Goal: Task Accomplishment & Management: Use online tool/utility

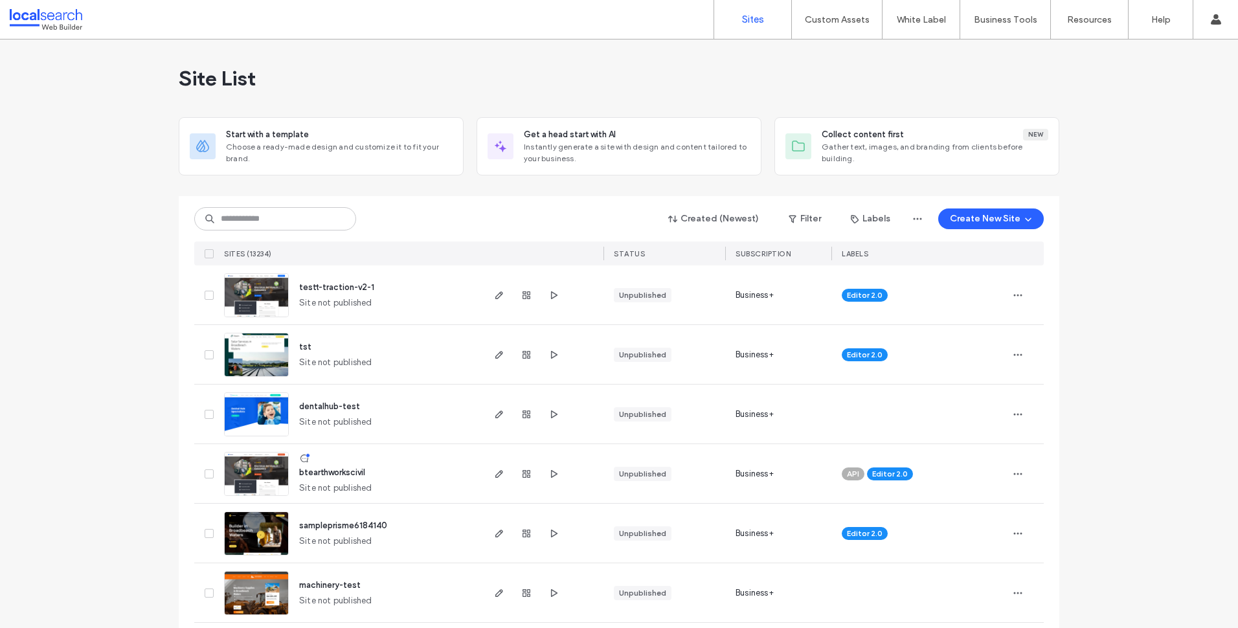
click at [0, 320] on html ".wqwq-1{fill:#231f20;} .cls-1q, .cls-2q { fill-rule: evenodd; } .cls-2q { fill:…" at bounding box center [619, 314] width 1238 height 628
drag, startPoint x: 0, startPoint y: 348, endPoint x: 7, endPoint y: 350, distance: 7.4
click at [0, 348] on html ".wqwq-1{fill:#231f20;} .cls-1q, .cls-2q { fill-rule: evenodd; } .cls-2q { fill:…" at bounding box center [619, 314] width 1238 height 629
click at [294, 225] on input at bounding box center [275, 218] width 162 height 23
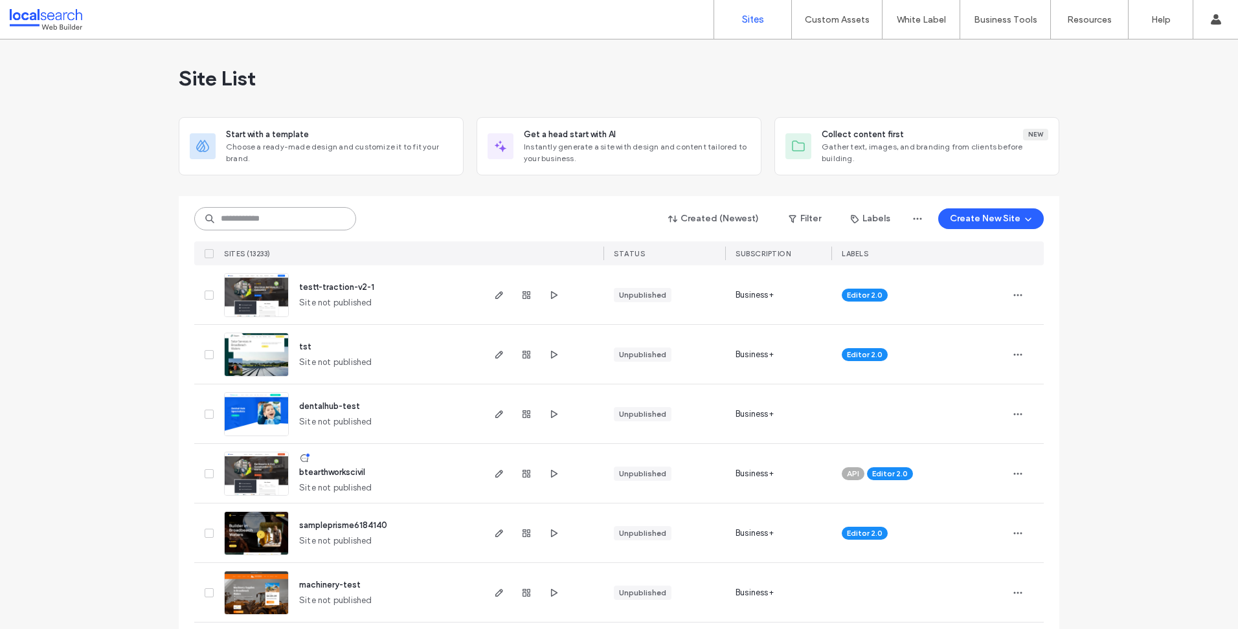
paste input "********"
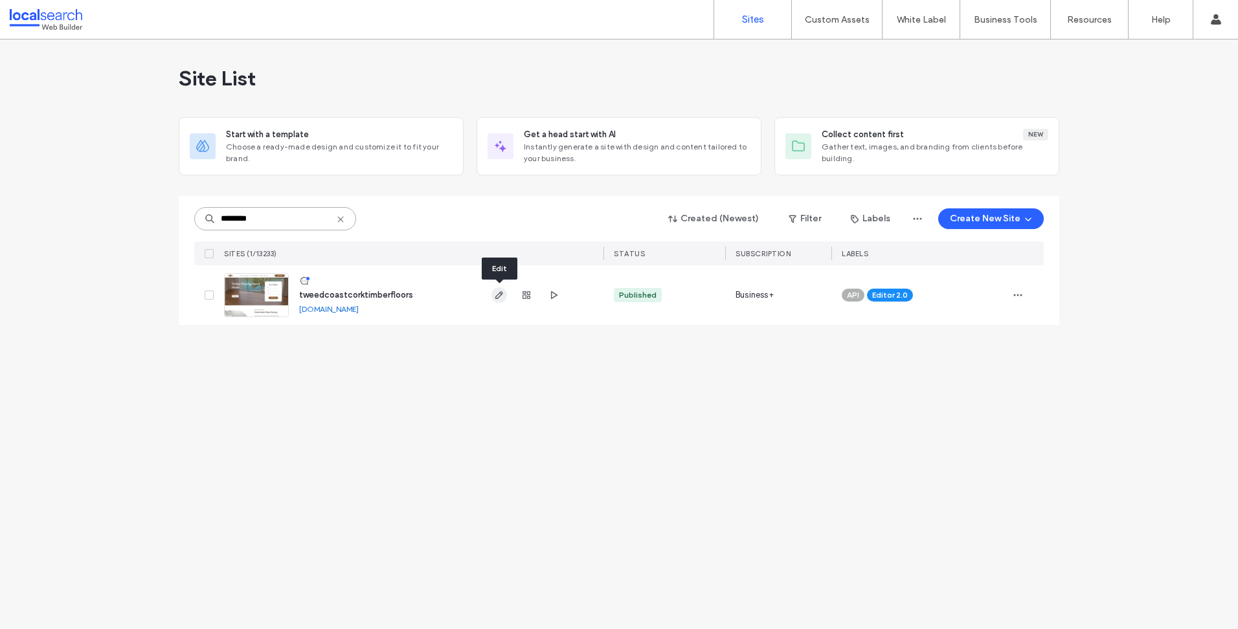
type input "********"
click at [500, 295] on icon "button" at bounding box center [499, 295] width 10 height 10
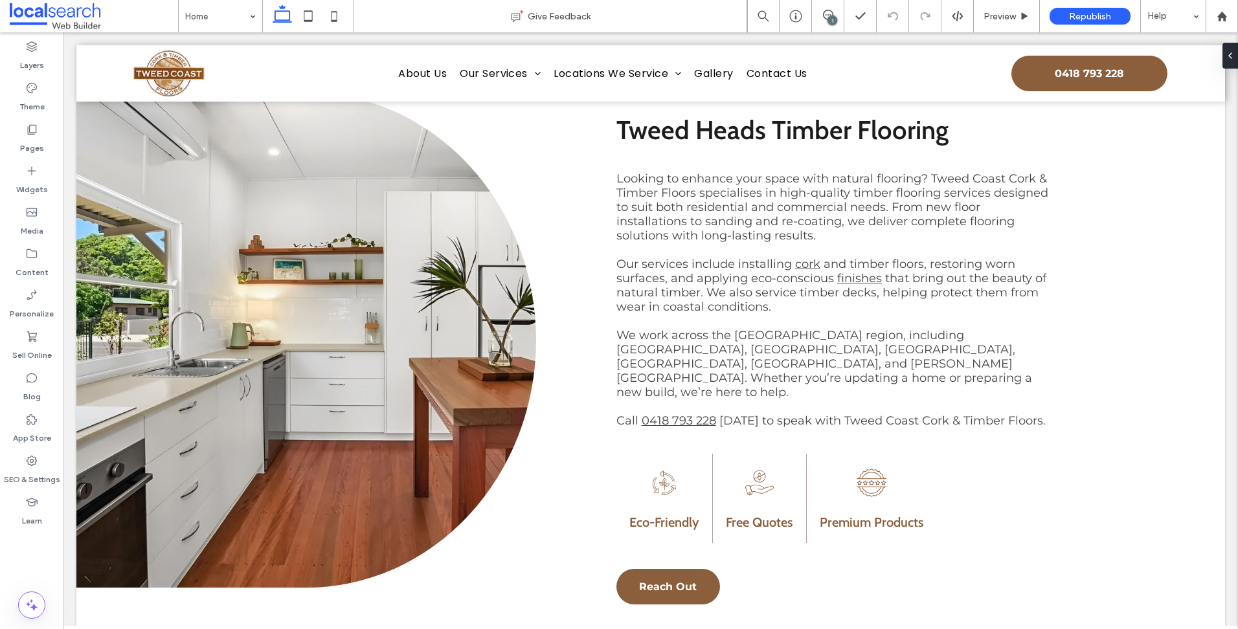
scroll to position [194, 0]
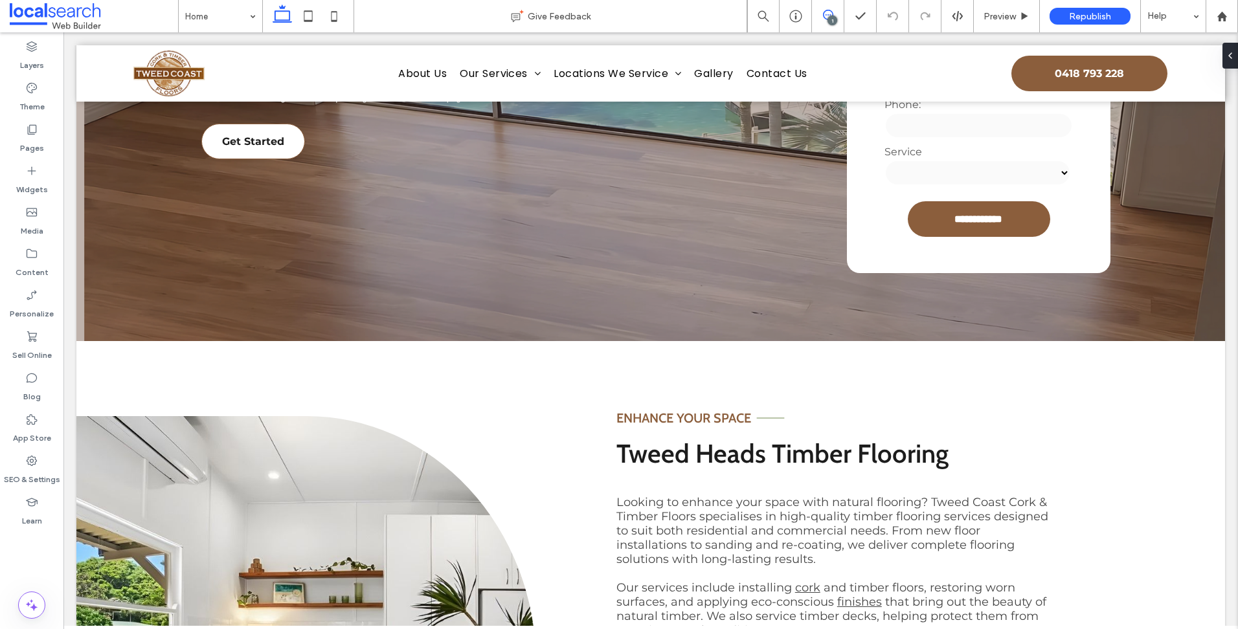
click at [831, 14] on icon at bounding box center [828, 15] width 10 height 10
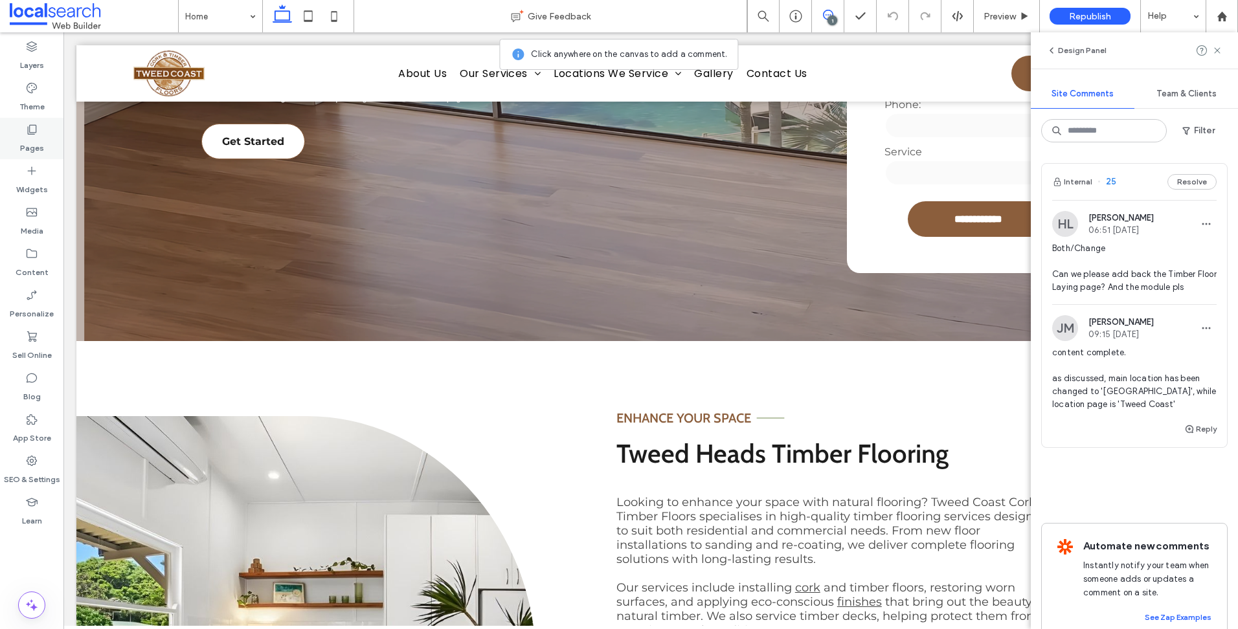
click at [23, 137] on label "Pages" at bounding box center [32, 145] width 24 height 18
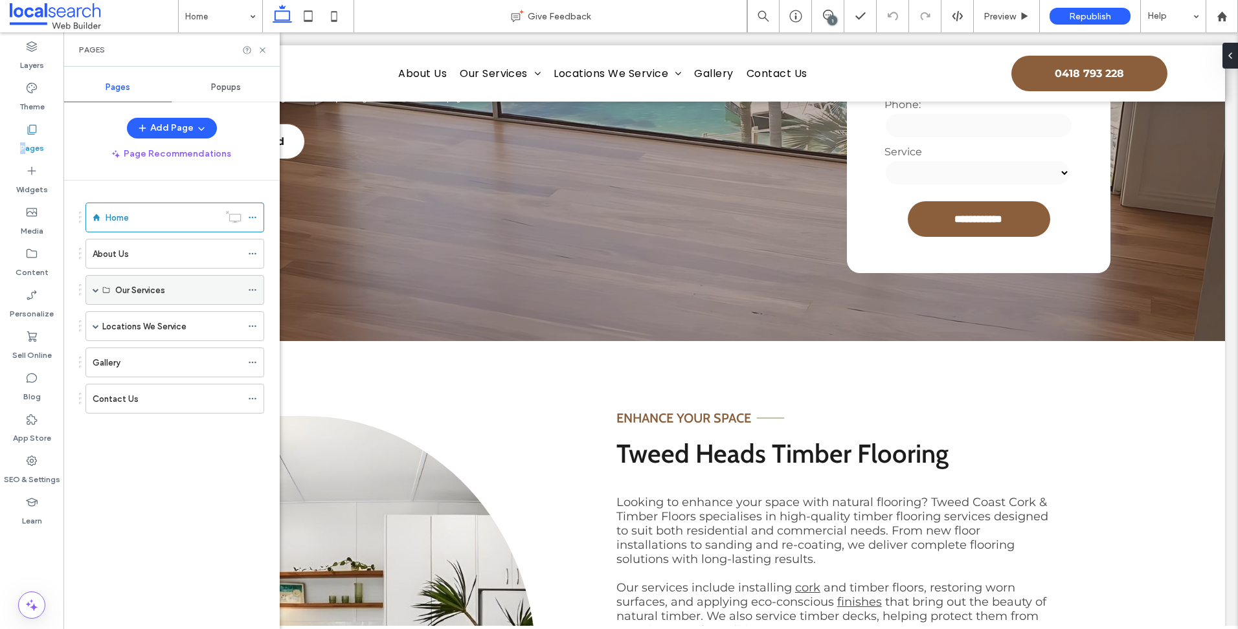
click at [95, 289] on span at bounding box center [96, 290] width 6 height 6
click at [95, 414] on span at bounding box center [96, 415] width 6 height 6
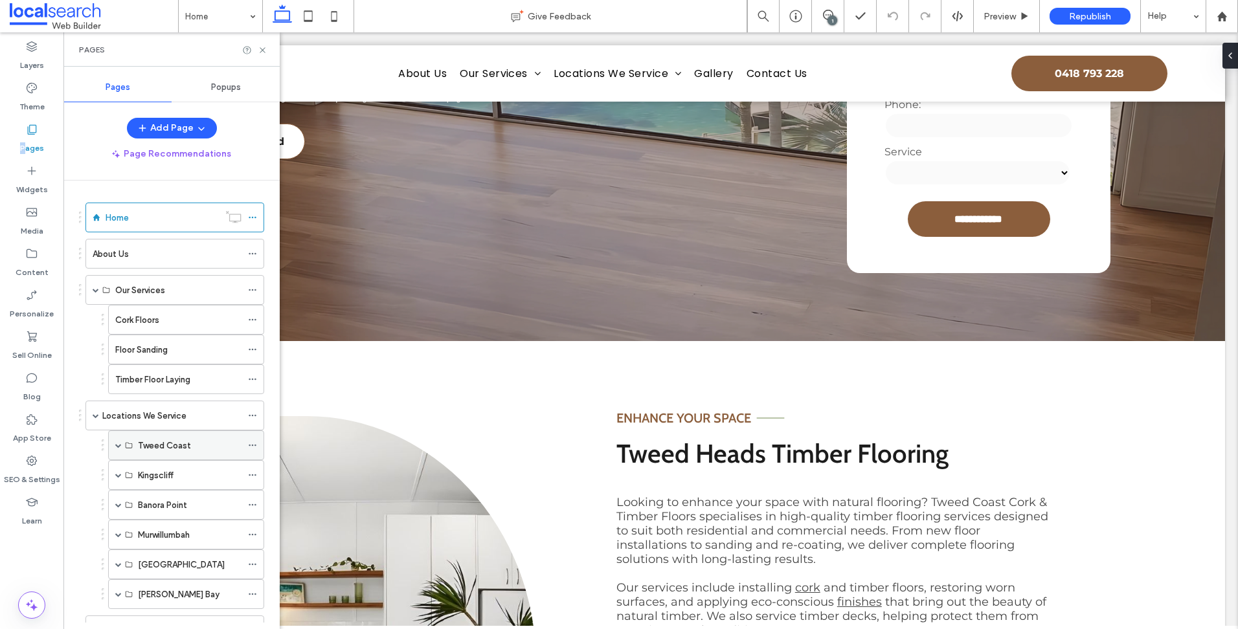
click at [121, 447] on span at bounding box center [118, 445] width 6 height 28
click at [184, 476] on label "Floor Sanding Tweed Coast" at bounding box center [191, 475] width 107 height 23
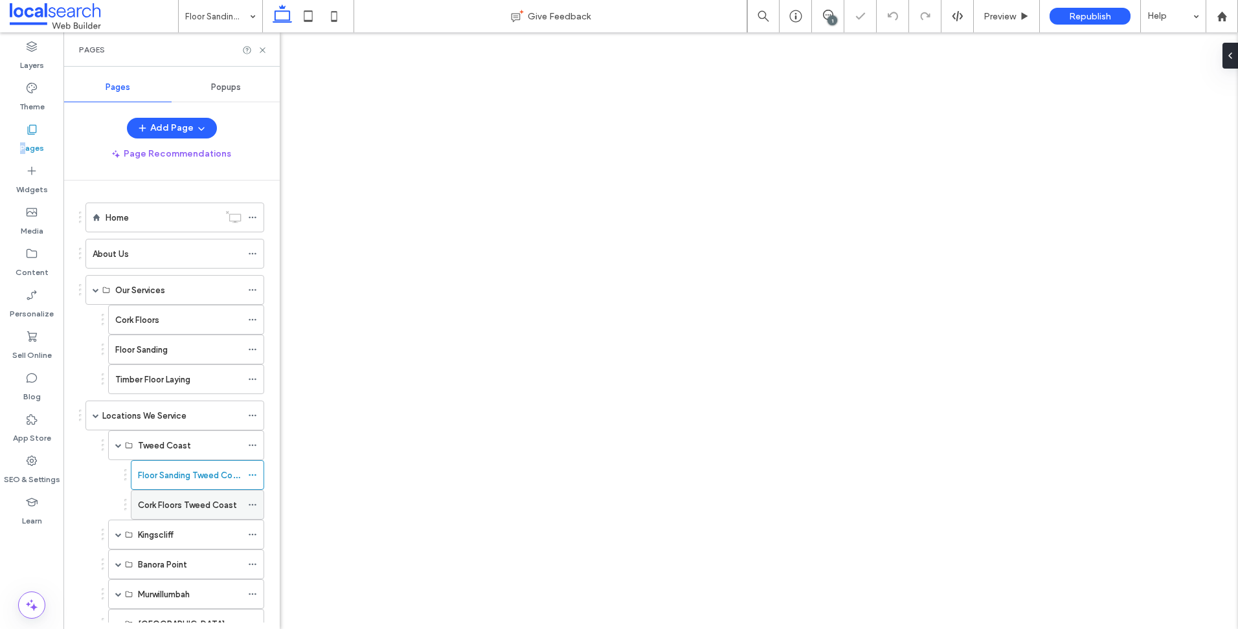
click at [181, 505] on label "Cork Floors Tweed Coast" at bounding box center [187, 505] width 99 height 23
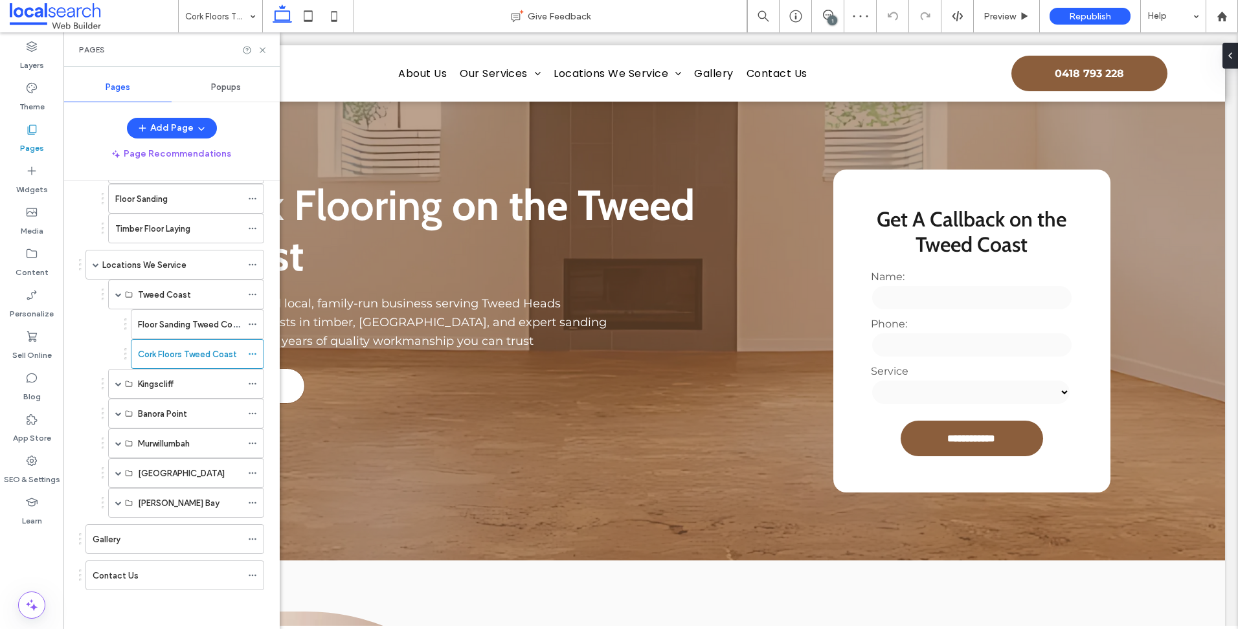
click at [829, 23] on div "1" at bounding box center [832, 21] width 10 height 10
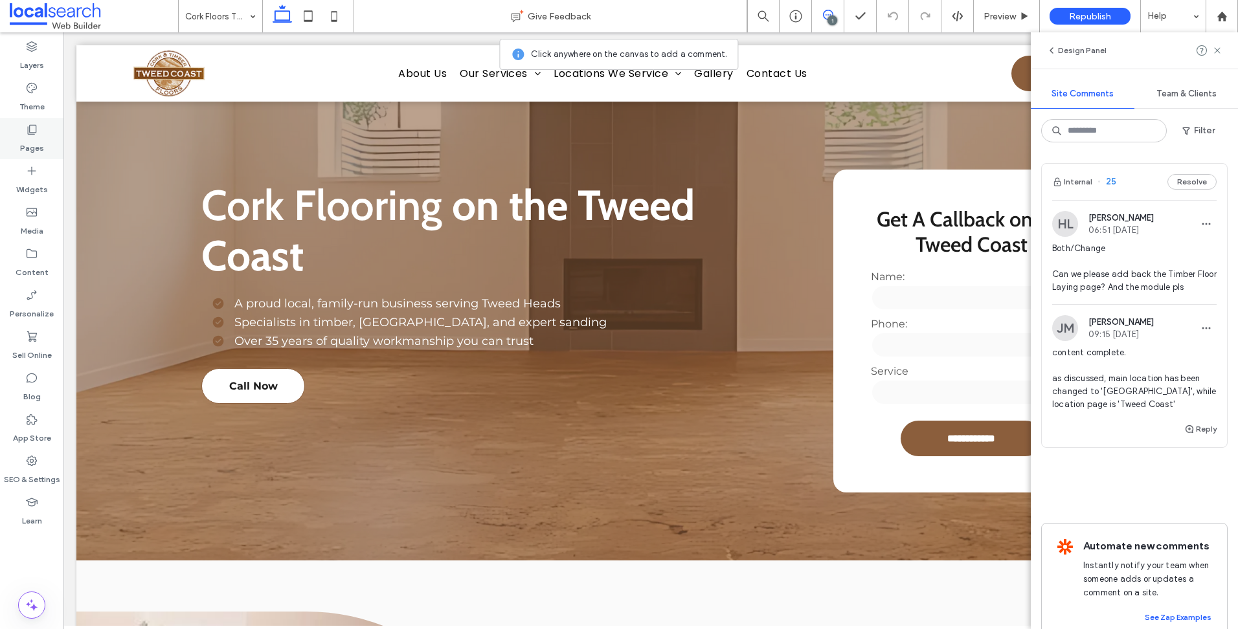
click at [40, 137] on label "Pages" at bounding box center [32, 145] width 24 height 18
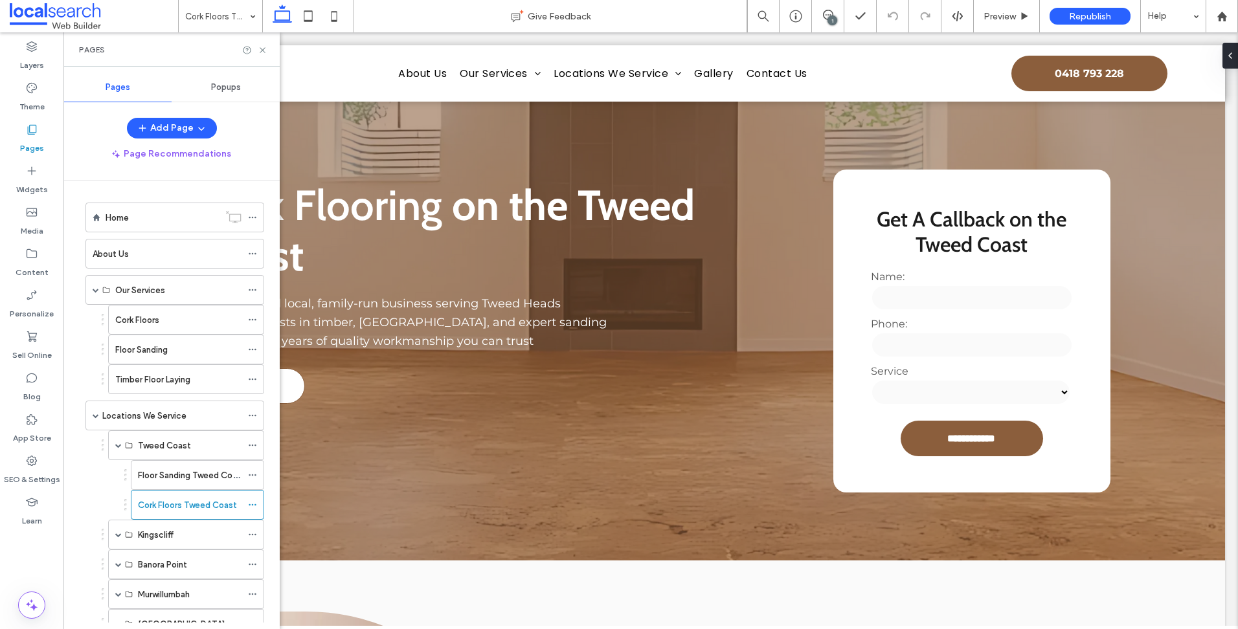
click at [176, 374] on label "Timber Floor Laying" at bounding box center [152, 379] width 75 height 23
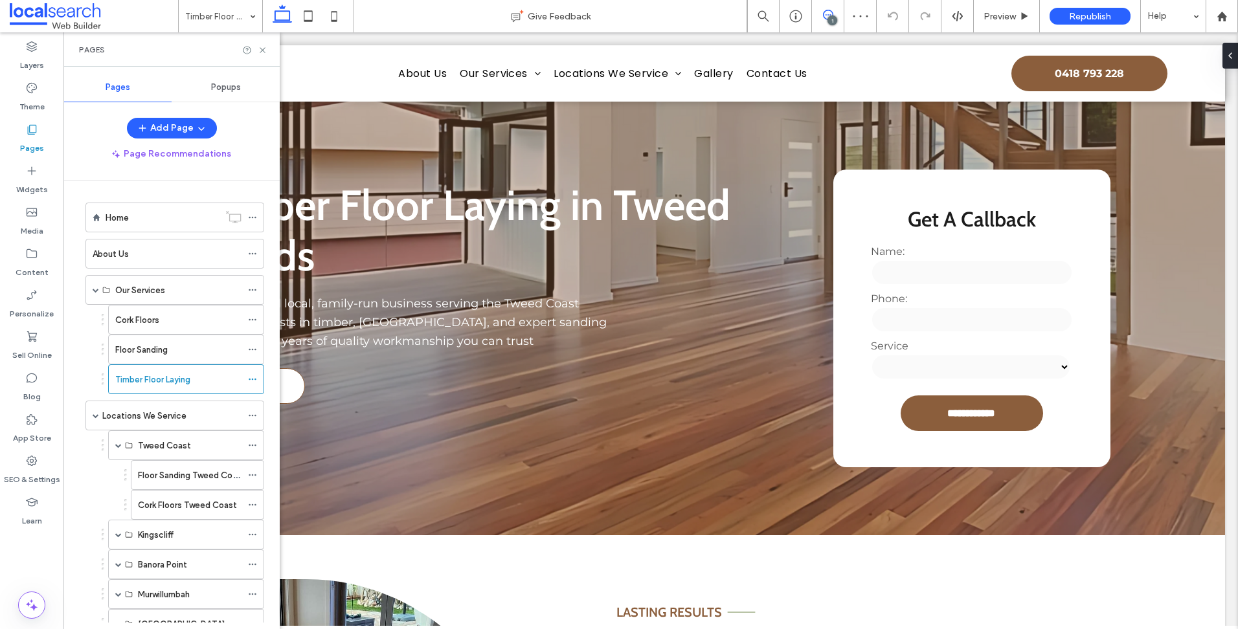
click at [826, 12] on icon at bounding box center [828, 15] width 10 height 10
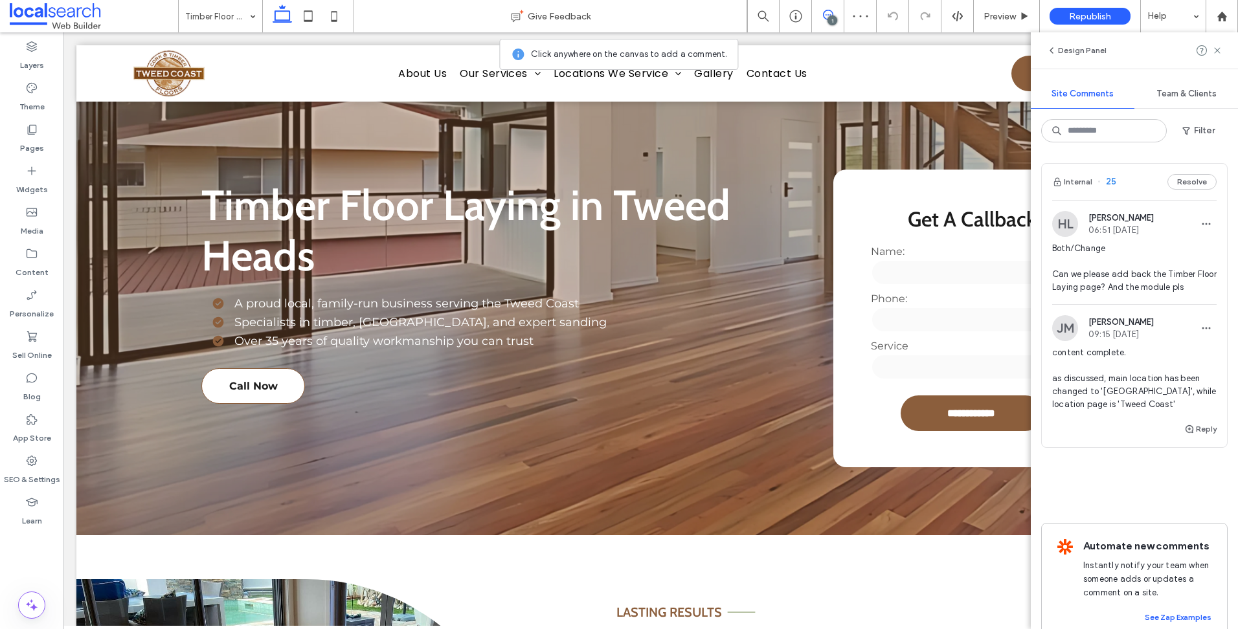
click at [830, 13] on icon at bounding box center [828, 15] width 10 height 10
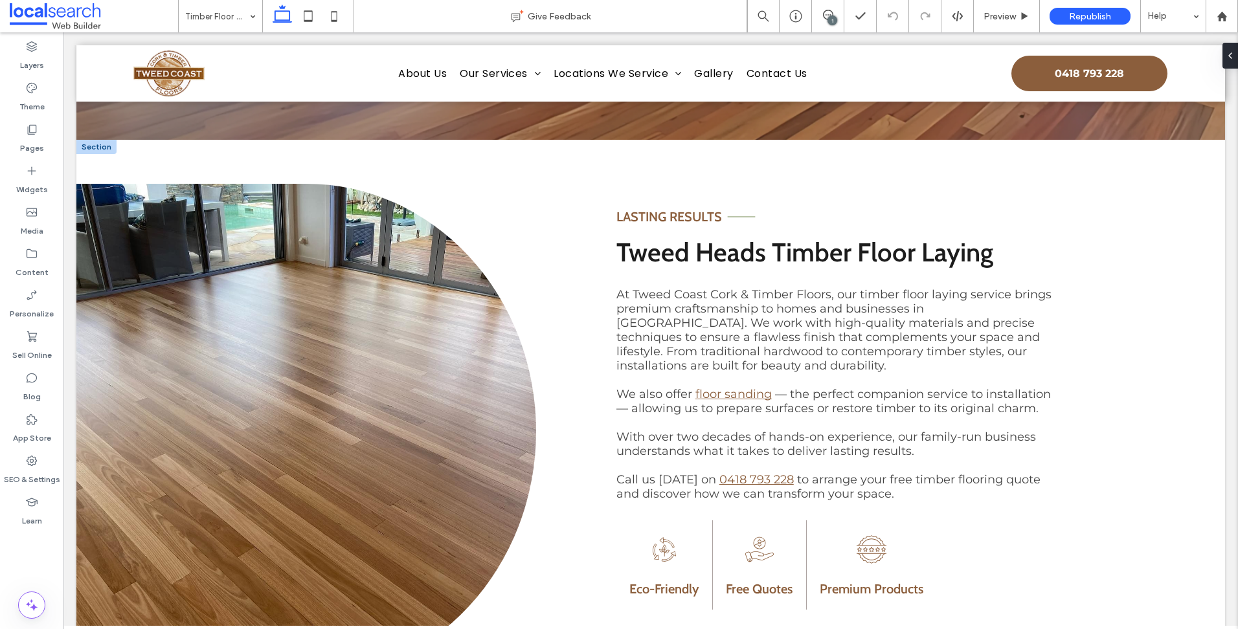
scroll to position [388, 0]
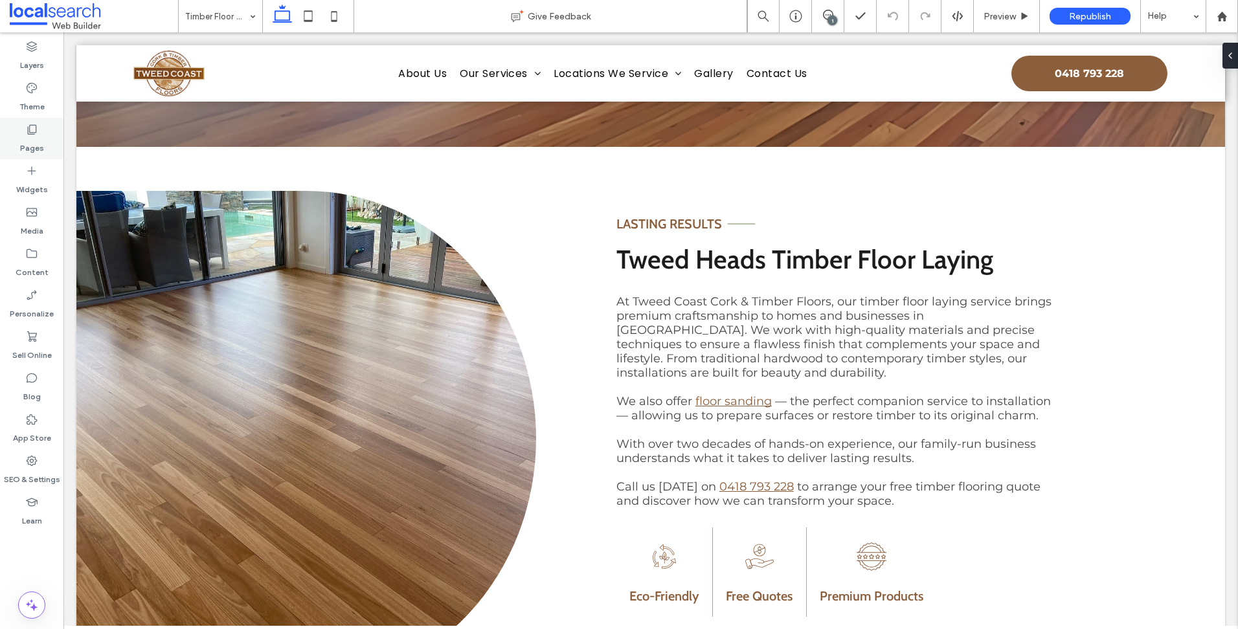
click at [42, 138] on label "Pages" at bounding box center [32, 145] width 24 height 18
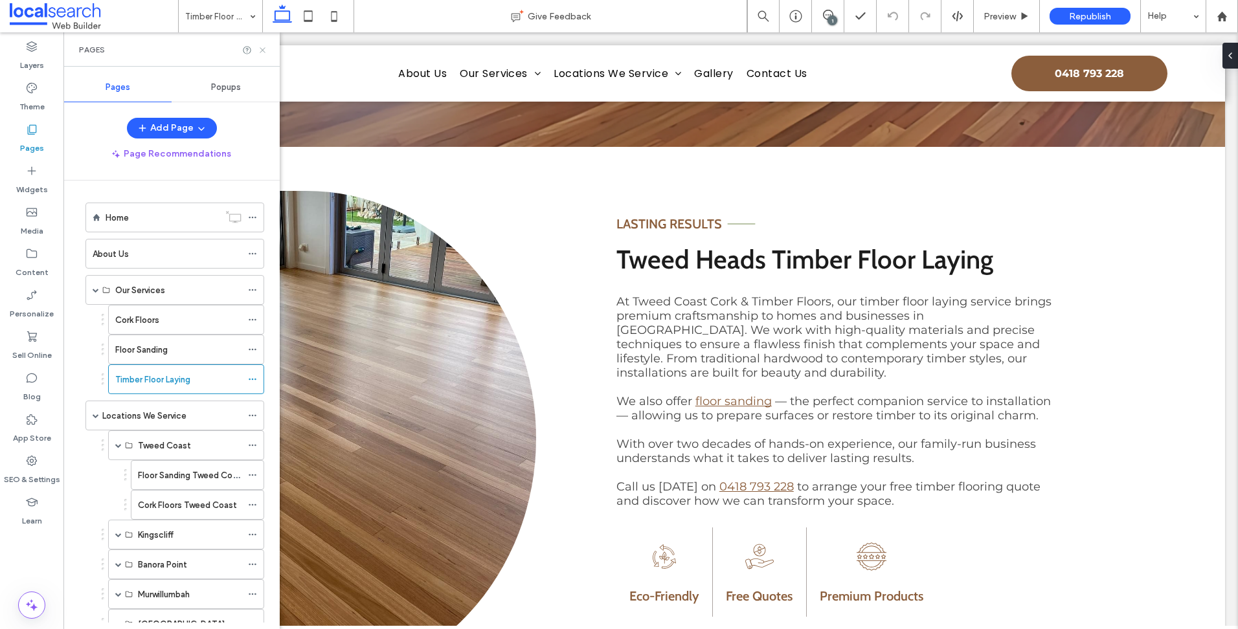
drag, startPoint x: 311, startPoint y: 144, endPoint x: 260, endPoint y: 45, distance: 111.2
click at [260, 45] on icon at bounding box center [263, 50] width 10 height 10
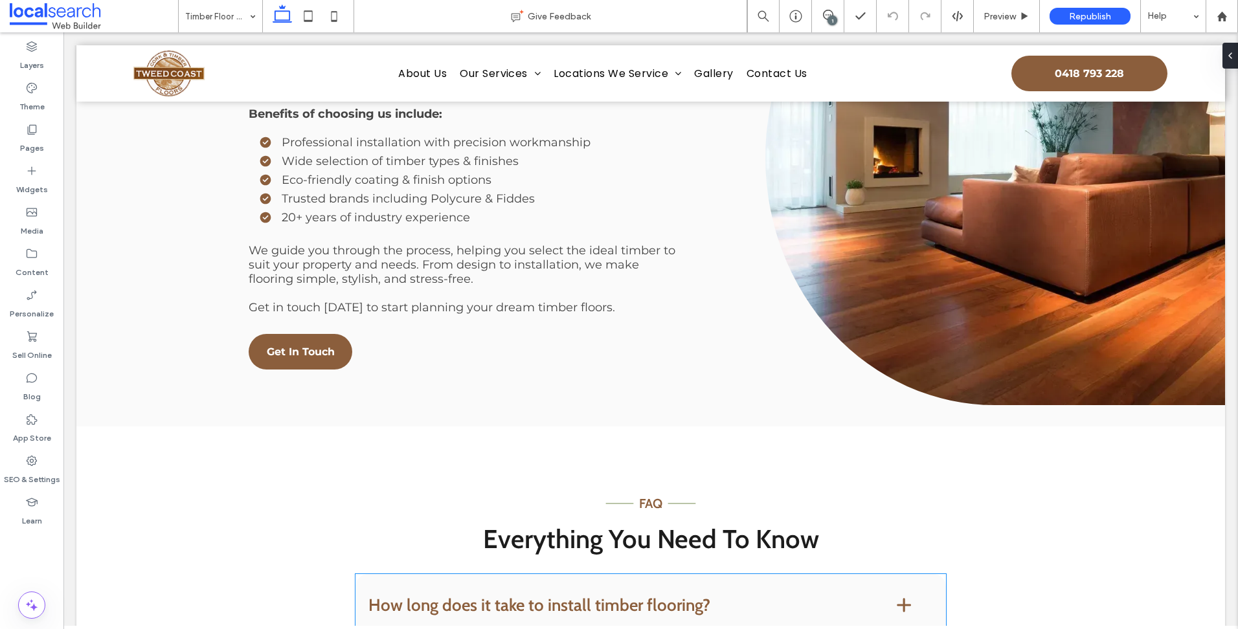
scroll to position [1813, 0]
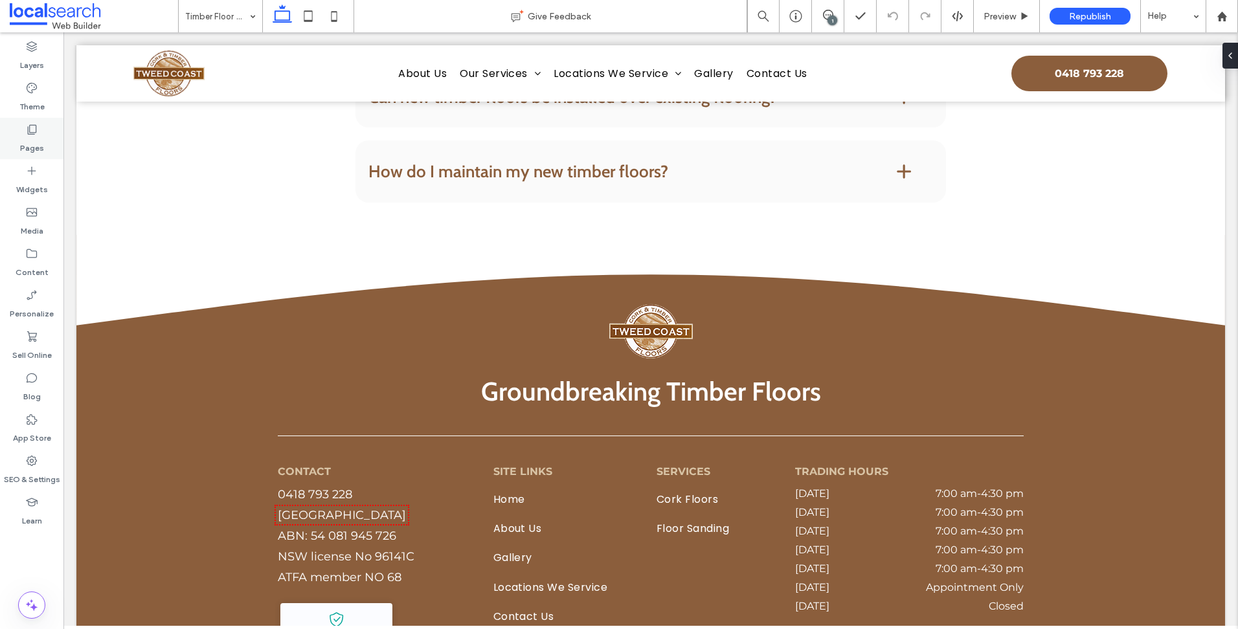
click at [46, 131] on div "Pages" at bounding box center [31, 138] width 63 height 41
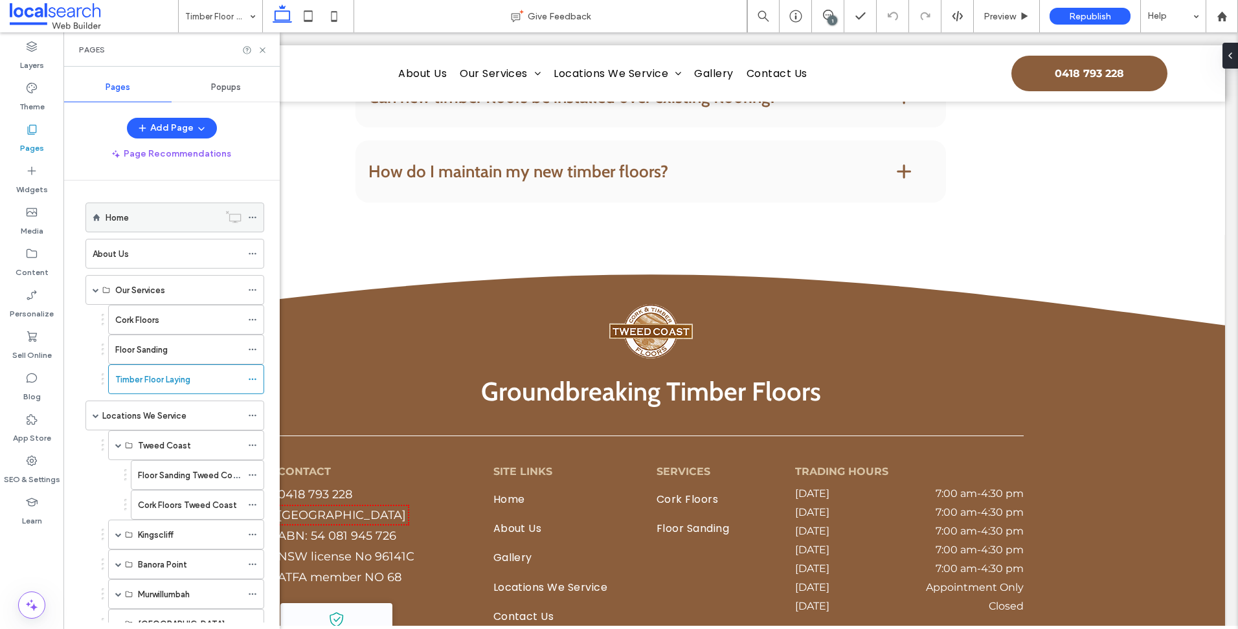
click at [128, 211] on label "Home" at bounding box center [117, 218] width 23 height 23
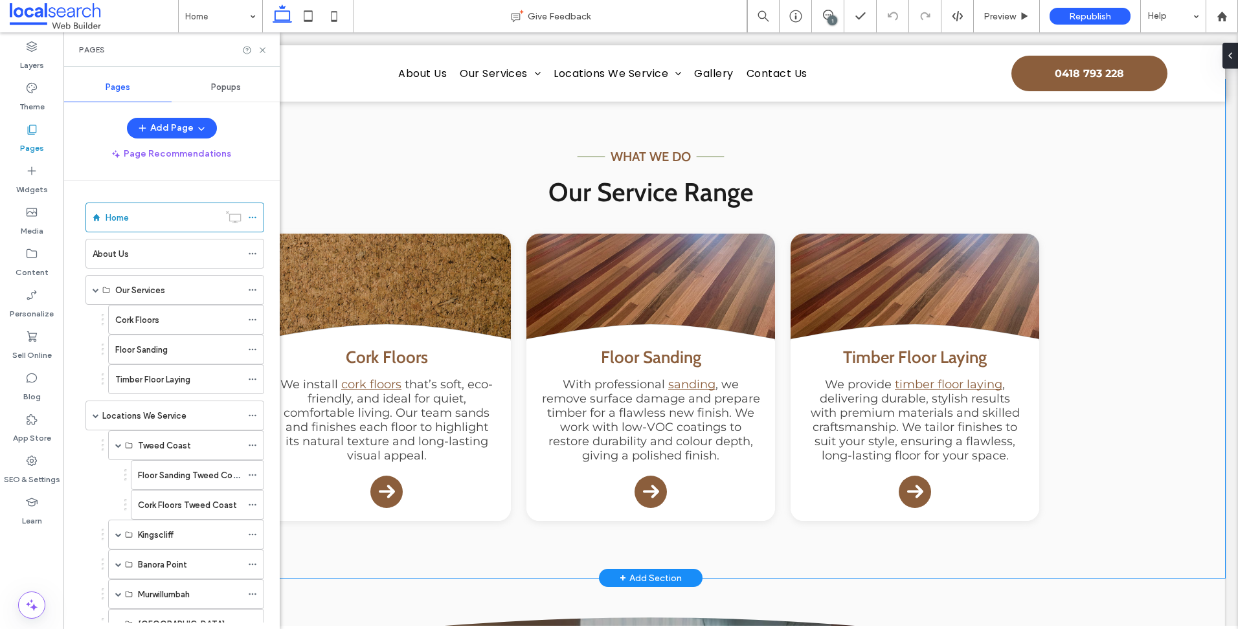
click at [814, 546] on div "Dash Icon what we do Dash Icon Our Service Range Curve Icon .cls-1-1132603790-1…" at bounding box center [650, 329] width 777 height 498
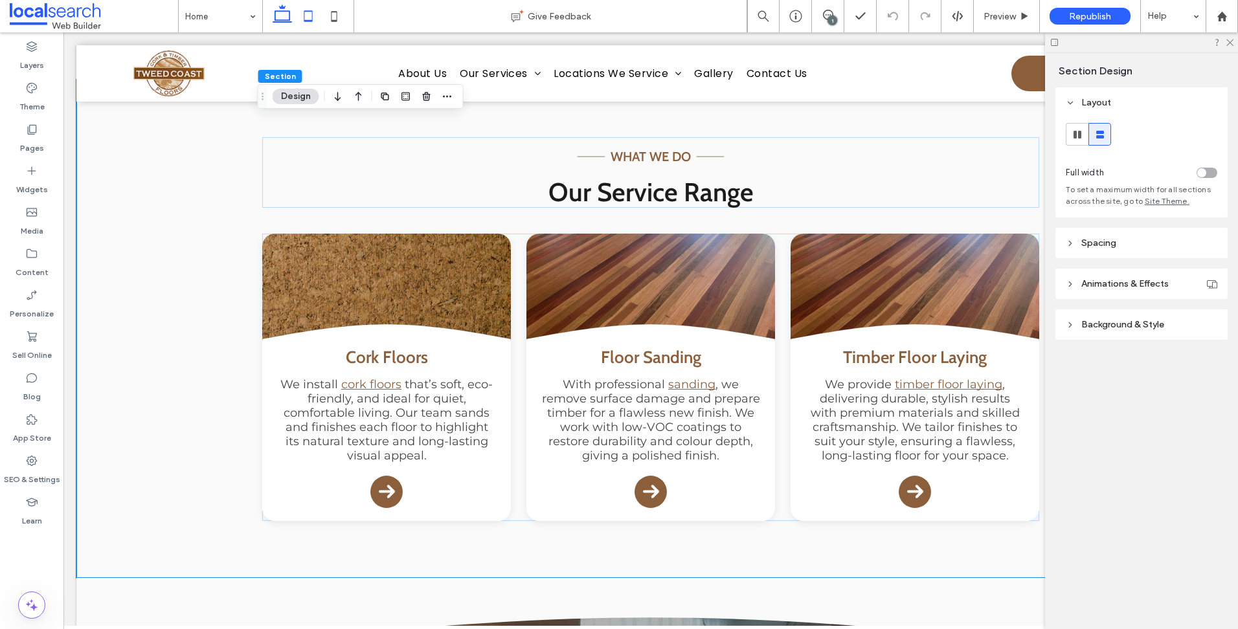
click at [319, 14] on icon at bounding box center [308, 16] width 26 height 26
type input "**"
type input "****"
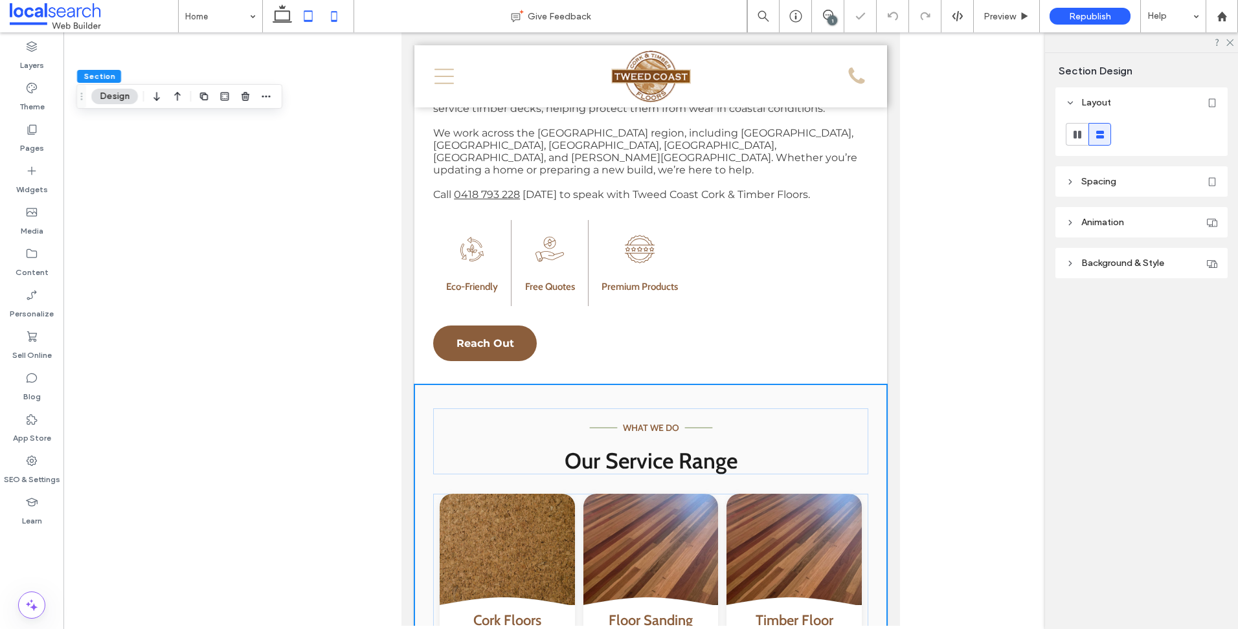
scroll to position [1362, 0]
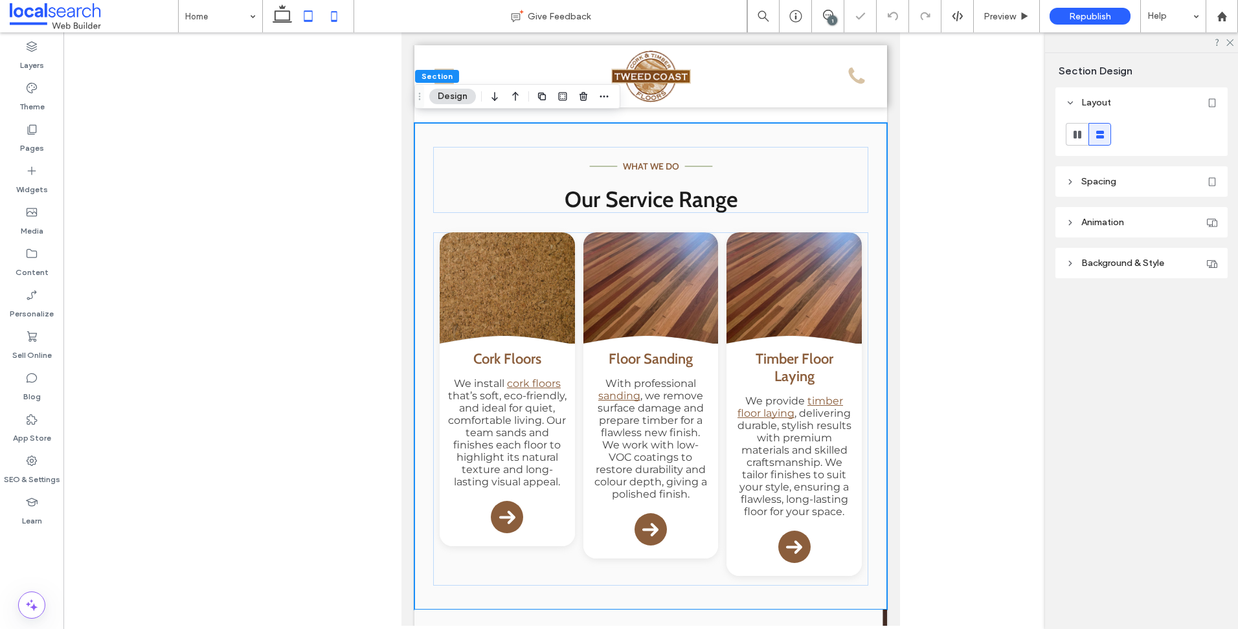
click at [339, 18] on icon at bounding box center [334, 16] width 26 height 26
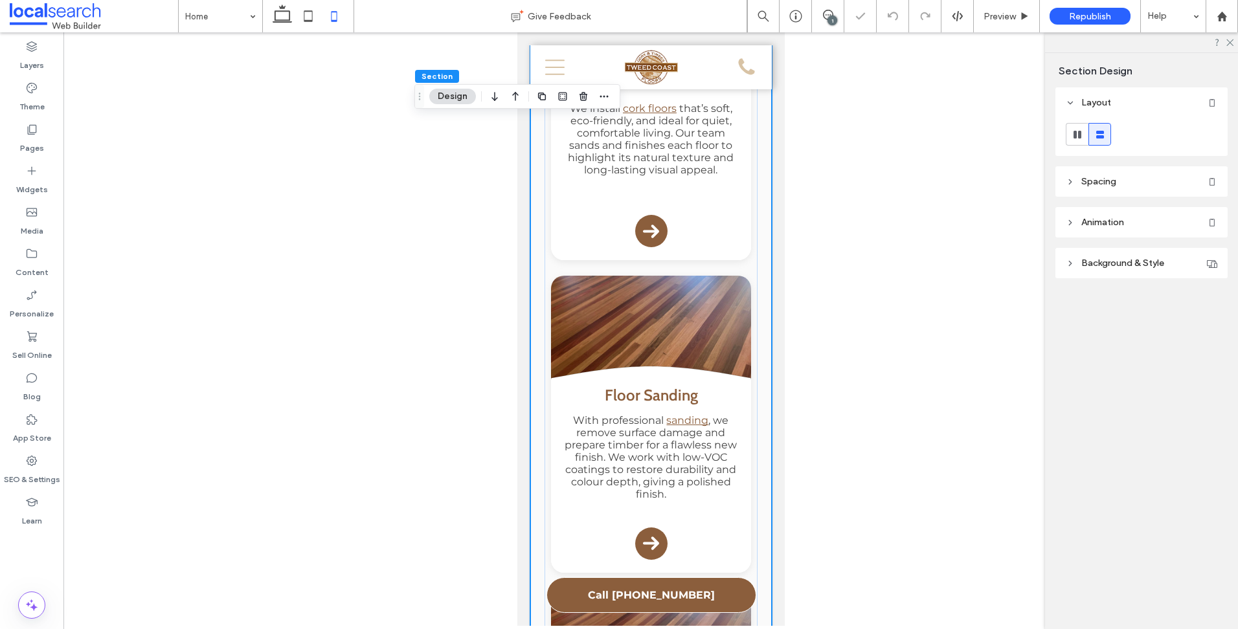
type input "**"
type input "****"
type input "**"
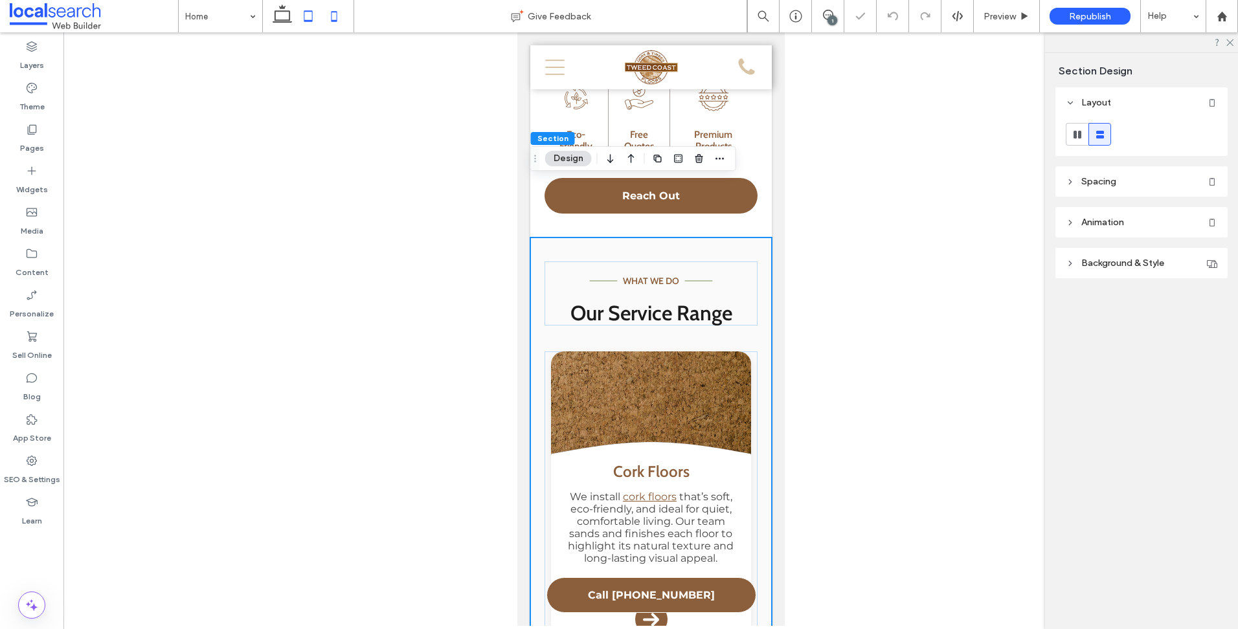
click at [302, 17] on icon at bounding box center [308, 16] width 26 height 26
type input "**"
type input "****"
type input "*"
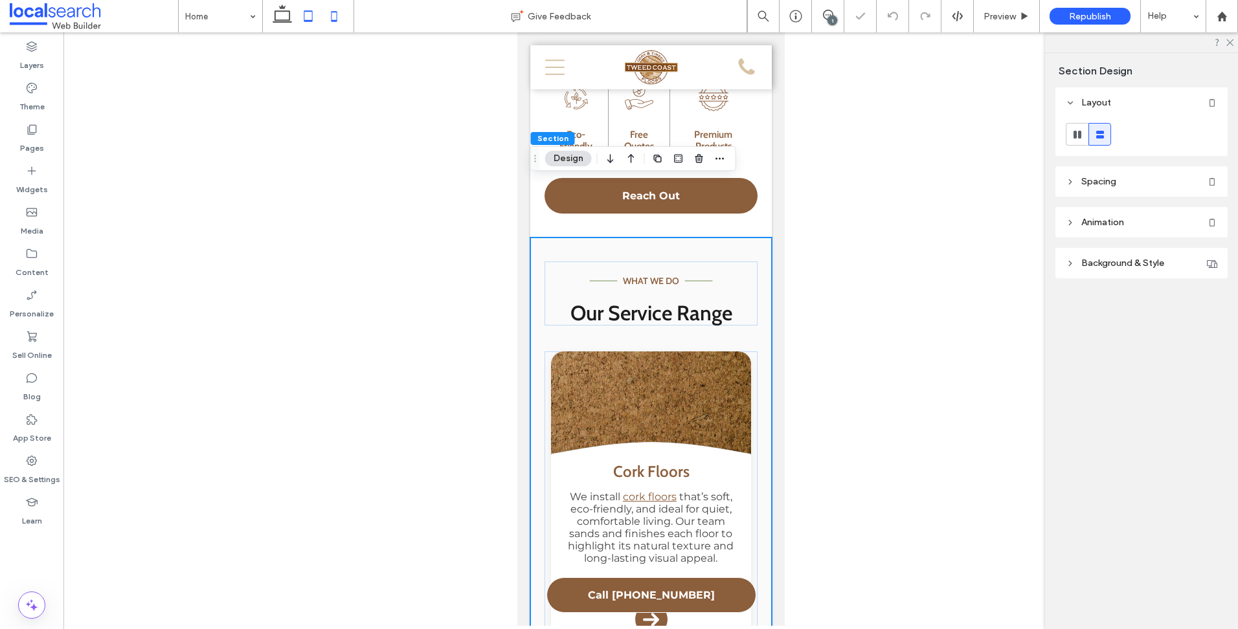
type input "*"
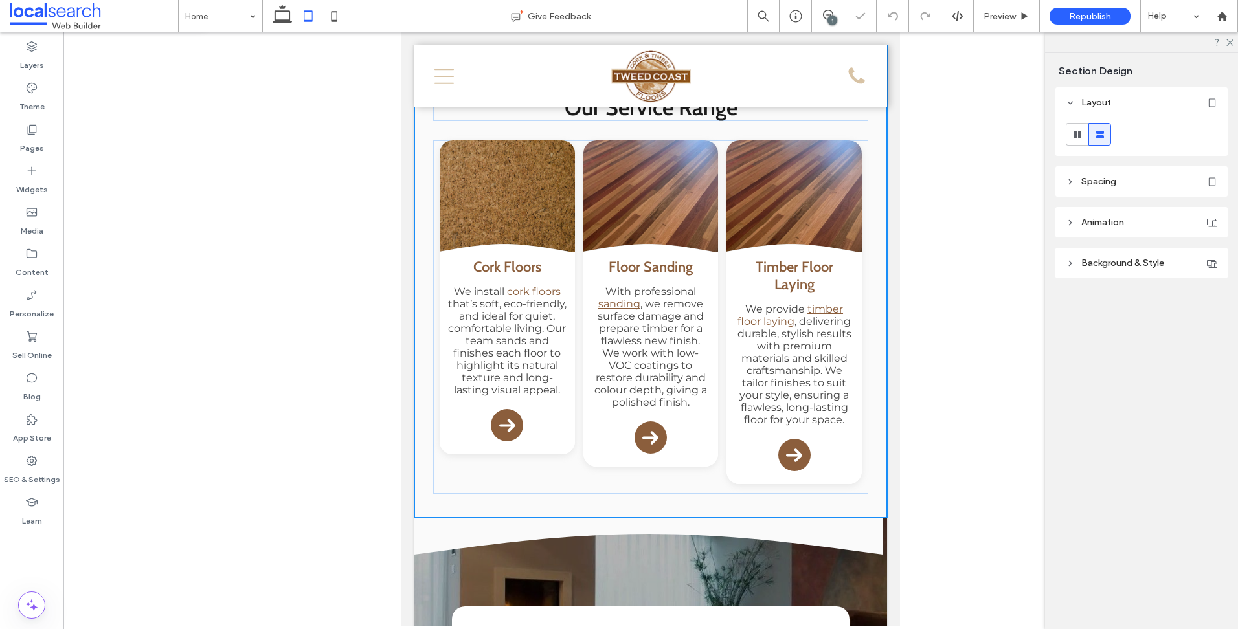
scroll to position [1383, 0]
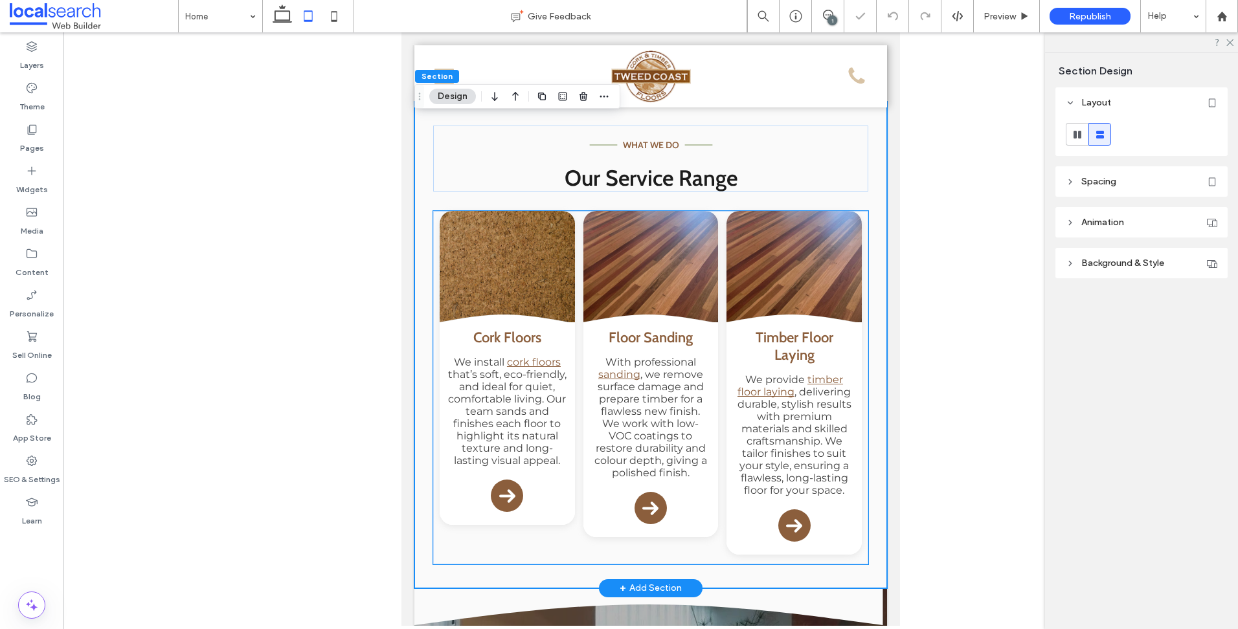
click at [577, 537] on div "Curve Icon .cls-1-1132603790-1132603790 { fill: none; stroke: #000; } Cork Floo…" at bounding box center [650, 388] width 435 height 354
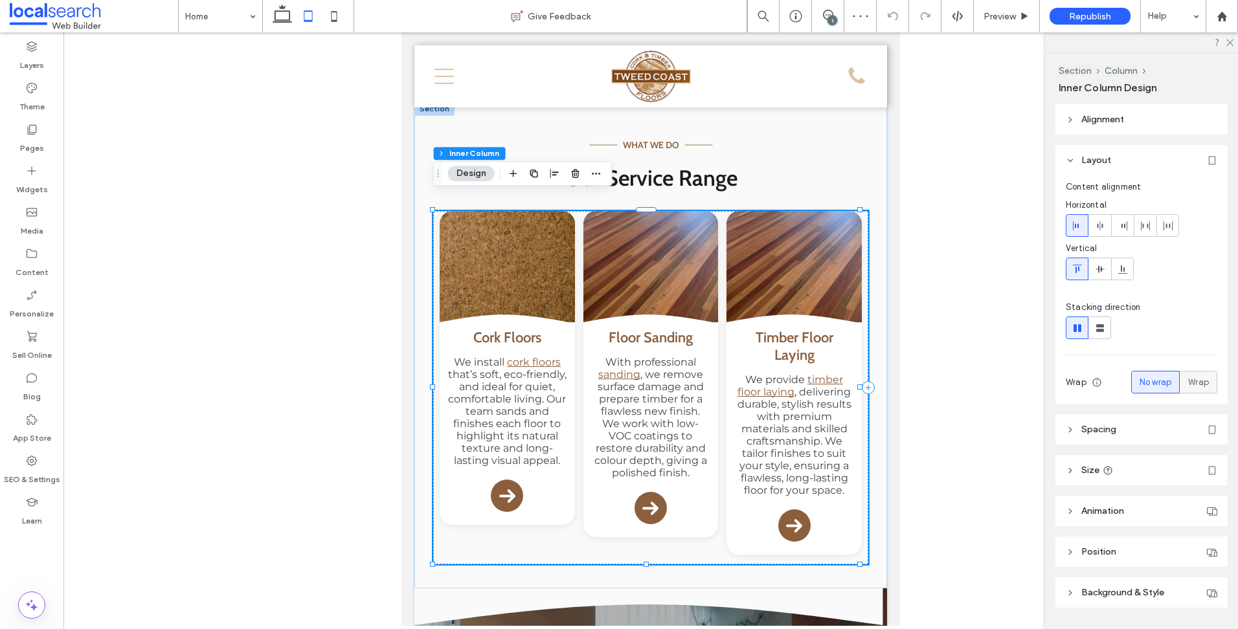
click at [1194, 380] on span "Wrap" at bounding box center [1198, 382] width 21 height 13
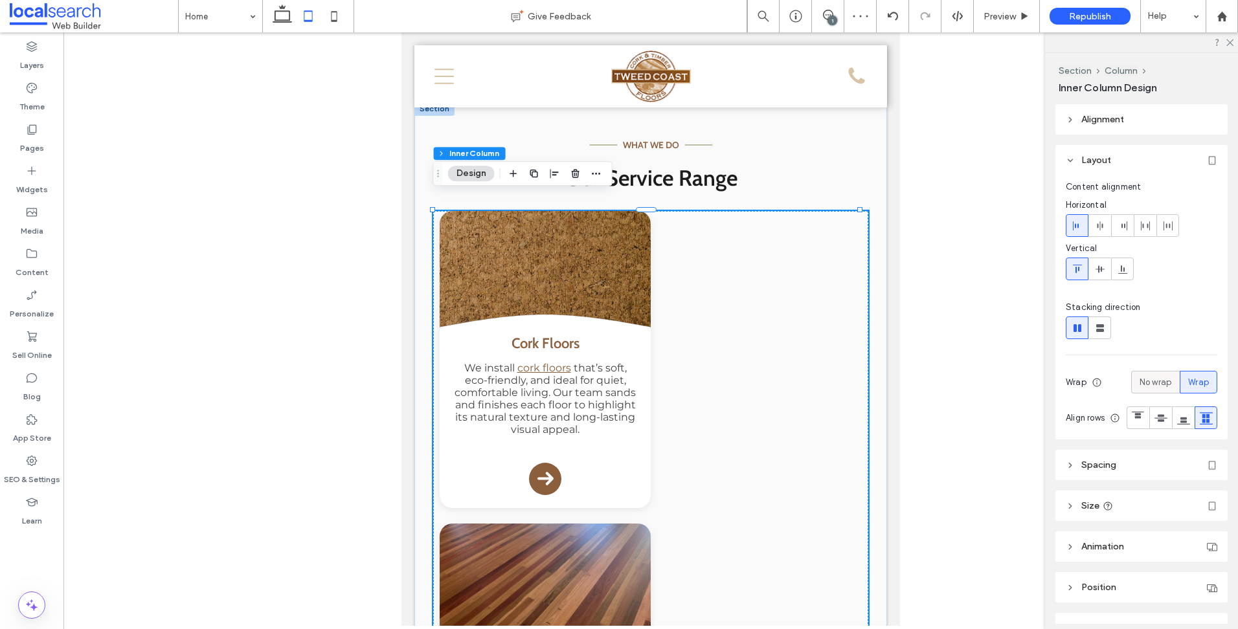
click at [1156, 392] on div "No wrap" at bounding box center [1155, 382] width 32 height 21
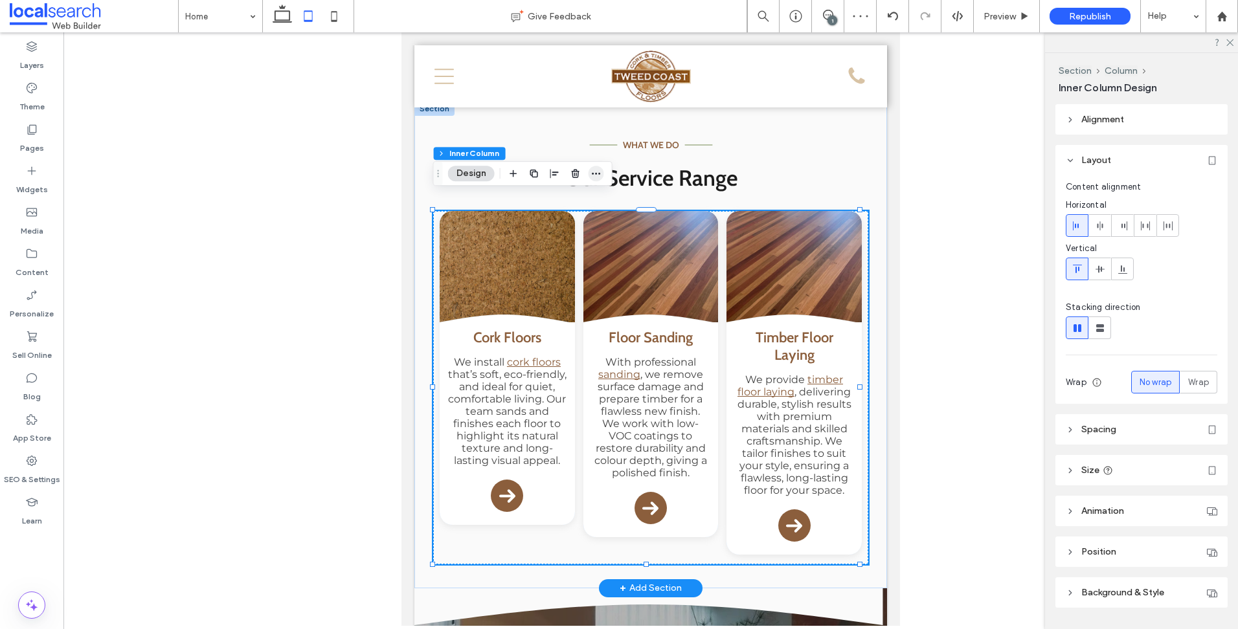
click at [598, 176] on icon "button" at bounding box center [596, 173] width 10 height 10
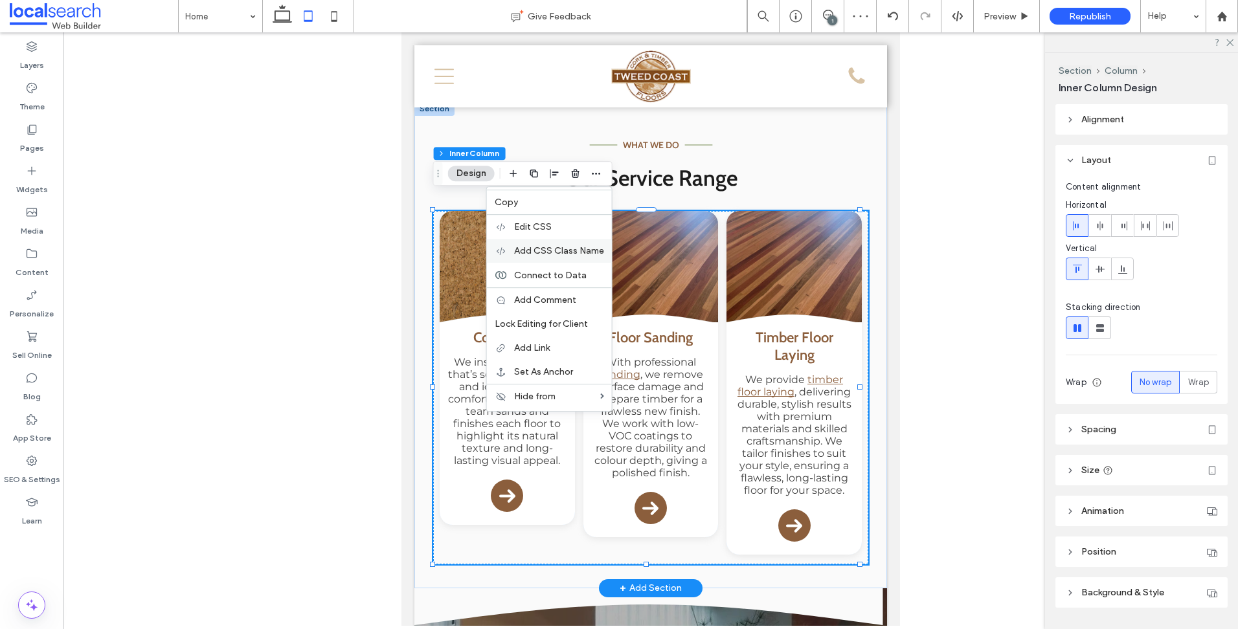
click at [573, 253] on span "Add CSS Class Name" at bounding box center [559, 250] width 90 height 11
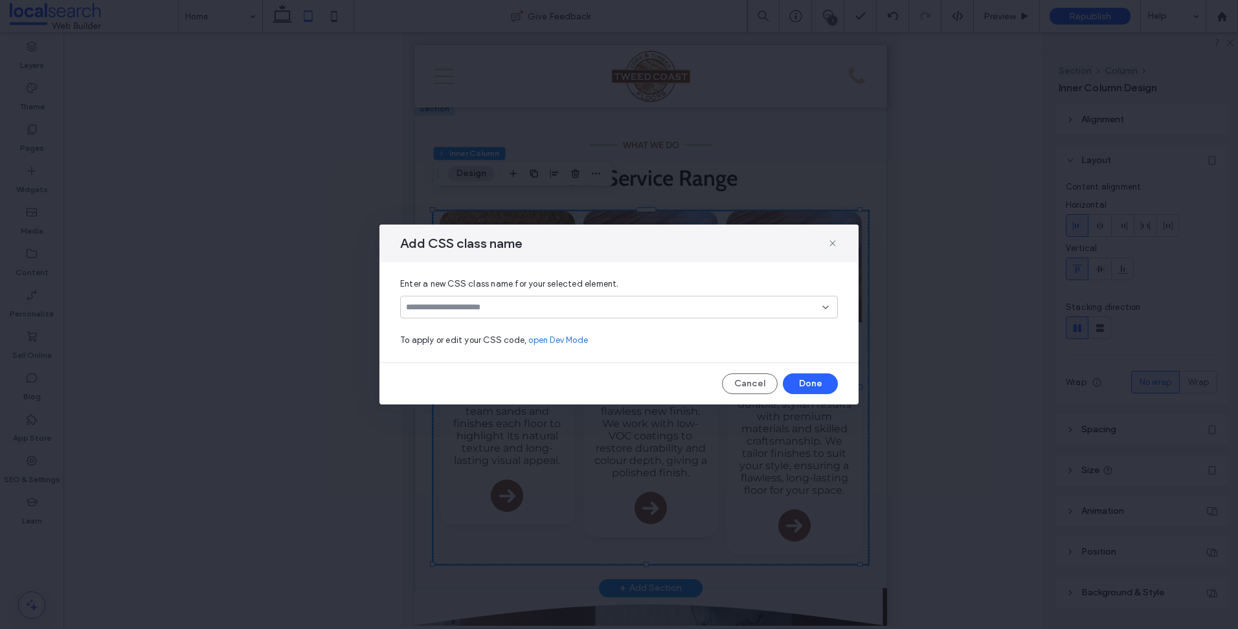
click at [776, 307] on input at bounding box center [614, 307] width 416 height 10
drag, startPoint x: 836, startPoint y: 244, endPoint x: 436, endPoint y: 212, distance: 400.7
click at [836, 244] on icon at bounding box center [832, 243] width 10 height 10
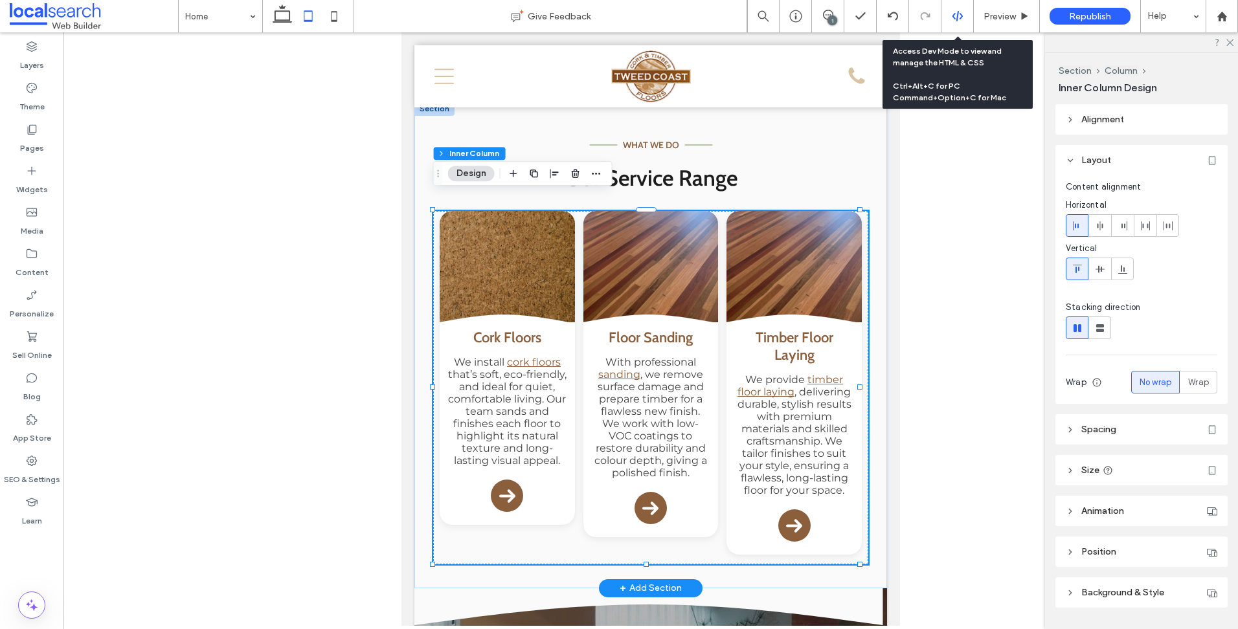
click at [956, 14] on icon at bounding box center [958, 16] width 12 height 12
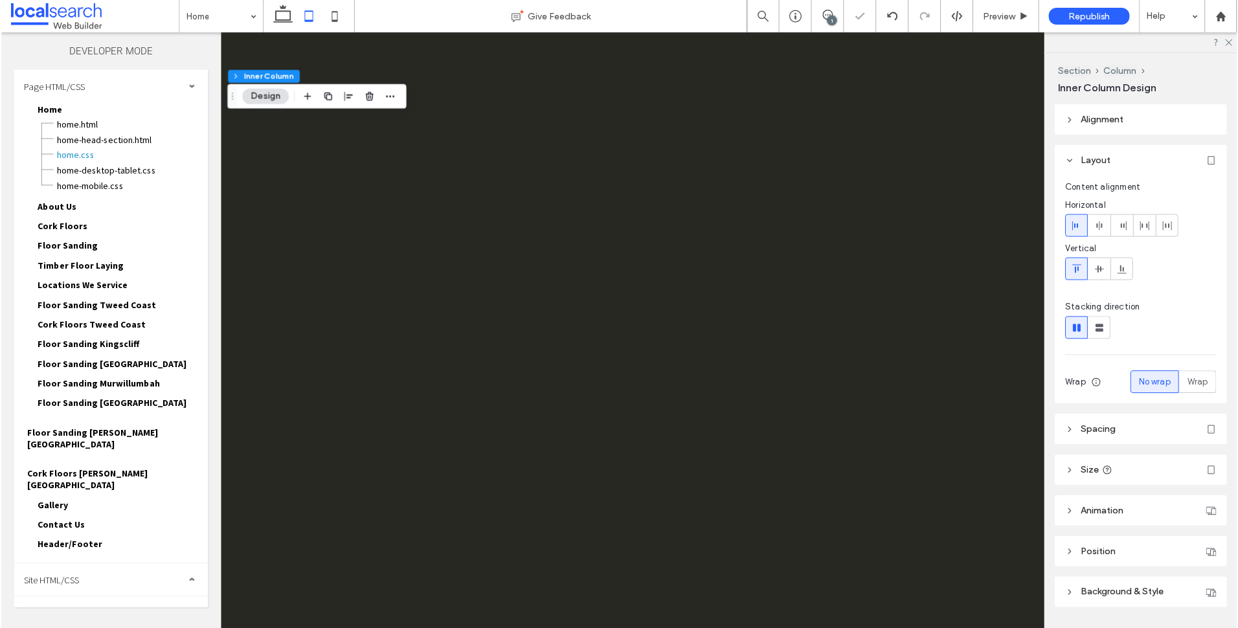
scroll to position [0, 0]
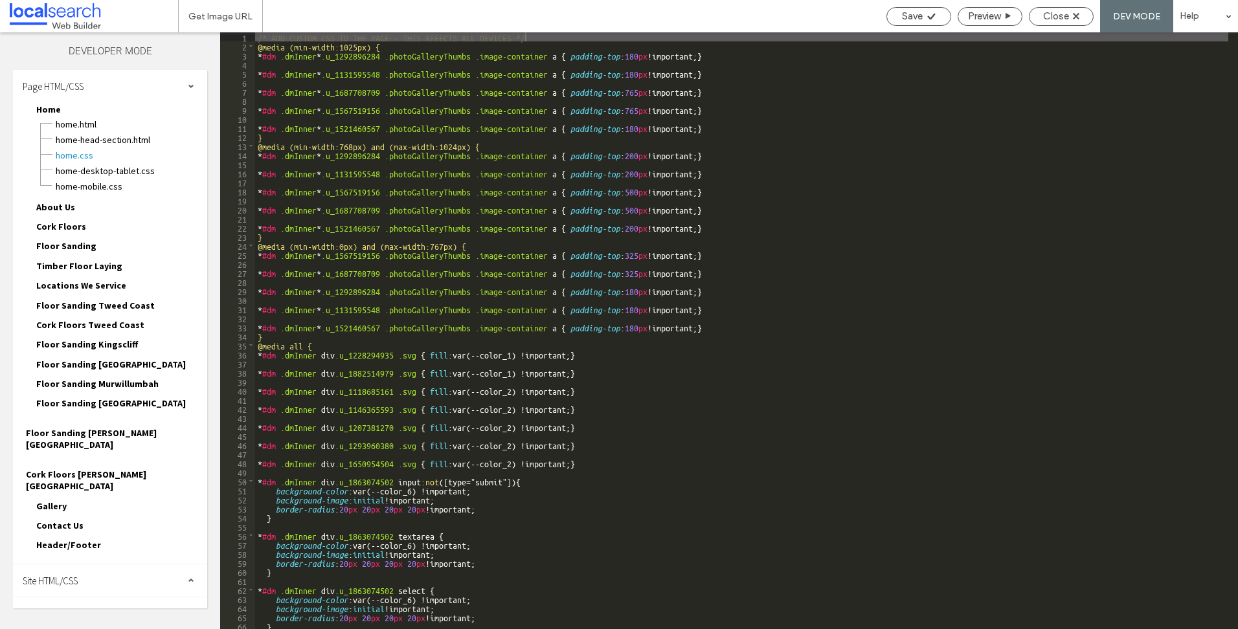
click at [102, 565] on div "Site HTML/CSS" at bounding box center [110, 581] width 194 height 32
click at [75, 629] on span "site.css" at bounding box center [133, 637] width 147 height 13
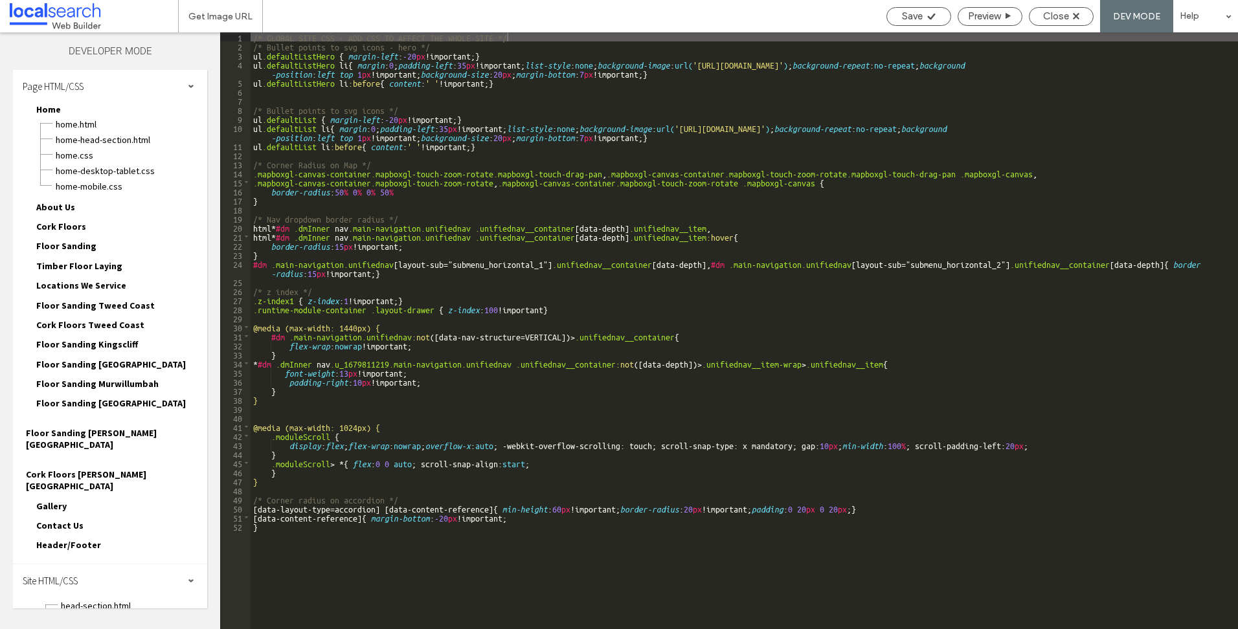
click at [1211, 355] on div "/* GLOBAL SITE CSS - ADD CSS TO AFFECT THE WHOLE SITE */ /* Bullet points to sv…" at bounding box center [744, 339] width 987 height 615
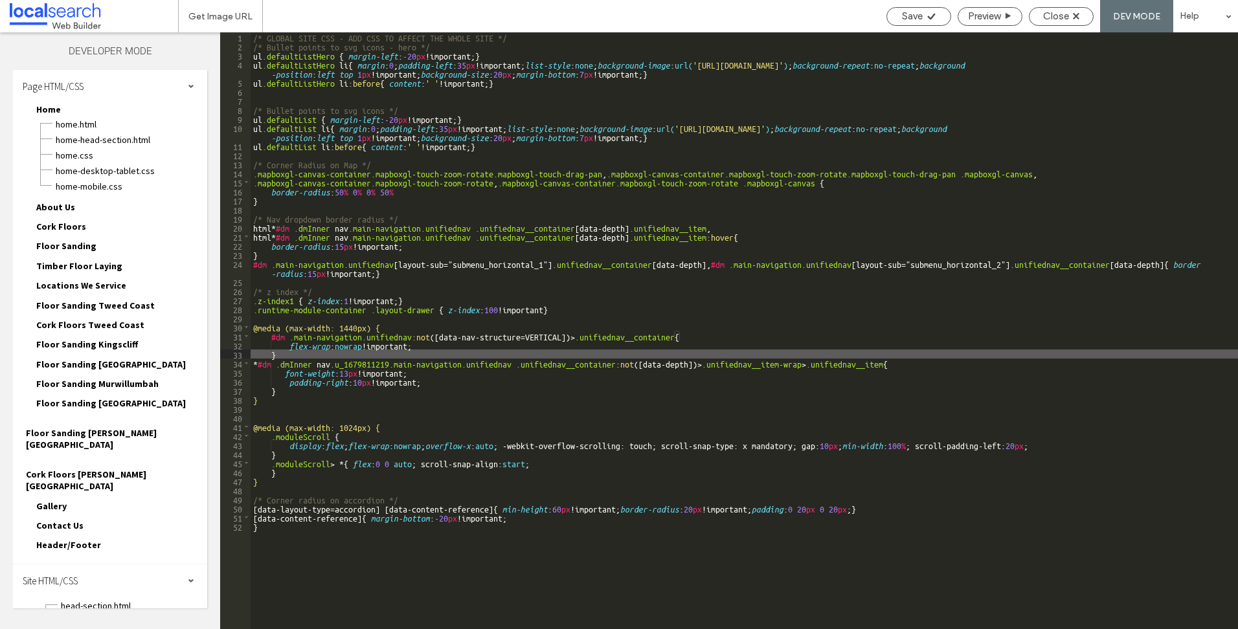
click at [554, 38] on div "/* GLOBAL SITE CSS - ADD CSS TO AFFECT THE WHOLE SITE */ /* Bullet points to sv…" at bounding box center [744, 339] width 987 height 615
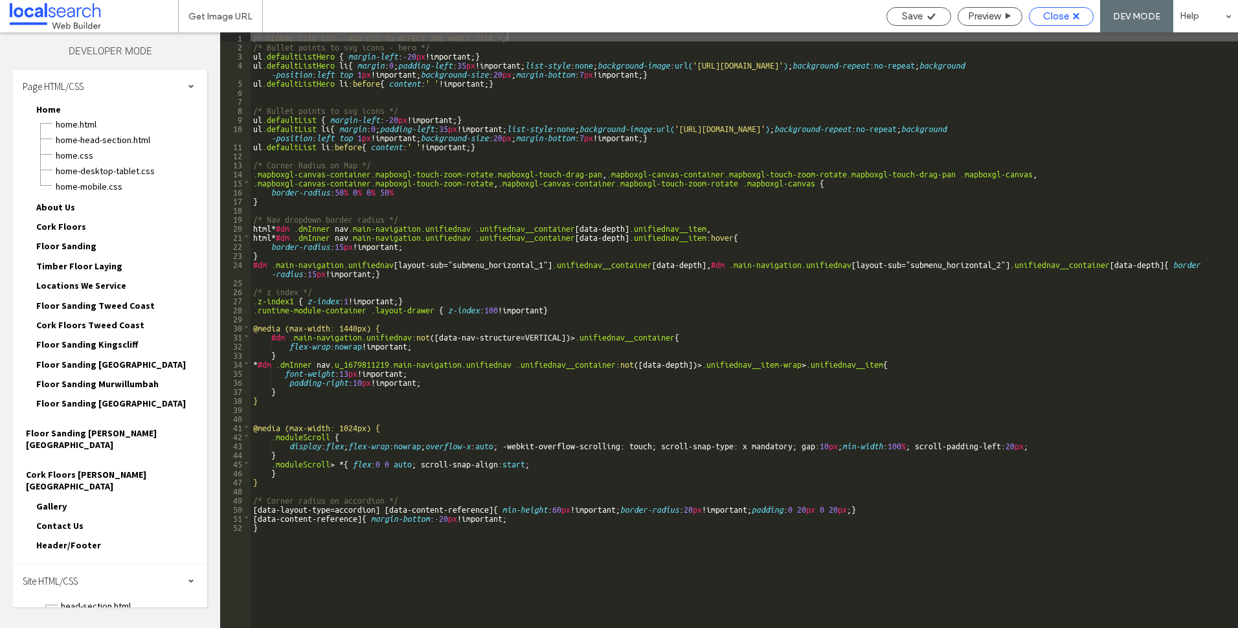
click at [1066, 24] on div "Close" at bounding box center [1061, 16] width 65 height 19
click at [1060, 10] on div "Close" at bounding box center [1061, 16] width 65 height 19
click at [1075, 15] on use at bounding box center [1076, 16] width 6 height 6
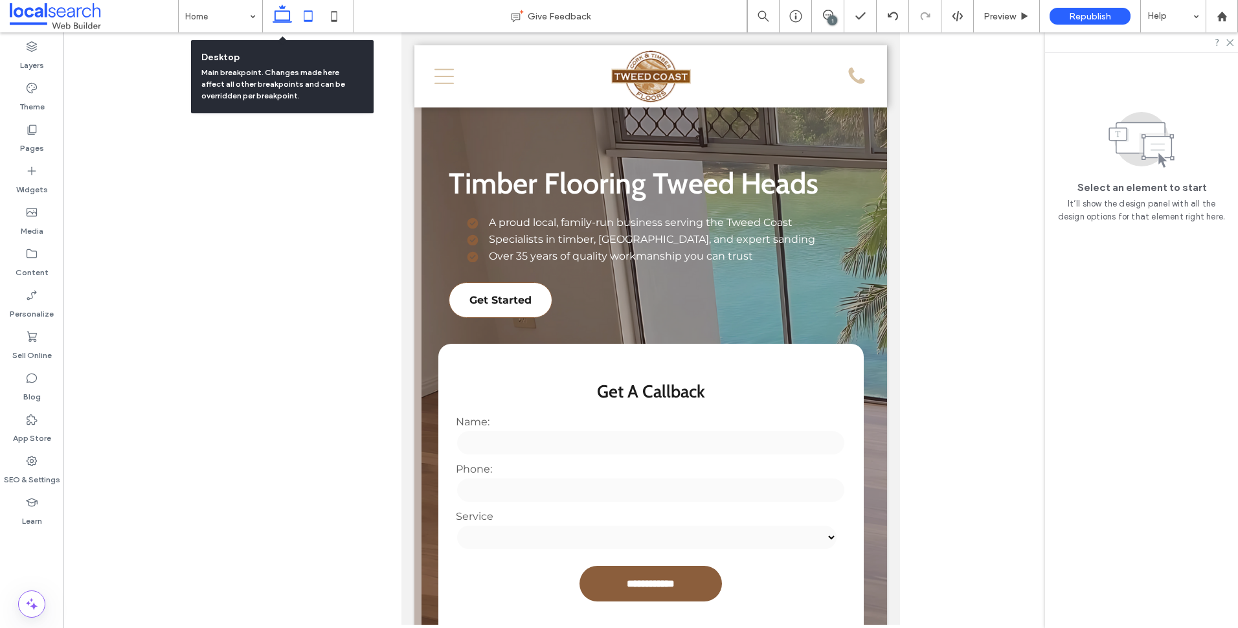
click at [289, 14] on icon at bounding box center [282, 16] width 26 height 26
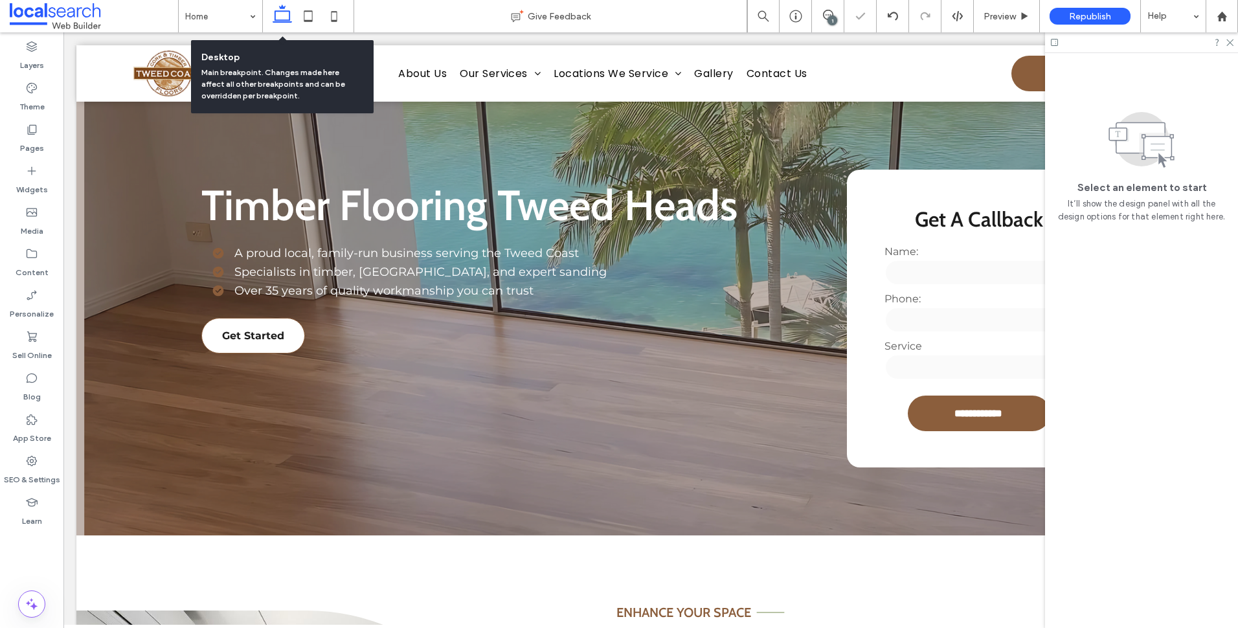
scroll to position [1088, 0]
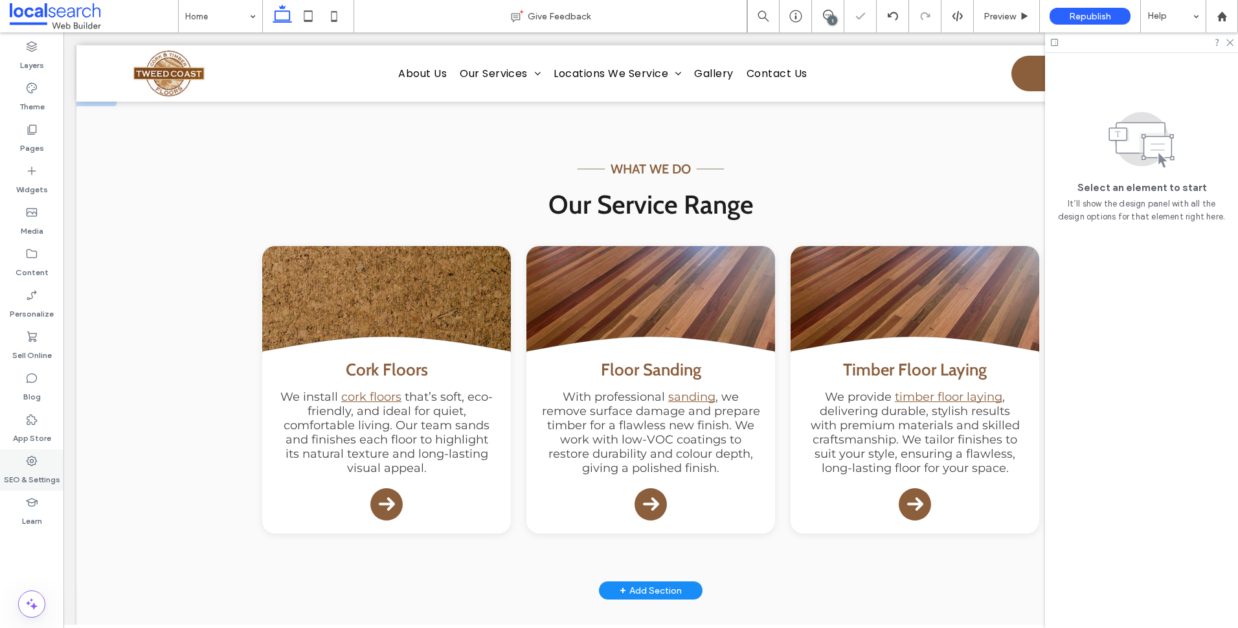
click at [23, 464] on div "SEO & Settings" at bounding box center [31, 469] width 63 height 41
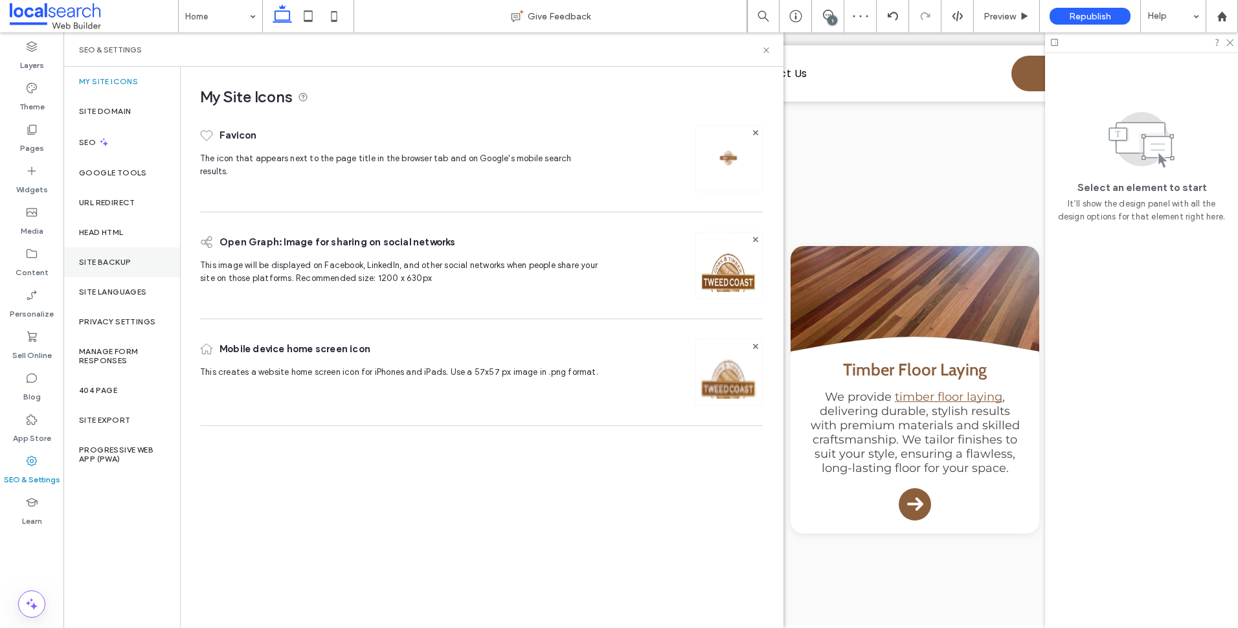
click at [143, 261] on div "Site Backup" at bounding box center [121, 262] width 117 height 30
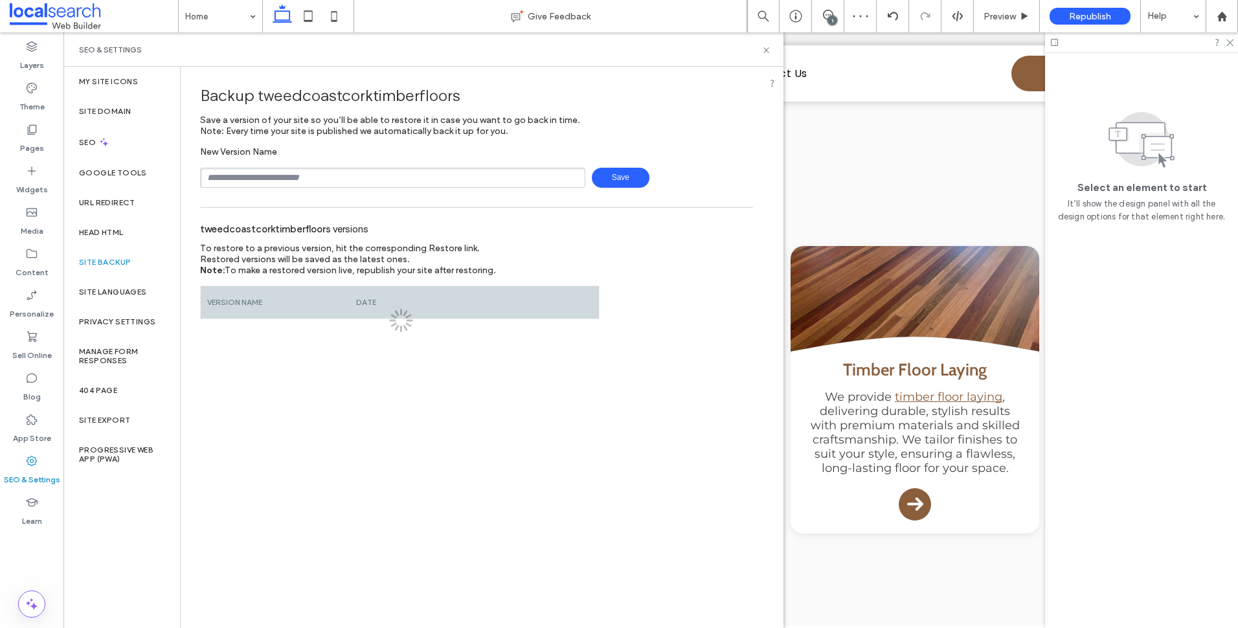
click at [379, 175] on input "text" at bounding box center [392, 178] width 385 height 20
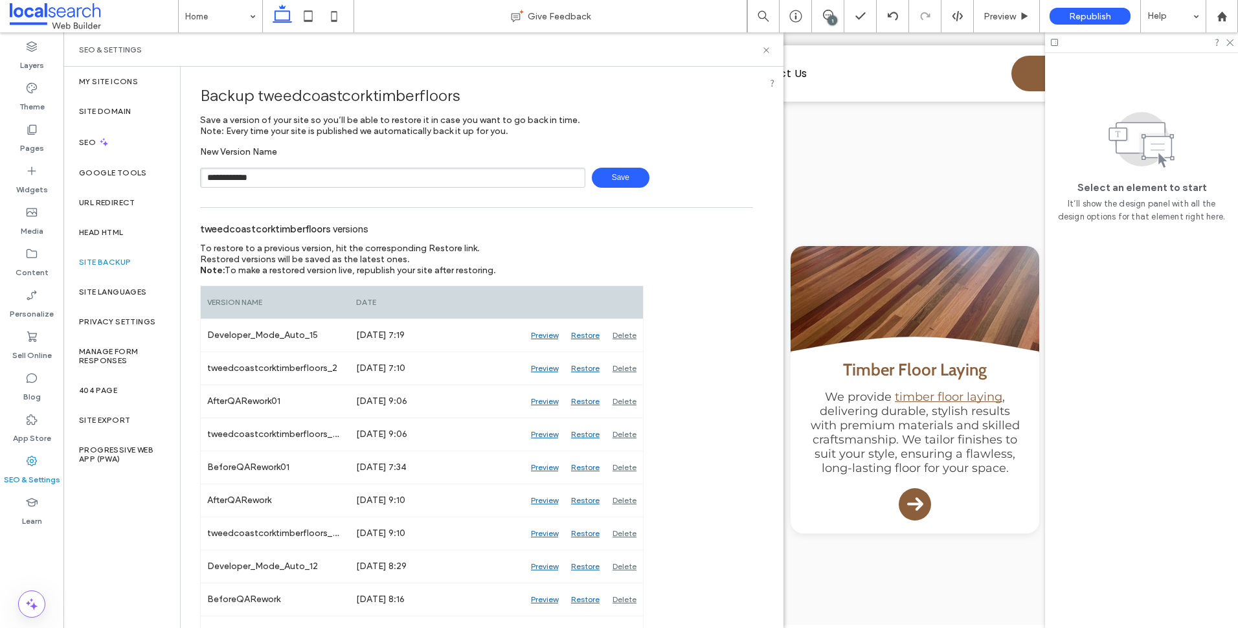
type input "**********"
click at [622, 185] on span "Save" at bounding box center [621, 178] width 58 height 20
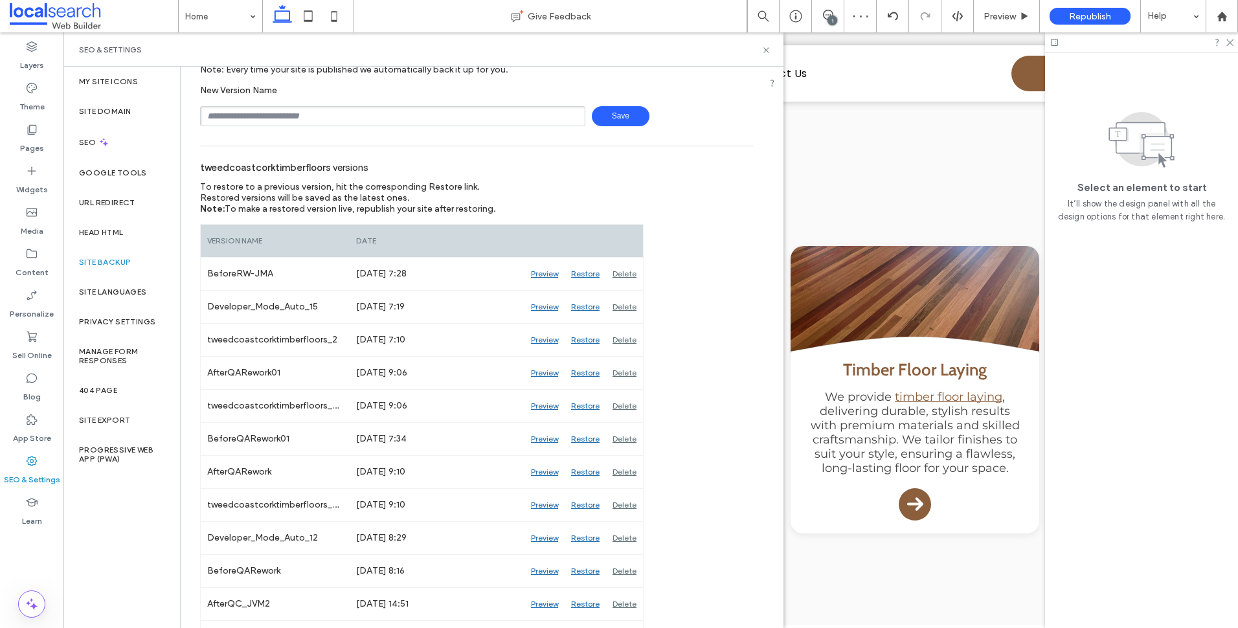
scroll to position [0, 0]
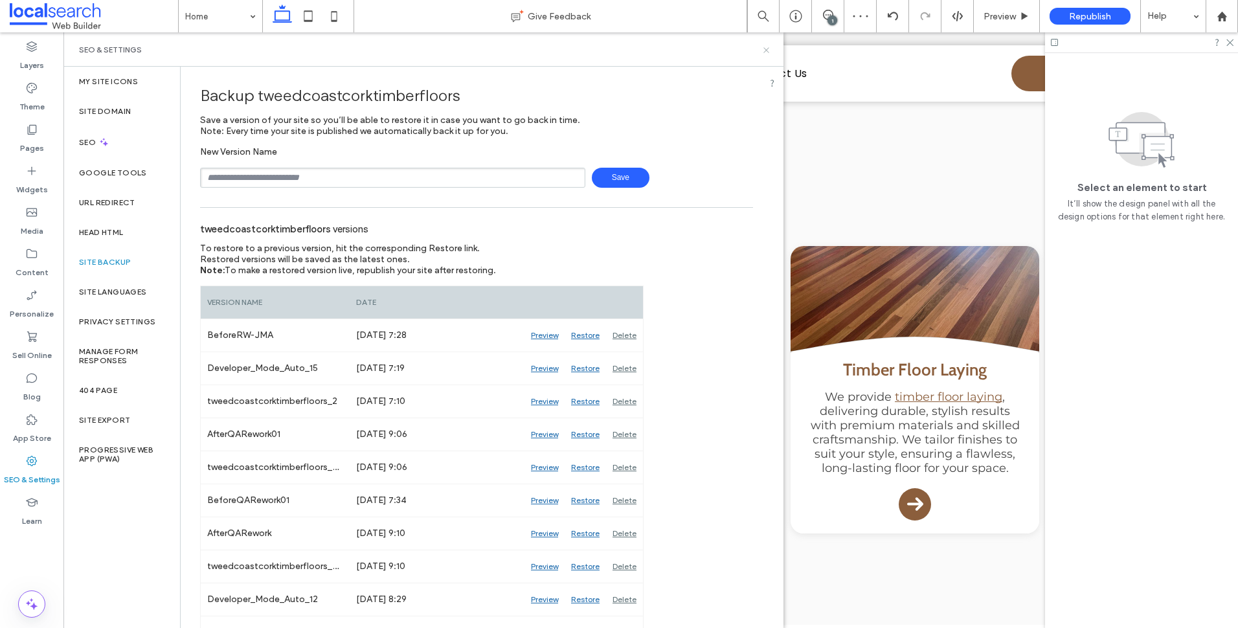
click at [770, 51] on icon at bounding box center [766, 50] width 10 height 10
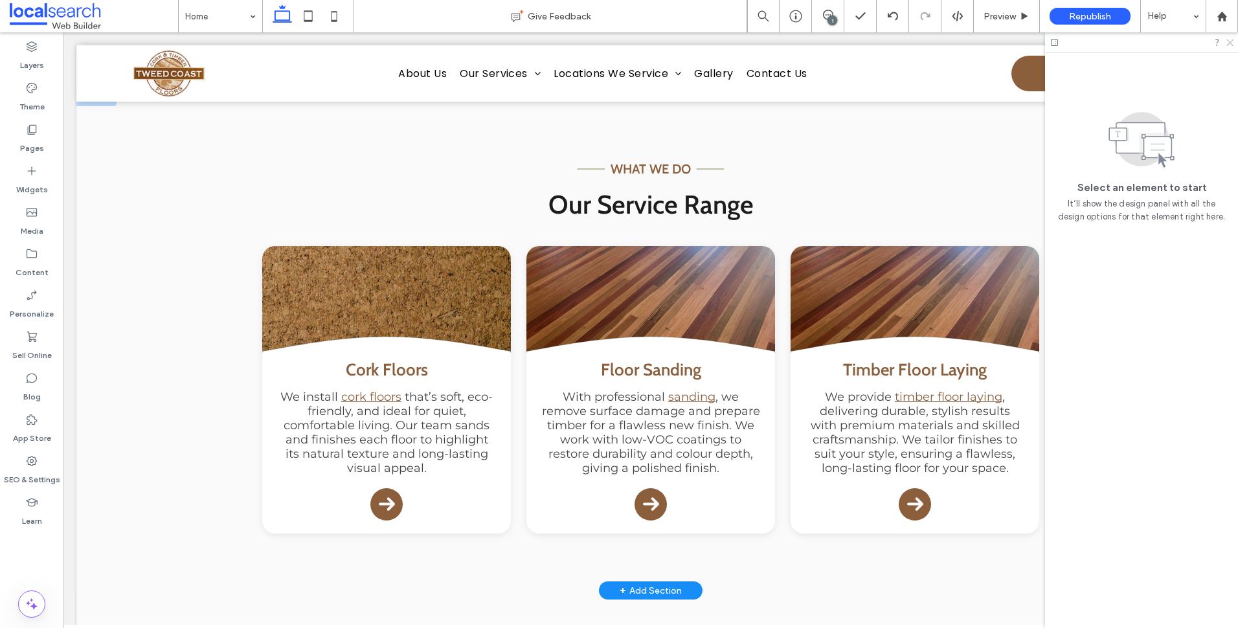
drag, startPoint x: 1229, startPoint y: 41, endPoint x: 1014, endPoint y: 6, distance: 217.7
click at [1229, 41] on icon at bounding box center [1229, 42] width 8 height 8
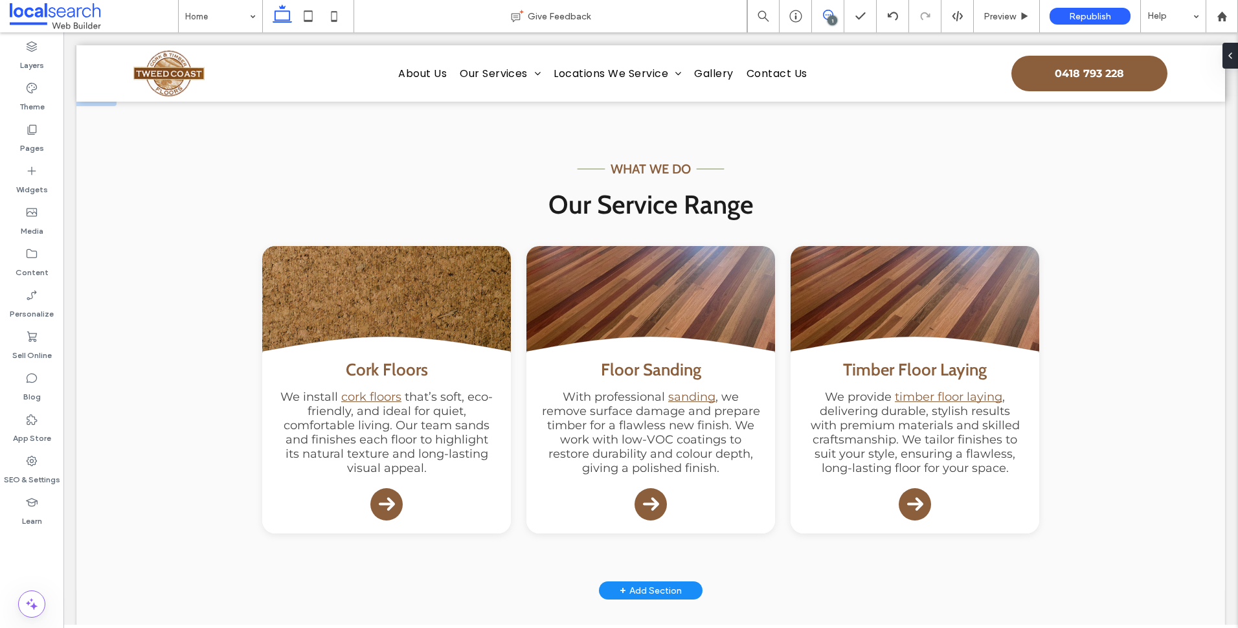
click at [831, 12] on icon at bounding box center [828, 15] width 10 height 10
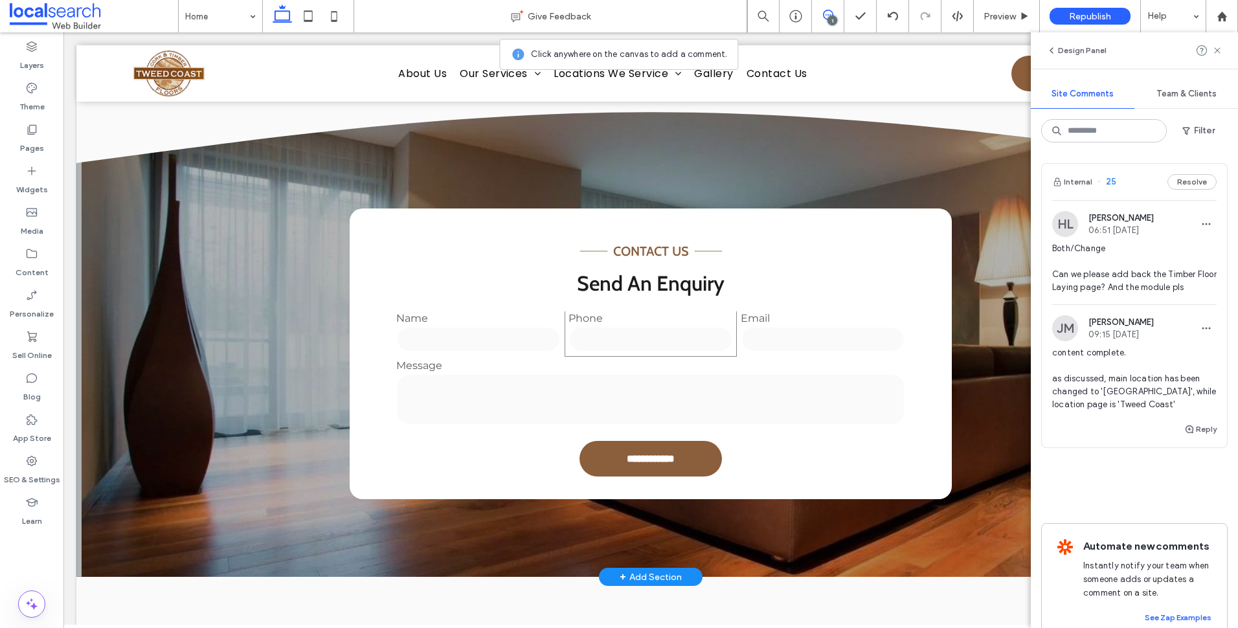
scroll to position [2059, 0]
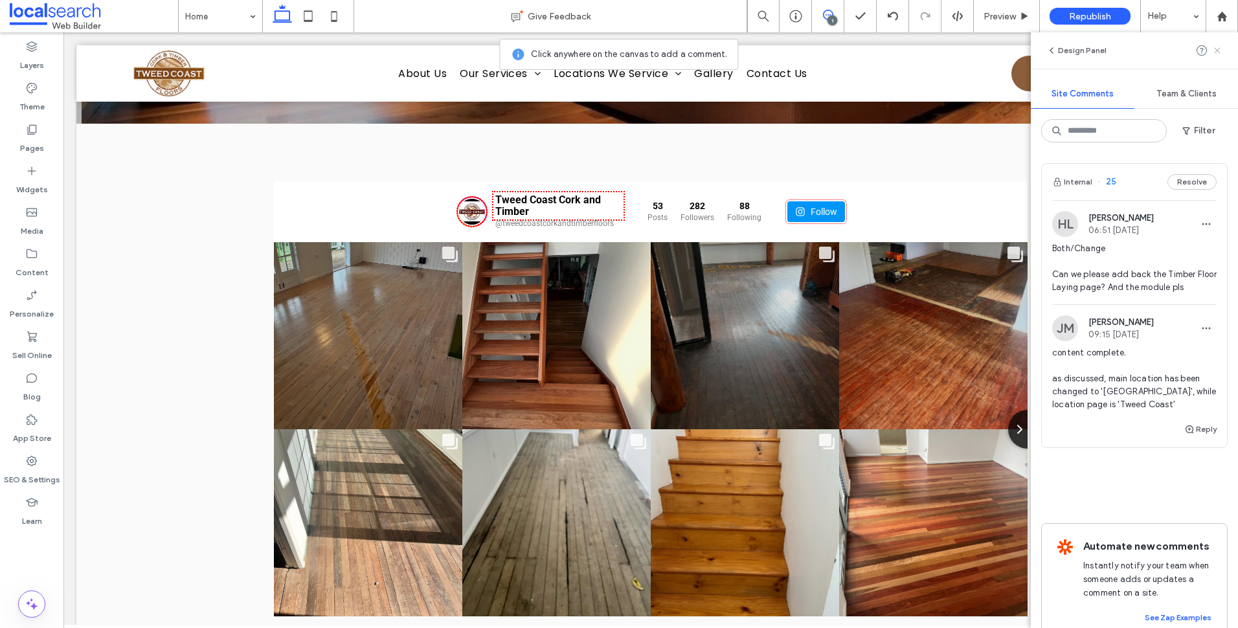
click at [1216, 49] on icon at bounding box center [1217, 50] width 10 height 10
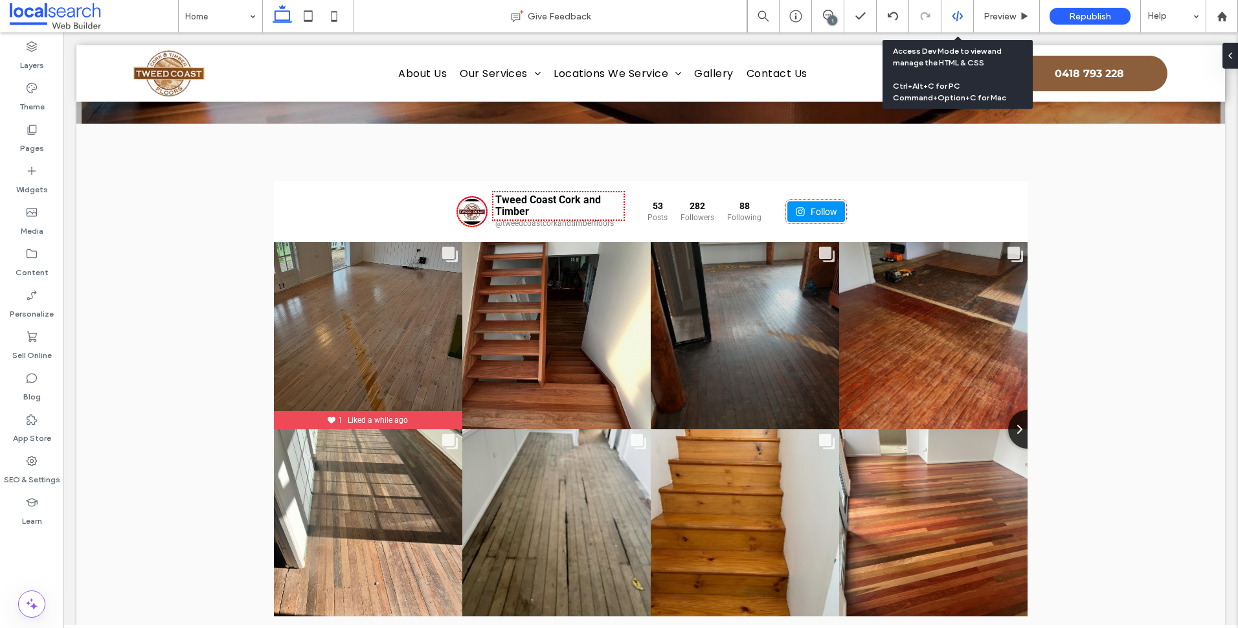
click at [954, 8] on div at bounding box center [957, 16] width 32 height 32
click at [953, 18] on icon at bounding box center [958, 16] width 12 height 12
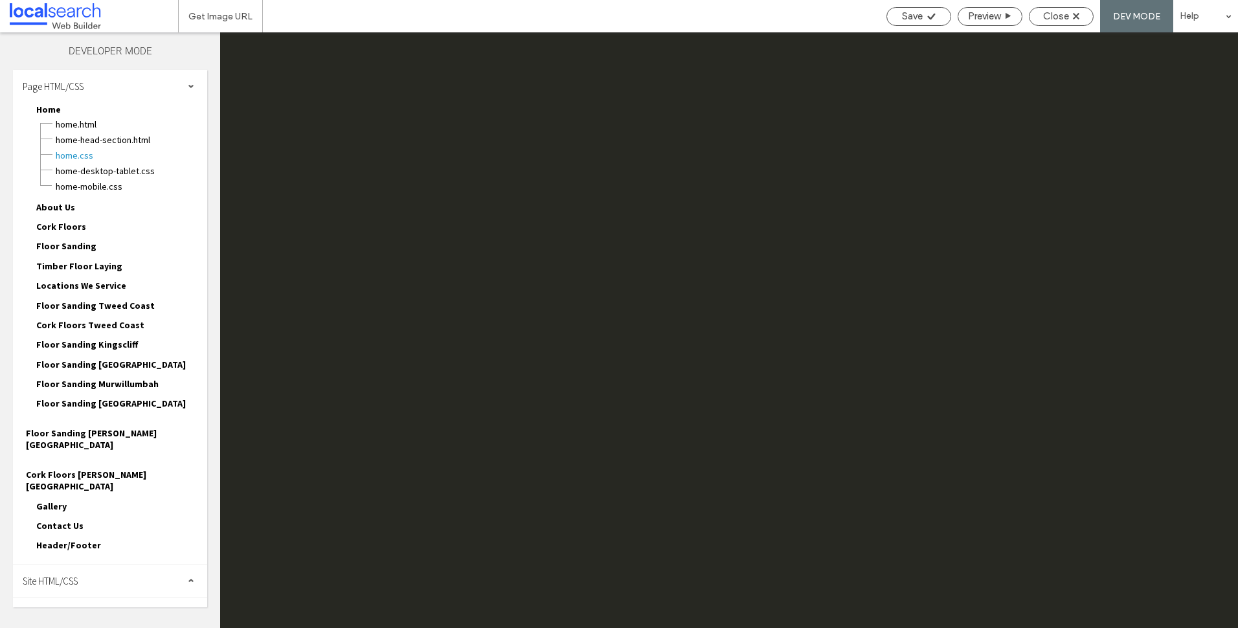
scroll to position [0, 0]
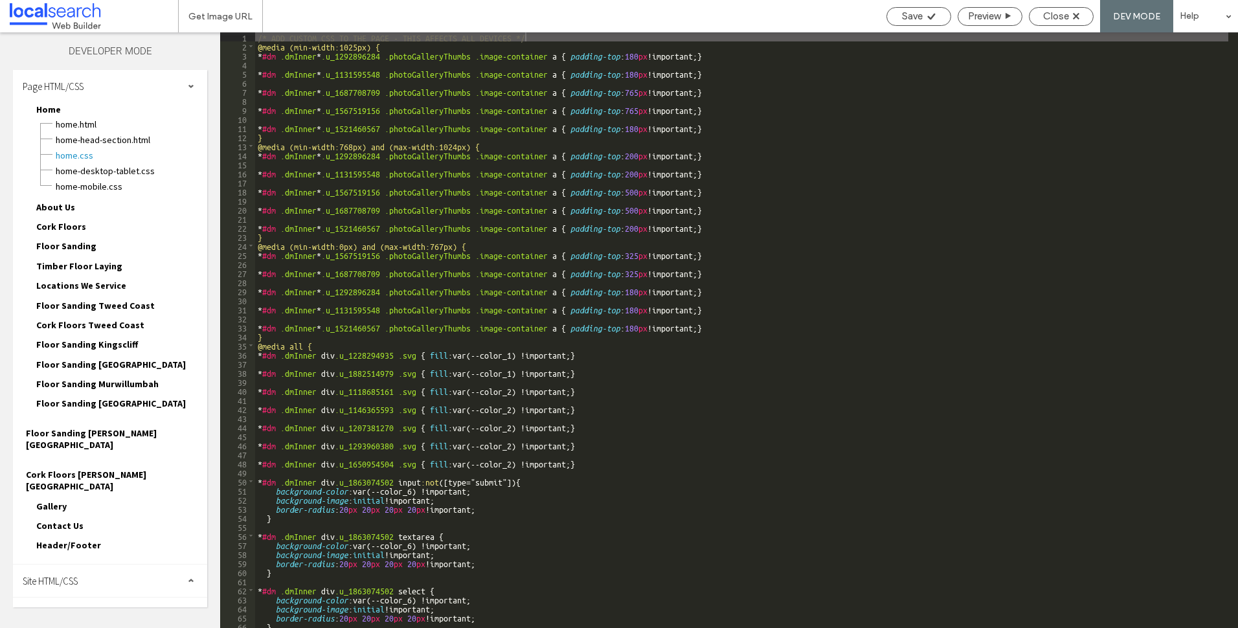
drag, startPoint x: 92, startPoint y: 534, endPoint x: 97, endPoint y: 541, distance: 8.8
click at [94, 565] on div "Site HTML/CSS" at bounding box center [110, 581] width 194 height 32
click at [84, 629] on span "site.css" at bounding box center [133, 637] width 147 height 13
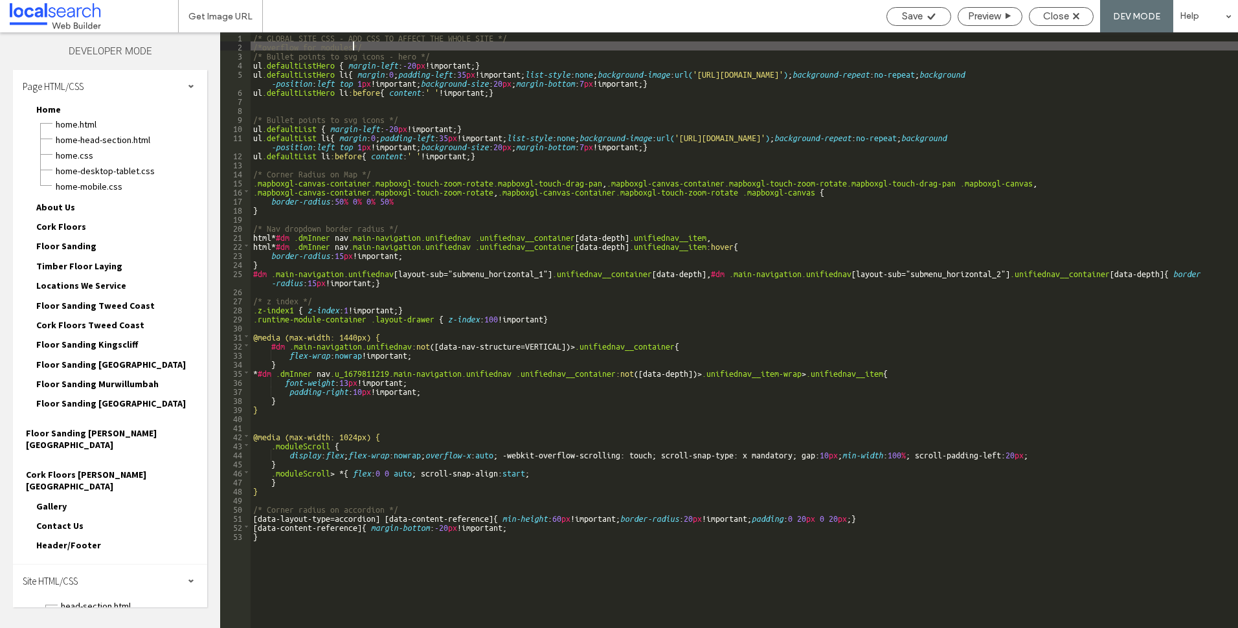
click at [399, 45] on div "/* GLOBAL SITE CSS - ADD CSS TO AFFECT THE WHOLE SITE */ /*overflow for modules…" at bounding box center [744, 339] width 987 height 614
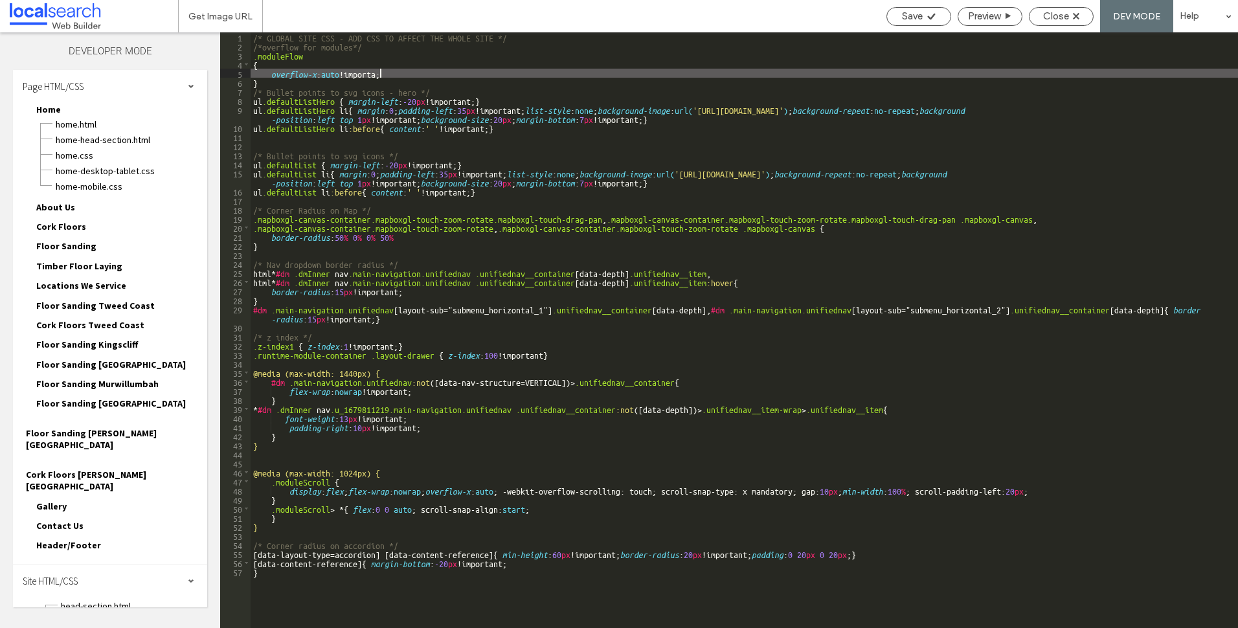
type textarea "**"
click at [1080, 12] on div "Close" at bounding box center [1060, 16] width 63 height 12
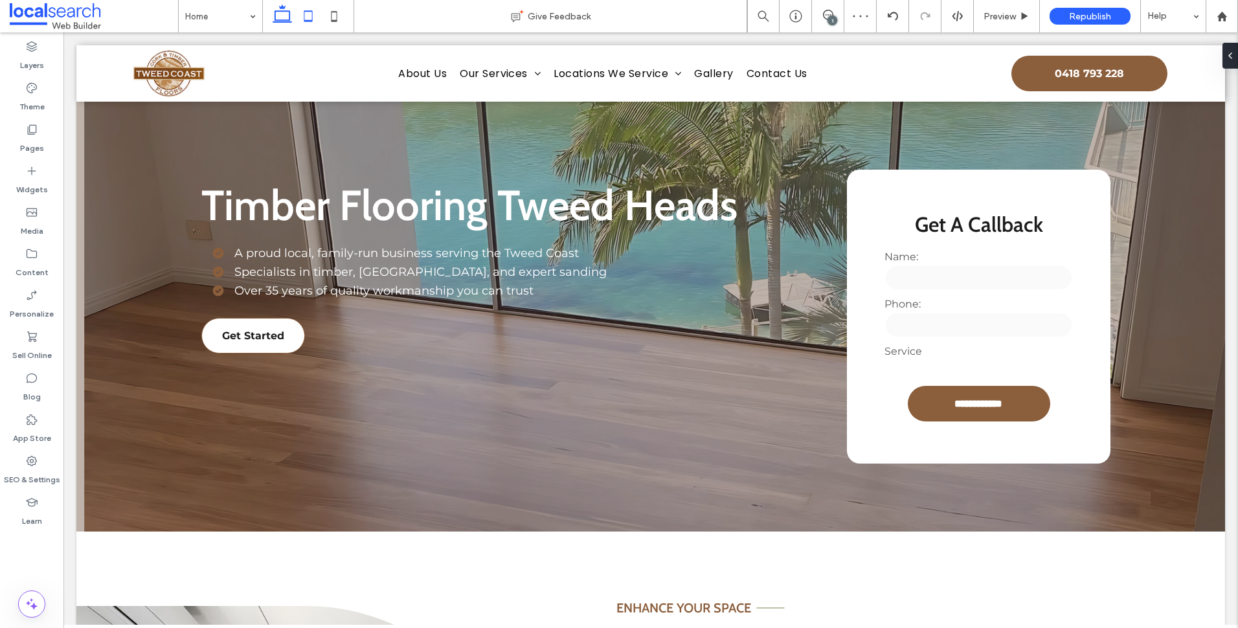
click at [320, 16] on div at bounding box center [308, 16] width 92 height 32
click at [313, 16] on icon at bounding box center [308, 16] width 26 height 26
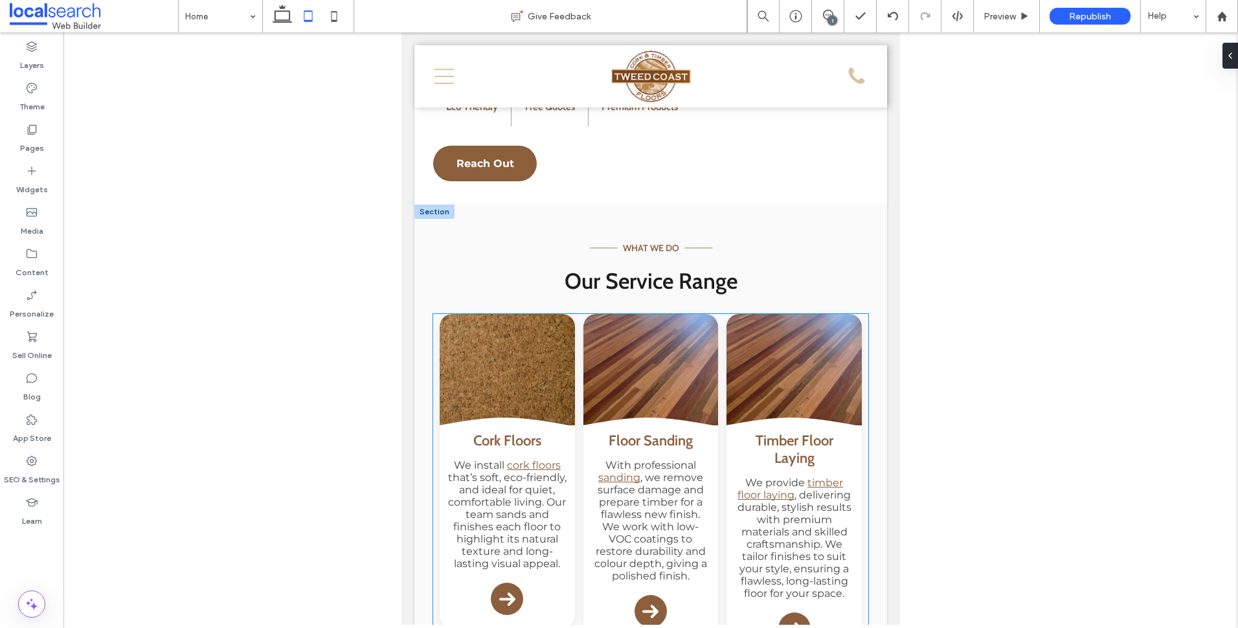
scroll to position [1289, 0]
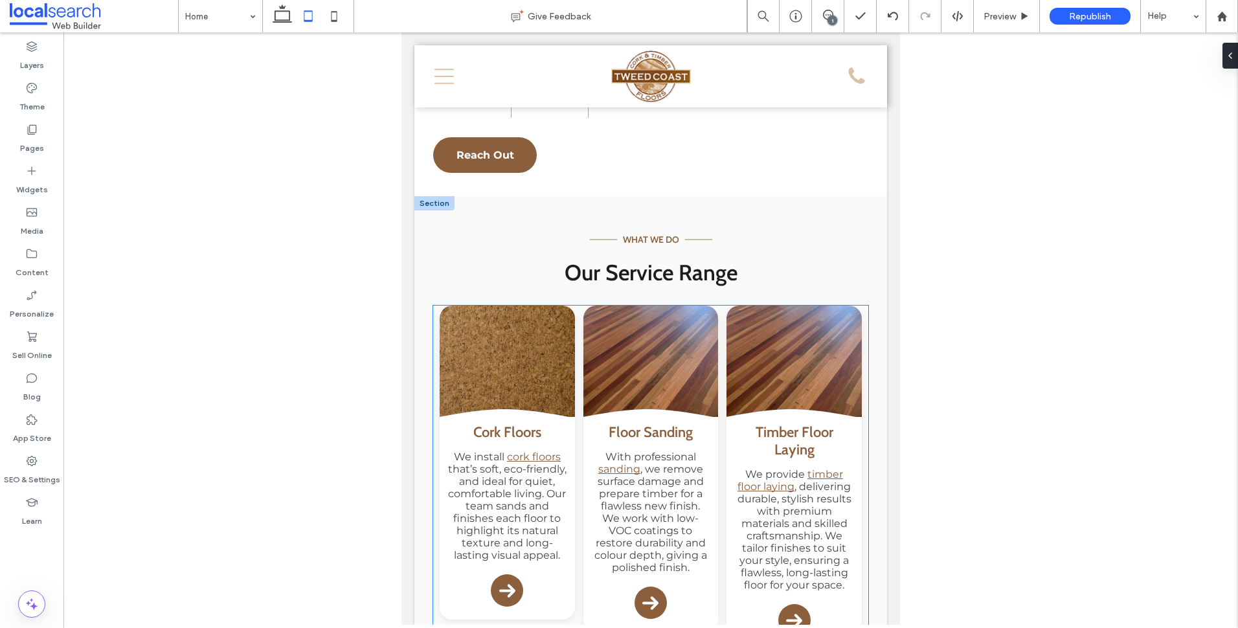
click at [443, 371] on link at bounding box center [507, 370] width 135 height 129
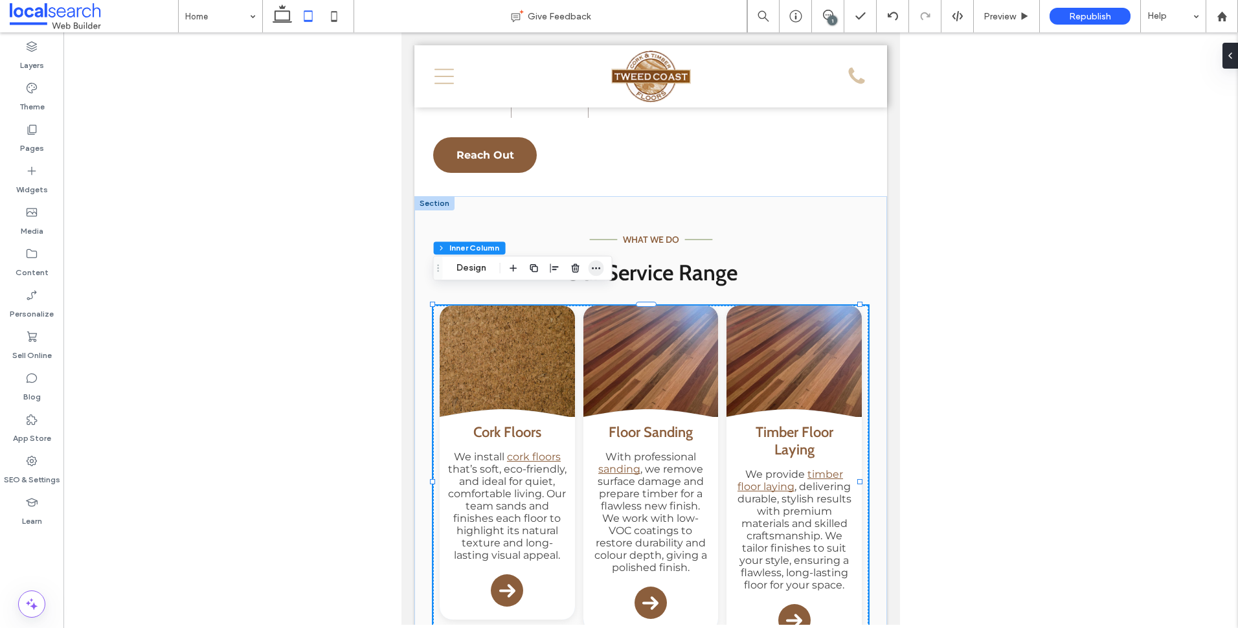
click at [592, 267] on icon "button" at bounding box center [596, 268] width 10 height 10
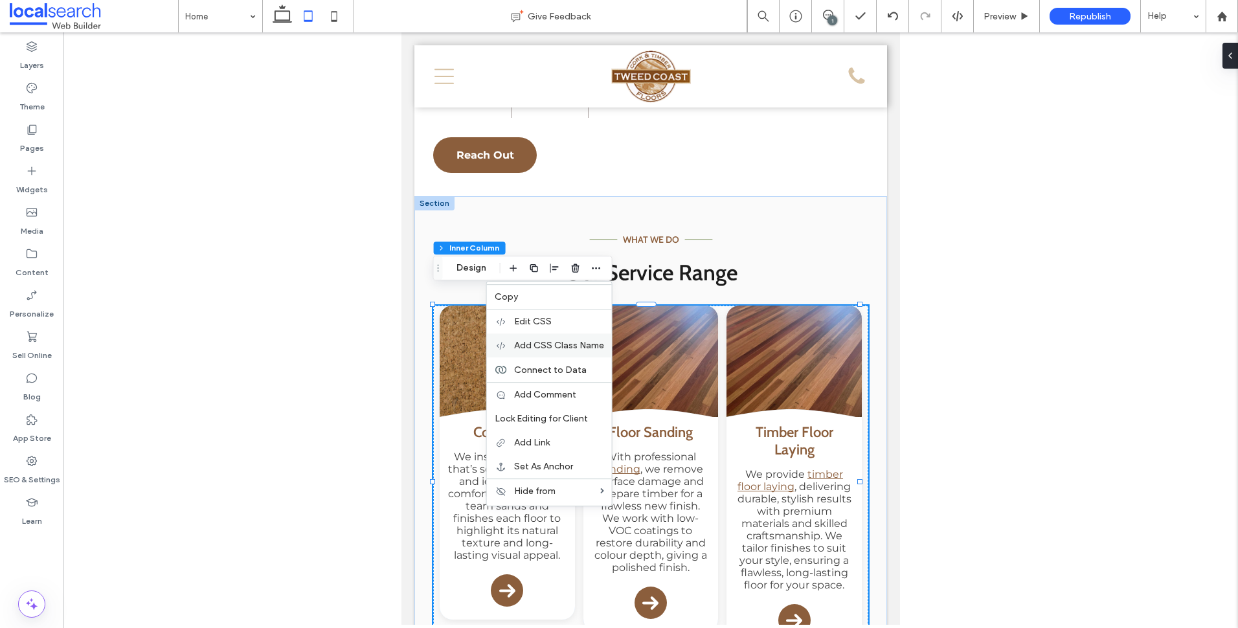
click at [579, 343] on span "Add CSS Class Name" at bounding box center [559, 345] width 90 height 11
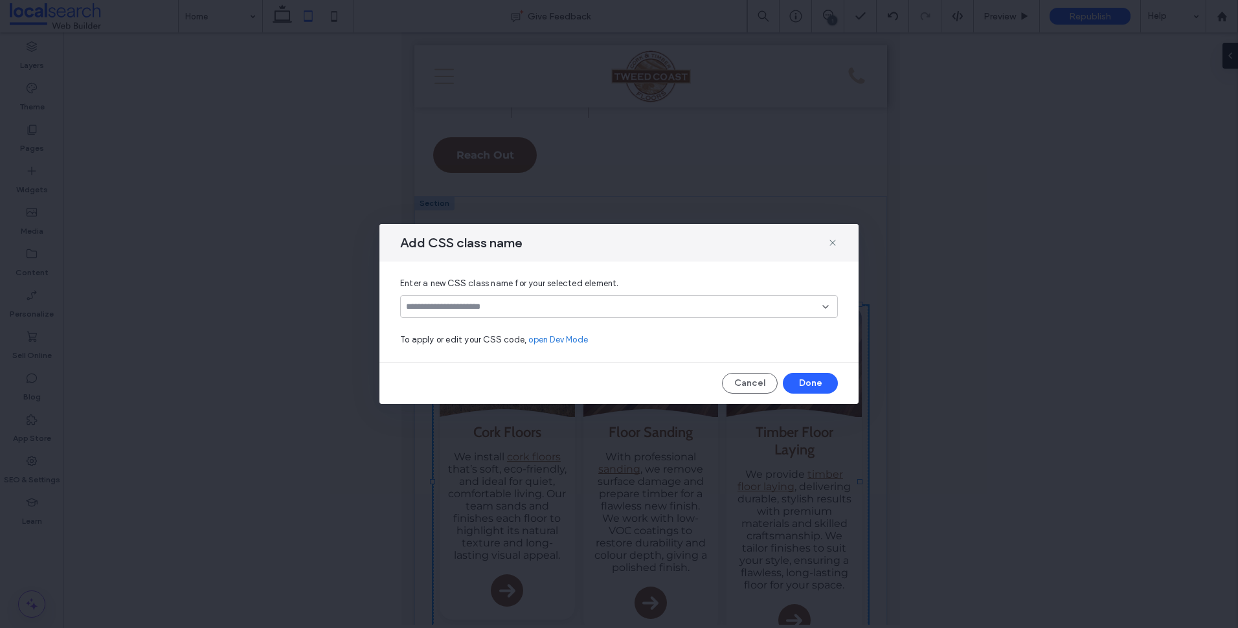
click at [532, 312] on div at bounding box center [619, 306] width 438 height 23
click at [630, 303] on input at bounding box center [614, 307] width 416 height 10
type input "**********"
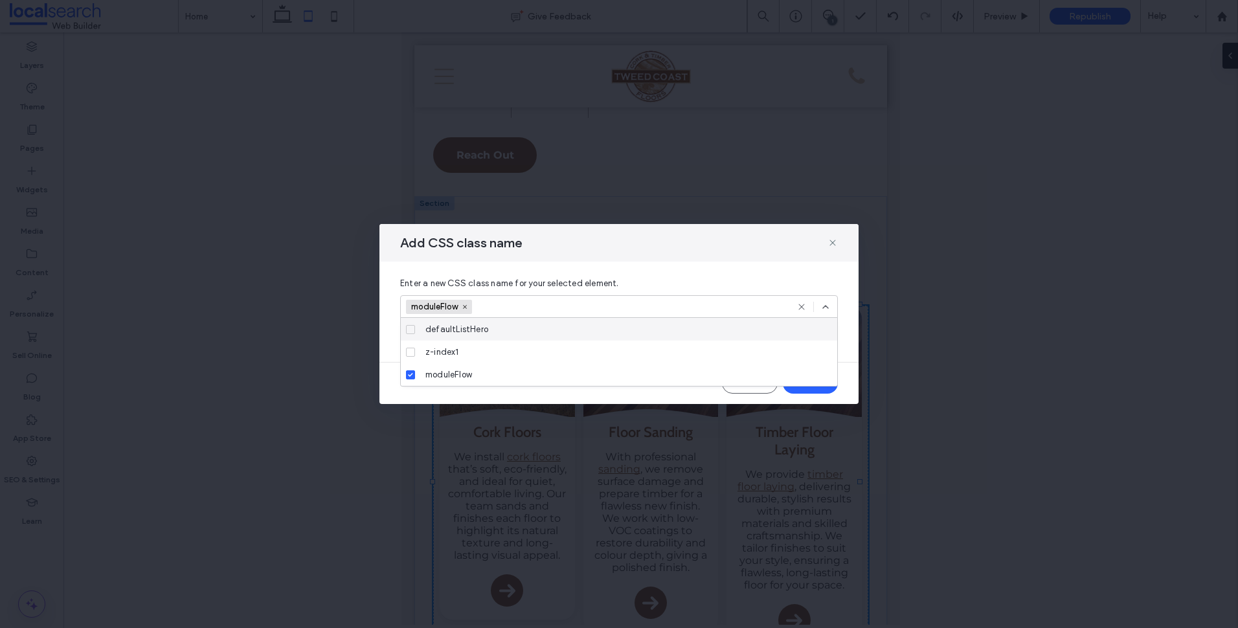
click at [825, 305] on icon at bounding box center [825, 307] width 10 height 10
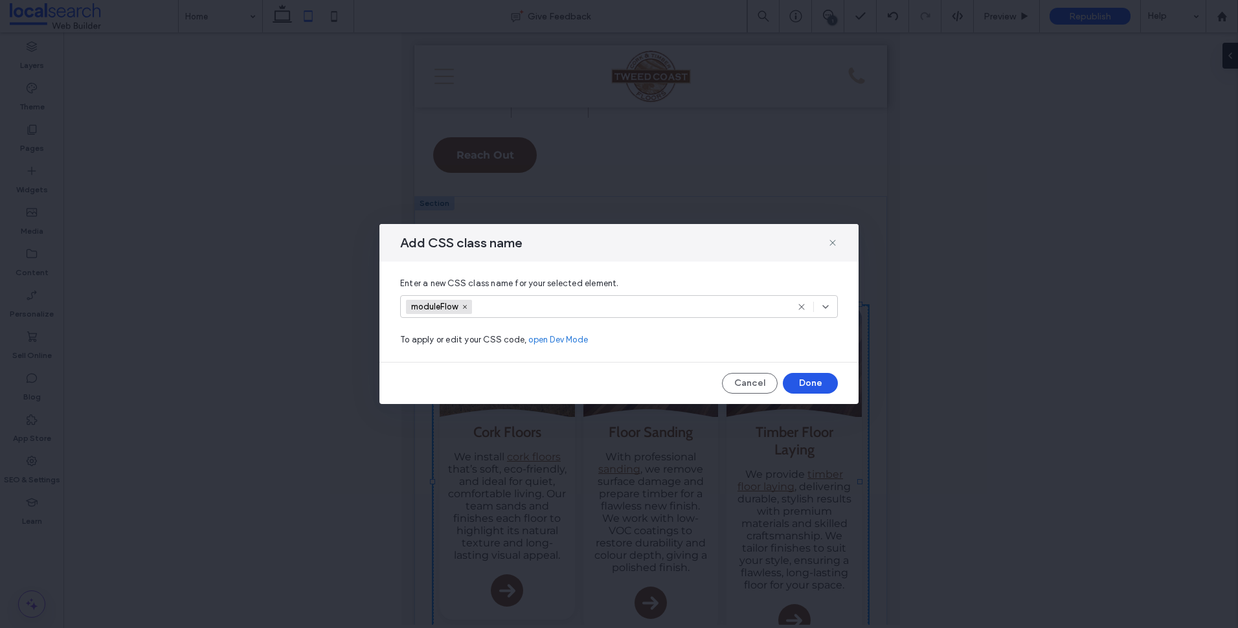
click at [815, 388] on button "Done" at bounding box center [810, 383] width 55 height 21
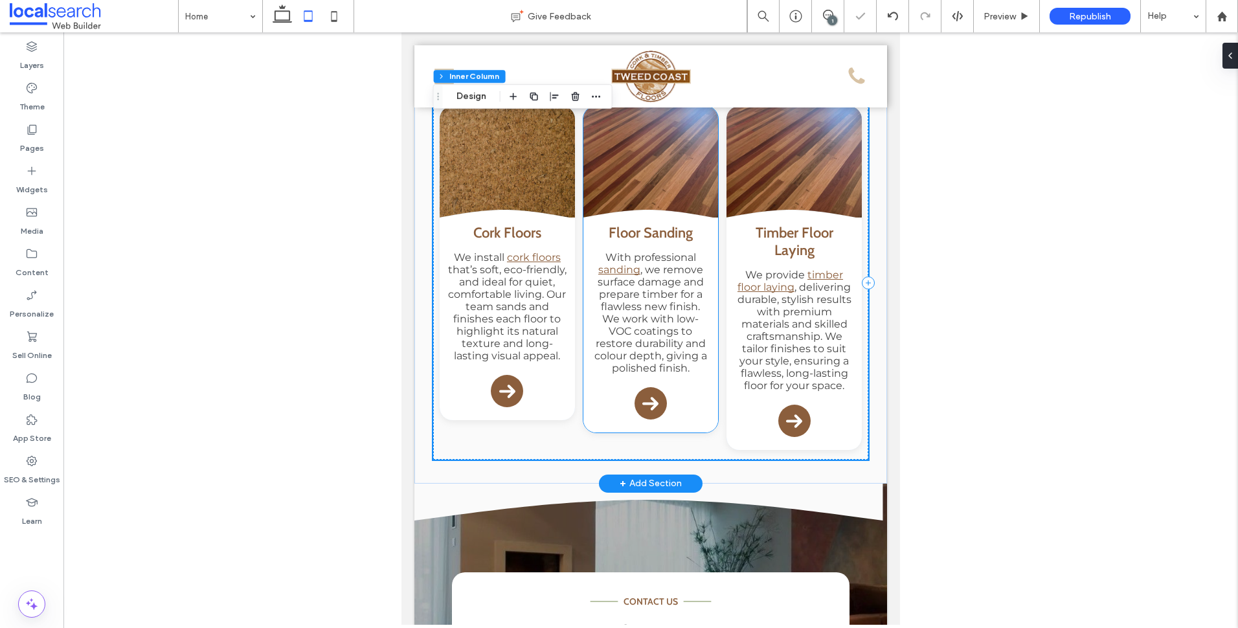
scroll to position [1418, 0]
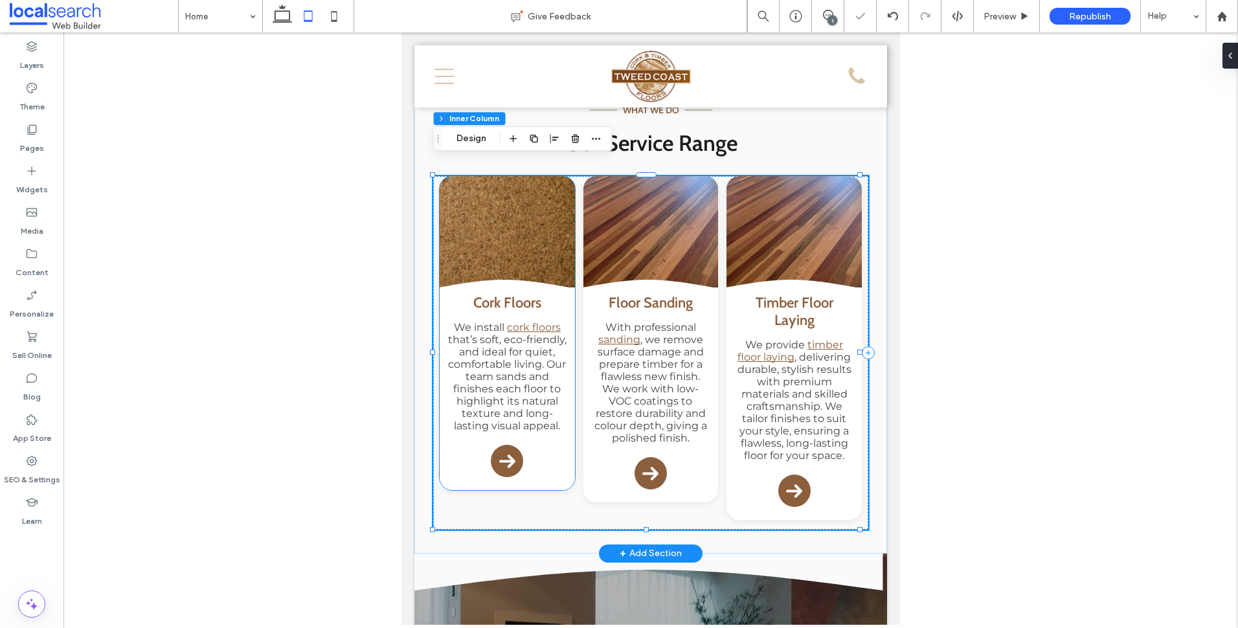
click at [559, 321] on p "We install cork floors that’s soft, eco-friendly, and ideal for quiet, comforta…" at bounding box center [507, 376] width 119 height 111
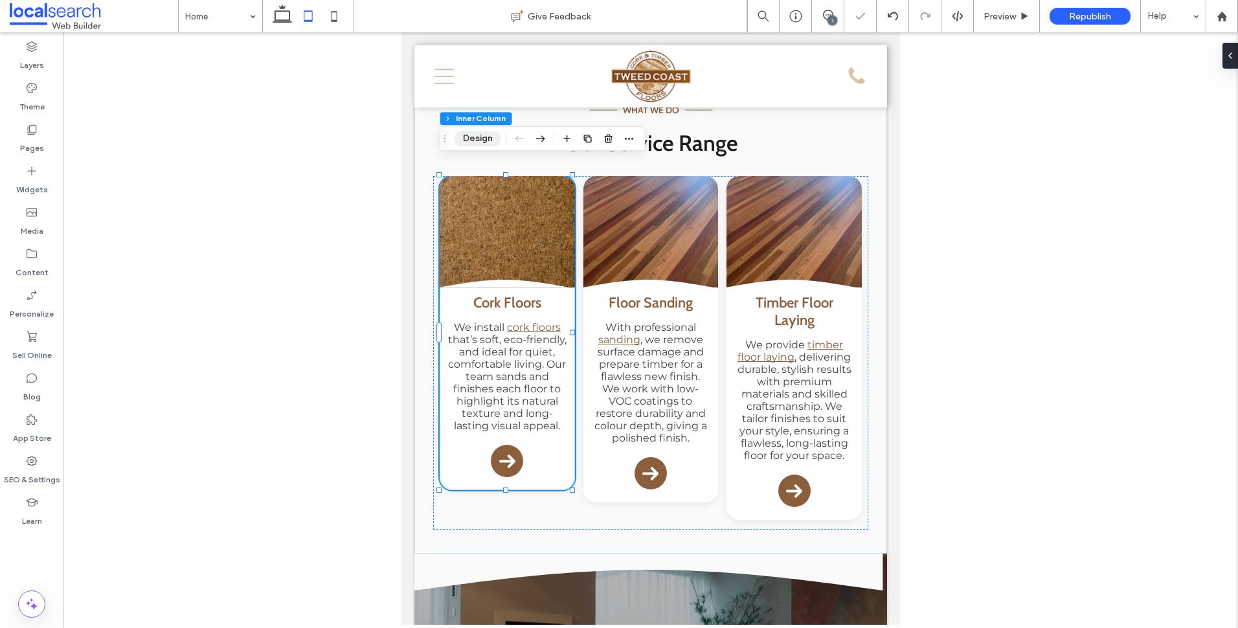
click at [487, 134] on button "Design" at bounding box center [477, 139] width 47 height 16
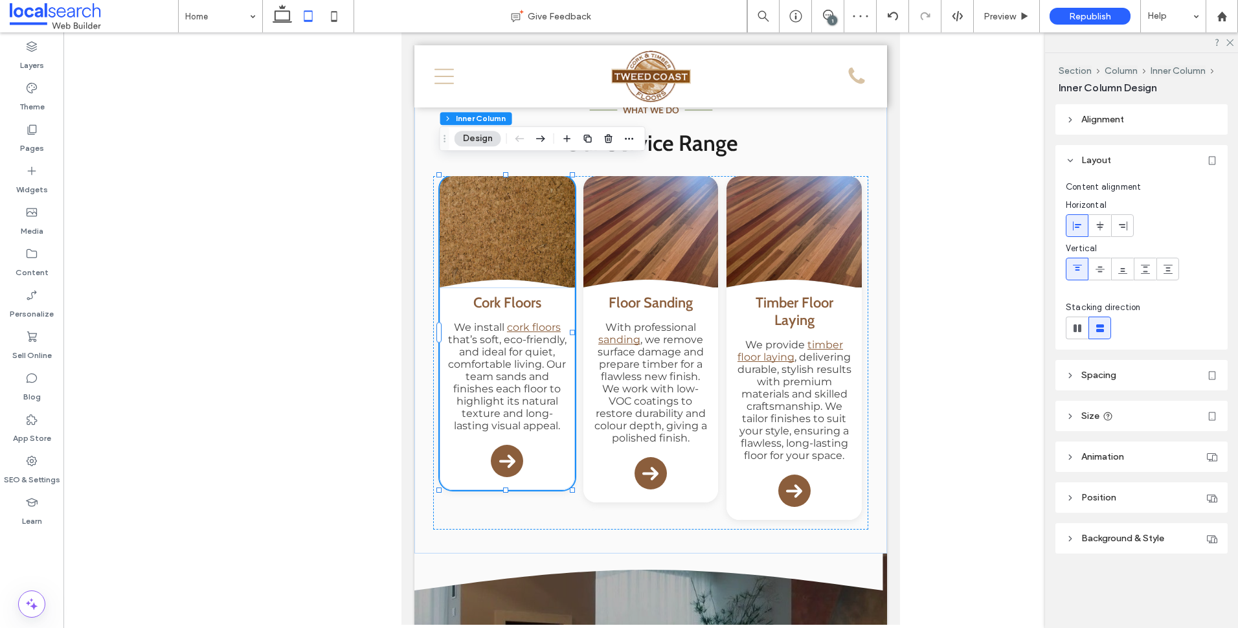
click at [1131, 125] on header "Alignment" at bounding box center [1141, 119] width 172 height 30
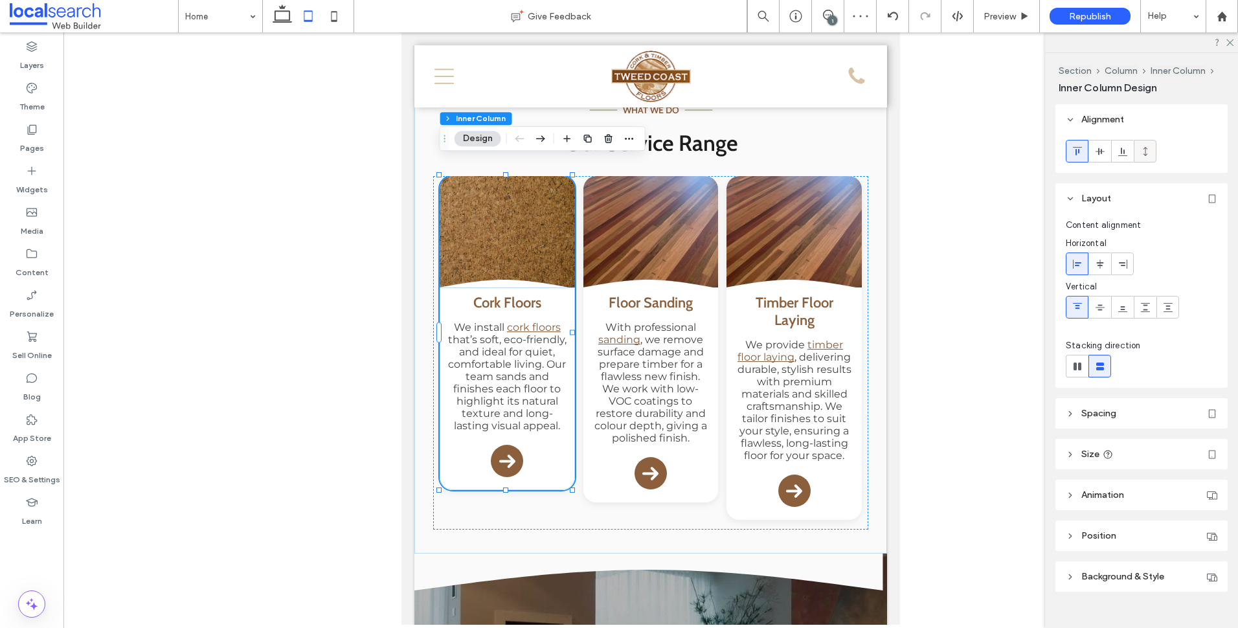
click at [1144, 151] on icon at bounding box center [1145, 151] width 10 height 10
type input "***"
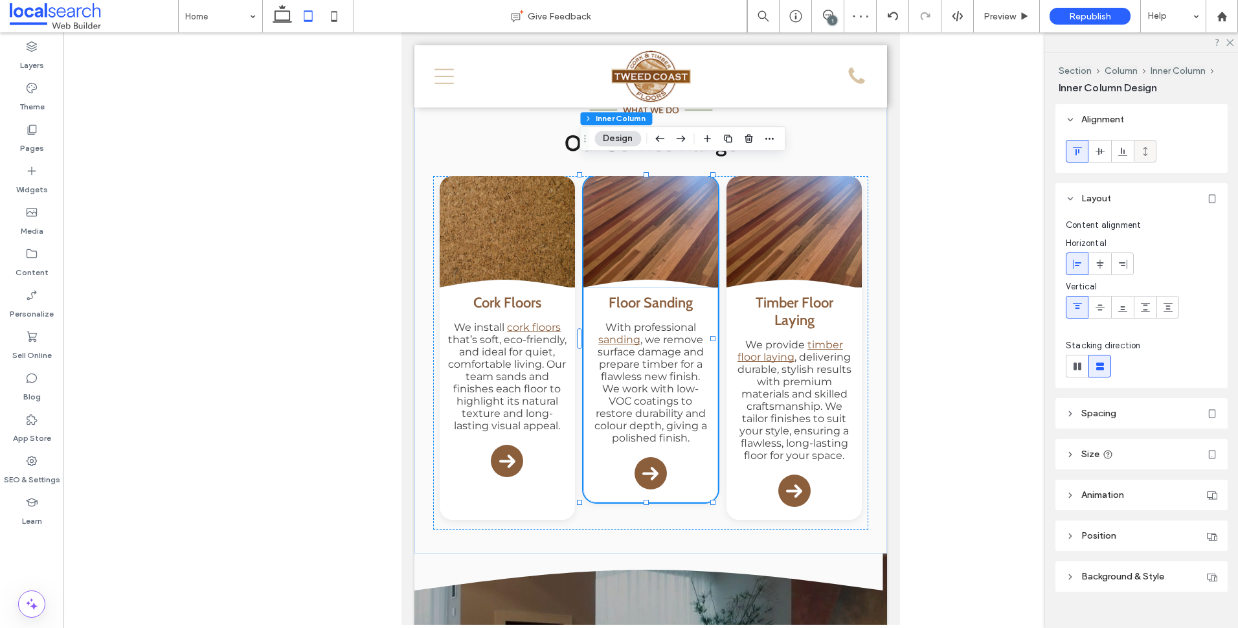
click at [1141, 149] on icon at bounding box center [1145, 151] width 10 height 10
type input "***"
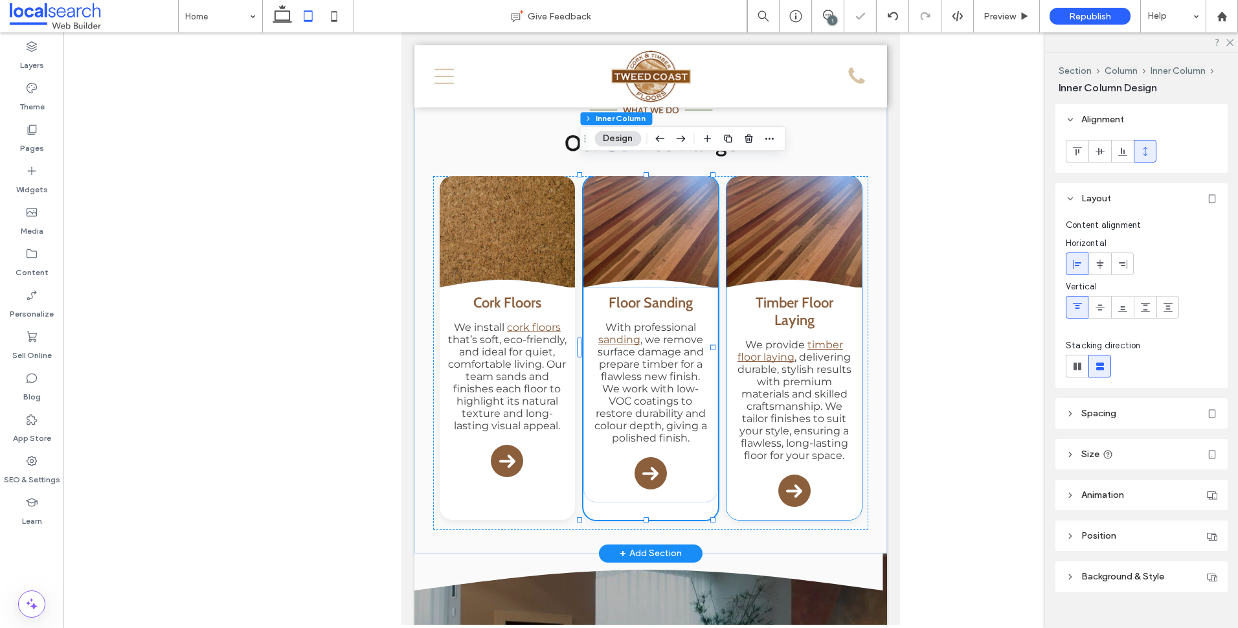
click at [745, 475] on div "Timber Floor Laying We provide timber floor laying , delivering durable, stylis…" at bounding box center [793, 403] width 135 height 232
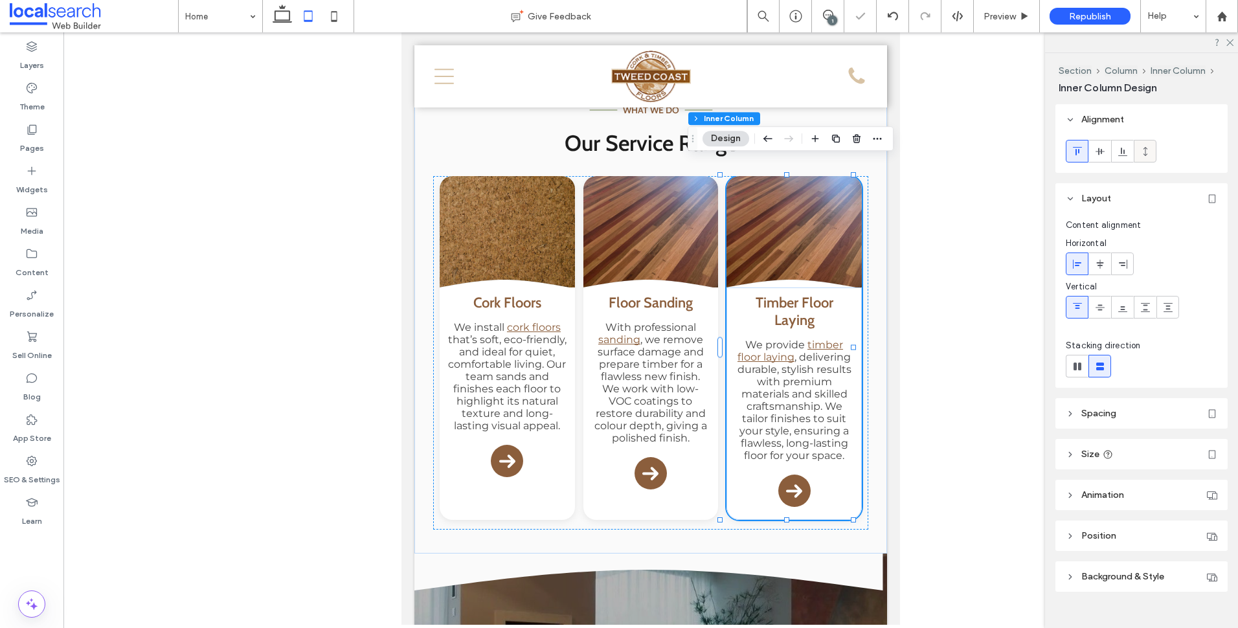
click at [1145, 153] on use at bounding box center [1145, 150] width 4 height 9
type input "***"
click at [697, 480] on div "Floor Sanding With professional sanding , we remove surface damage and prepare …" at bounding box center [650, 394] width 135 height 215
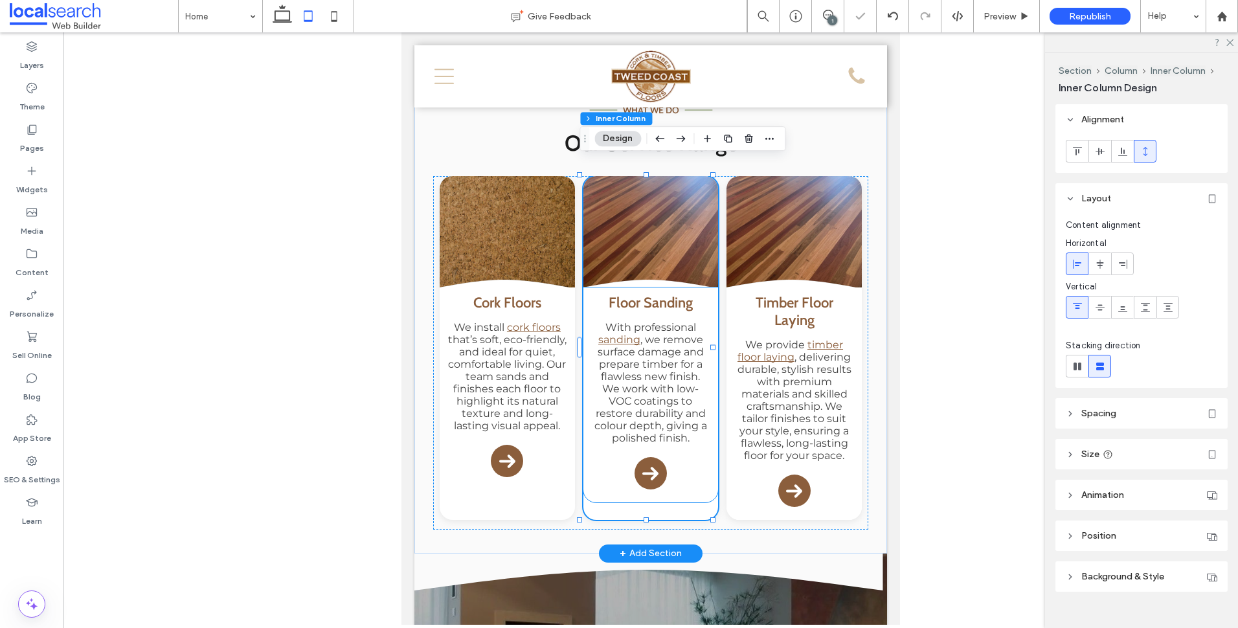
click at [678, 462] on div "Floor Sanding With professional sanding , we remove surface damage and prepare …" at bounding box center [650, 394] width 135 height 215
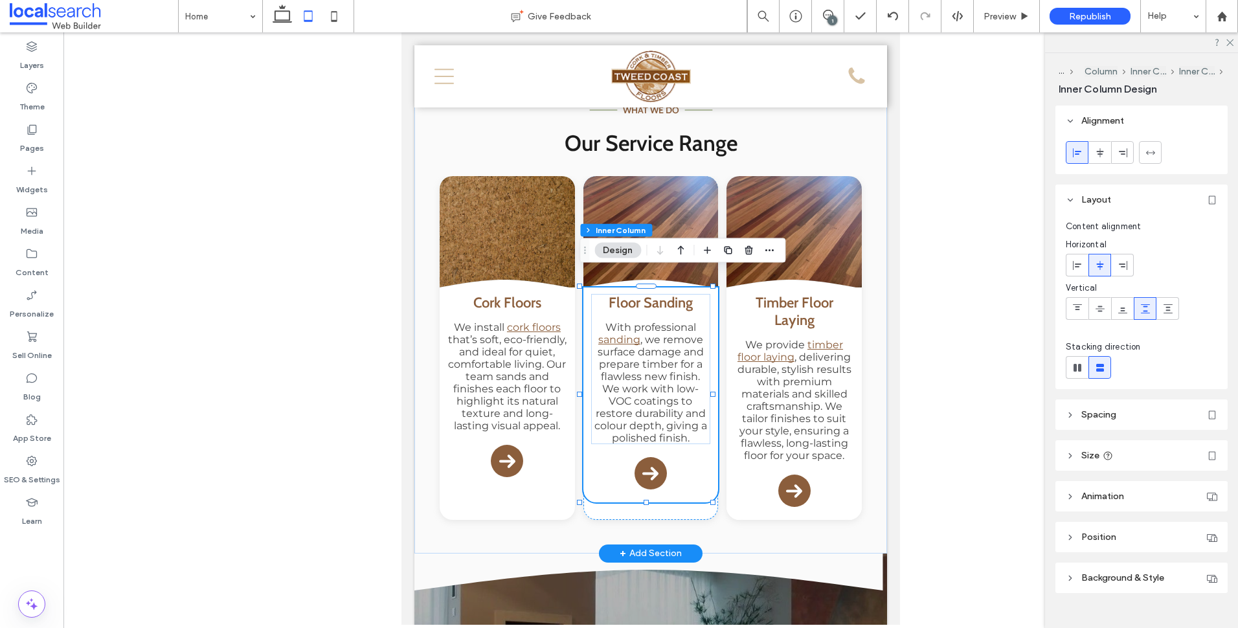
click at [775, 238] on div "Section Column Inner Column Inner Column Inner Column Design" at bounding box center [682, 250] width 206 height 25
drag, startPoint x: 773, startPoint y: 230, endPoint x: 372, endPoint y: 204, distance: 401.6
click at [773, 230] on button "Inner Column" at bounding box center [763, 230] width 59 height 13
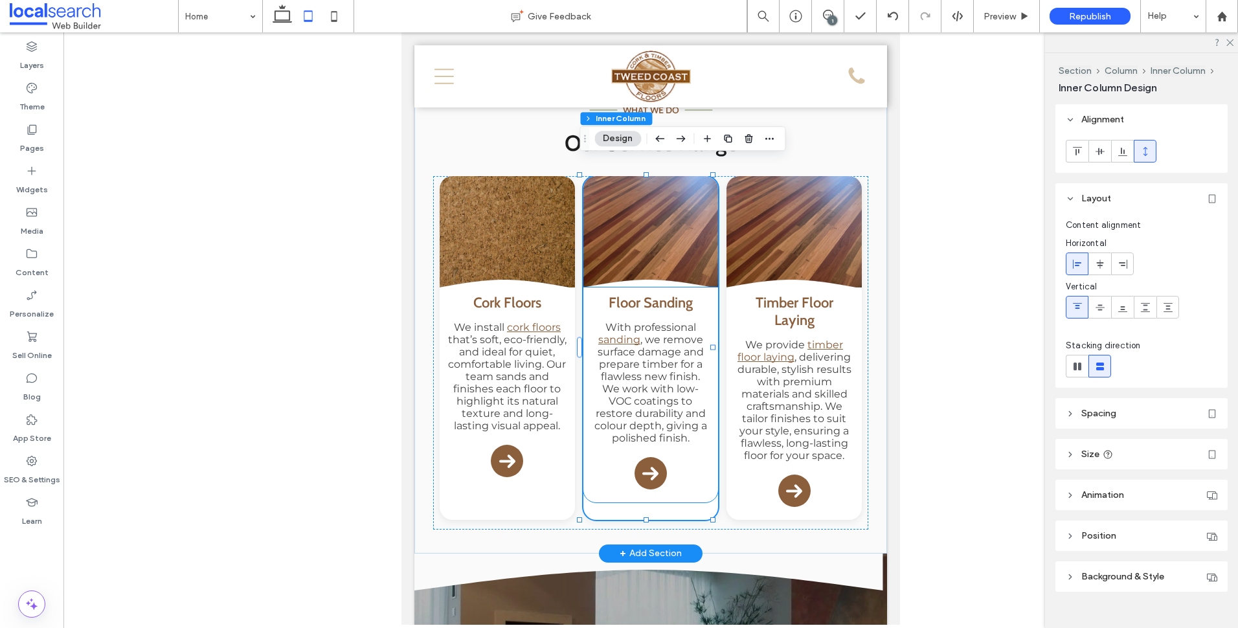
click at [596, 456] on div "Floor Sanding With professional sanding , we remove surface damage and prepare …" at bounding box center [650, 394] width 135 height 215
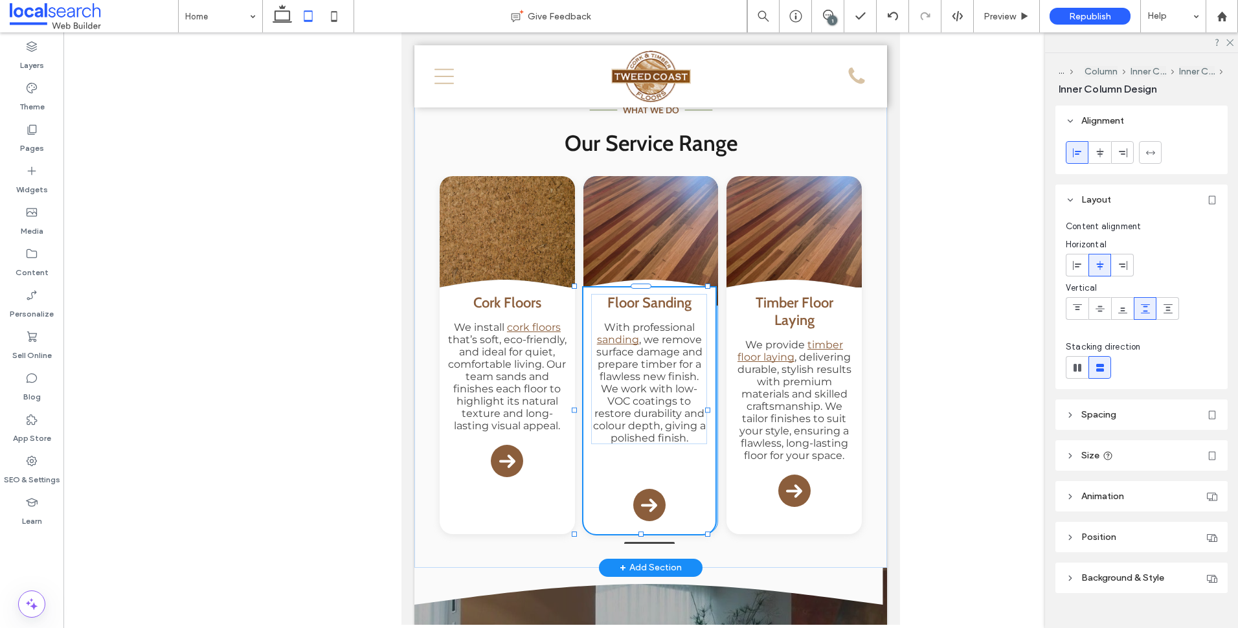
drag, startPoint x: 646, startPoint y: 486, endPoint x: 647, endPoint y: 518, distance: 31.7
click at [576, 287] on div at bounding box center [575, 287] width 1 height 1
type input "***"
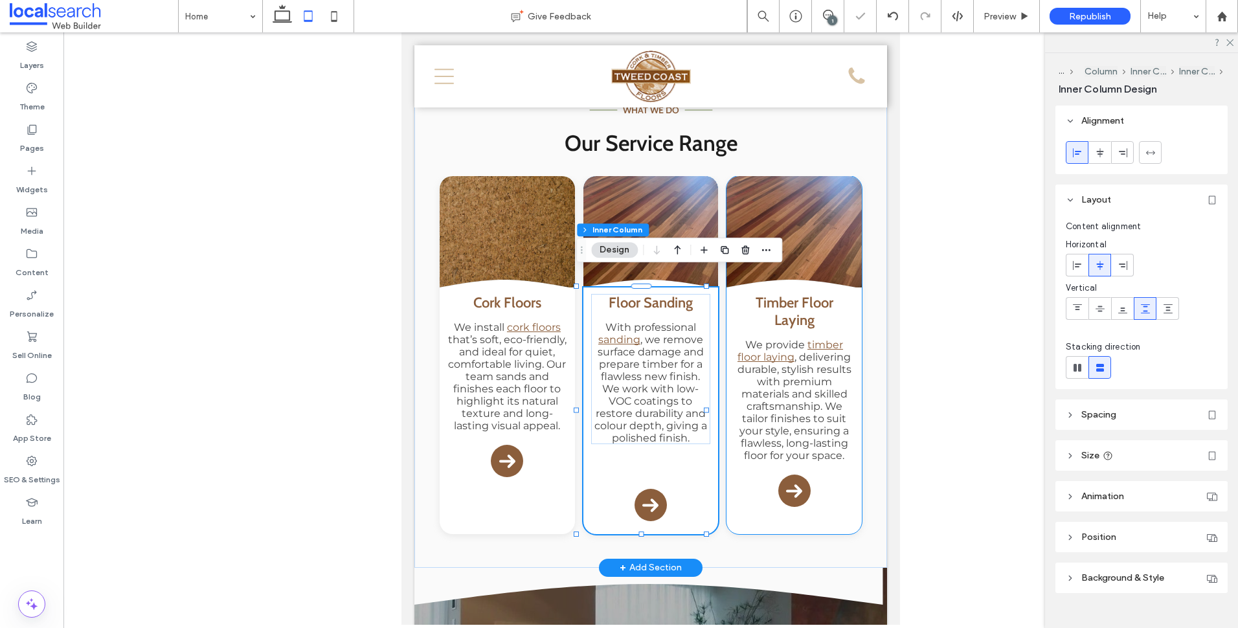
click at [744, 495] on div "Timber Floor Laying We provide timber floor laying , delivering durable, stylis…" at bounding box center [793, 403] width 135 height 232
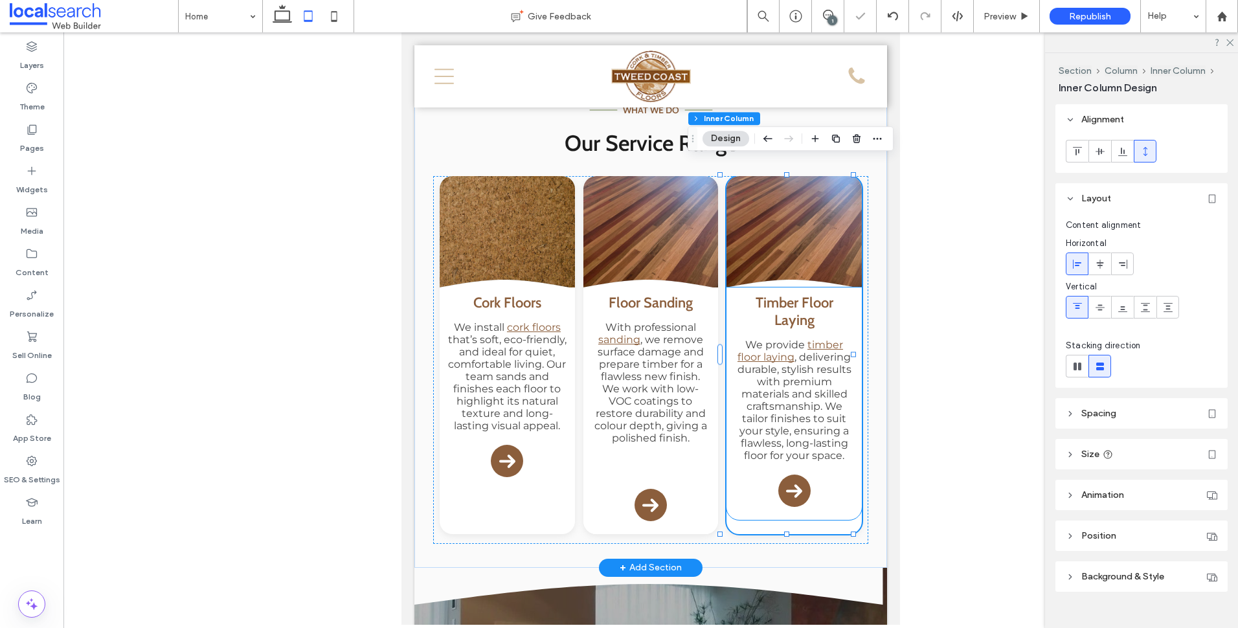
click at [737, 486] on div "Timber Floor Laying We provide timber floor laying , delivering durable, stylis…" at bounding box center [793, 403] width 135 height 232
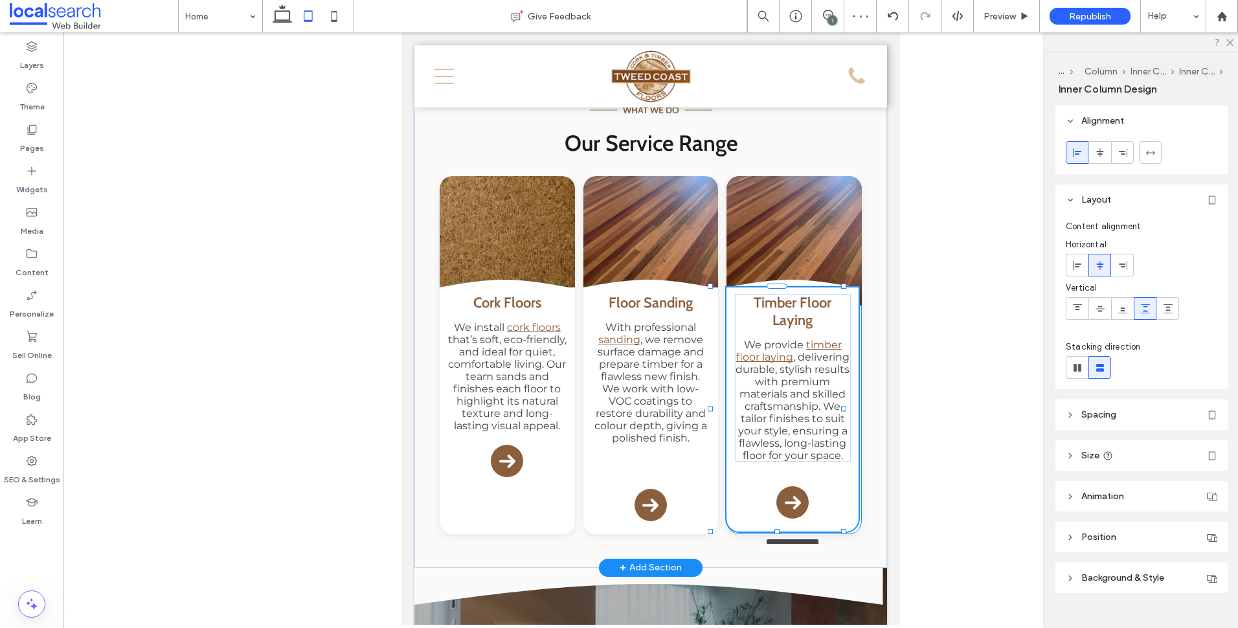
drag, startPoint x: 788, startPoint y: 503, endPoint x: 788, endPoint y: 515, distance: 12.3
click at [711, 287] on div at bounding box center [711, 287] width 1 height 1
type input "***"
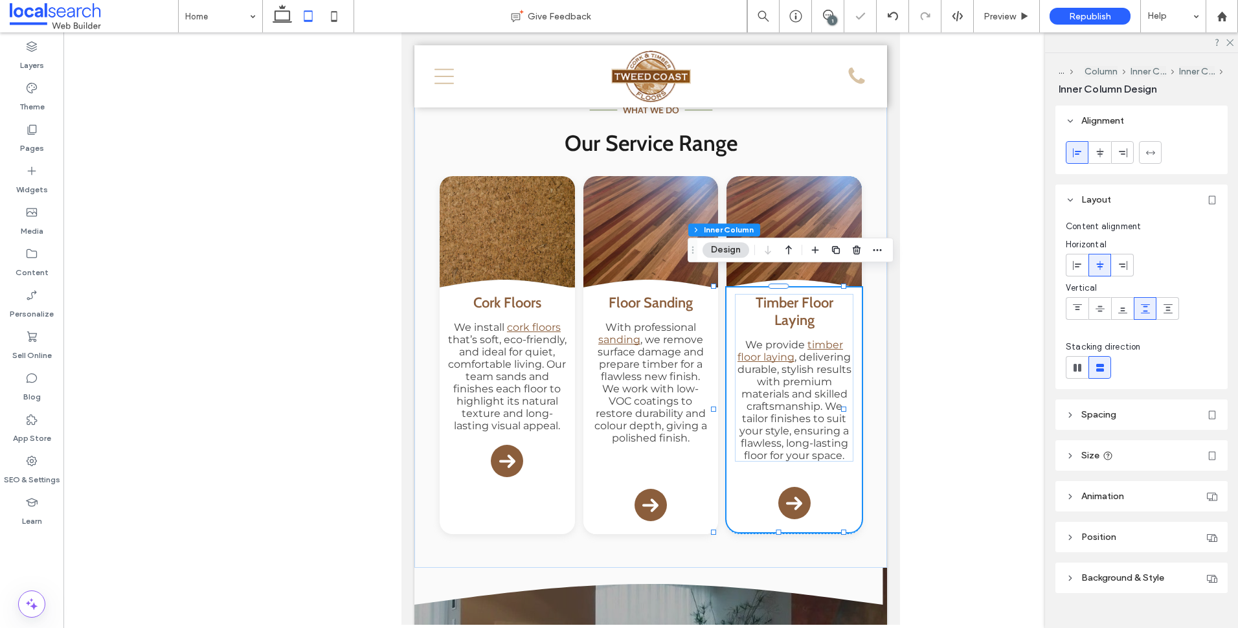
click at [1143, 423] on header "Spacing" at bounding box center [1141, 414] width 172 height 30
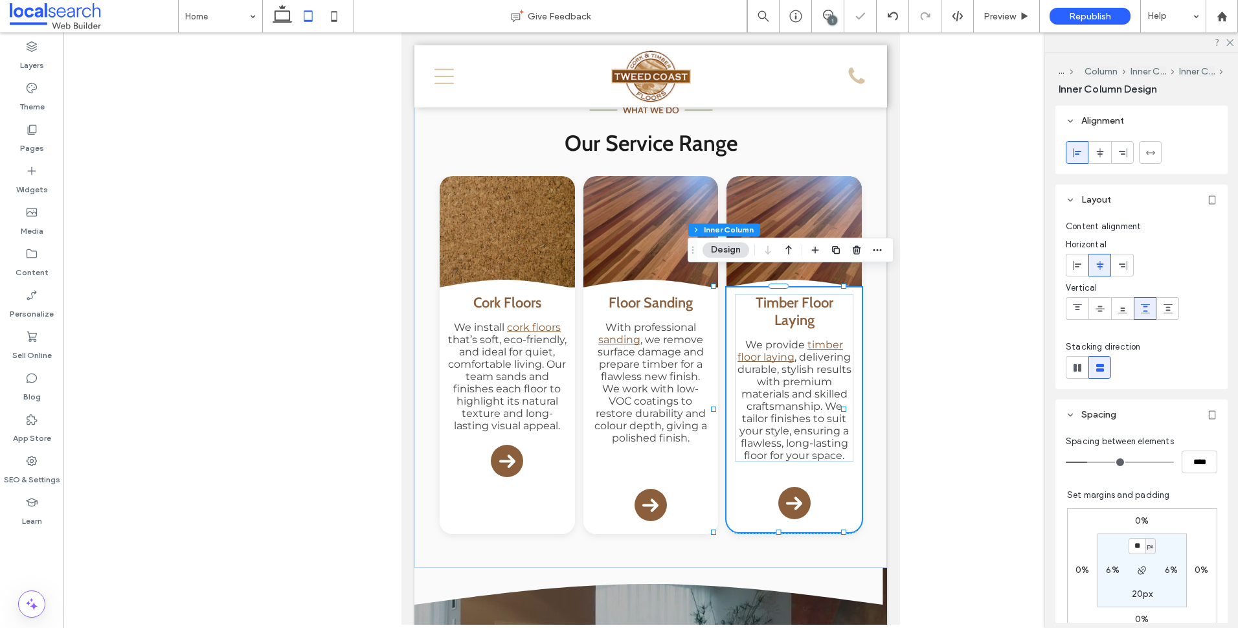
click at [1157, 416] on header "Spacing" at bounding box center [1141, 414] width 172 height 30
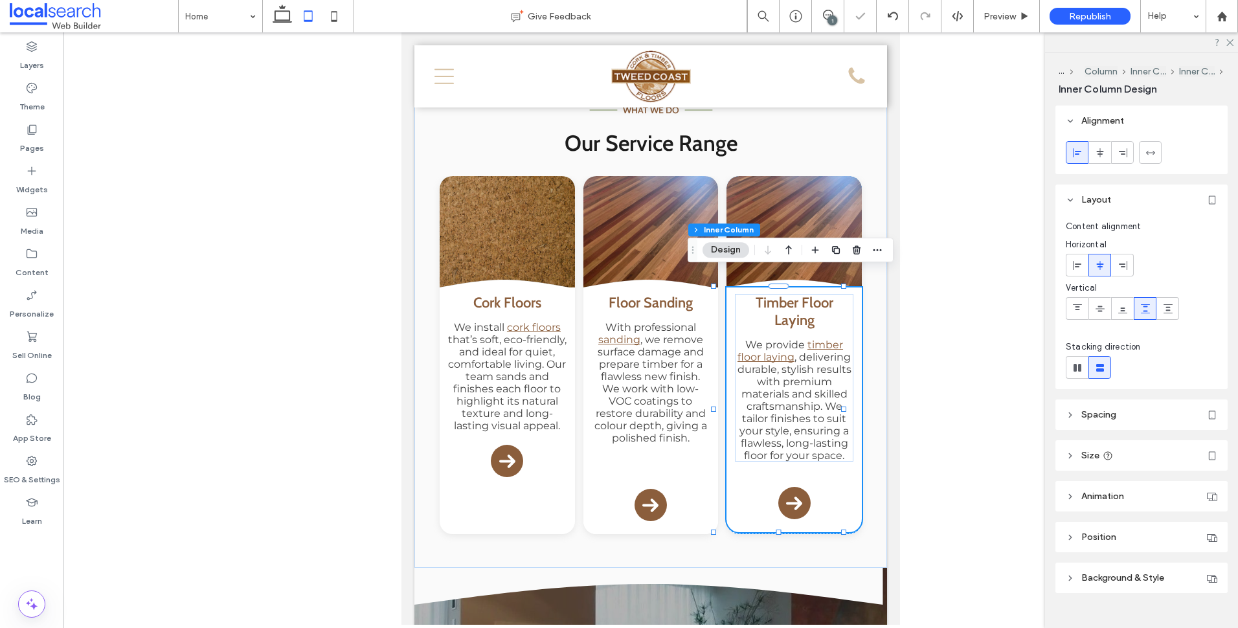
scroll to position [22, 0]
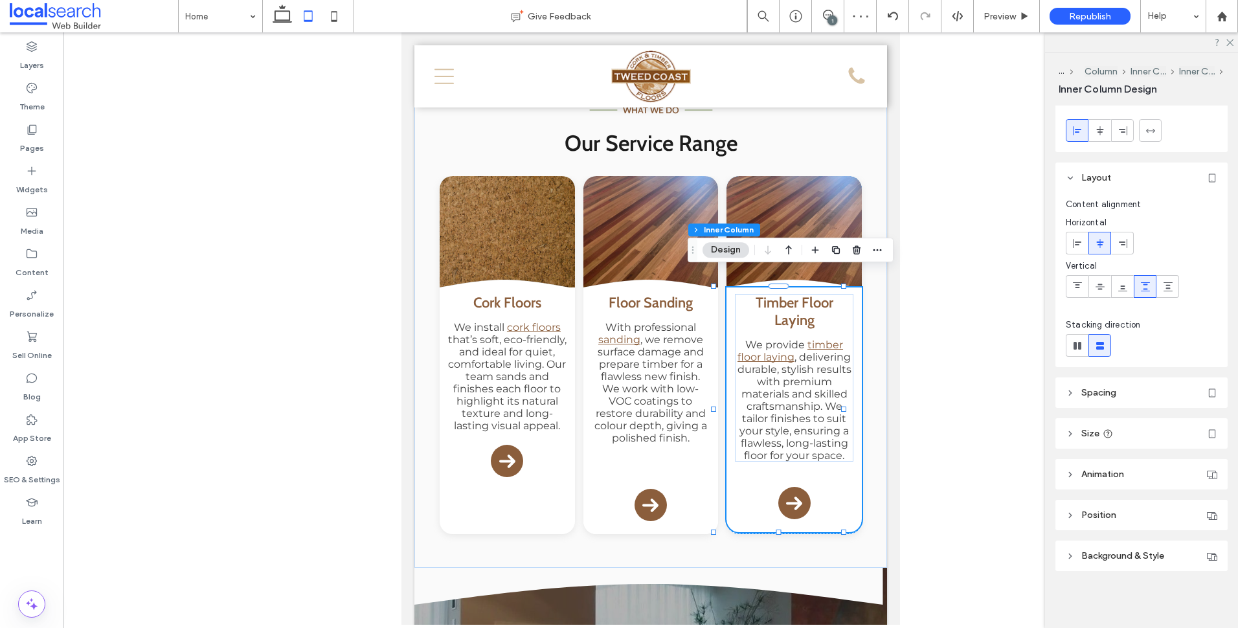
click at [1158, 433] on header "Size" at bounding box center [1141, 433] width 172 height 30
drag, startPoint x: 1203, startPoint y: 505, endPoint x: 1205, endPoint y: 511, distance: 6.6
click at [1203, 505] on span "px" at bounding box center [1207, 503] width 9 height 13
click at [1209, 480] on div "A" at bounding box center [1201, 480] width 18 height 23
type input "*"
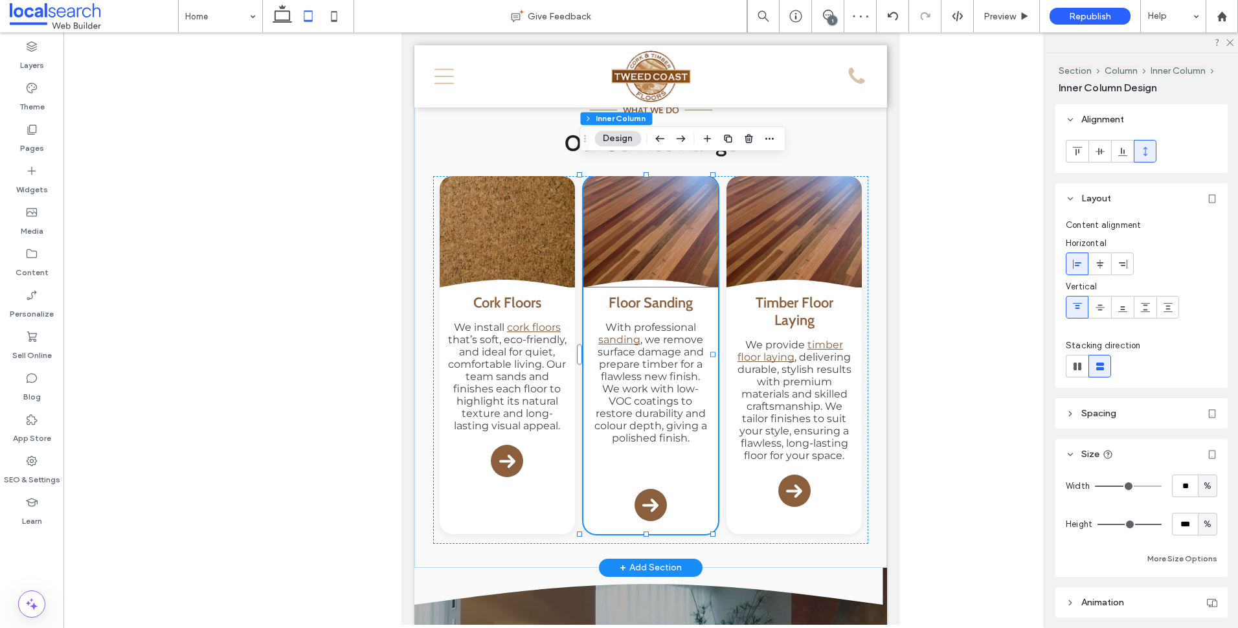
click at [686, 493] on div "Floor Sanding With professional sanding , we remove surface damage and prepare …" at bounding box center [650, 410] width 135 height 247
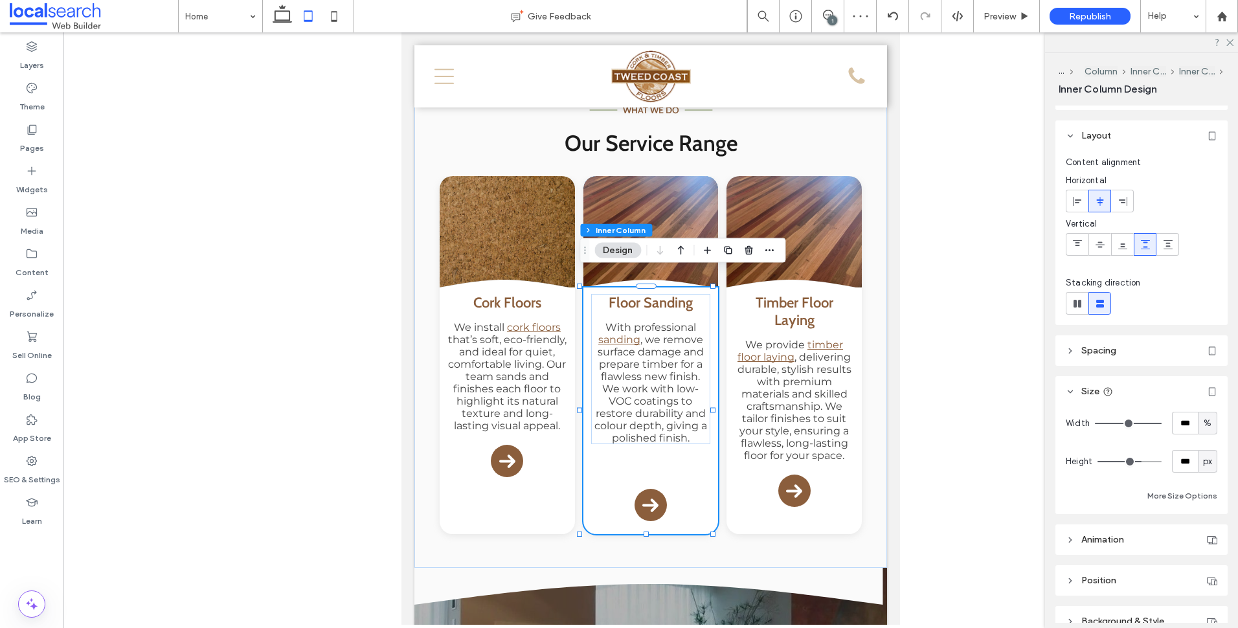
scroll to position [129, 0]
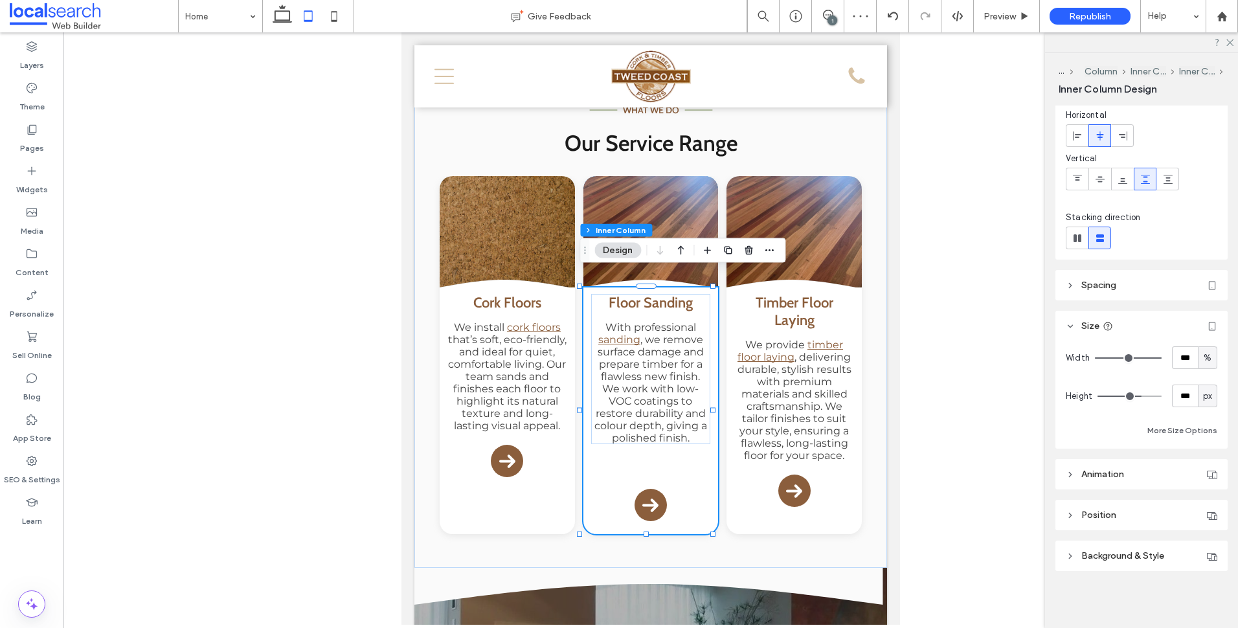
click at [1203, 398] on span "px" at bounding box center [1207, 396] width 9 height 13
click at [1200, 506] on span "A" at bounding box center [1200, 509] width 5 height 13
type input "*"
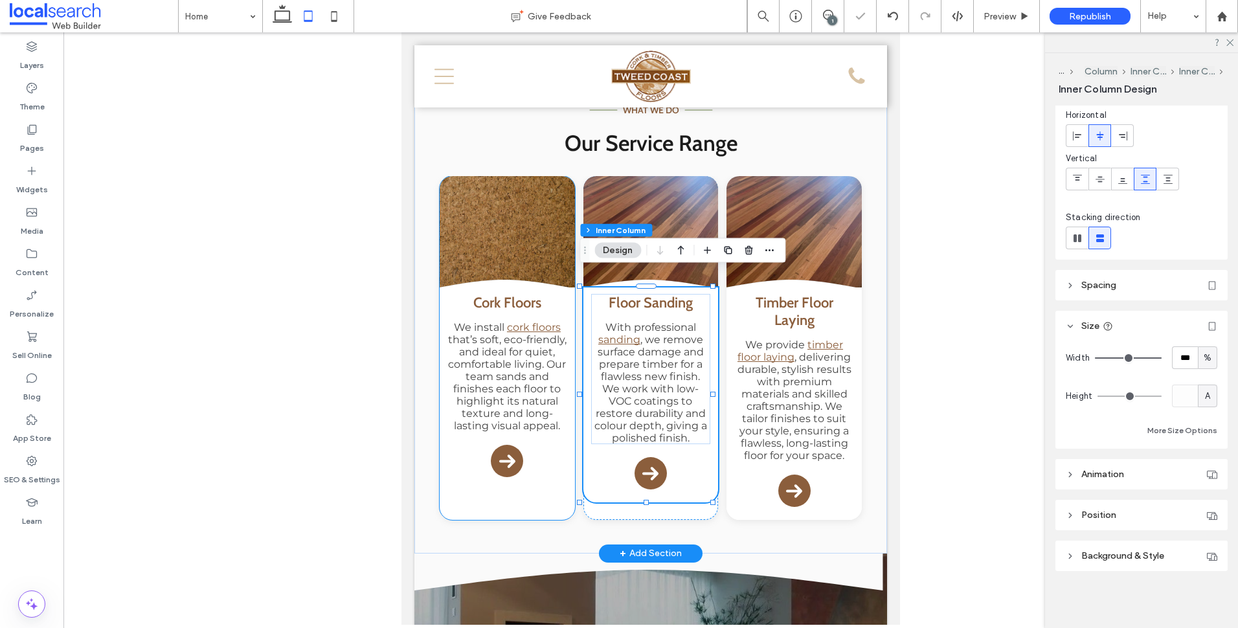
click at [542, 487] on div "Curve Icon .cls-1-1132603790-1132603790 { fill: none; stroke: #000; } Cork Floo…" at bounding box center [507, 348] width 135 height 344
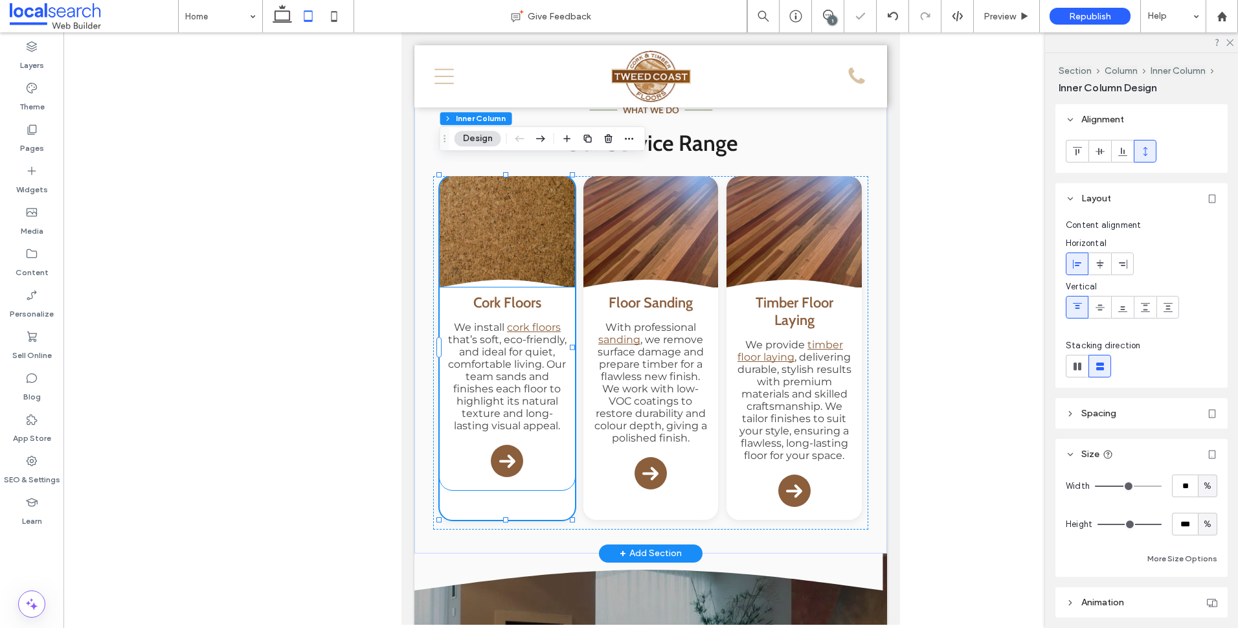
click at [531, 453] on div "Cork Floors We install cork floors that’s soft, eco-friendly, and ideal for qui…" at bounding box center [507, 388] width 135 height 203
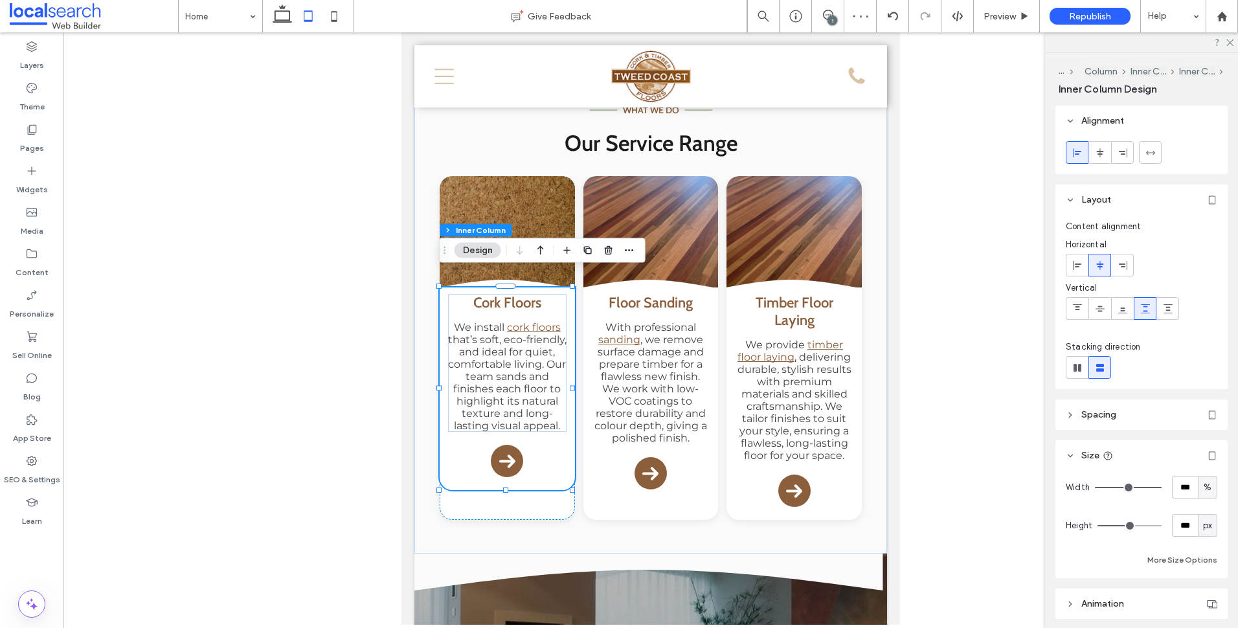
click at [1201, 524] on div "px" at bounding box center [1207, 525] width 13 height 13
click at [1204, 500] on div "A" at bounding box center [1201, 502] width 18 height 23
type input "*"
click at [552, 217] on link at bounding box center [507, 240] width 135 height 129
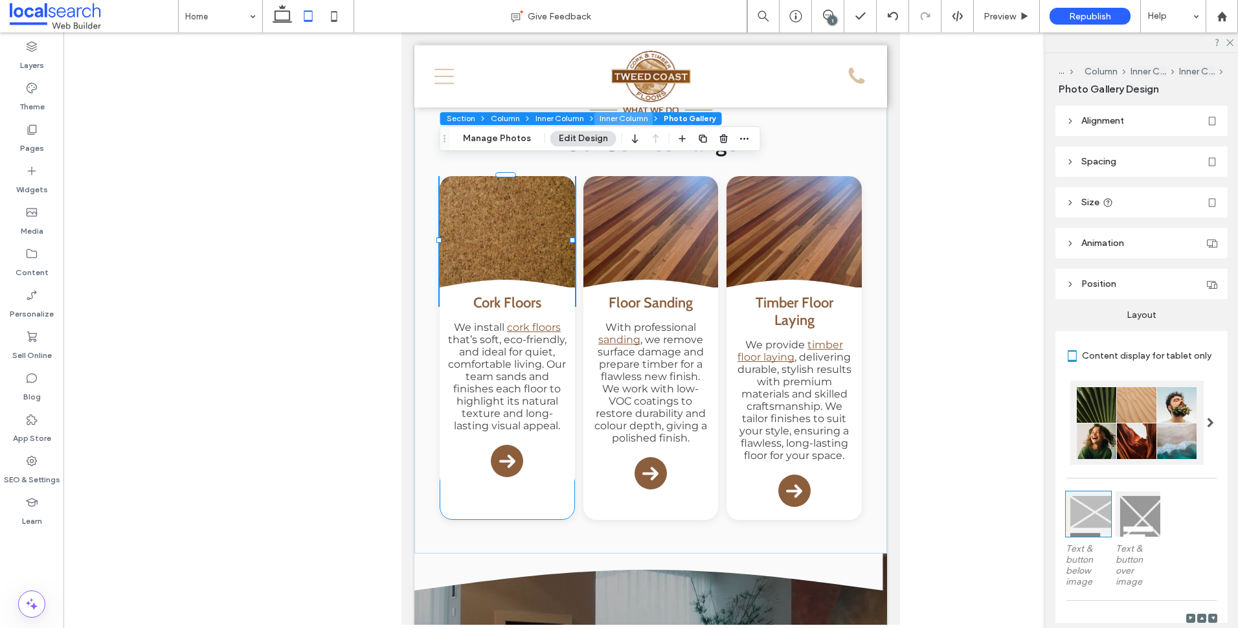
click at [641, 117] on button "Inner Column" at bounding box center [623, 118] width 59 height 13
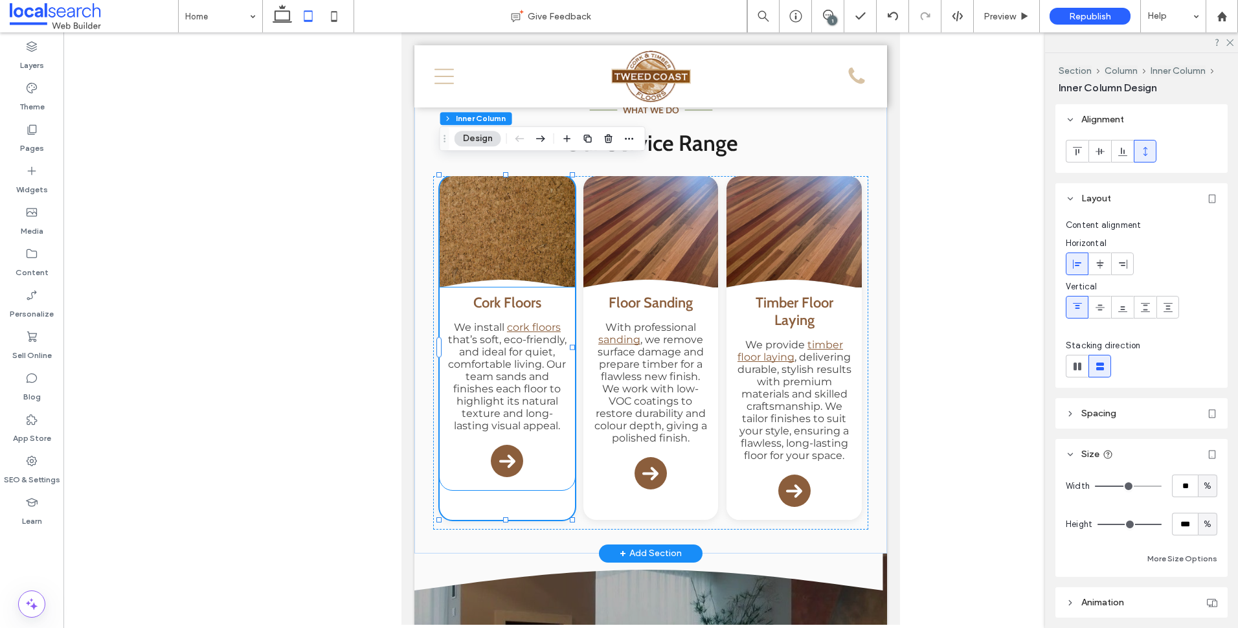
click at [559, 429] on div "Cork Floors We install cork floors that’s soft, eco-friendly, and ideal for qui…" at bounding box center [507, 388] width 135 height 203
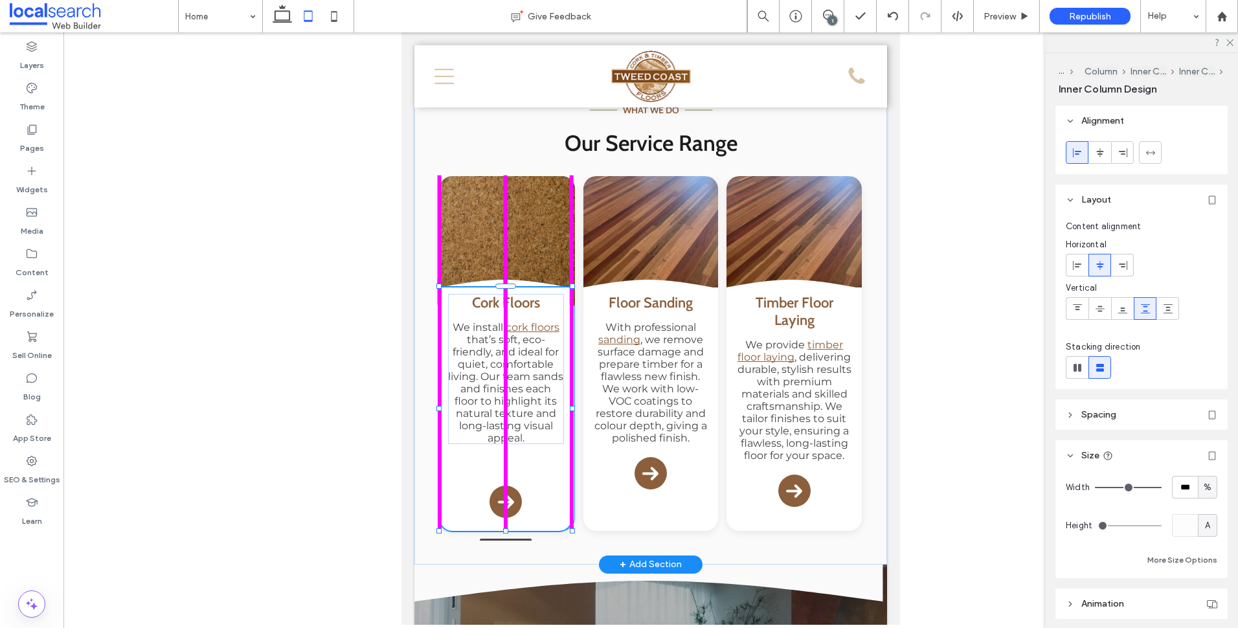
drag, startPoint x: 507, startPoint y: 473, endPoint x: 507, endPoint y: 514, distance: 40.8
click at [507, 528] on div at bounding box center [505, 530] width 5 height 5
type input "***"
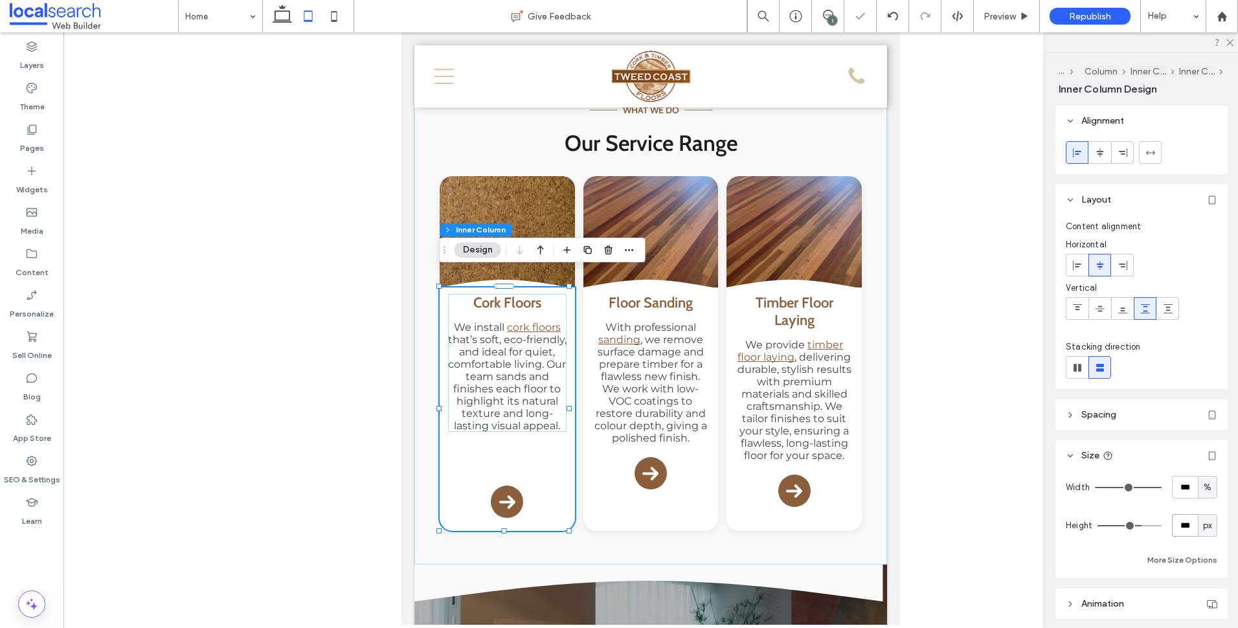
click at [1172, 521] on input "***" at bounding box center [1185, 525] width 26 height 23
type input "***"
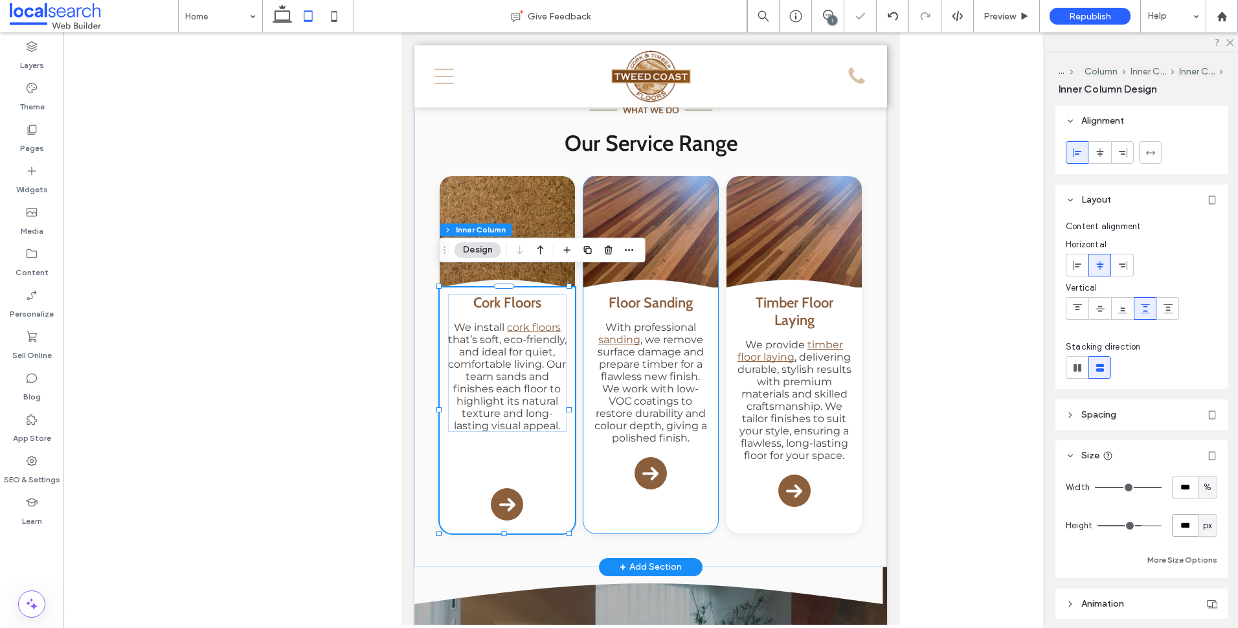
click at [614, 466] on div "Floor Sanding With professional sanding , we remove surface damage and prepare …" at bounding box center [650, 394] width 135 height 215
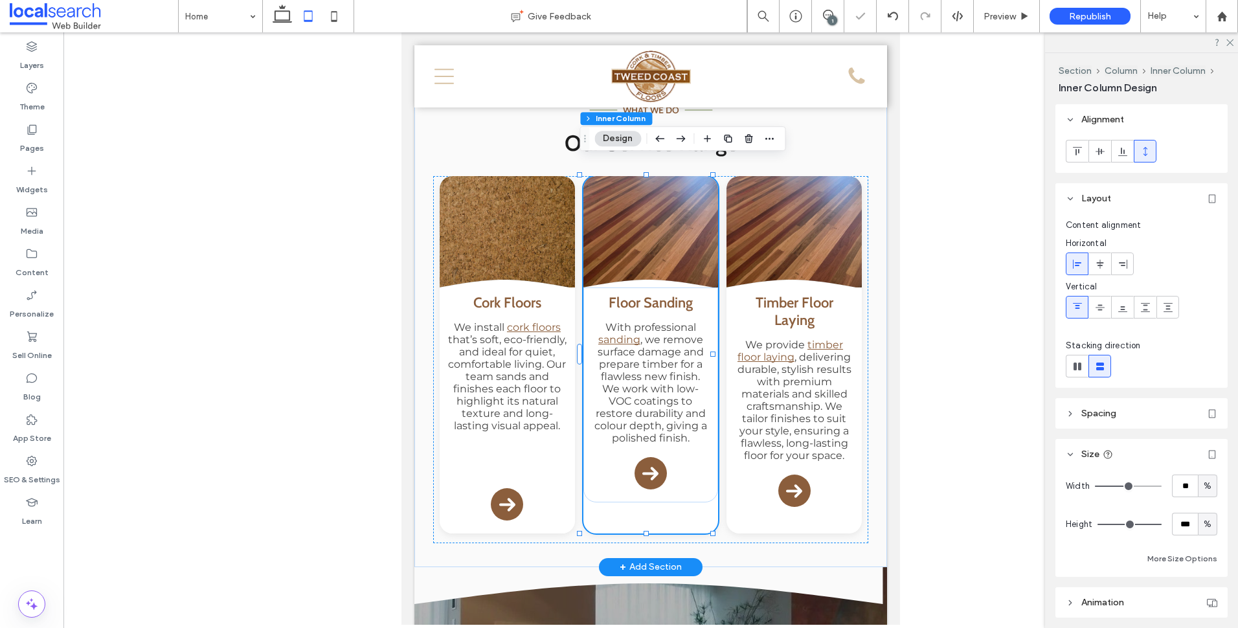
click at [612, 469] on div "Floor Sanding With professional sanding , we remove surface damage and prepare …" at bounding box center [650, 394] width 135 height 215
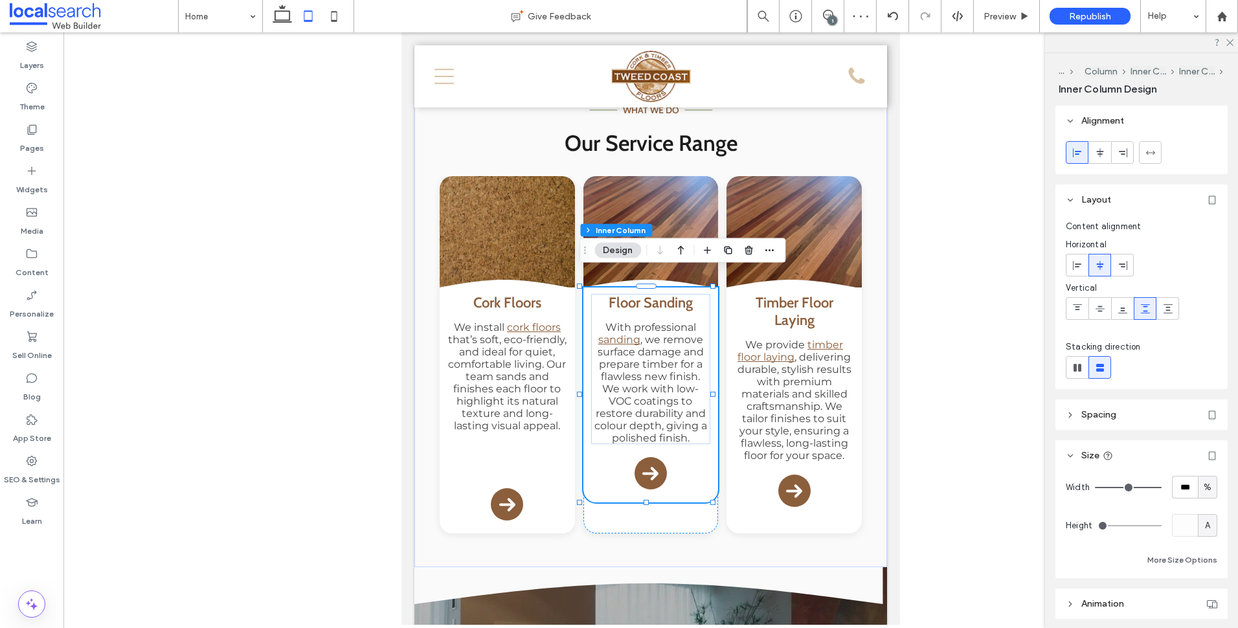
click at [1205, 530] on span "A" at bounding box center [1207, 525] width 5 height 13
click at [1203, 417] on span "px" at bounding box center [1200, 412] width 9 height 13
type input "***"
click at [1179, 533] on input "***" at bounding box center [1185, 525] width 26 height 23
type input "***"
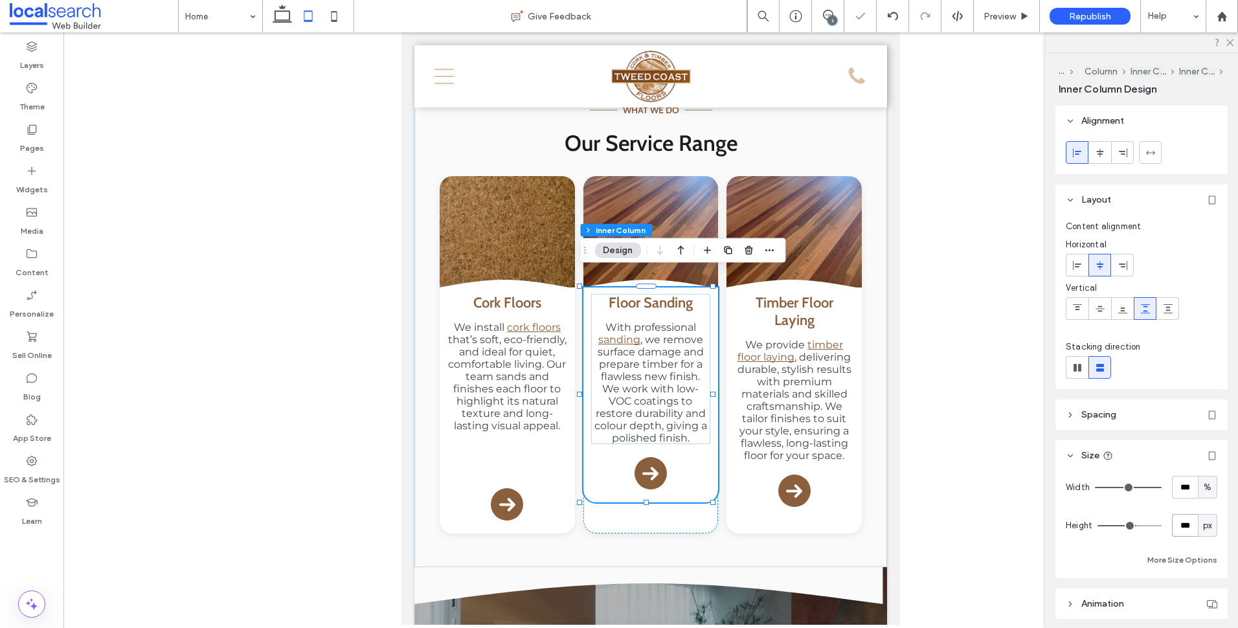
type input "***"
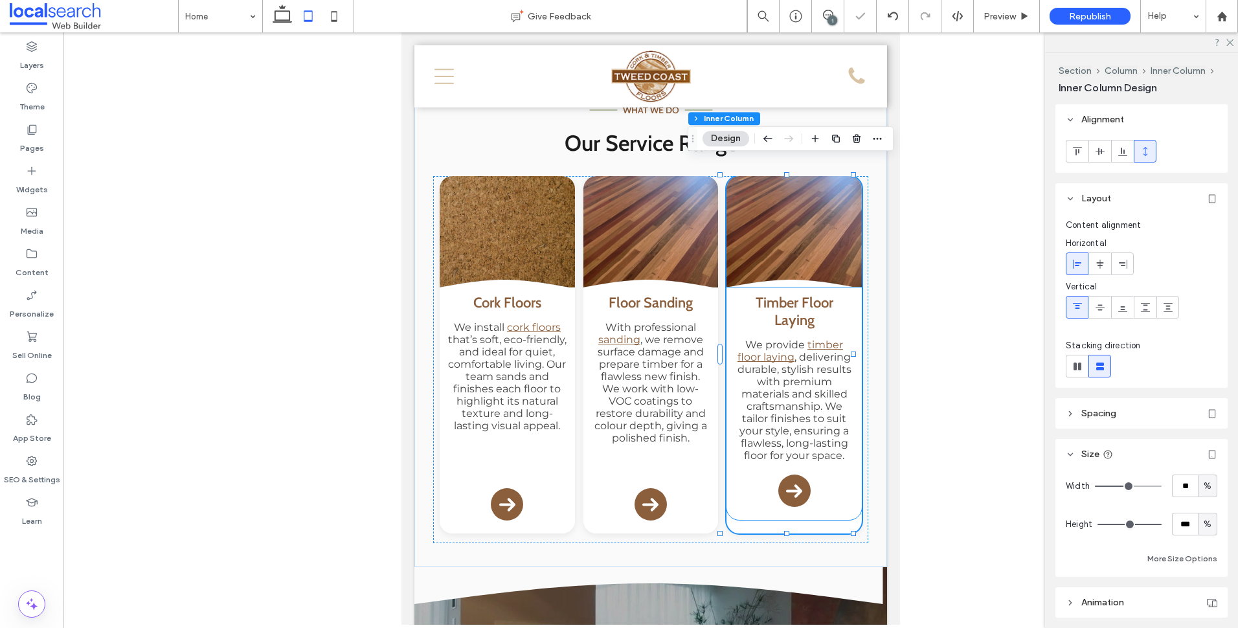
click at [761, 489] on div "Timber Floor Laying We provide timber floor laying , delivering durable, stylis…" at bounding box center [793, 403] width 135 height 232
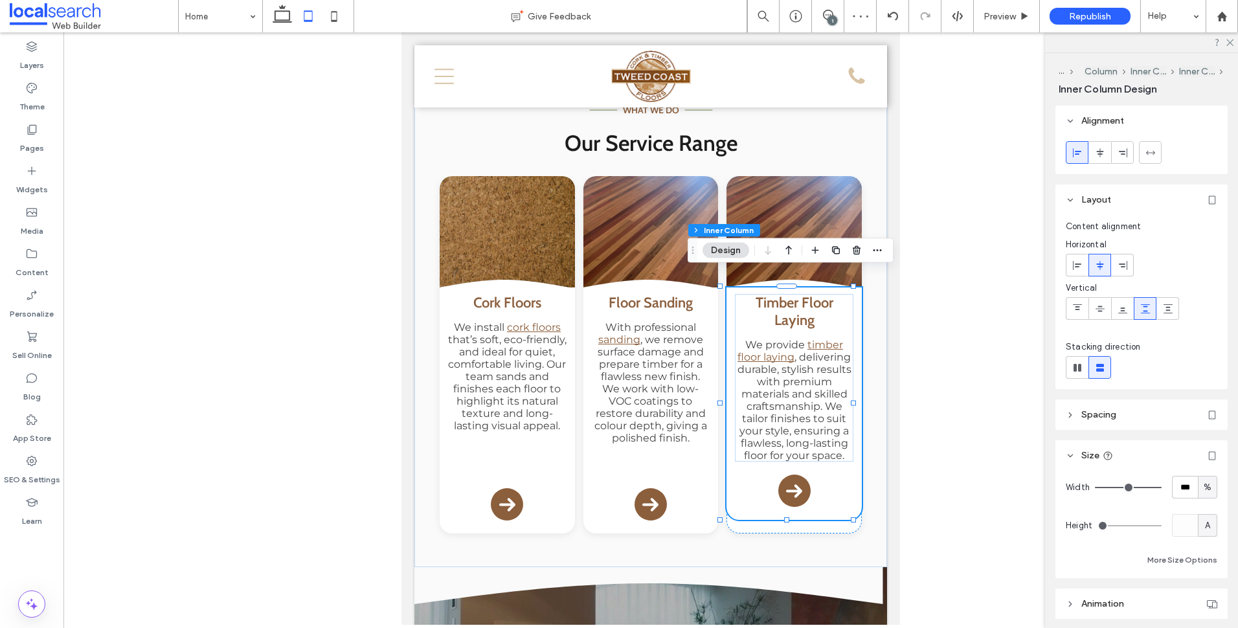
click at [1205, 524] on span "A" at bounding box center [1207, 525] width 5 height 13
click at [1204, 412] on span "px" at bounding box center [1200, 412] width 9 height 13
type input "***"
click at [1188, 522] on input "***" at bounding box center [1185, 525] width 26 height 23
type input "***"
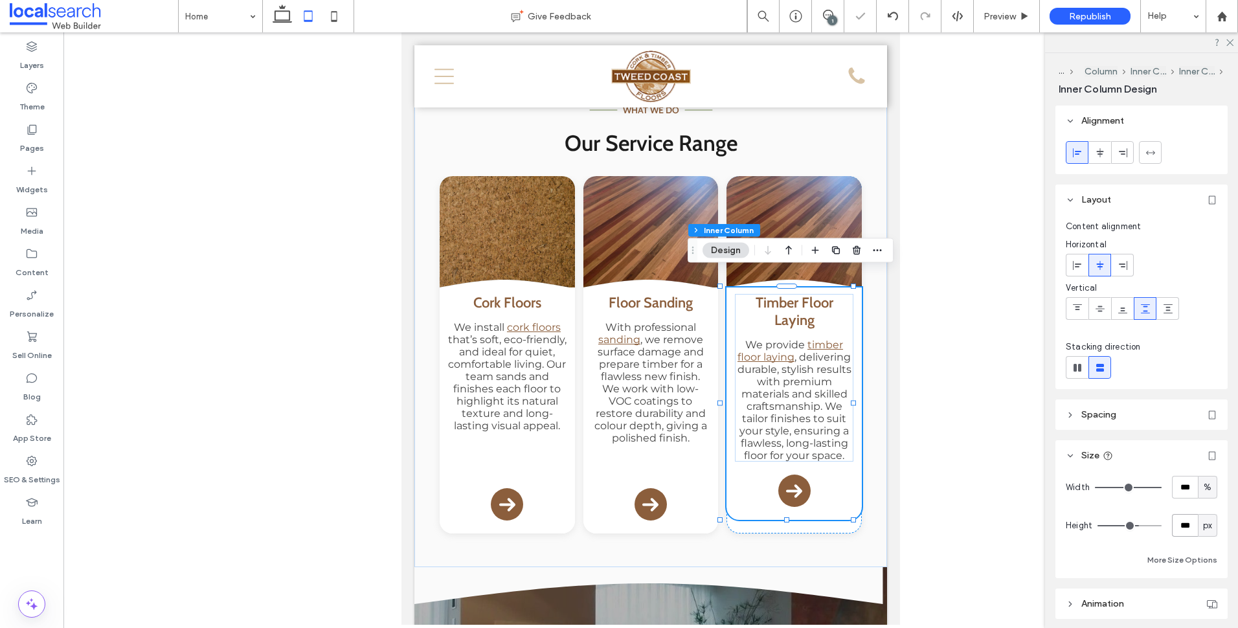
type input "***"
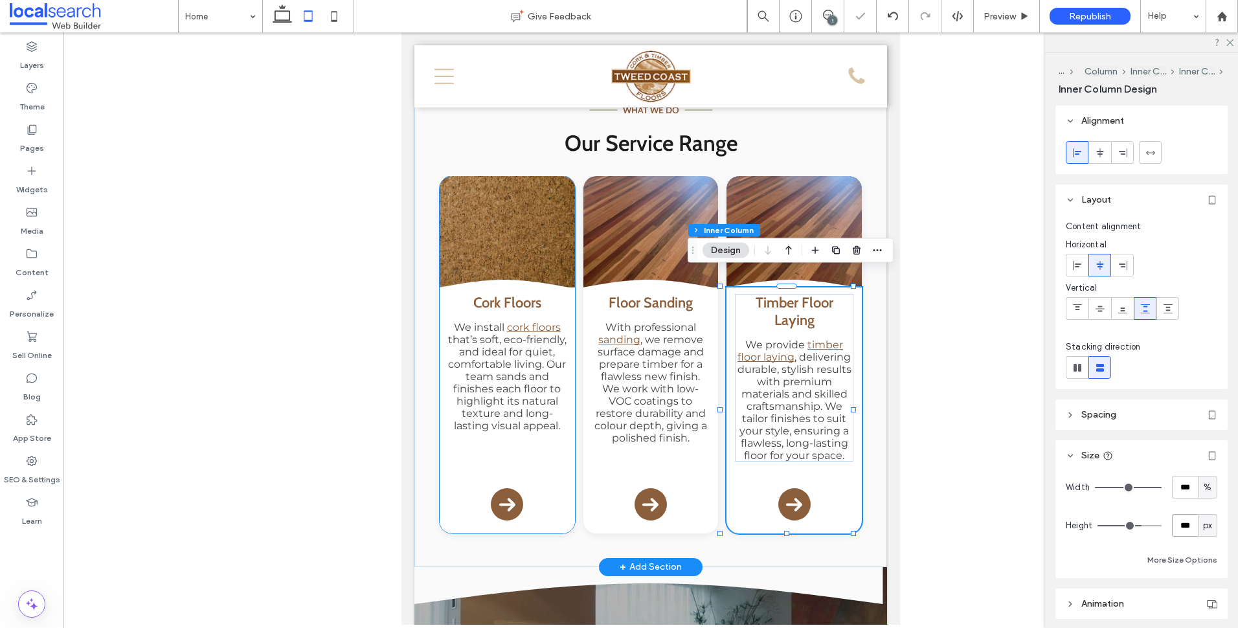
click at [543, 452] on div "Cork Floors We install cork floors that’s soft, eco-friendly, and ideal for qui…" at bounding box center [507, 410] width 135 height 246
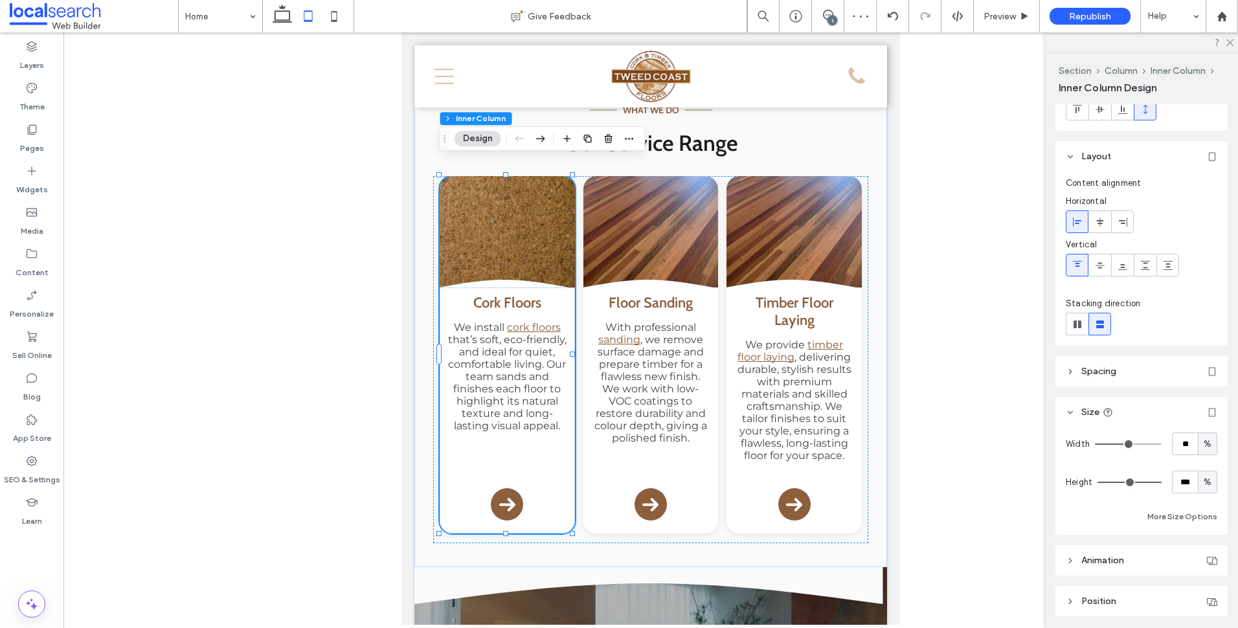
scroll to position [65, 0]
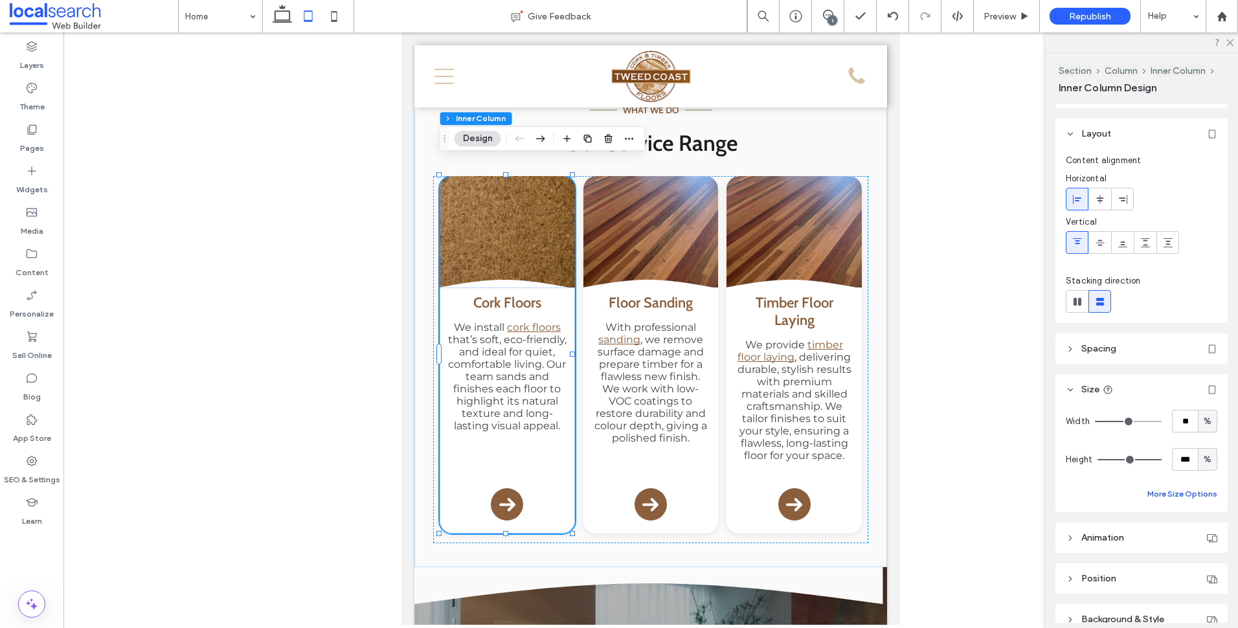
click at [1200, 491] on button "More Size Options" at bounding box center [1182, 494] width 70 height 16
click at [1130, 541] on span "A" at bounding box center [1130, 541] width 5 height 13
click at [1133, 457] on span "%" at bounding box center [1130, 451] width 8 height 13
click at [1112, 542] on input "**" at bounding box center [1108, 541] width 26 height 23
type input "**"
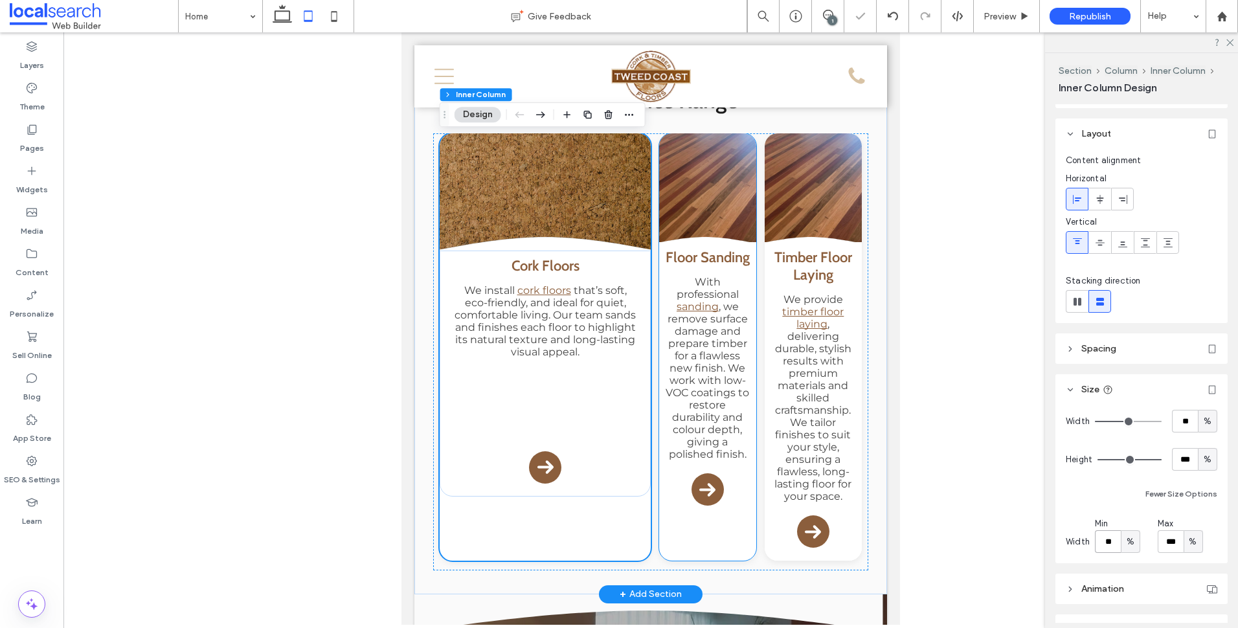
scroll to position [1483, 0]
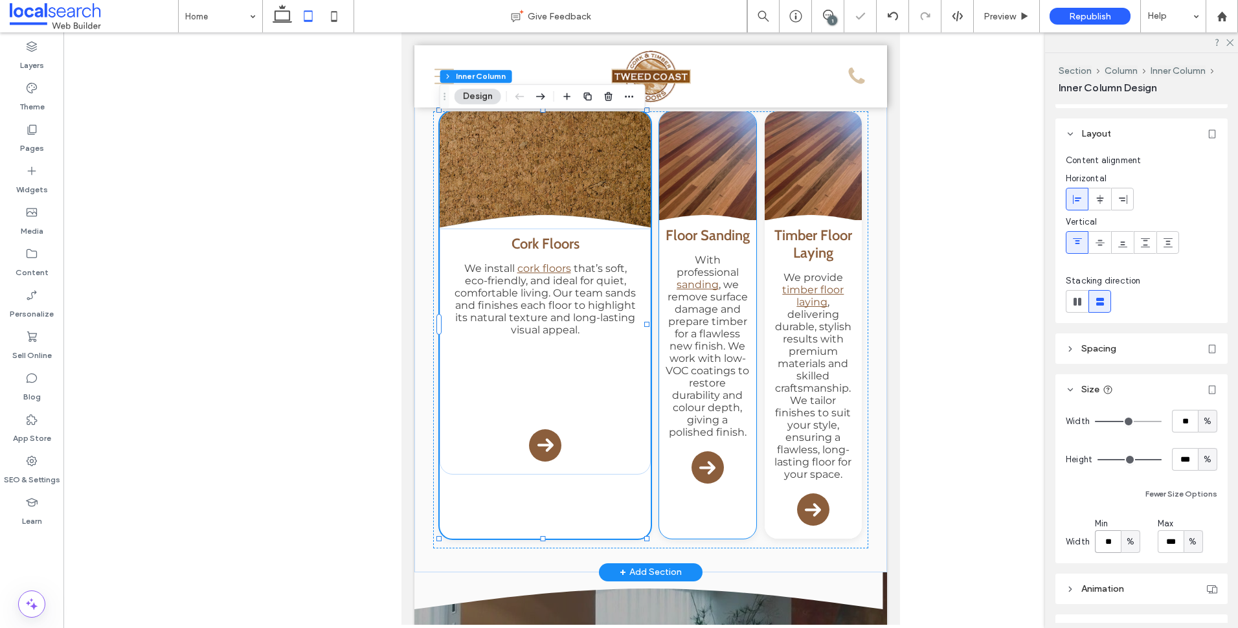
click at [674, 490] on div "Floor Sanding With professional sanding , we remove surface damage and prepare …" at bounding box center [707, 358] width 97 height 276
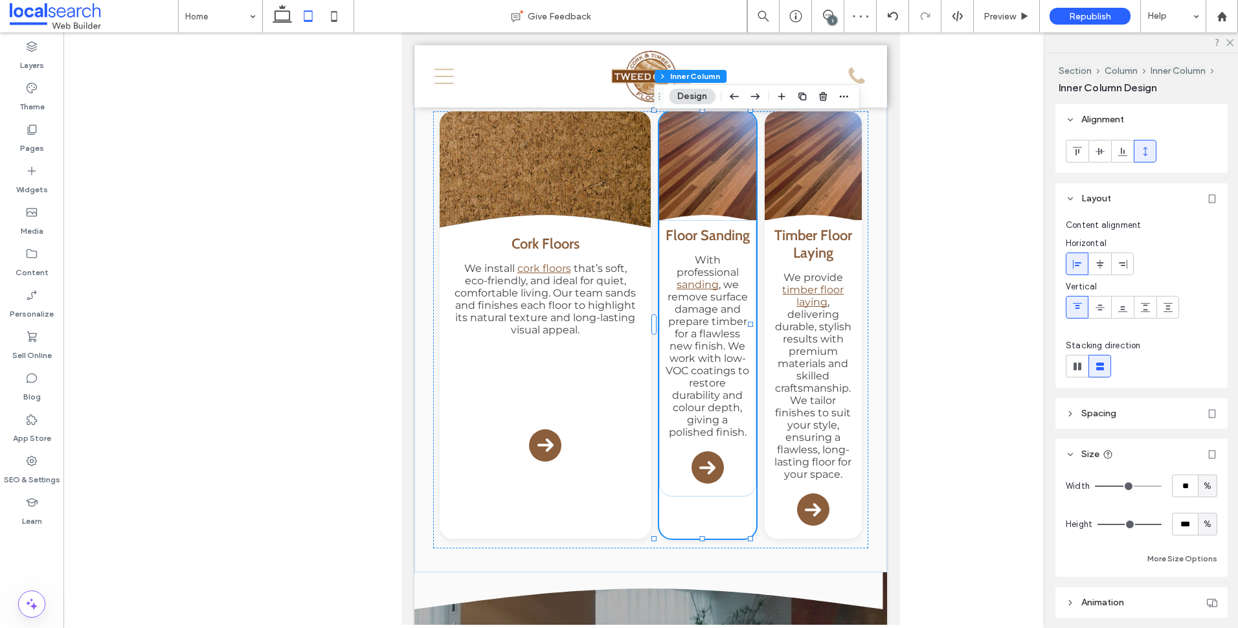
scroll to position [128, 0]
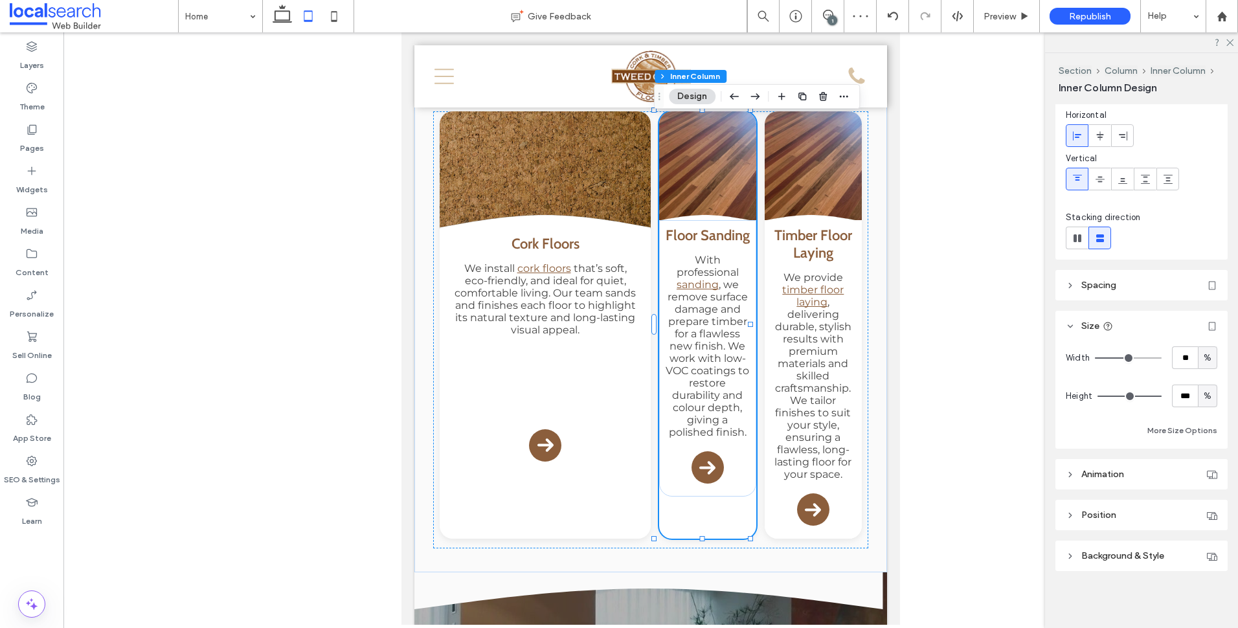
click at [1190, 441] on div "Width ** % Height *** % More Size Options" at bounding box center [1141, 394] width 172 height 107
click at [1198, 430] on button "More Size Options" at bounding box center [1182, 431] width 70 height 16
click at [1130, 475] on span "A" at bounding box center [1130, 478] width 5 height 13
click at [1135, 524] on div "%" at bounding box center [1130, 523] width 18 height 23
click at [1112, 482] on input "**" at bounding box center [1108, 478] width 26 height 23
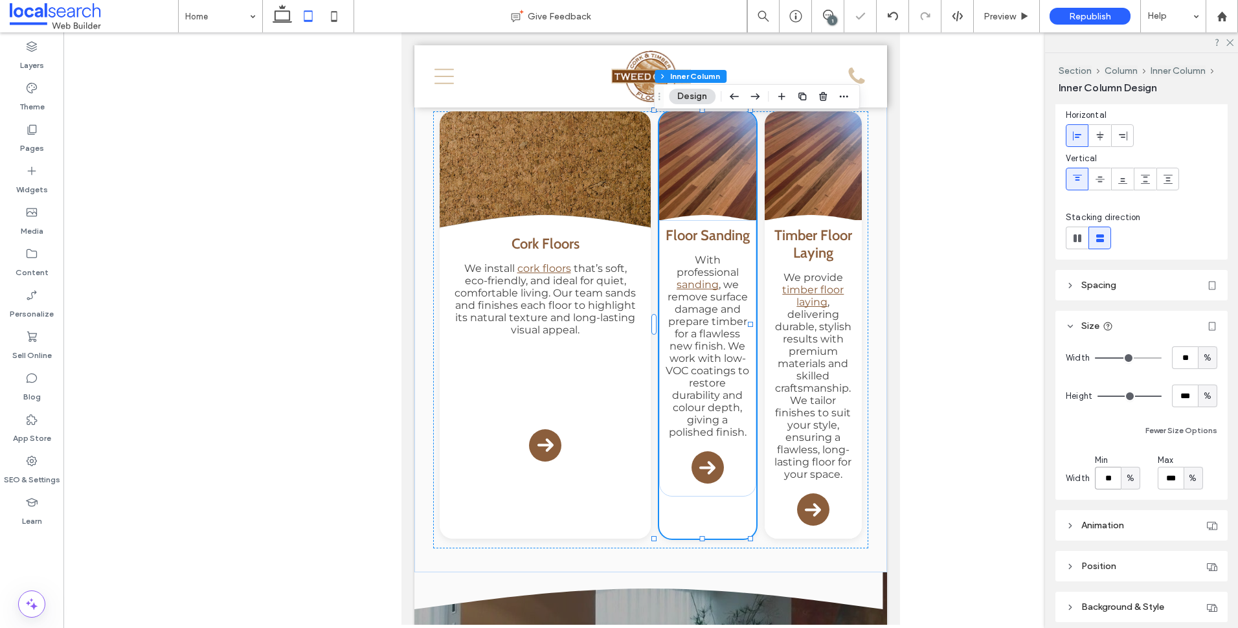
type input "**"
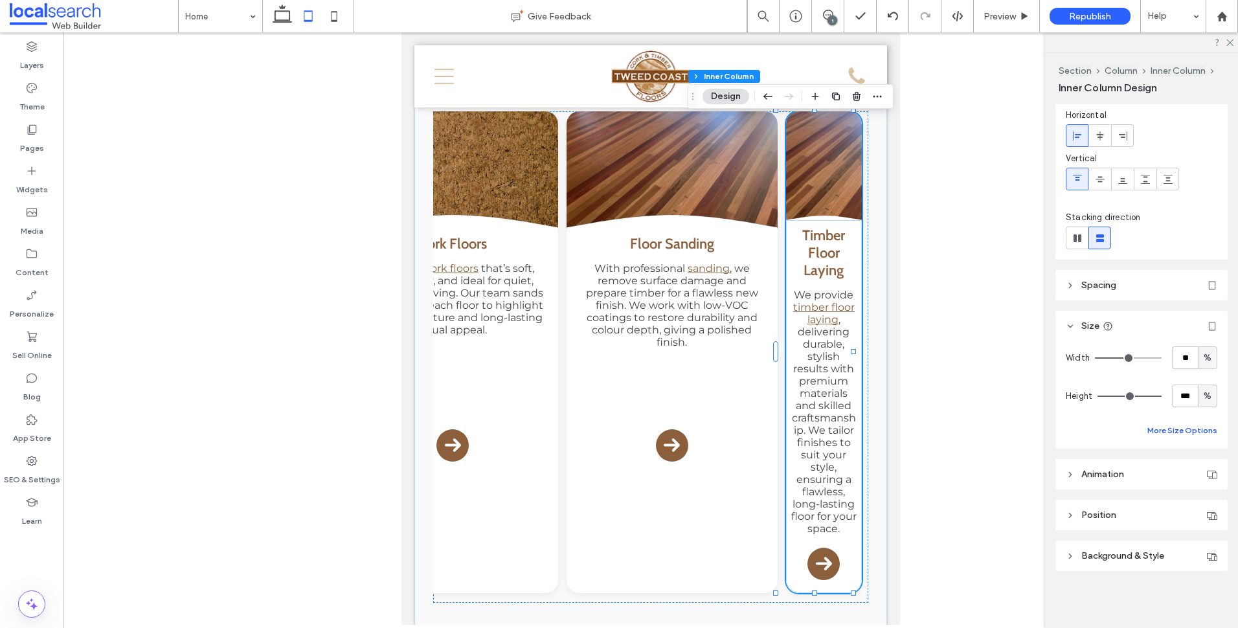
click at [1193, 423] on button "More Size Options" at bounding box center [1182, 431] width 70 height 16
click at [1119, 476] on div "A" at bounding box center [1117, 478] width 45 height 23
click at [1131, 477] on span "A" at bounding box center [1130, 478] width 5 height 13
click at [1128, 508] on div "px" at bounding box center [1130, 500] width 18 height 23
click at [1130, 478] on span "px" at bounding box center [1130, 478] width 9 height 13
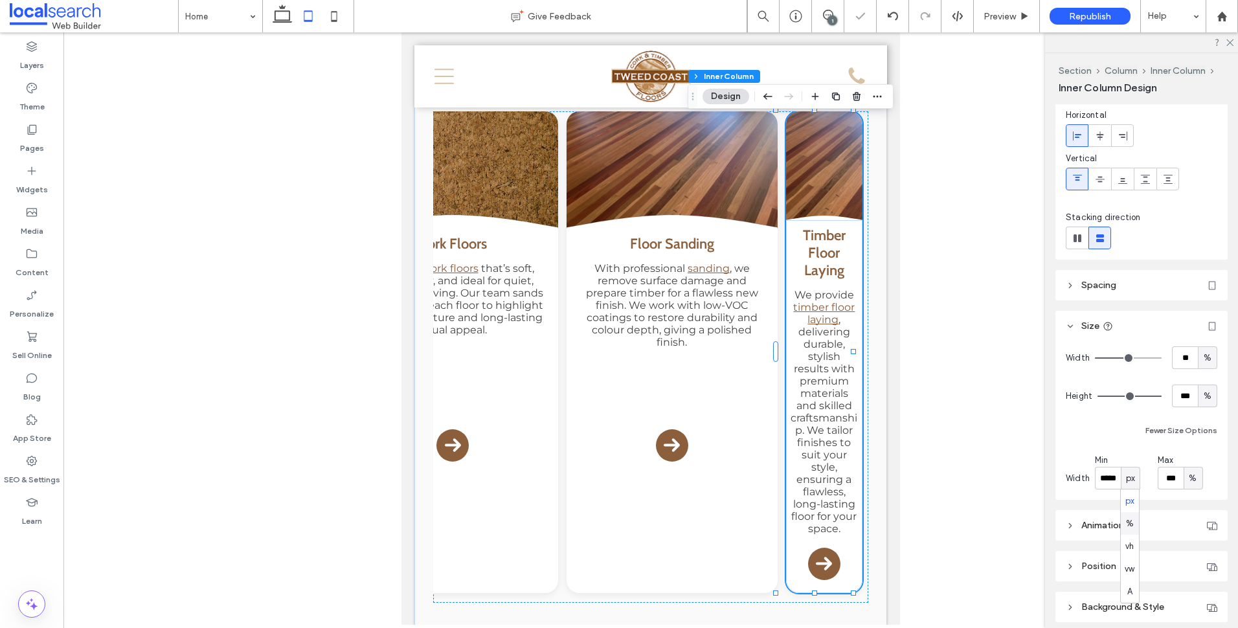
click at [1132, 520] on span "%" at bounding box center [1130, 523] width 8 height 13
drag, startPoint x: 1108, startPoint y: 486, endPoint x: 1124, endPoint y: 480, distance: 16.6
click at [1108, 485] on input "****" at bounding box center [1108, 478] width 26 height 23
type input "**"
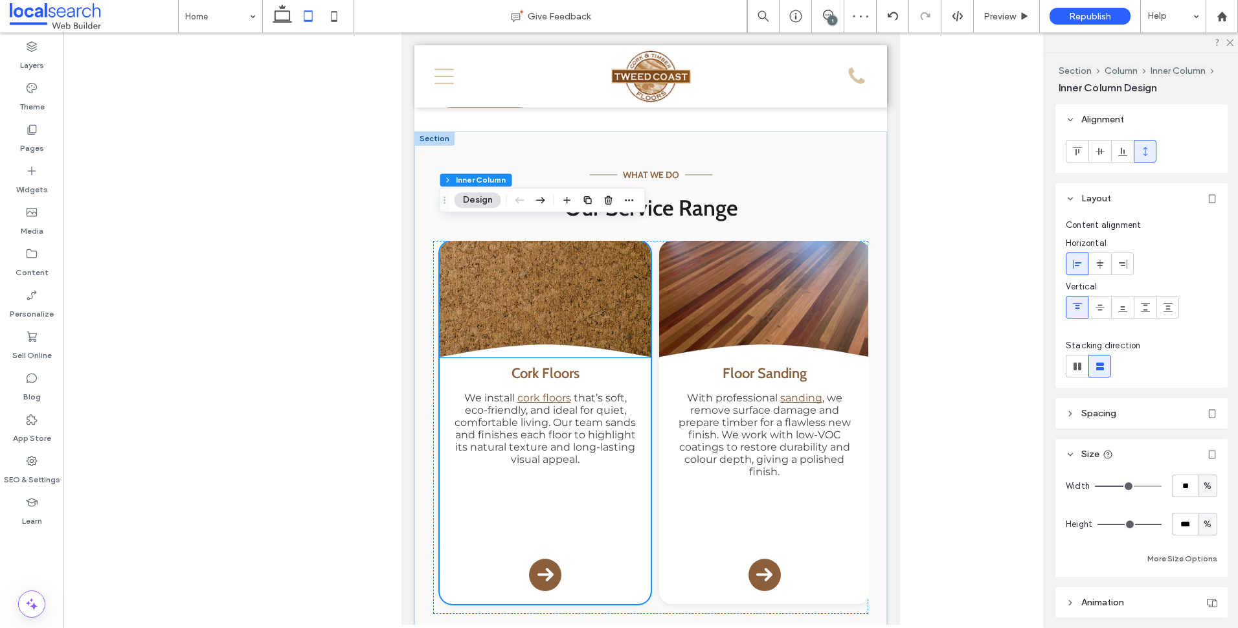
scroll to position [1357, 0]
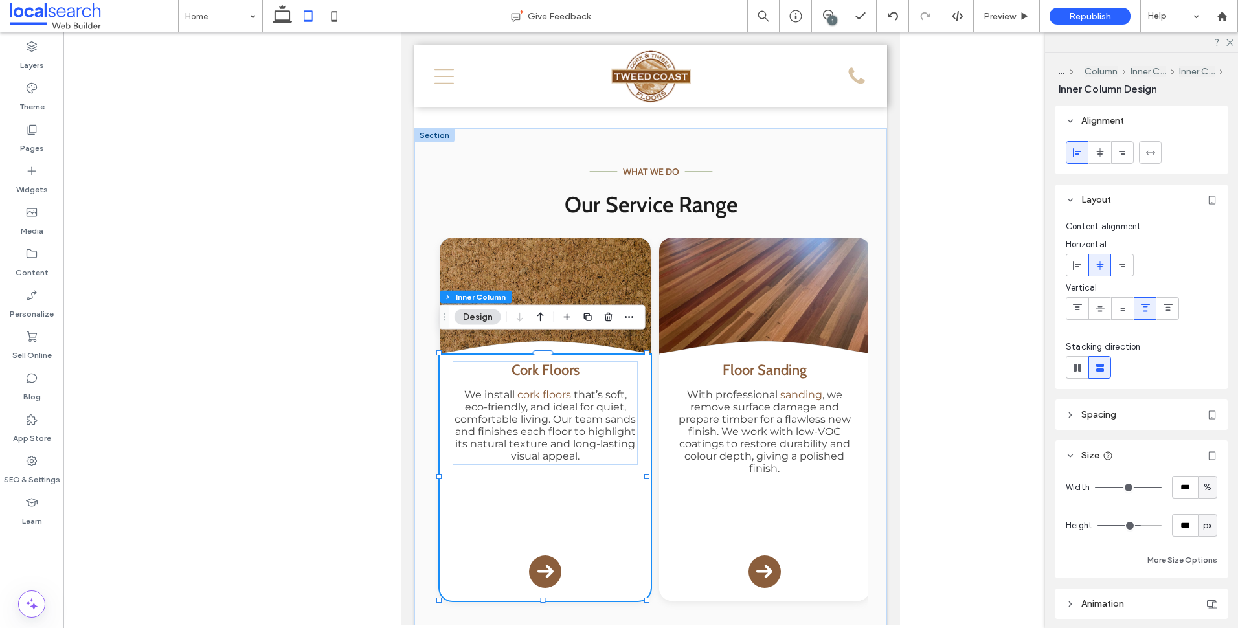
click at [567, 498] on div "Cork Floors We install cork floors that’s soft, eco-friendly, and ideal for qui…" at bounding box center [545, 478] width 211 height 246
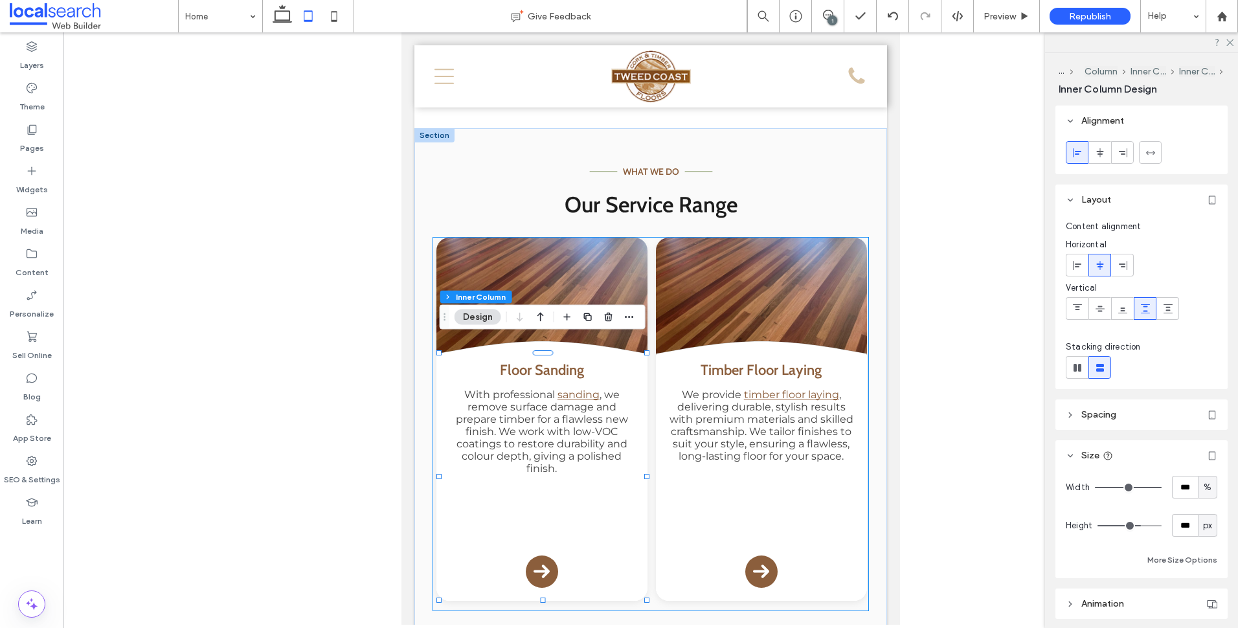
scroll to position [0, 0]
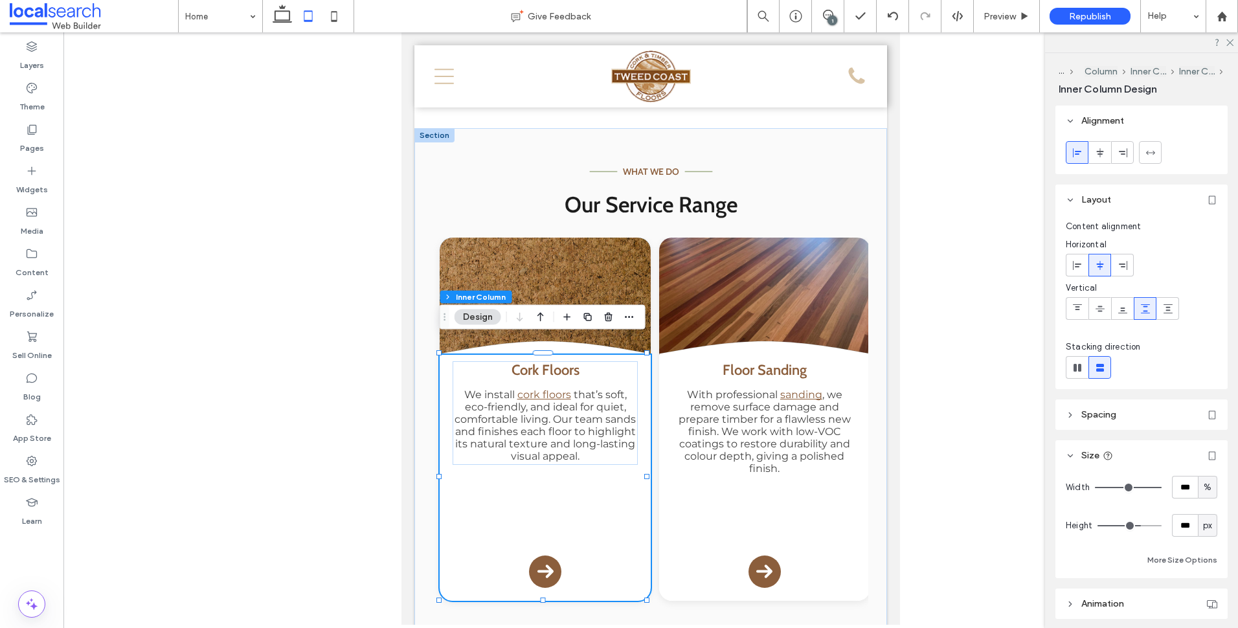
click at [581, 549] on div "Cork Floors We install cork floors that’s soft, eco-friendly, and ideal for qui…" at bounding box center [545, 478] width 211 height 246
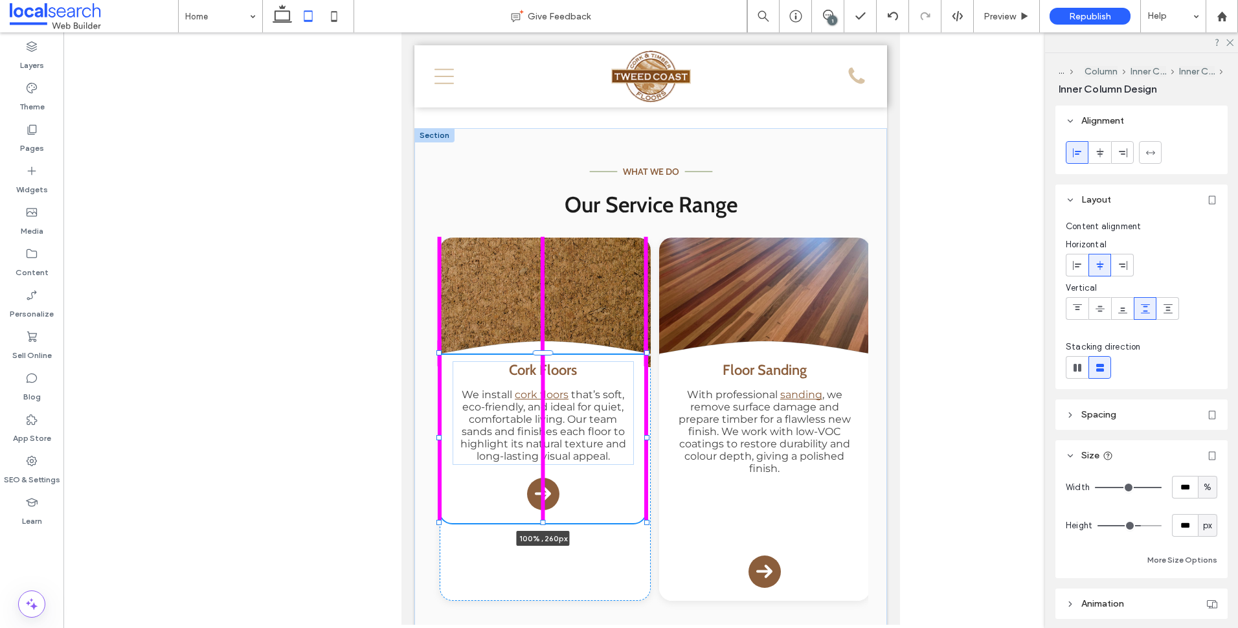
drag, startPoint x: 542, startPoint y: 585, endPoint x: 566, endPoint y: 464, distance: 123.5
click at [566, 462] on div "Dash Icon what we do Dash Icon Our Service Range Curve Icon .cls-1-1132603790-1…" at bounding box center [650, 381] width 473 height 506
type input "***"
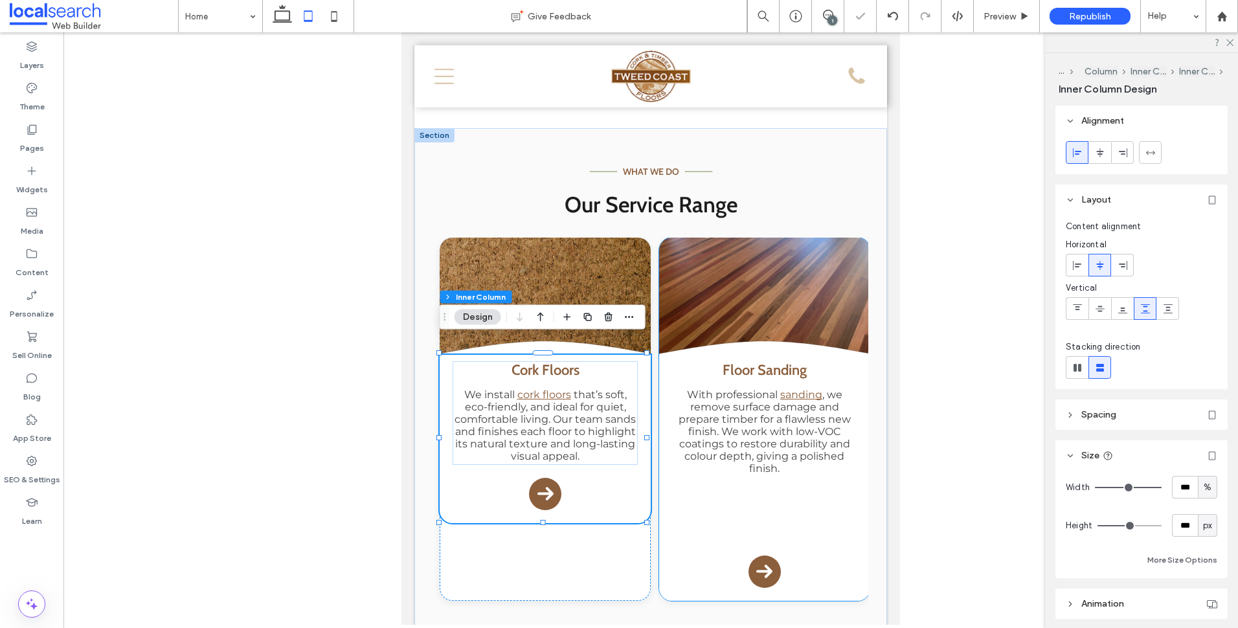
click at [684, 519] on div "Floor Sanding With professional sanding , we remove surface damage and prepare …" at bounding box center [764, 478] width 211 height 246
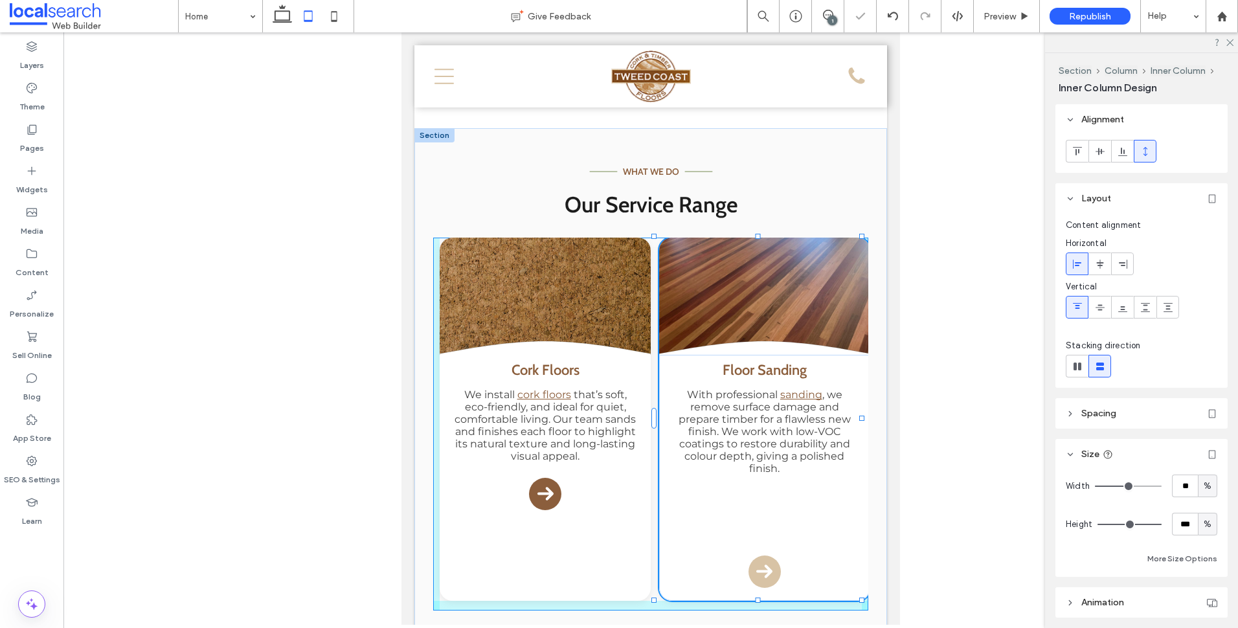
drag, startPoint x: 760, startPoint y: 585, endPoint x: 759, endPoint y: 542, distance: 42.7
click at [759, 542] on div "Dash Icon what we do Dash Icon Our Service Range Curve Icon .cls-1-1132603790-1…" at bounding box center [650, 381] width 473 height 506
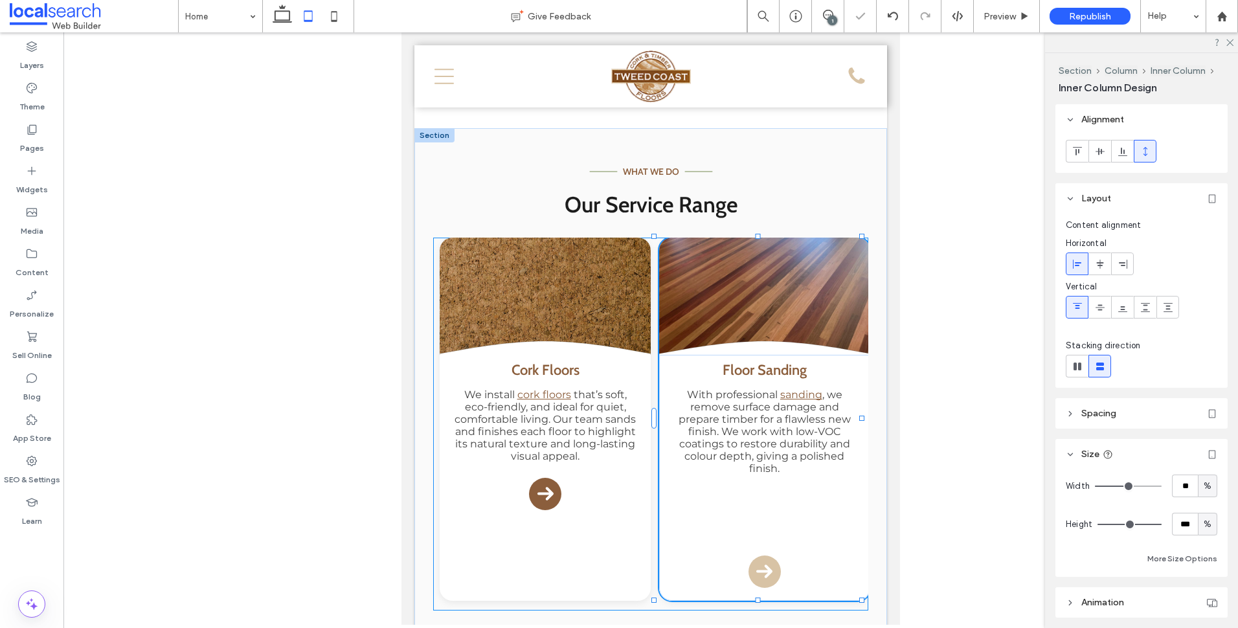
type input "**"
type input "****"
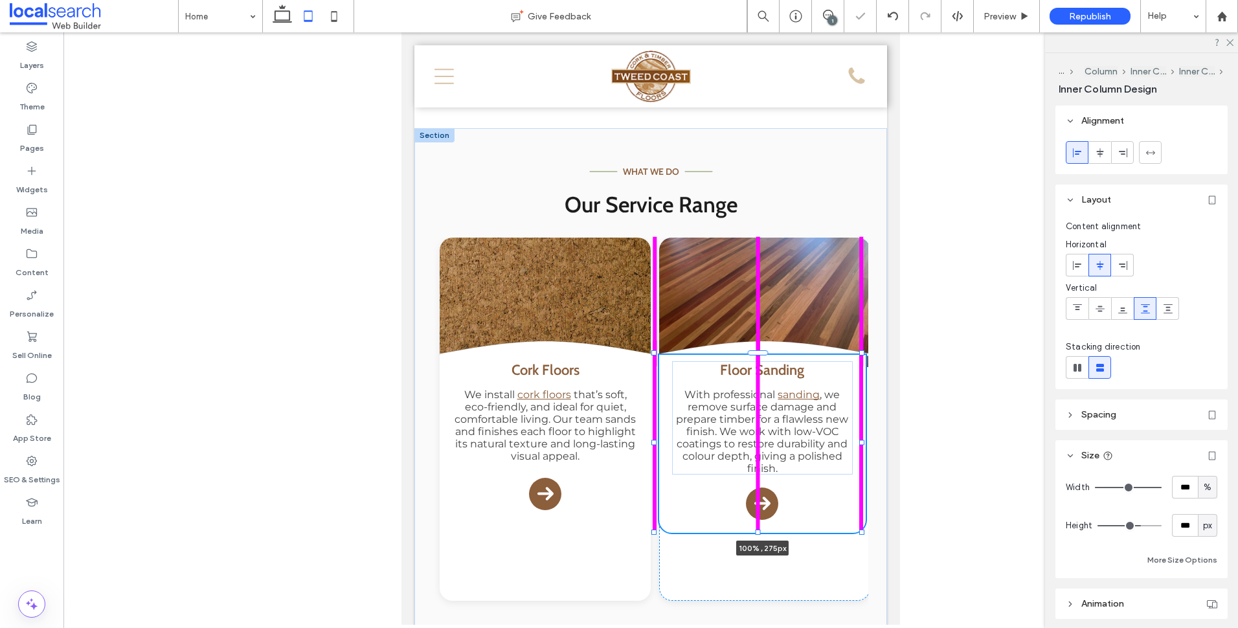
drag, startPoint x: 759, startPoint y: 585, endPoint x: 769, endPoint y: 454, distance: 130.5
click at [769, 454] on div "Dash Icon what we do Dash Icon Our Service Range Curve Icon .cls-1-1132603790-1…" at bounding box center [650, 381] width 473 height 506
type input "***"
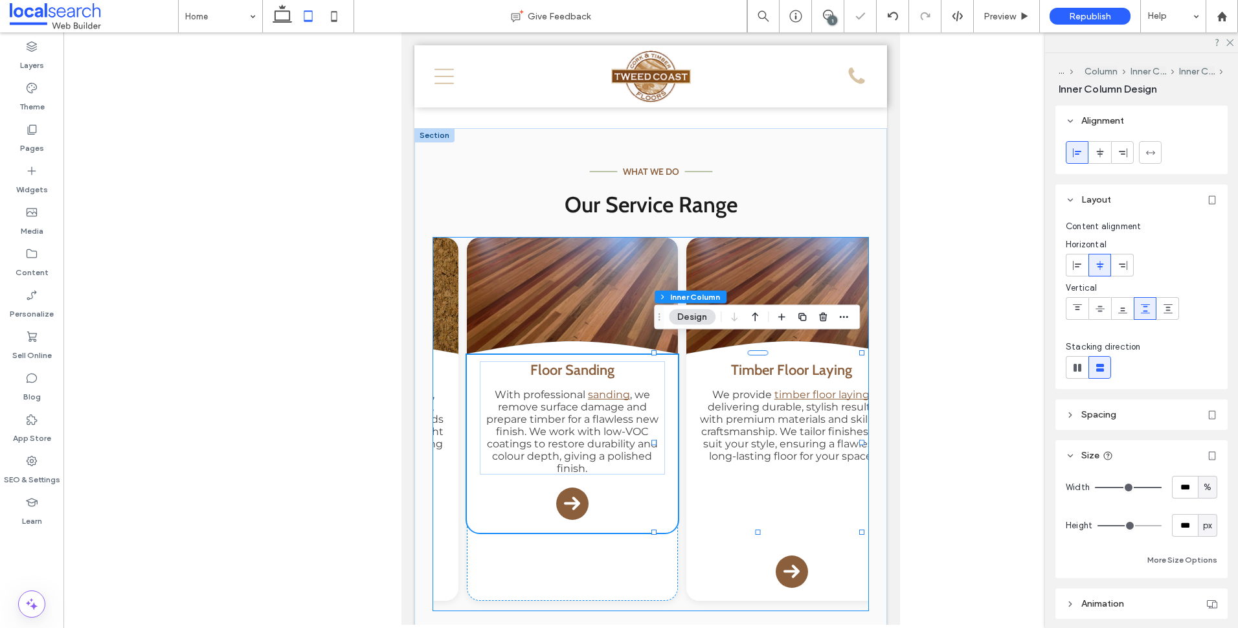
scroll to position [0, 202]
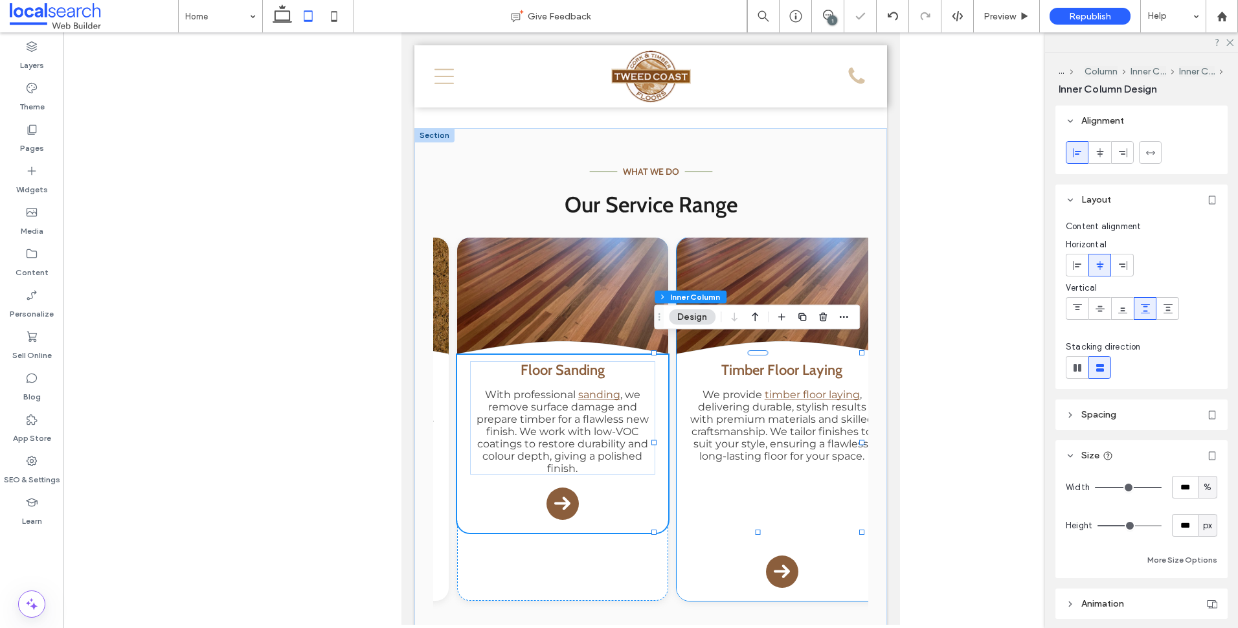
click at [729, 522] on div "Timber Floor Laying We provide timber floor laying , delivering durable, stylis…" at bounding box center [781, 478] width 211 height 246
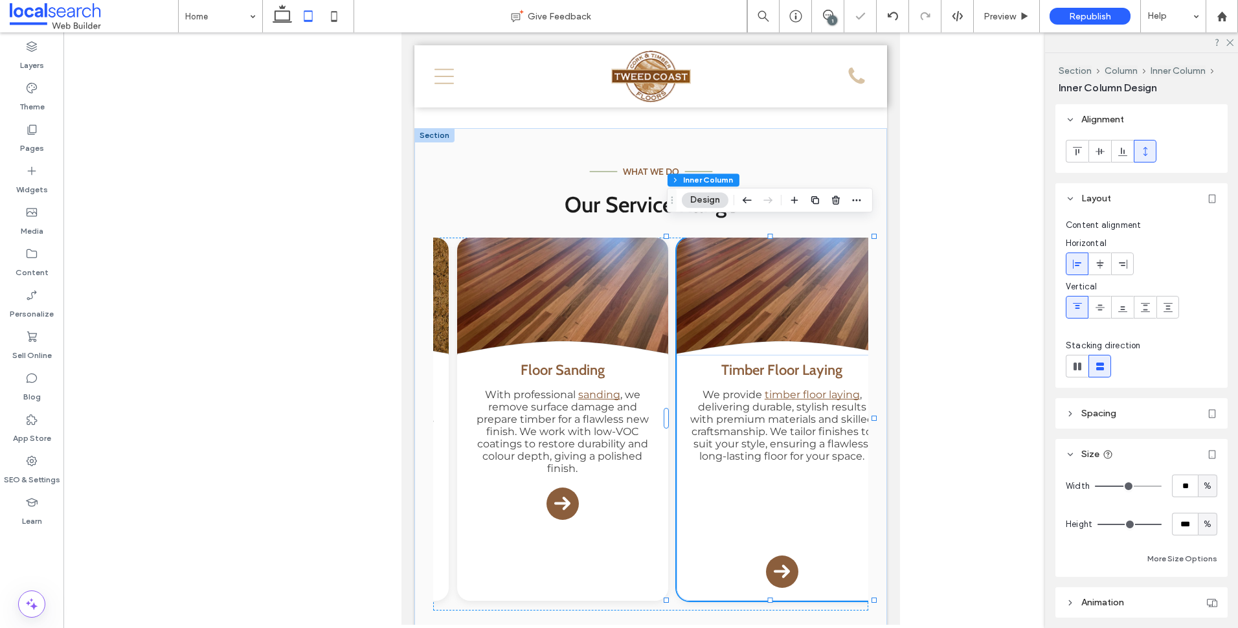
click at [729, 526] on div "Timber Floor Laying We provide timber floor laying , delivering durable, stylis…" at bounding box center [781, 478] width 211 height 246
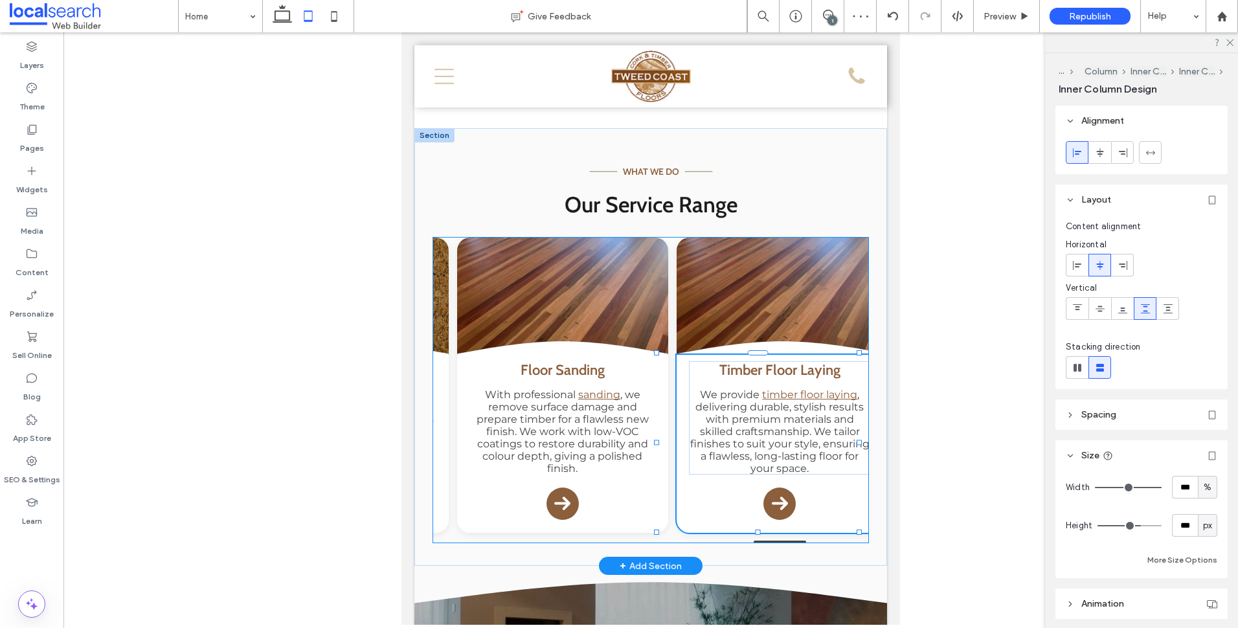
drag, startPoint x: 768, startPoint y: 586, endPoint x: 772, endPoint y: 458, distance: 127.6
click at [772, 458] on div "Dash Icon what we do Dash Icon Our Service Range Curve Icon .cls-1-1132603790-1…" at bounding box center [650, 347] width 473 height 438
type input "***"
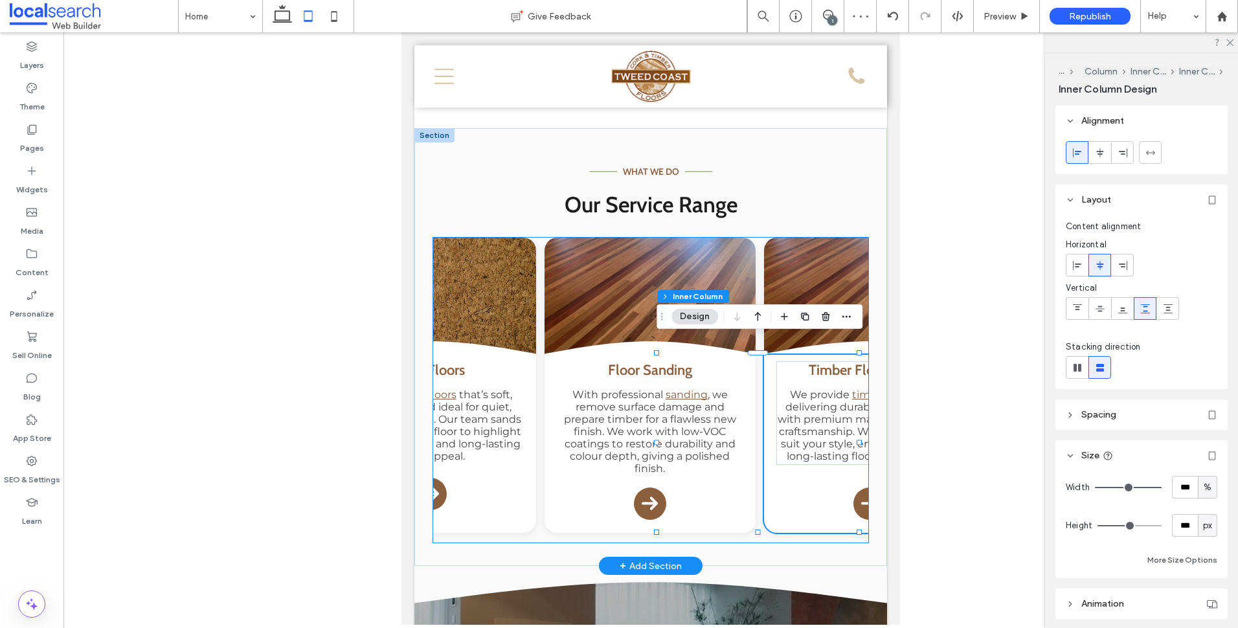
scroll to position [0, 117]
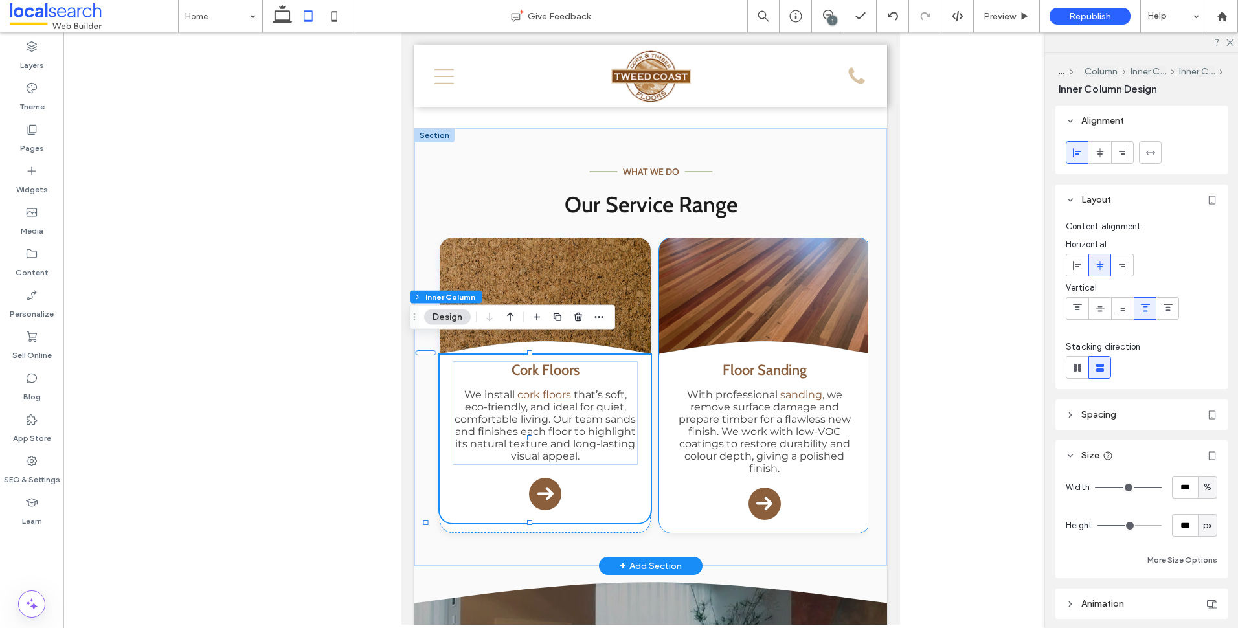
scroll to position [0, 117]
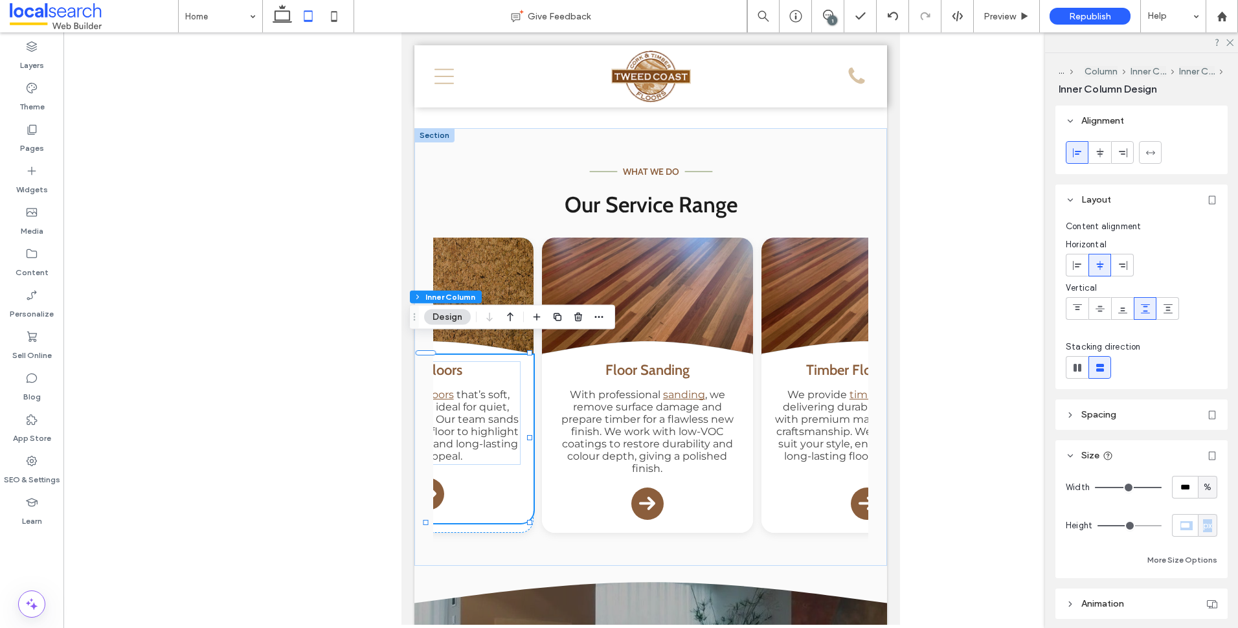
click at [1211, 519] on div "Width *** % Height *** px More Size Options" at bounding box center [1141, 524] width 172 height 107
click at [1203, 528] on span "px" at bounding box center [1207, 525] width 9 height 13
click at [1205, 506] on div "A" at bounding box center [1201, 502] width 18 height 23
type input "*"
click at [700, 512] on div "Floor Sanding With professional sanding , we remove surface damage and prepare …" at bounding box center [647, 444] width 211 height 178
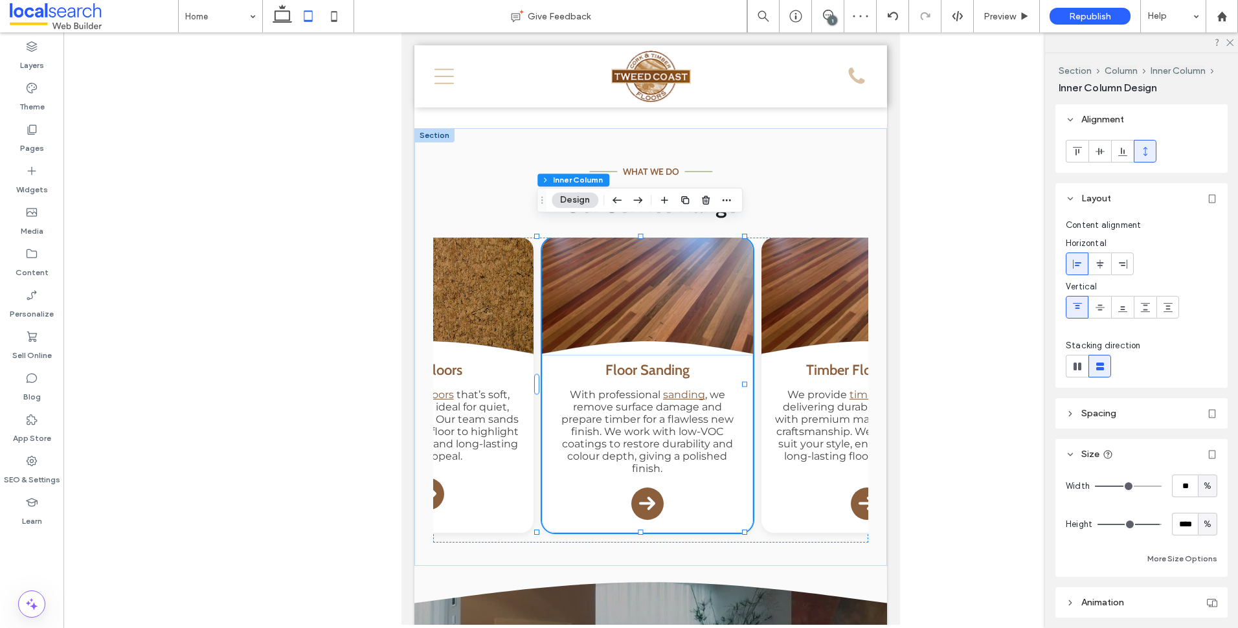
click at [1203, 527] on span "%" at bounding box center [1207, 524] width 8 height 13
click at [1202, 507] on span "A" at bounding box center [1200, 501] width 5 height 13
type input "*"
click at [765, 506] on div "Timber Floor Laying We provide timber floor laying , delivering durable, stylis…" at bounding box center [866, 444] width 211 height 178
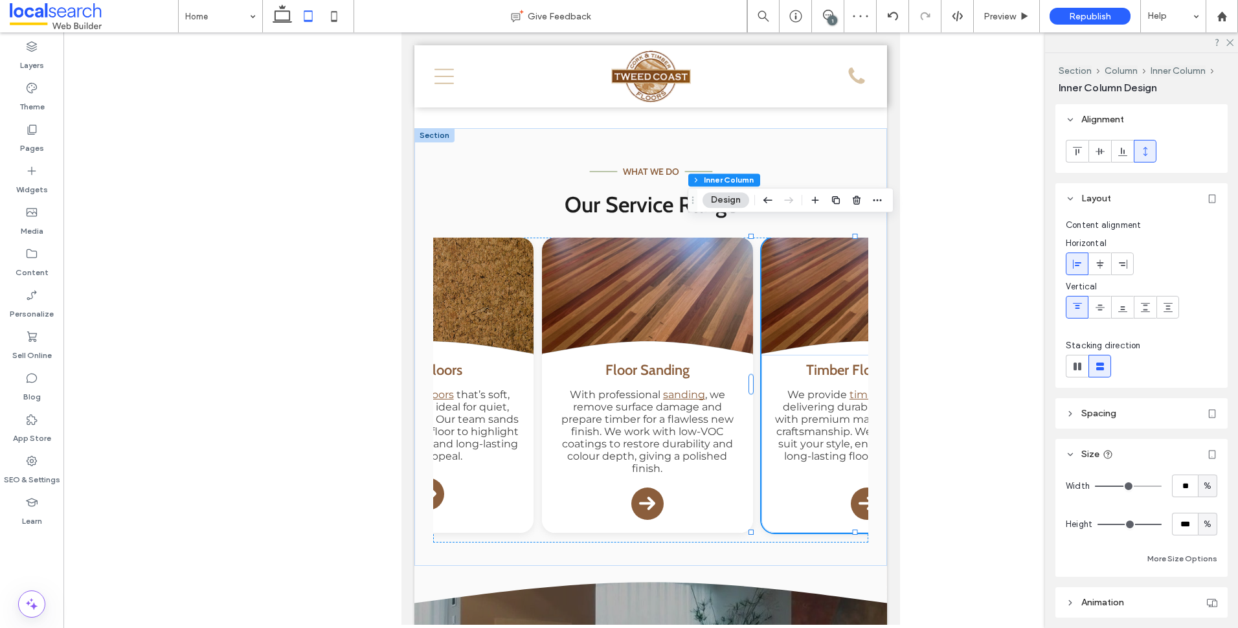
click at [1198, 521] on div "%" at bounding box center [1207, 524] width 19 height 23
click at [1208, 508] on div "A" at bounding box center [1201, 501] width 18 height 23
type input "*"
click at [490, 493] on div "Cork Floors We install cork floors that’s soft, eco-friendly, and ideal for qui…" at bounding box center [427, 439] width 211 height 168
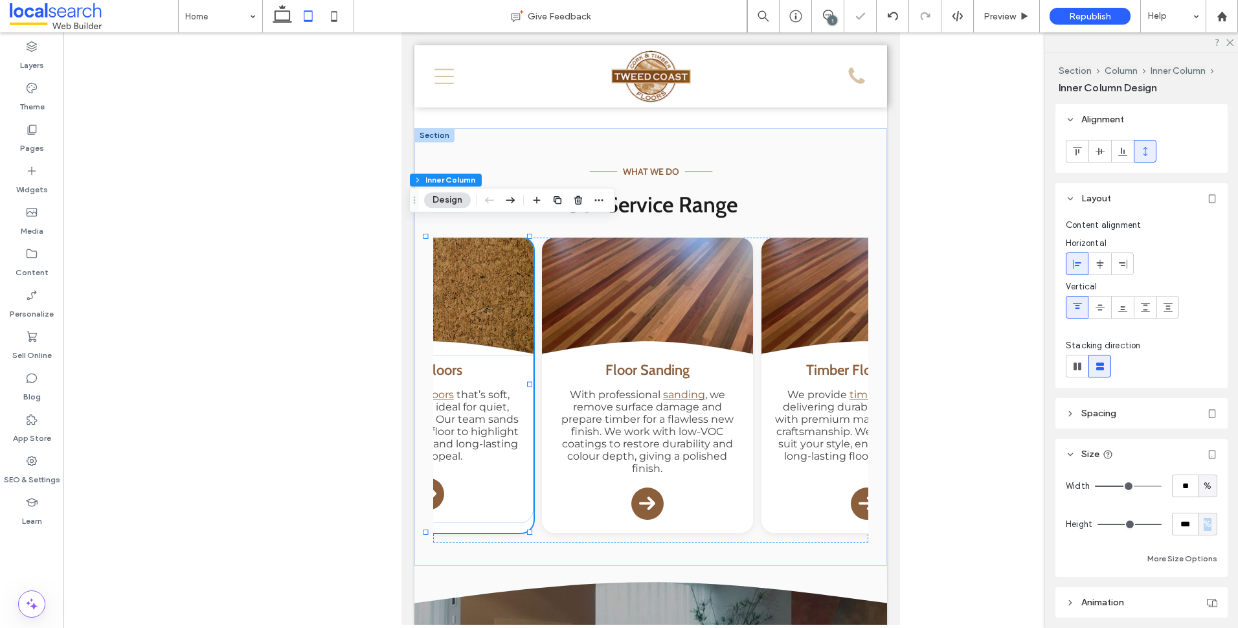
click at [1198, 517] on div "%" at bounding box center [1207, 524] width 19 height 23
drag, startPoint x: 1198, startPoint y: 517, endPoint x: 1205, endPoint y: 523, distance: 10.1
click at [1206, 523] on div "%" at bounding box center [1207, 524] width 13 height 13
click at [1203, 527] on span "%" at bounding box center [1207, 524] width 8 height 13
click at [1200, 503] on span "A" at bounding box center [1200, 501] width 5 height 13
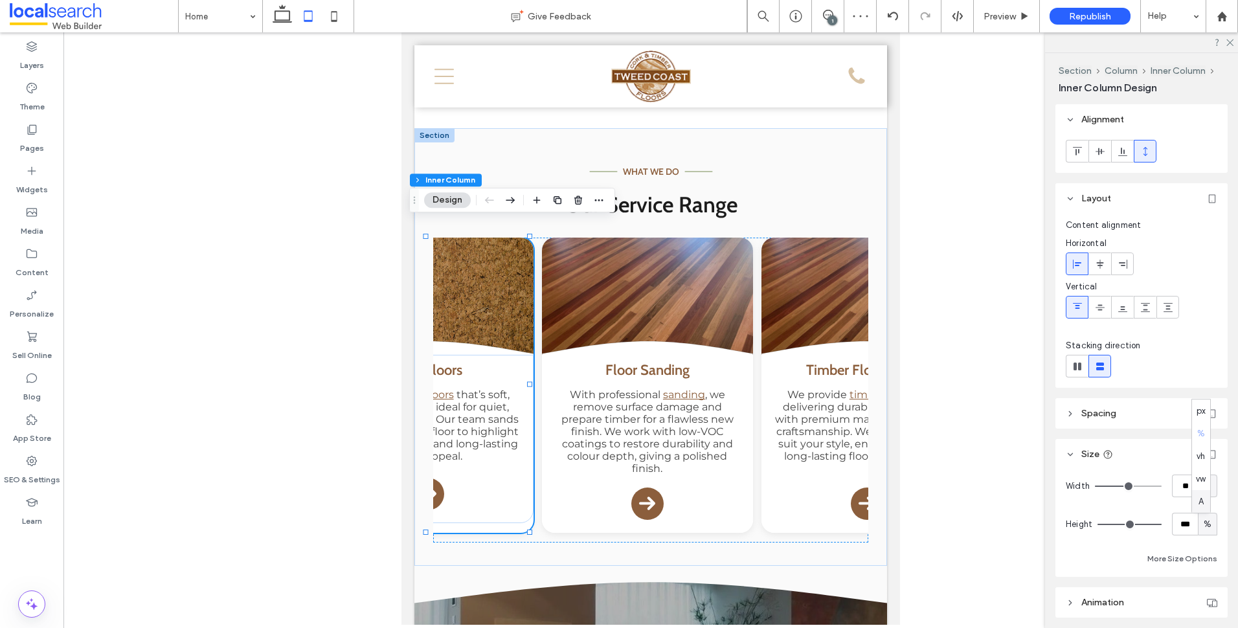
type input "*"
click at [505, 496] on div "Cork Floors We install cork floors that’s soft, eco-friendly, and ideal for qui…" at bounding box center [427, 439] width 211 height 168
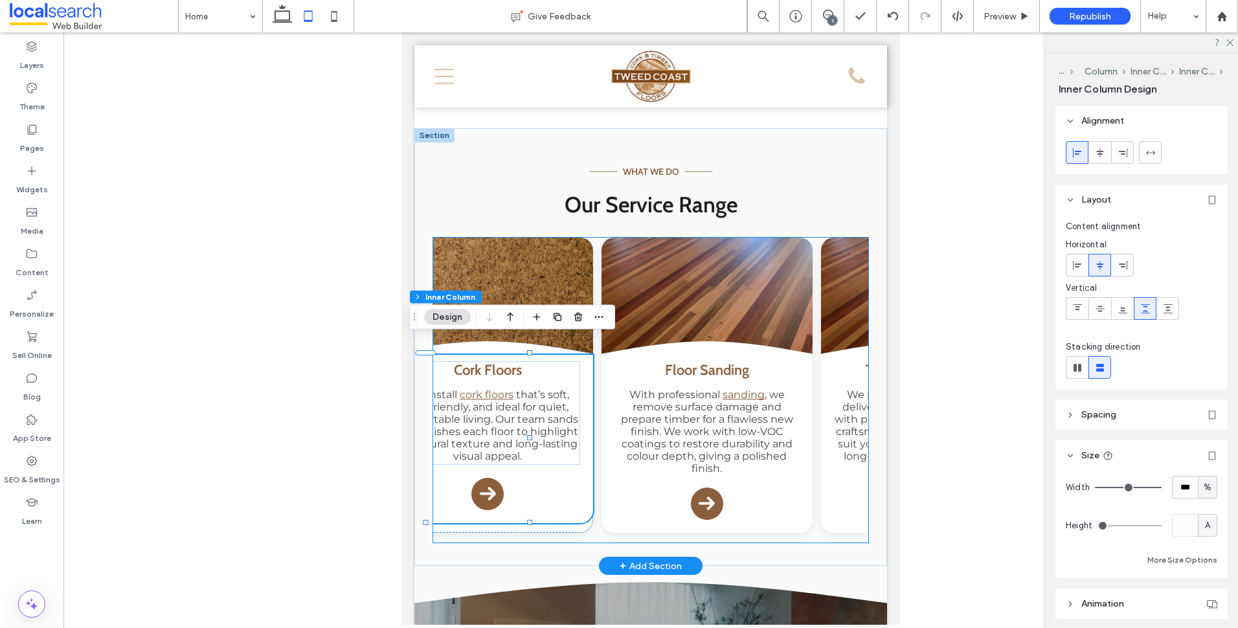
scroll to position [0, 0]
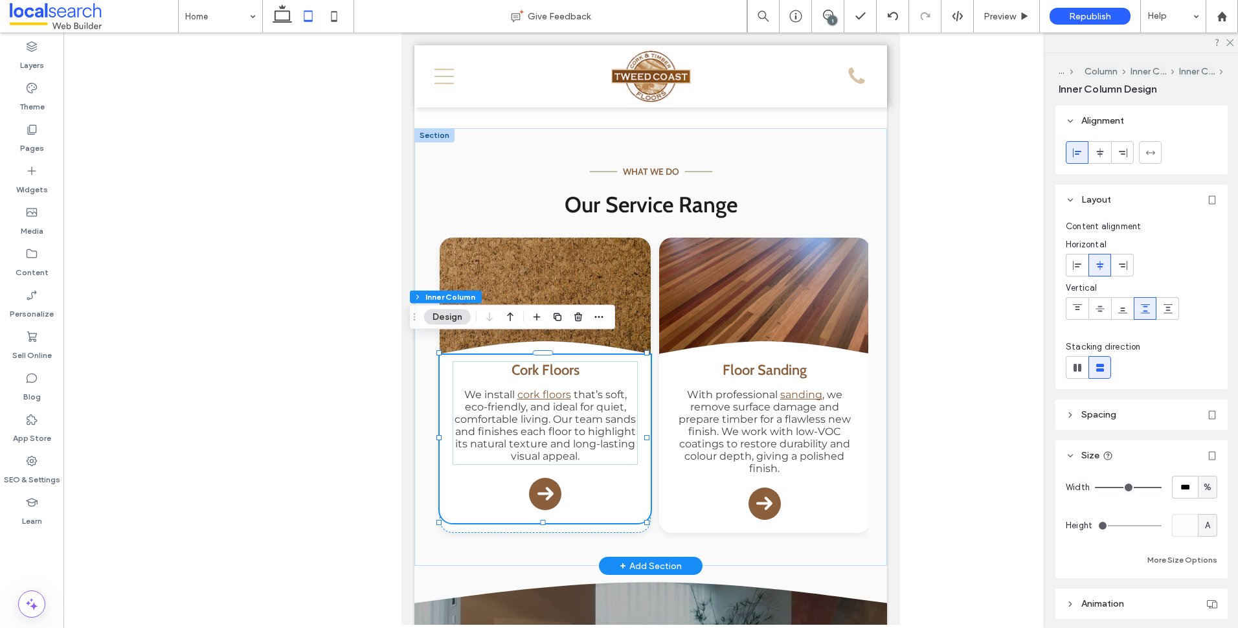
click at [596, 484] on div "Cork Floors We install cork floors that’s soft, eco-friendly, and ideal for qui…" at bounding box center [545, 439] width 211 height 168
click at [691, 479] on div "Floor Sanding With professional sanding , we remove surface damage and prepare …" at bounding box center [764, 444] width 211 height 178
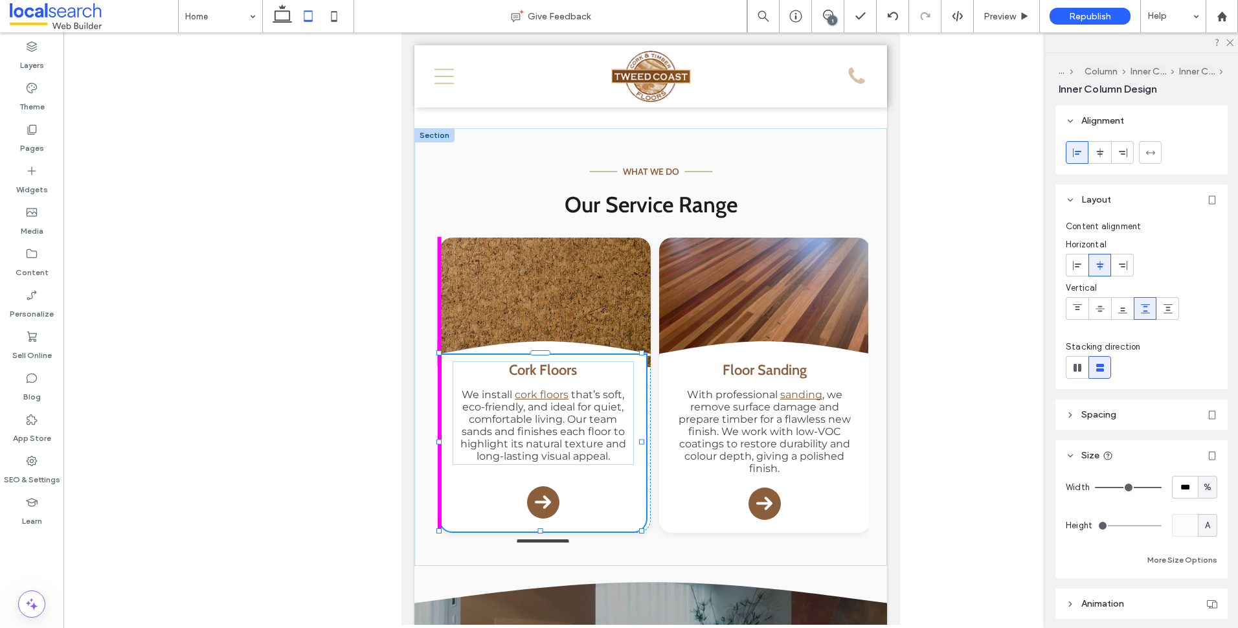
drag, startPoint x: 542, startPoint y: 504, endPoint x: 552, endPoint y: 513, distance: 12.4
click at [552, 513] on div "Dash Icon what we do Dash Icon Our Service Range Curve Icon .cls-1-1132603790-1…" at bounding box center [650, 347] width 473 height 438
type input "***"
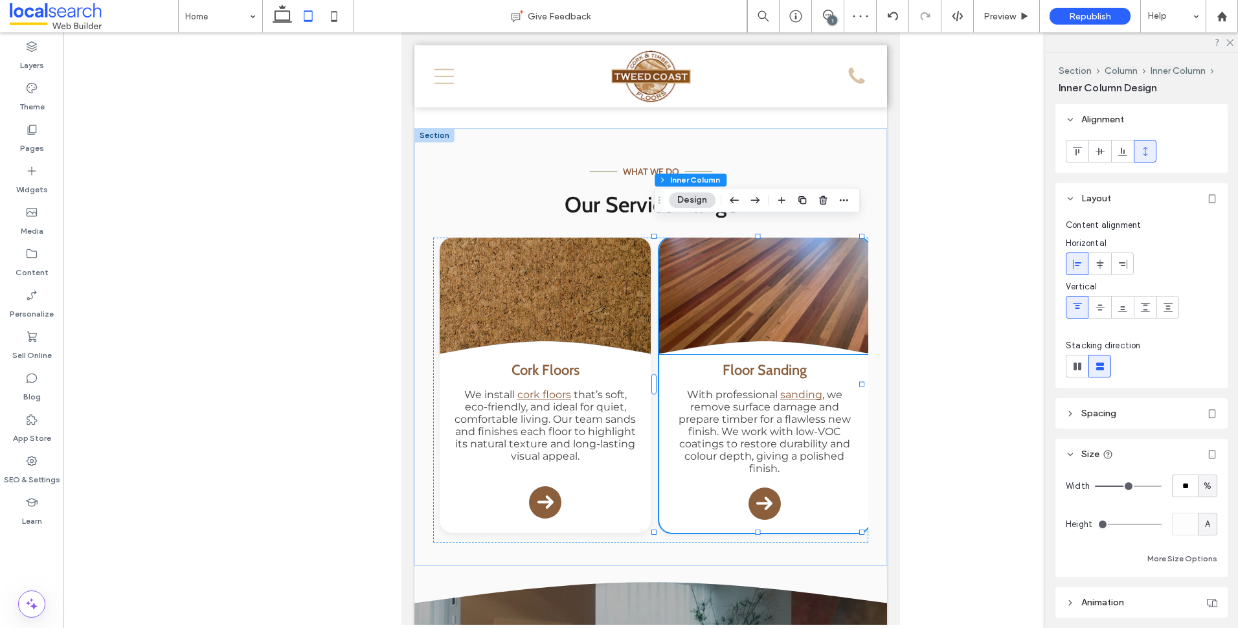
click at [695, 482] on div "Floor Sanding With professional sanding , we remove surface damage and prepare …" at bounding box center [764, 444] width 211 height 178
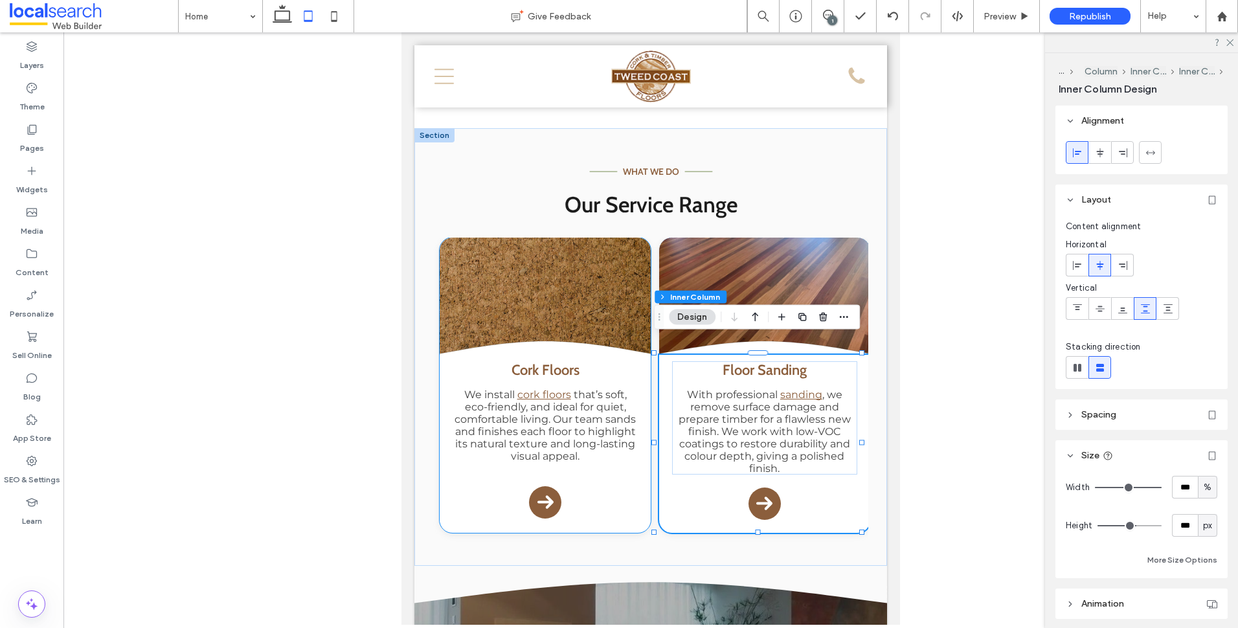
click at [594, 488] on div "Cork Floors We install cork floors that’s soft, eco-friendly, and ideal for qui…" at bounding box center [545, 443] width 211 height 177
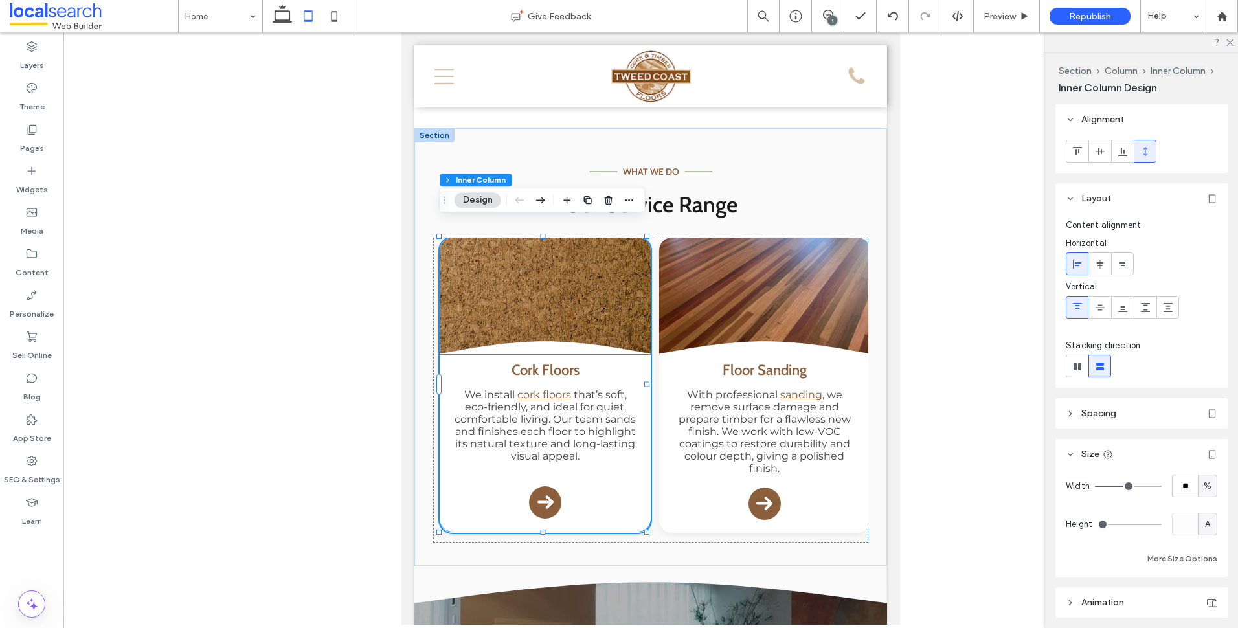
click at [629, 467] on div "Cork Floors We install cork floors that’s soft, eco-friendly, and ideal for qui…" at bounding box center [545, 443] width 211 height 177
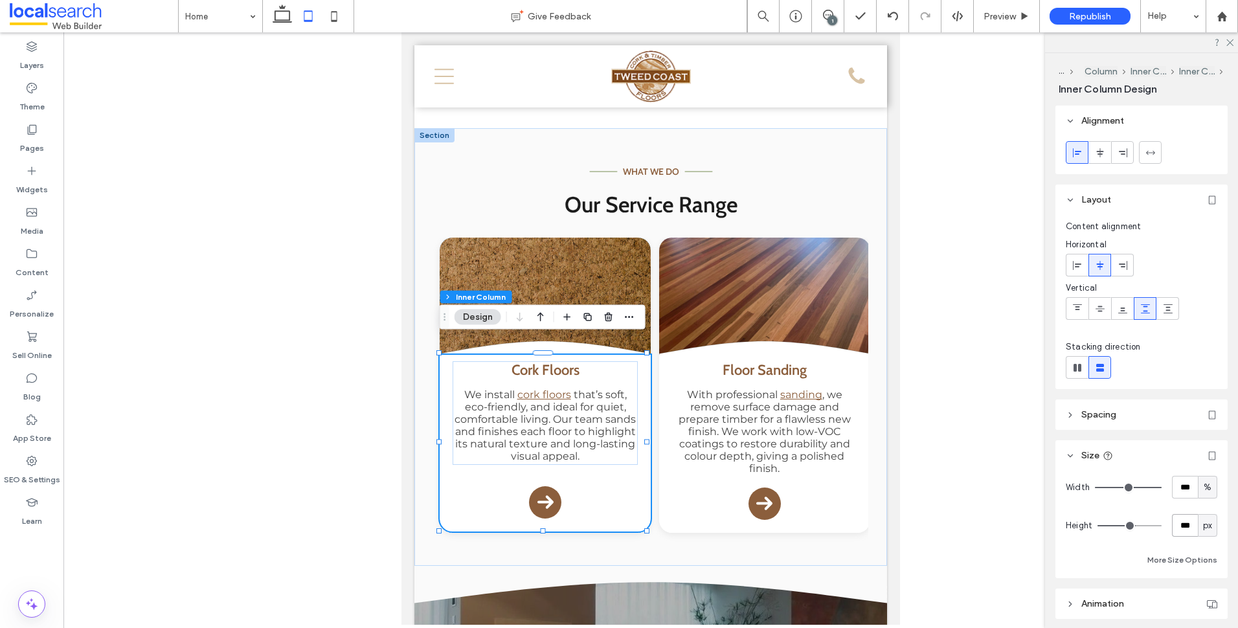
click at [1177, 522] on input "***" at bounding box center [1185, 525] width 26 height 23
type input "***"
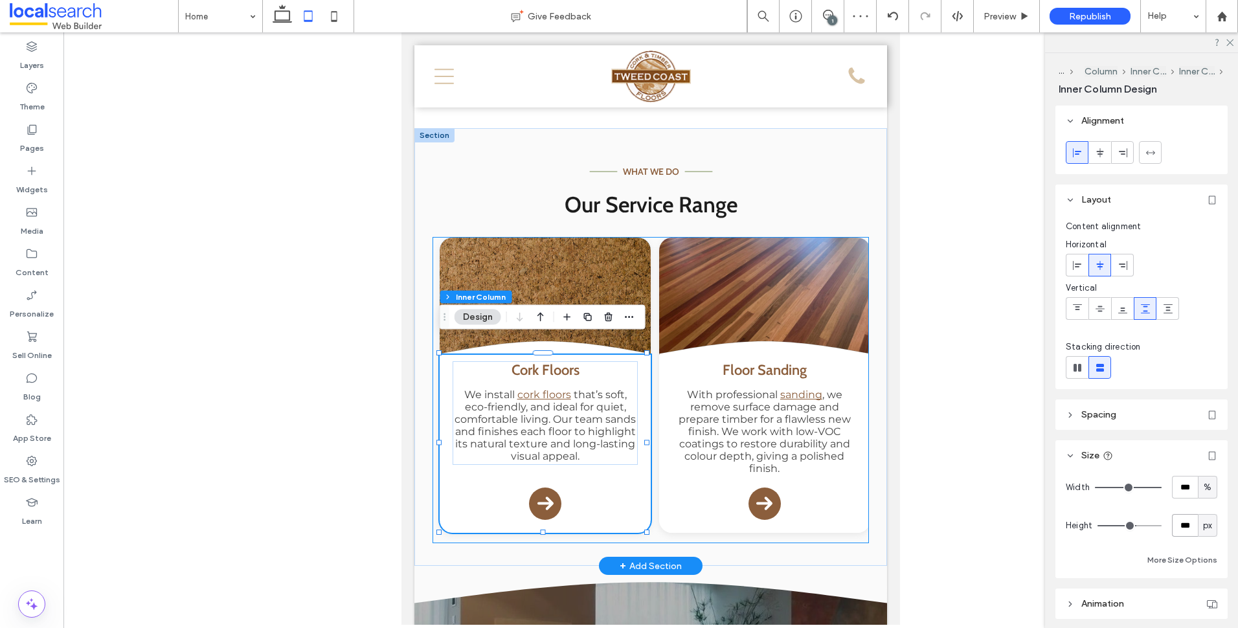
drag, startPoint x: 679, startPoint y: 528, endPoint x: 774, endPoint y: 515, distance: 96.0
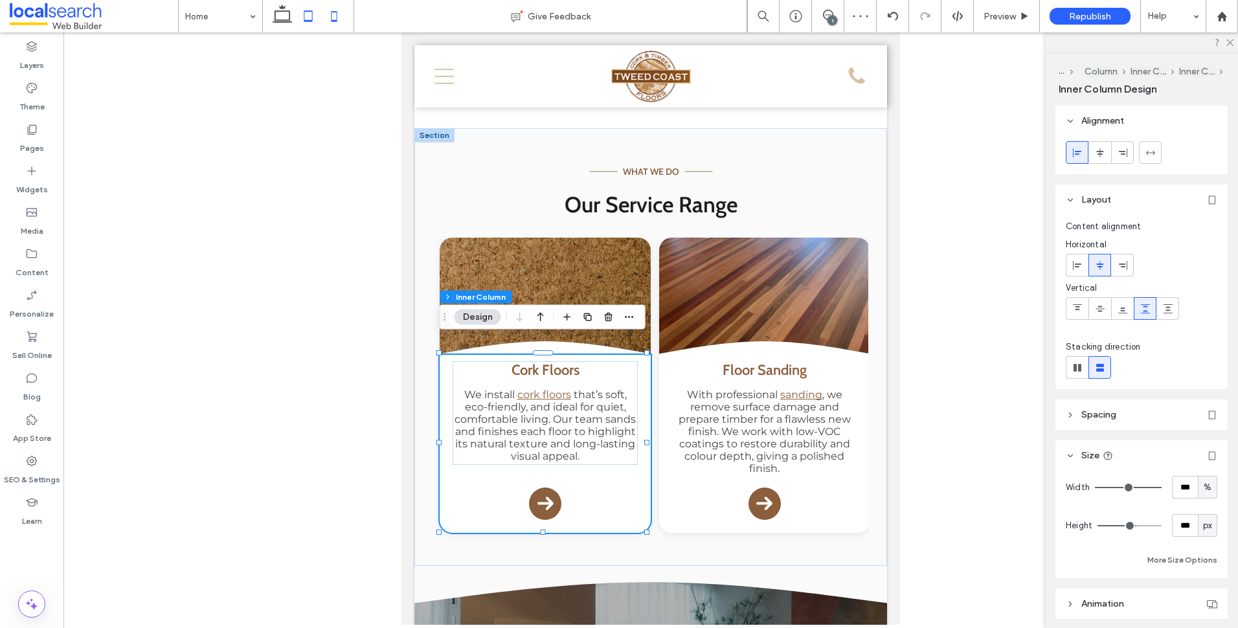
click at [339, 20] on icon at bounding box center [334, 16] width 26 height 26
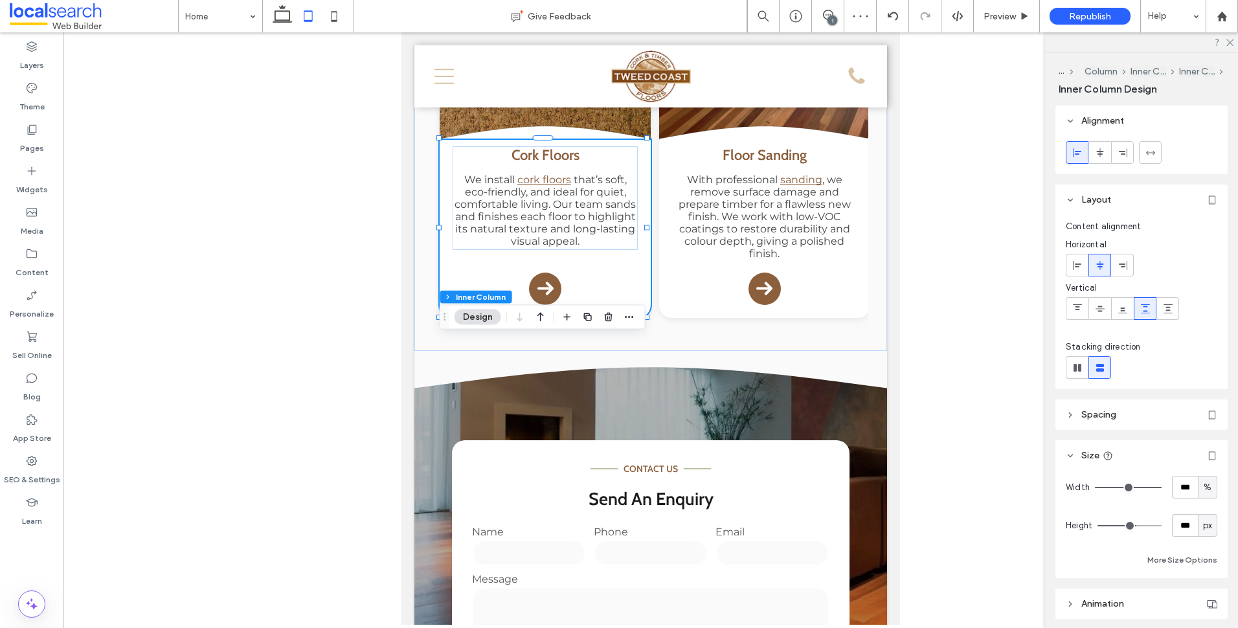
type input "***"
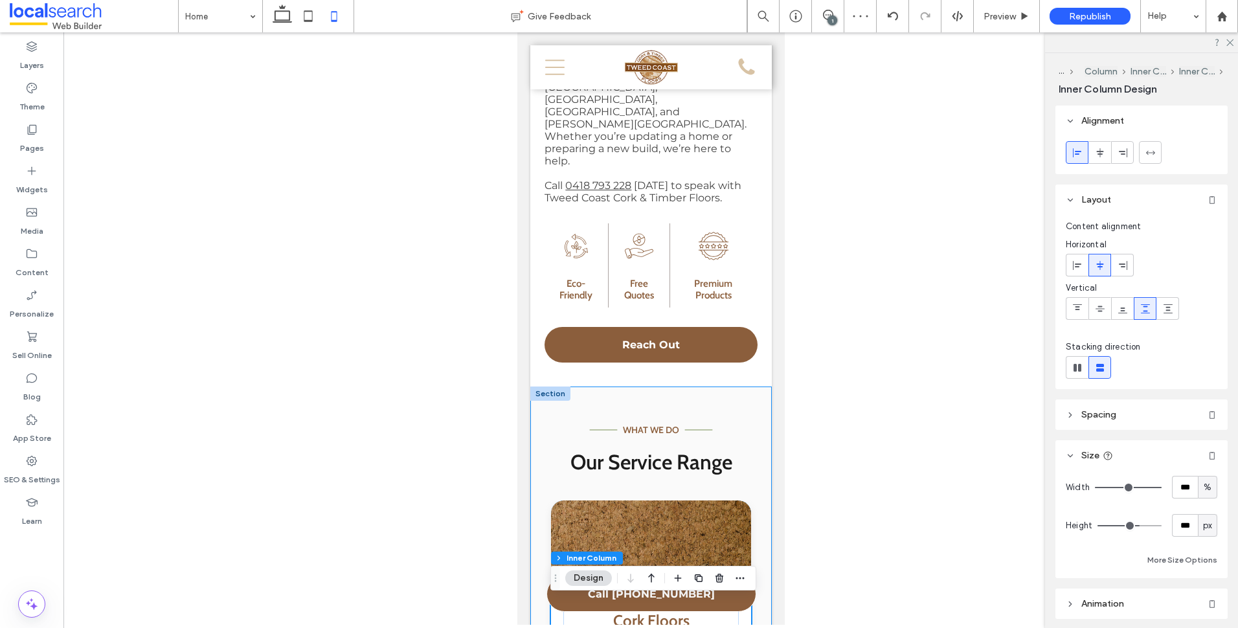
scroll to position [1442, 0]
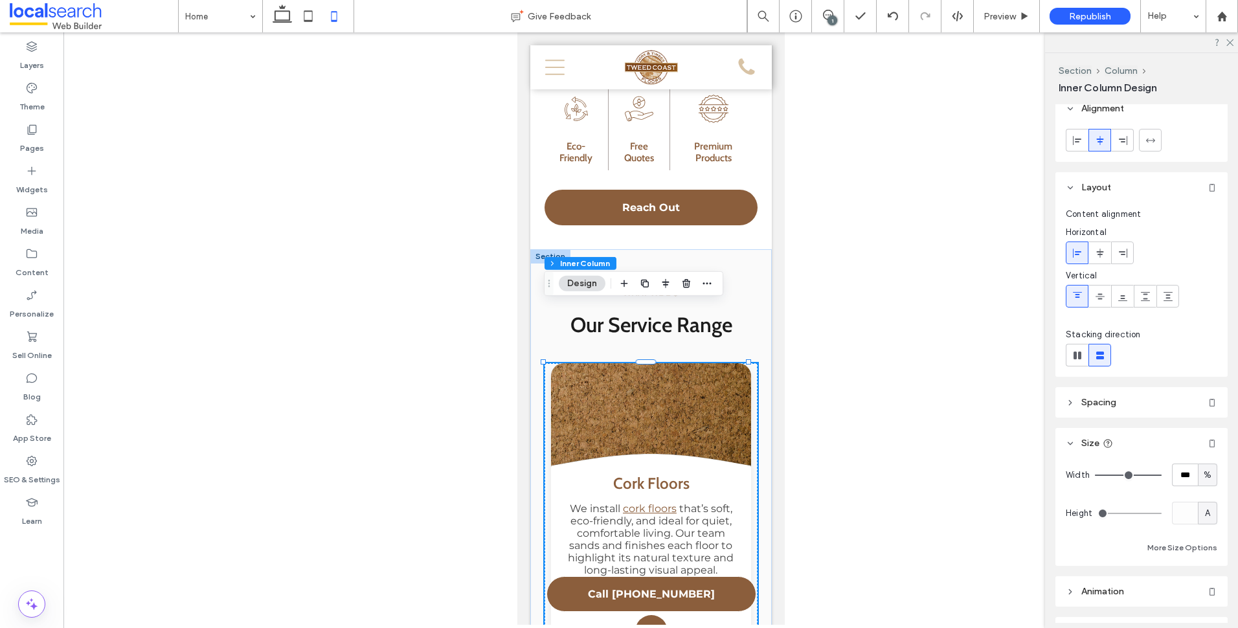
scroll to position [0, 0]
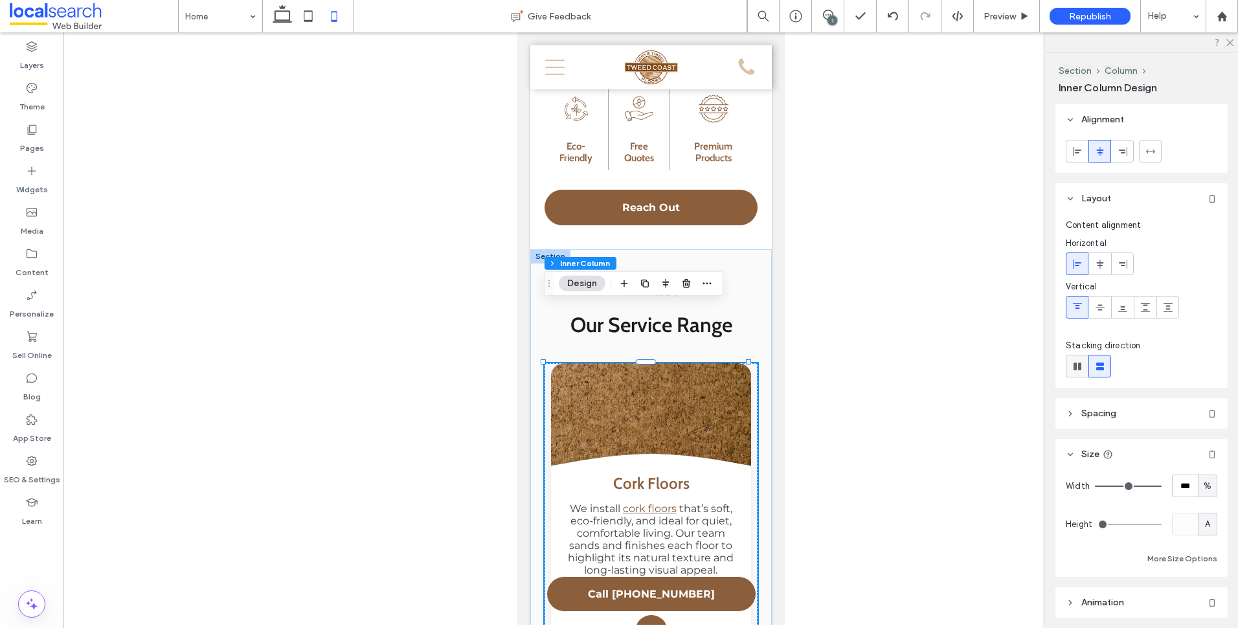
click at [1075, 364] on use at bounding box center [1077, 367] width 8 height 8
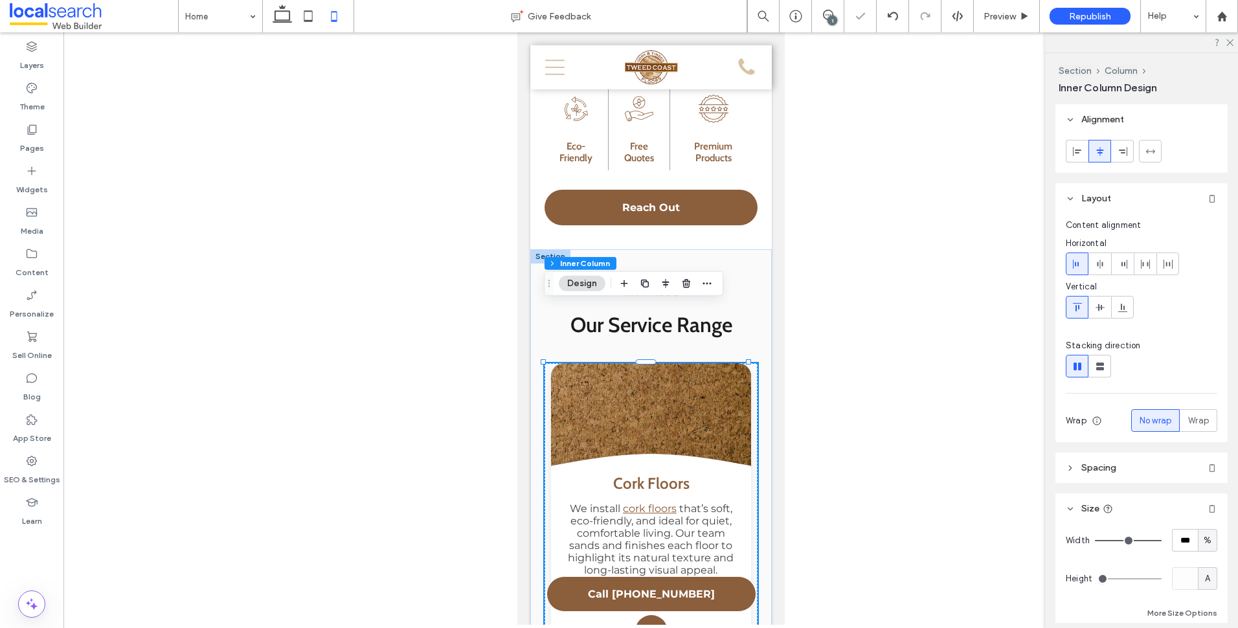
type input "*"
type input "**"
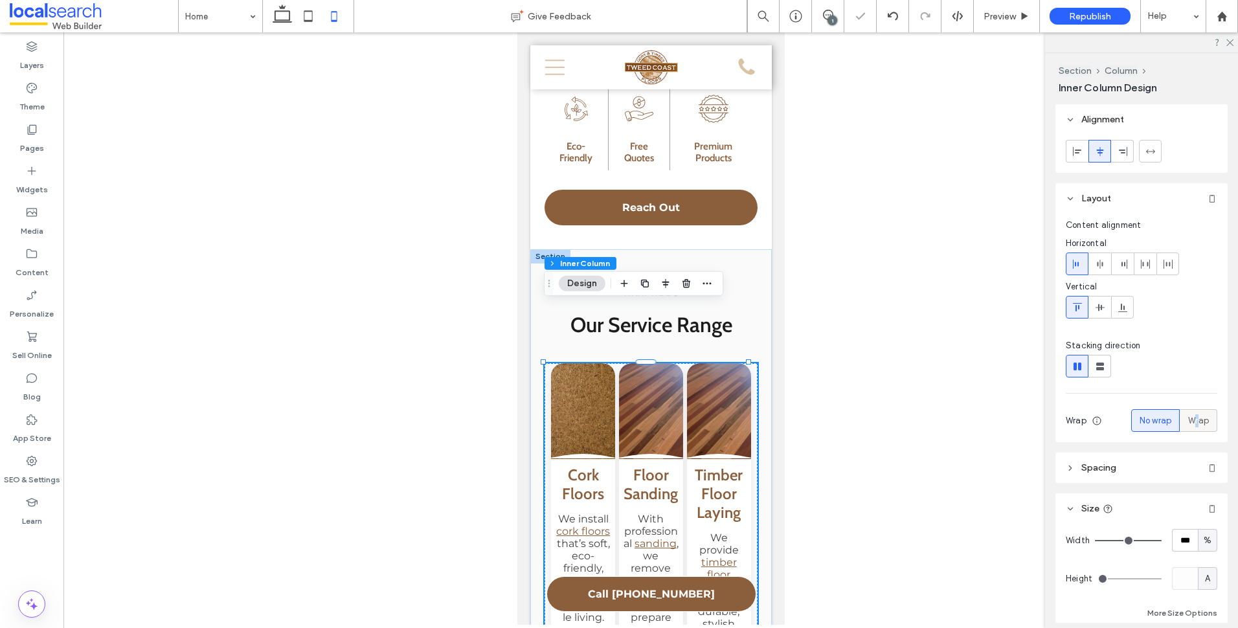
click at [1192, 417] on span "Wrap" at bounding box center [1198, 420] width 21 height 13
drag, startPoint x: 1192, startPoint y: 417, endPoint x: 1178, endPoint y: 400, distance: 22.5
click at [1171, 387] on div "Stacking direction Wrap No wrap Wrap Align rows" at bounding box center [1141, 385] width 151 height 93
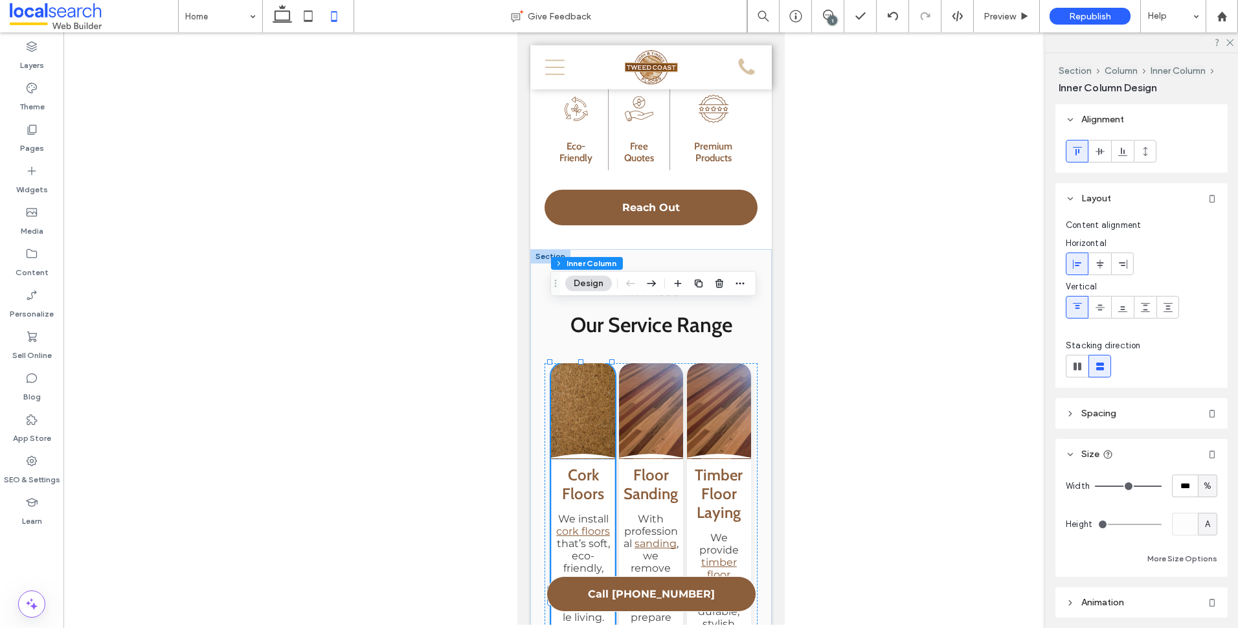
scroll to position [128, 0]
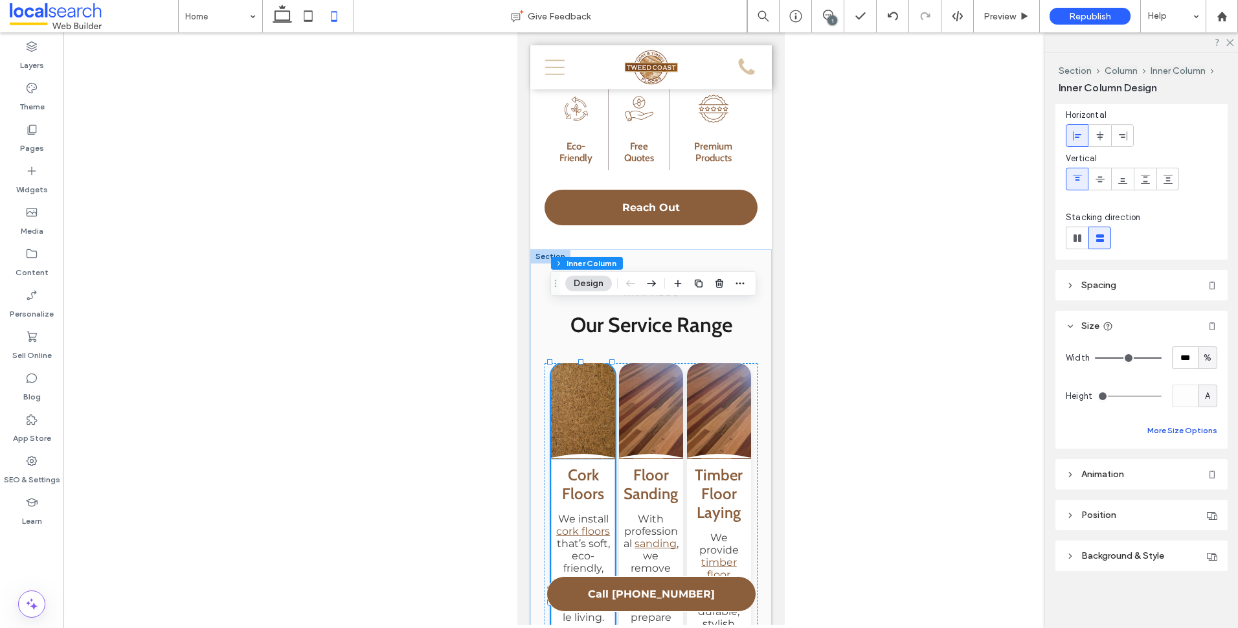
click at [1190, 427] on button "More Size Options" at bounding box center [1182, 431] width 70 height 16
click at [1130, 479] on span "px" at bounding box center [1130, 478] width 9 height 13
click at [1130, 519] on span "%" at bounding box center [1130, 523] width 8 height 13
click at [1108, 480] on input "****" at bounding box center [1108, 478] width 26 height 23
type input "**"
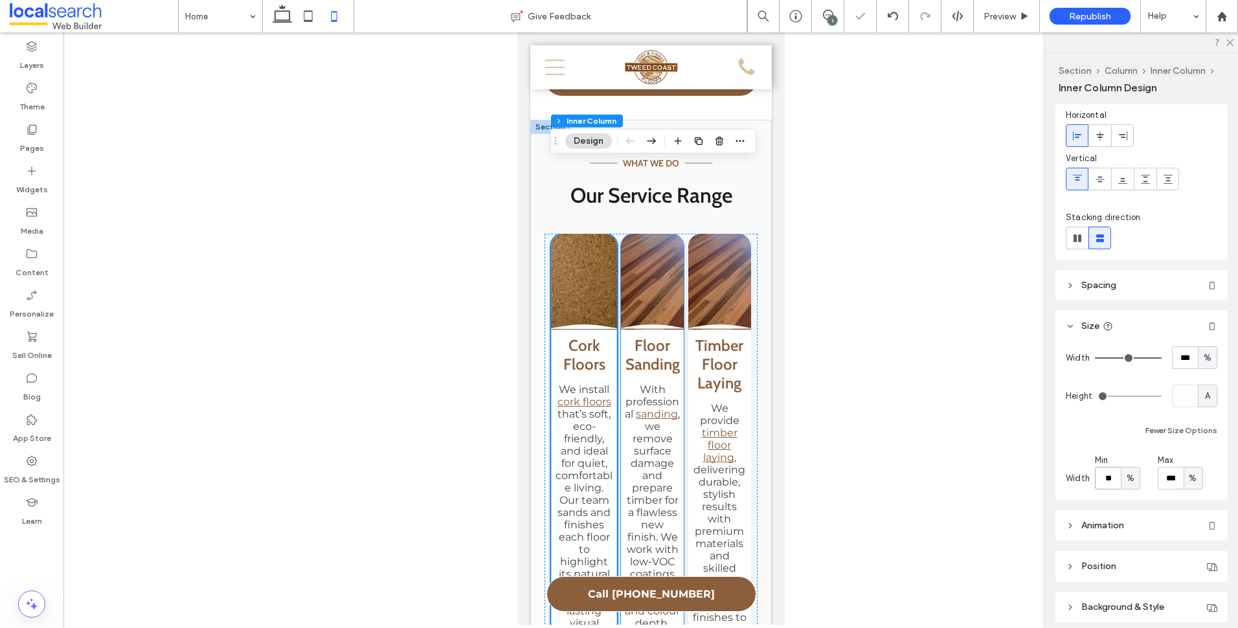
scroll to position [1895, 0]
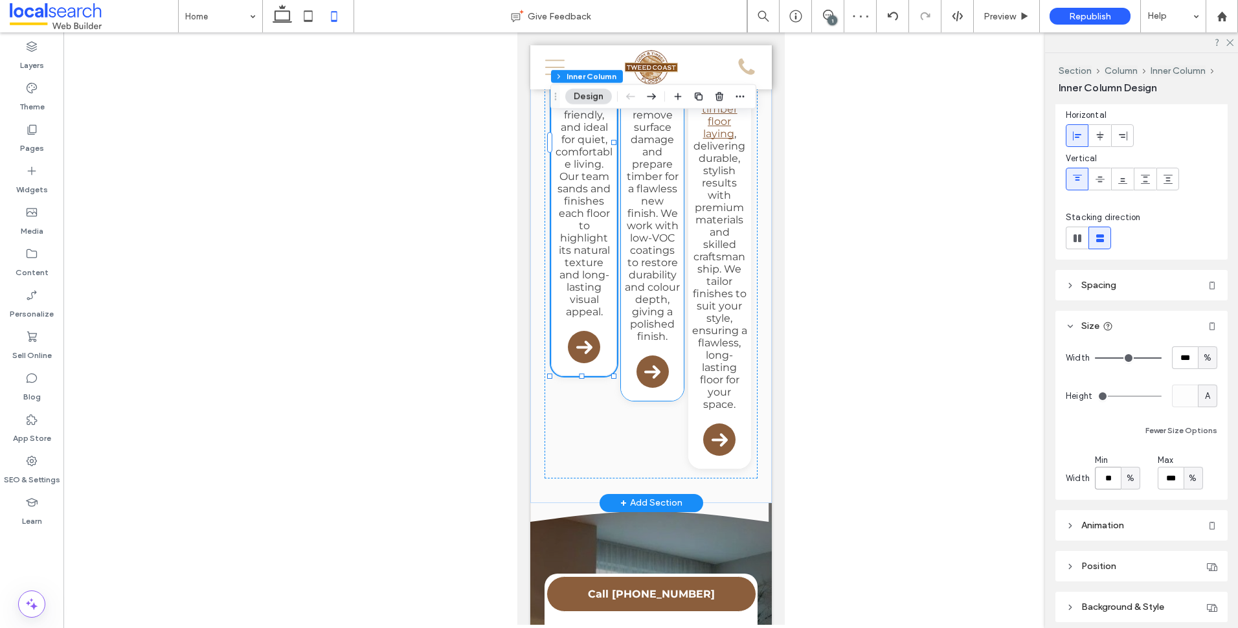
click at [671, 331] on div "Floor Sanding With professional sanding , we remove surface damage and prepare …" at bounding box center [651, 203] width 63 height 395
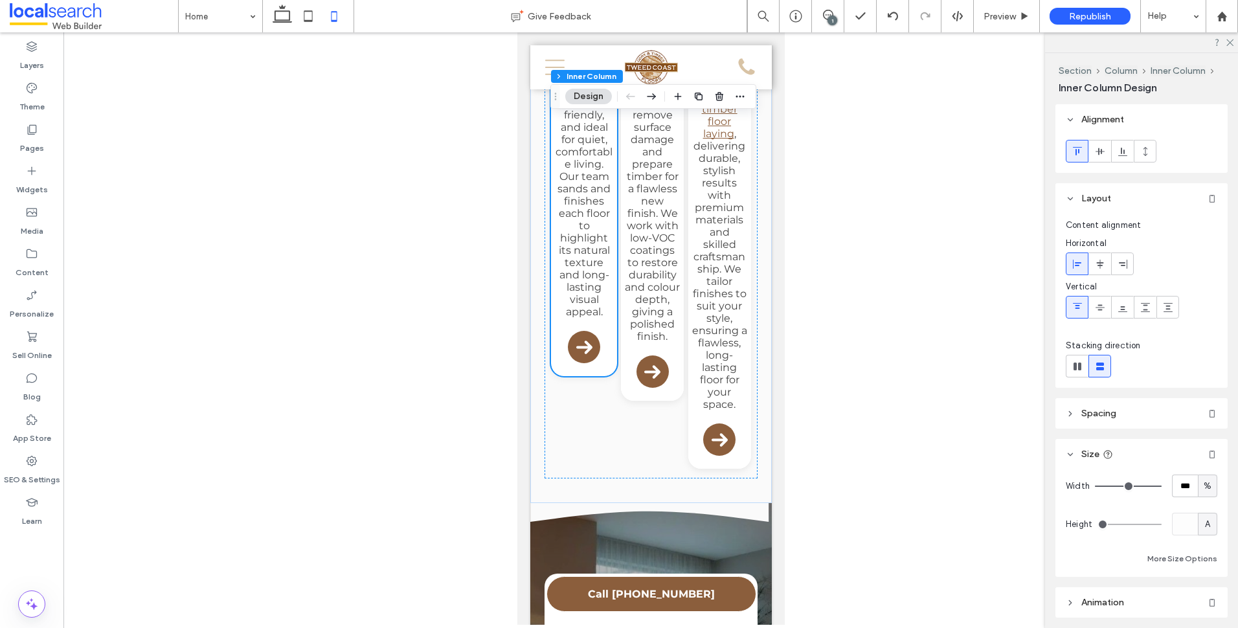
scroll to position [1877, 0]
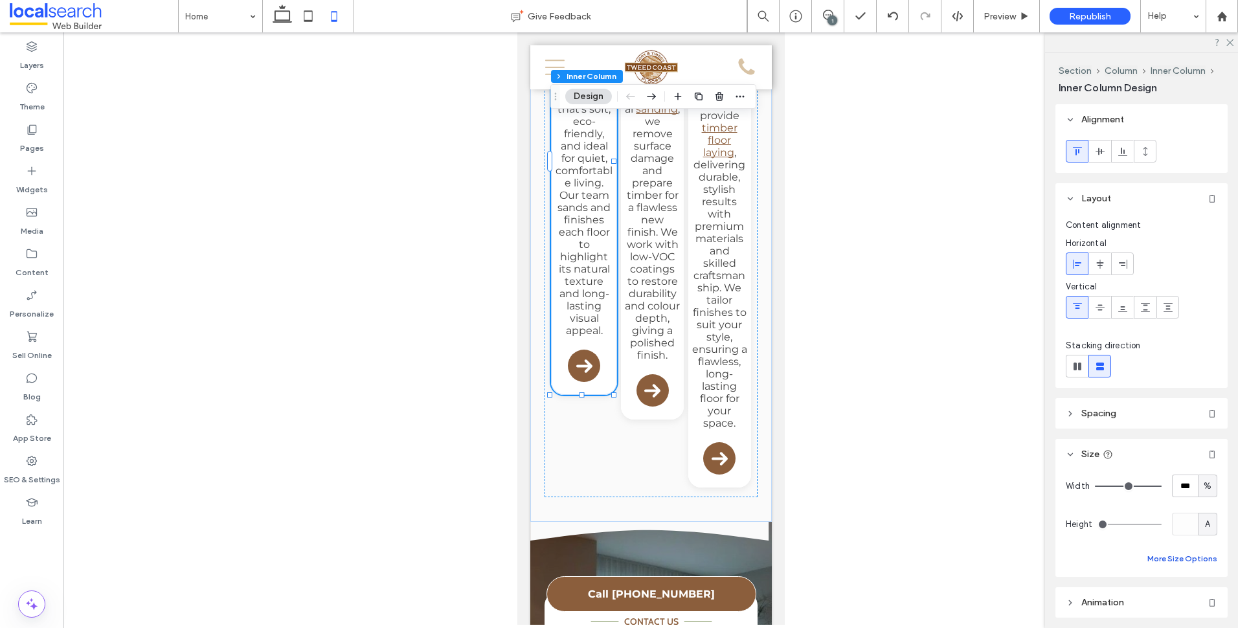
click at [1181, 553] on button "More Size Options" at bounding box center [1182, 559] width 70 height 16
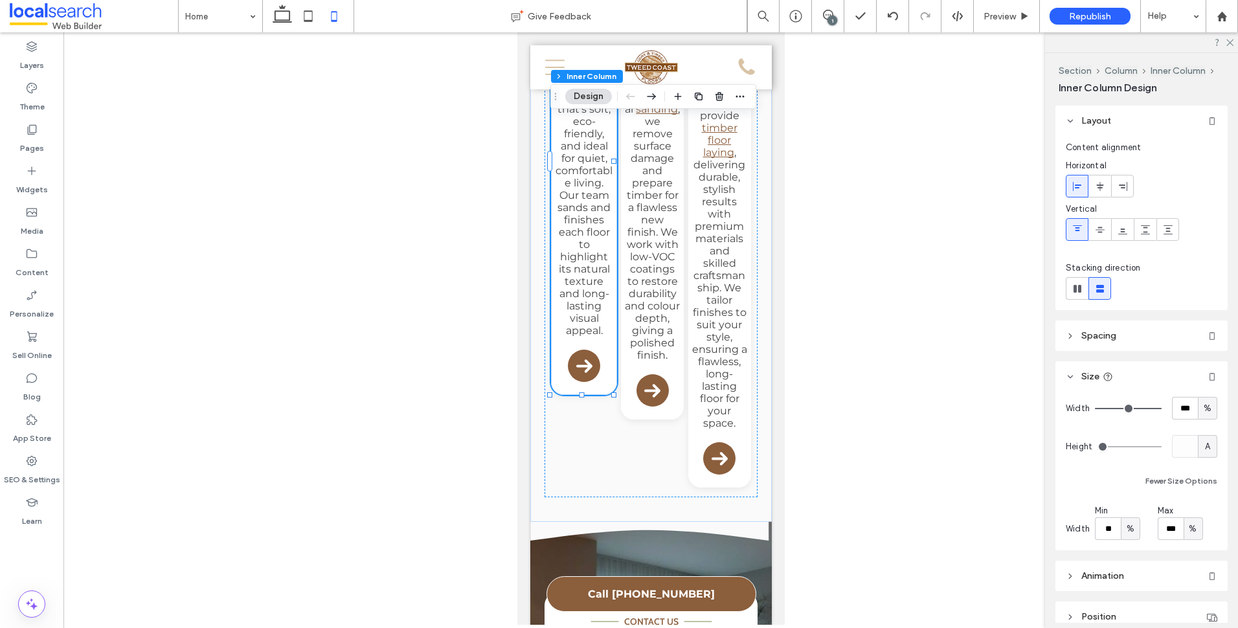
scroll to position [179, 0]
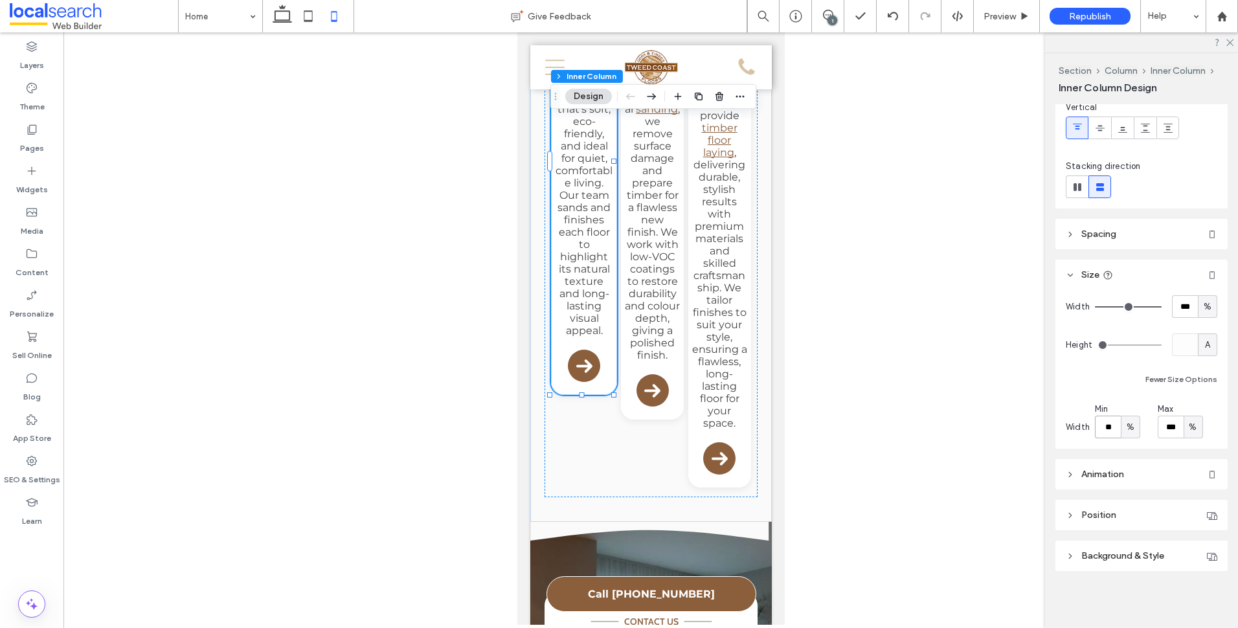
click at [1106, 420] on input "**" at bounding box center [1108, 427] width 26 height 23
type input "***"
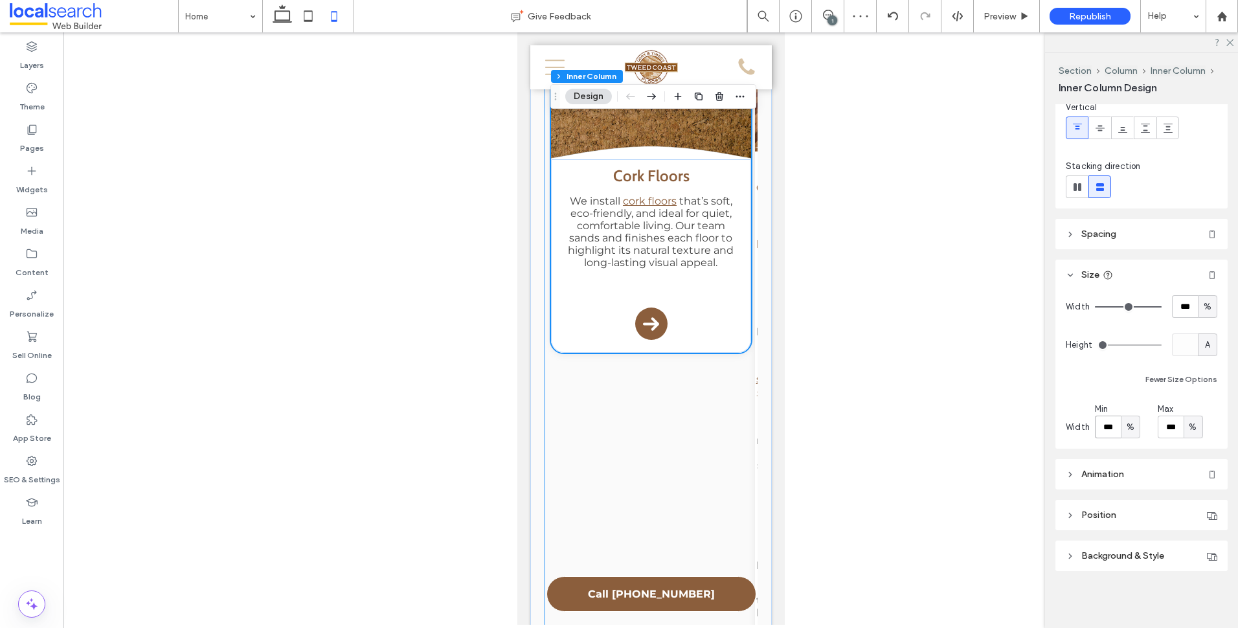
scroll to position [1747, 0]
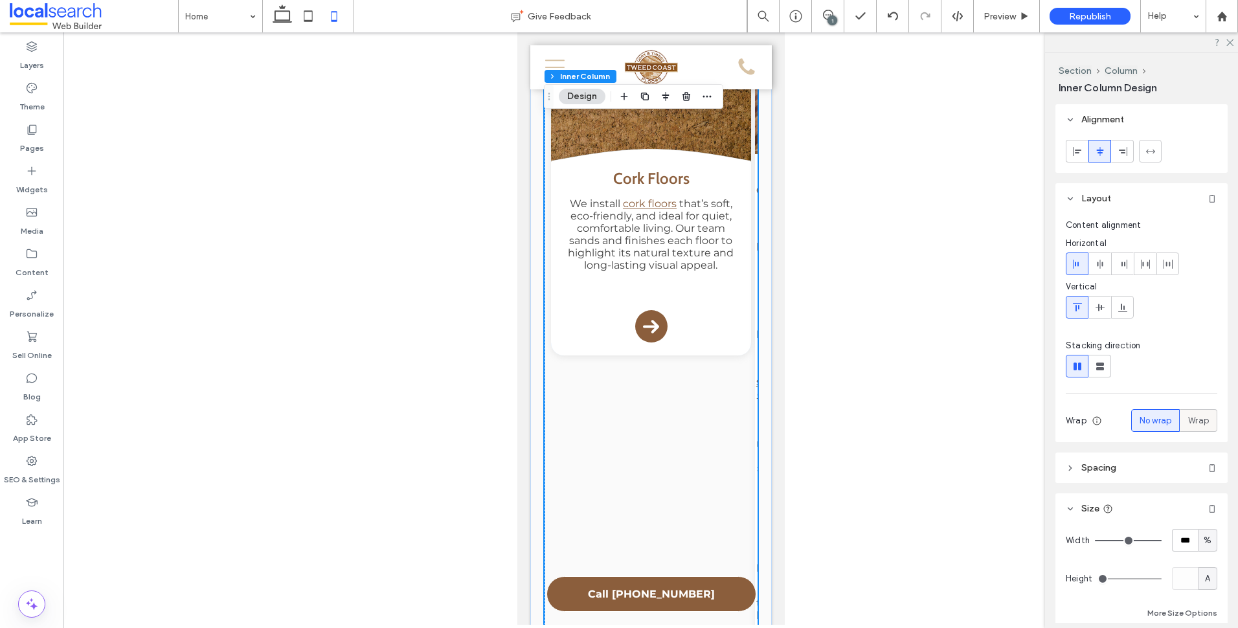
click at [1200, 425] on span "Wrap" at bounding box center [1198, 420] width 21 height 13
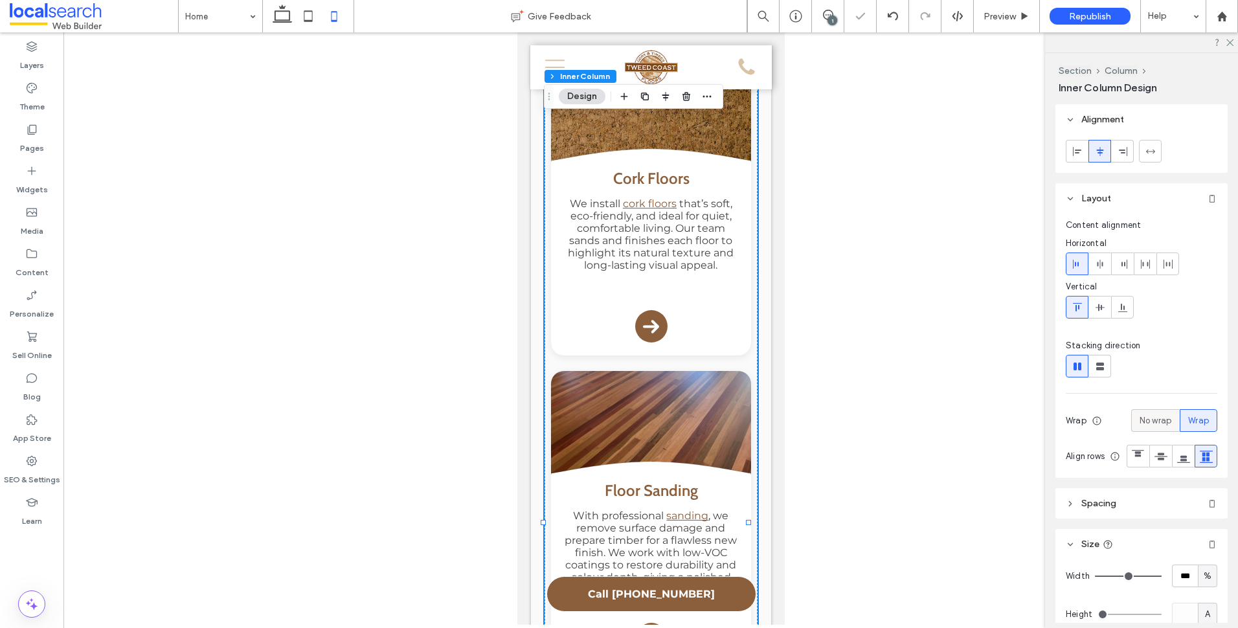
click at [1146, 416] on span "No wrap" at bounding box center [1155, 420] width 32 height 13
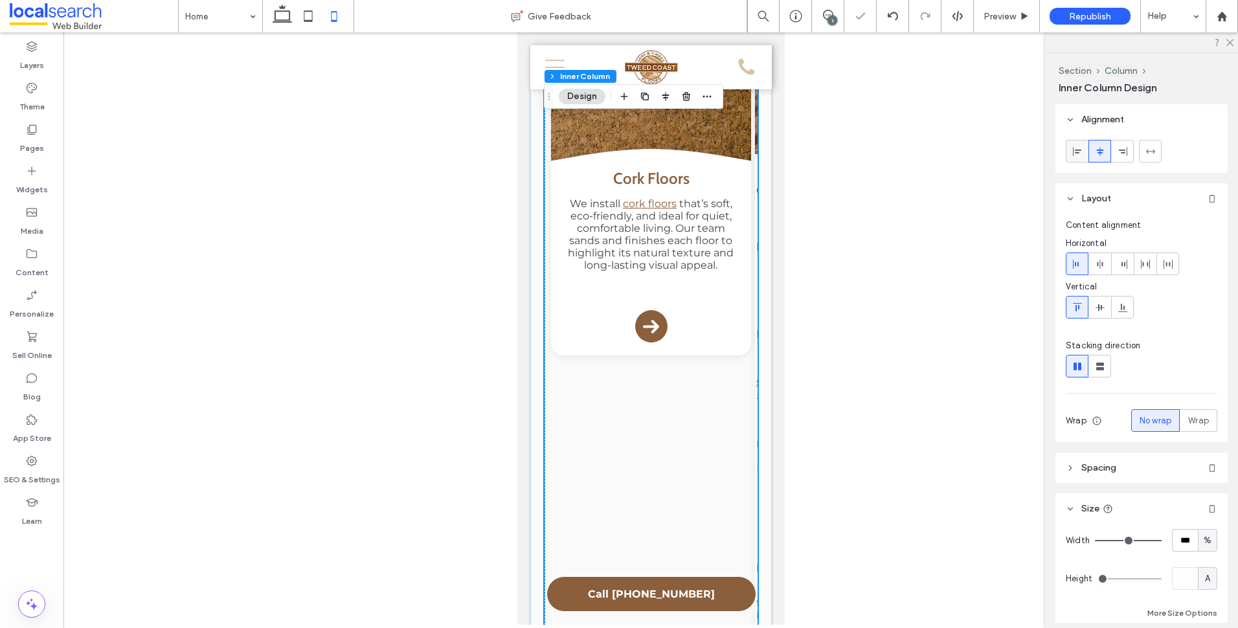
click at [1075, 151] on icon at bounding box center [1077, 151] width 10 height 10
drag, startPoint x: 1106, startPoint y: 158, endPoint x: 1109, endPoint y: 171, distance: 13.2
click at [1106, 157] on div at bounding box center [1099, 150] width 21 height 21
click at [1075, 264] on use at bounding box center [1076, 264] width 6 height 9
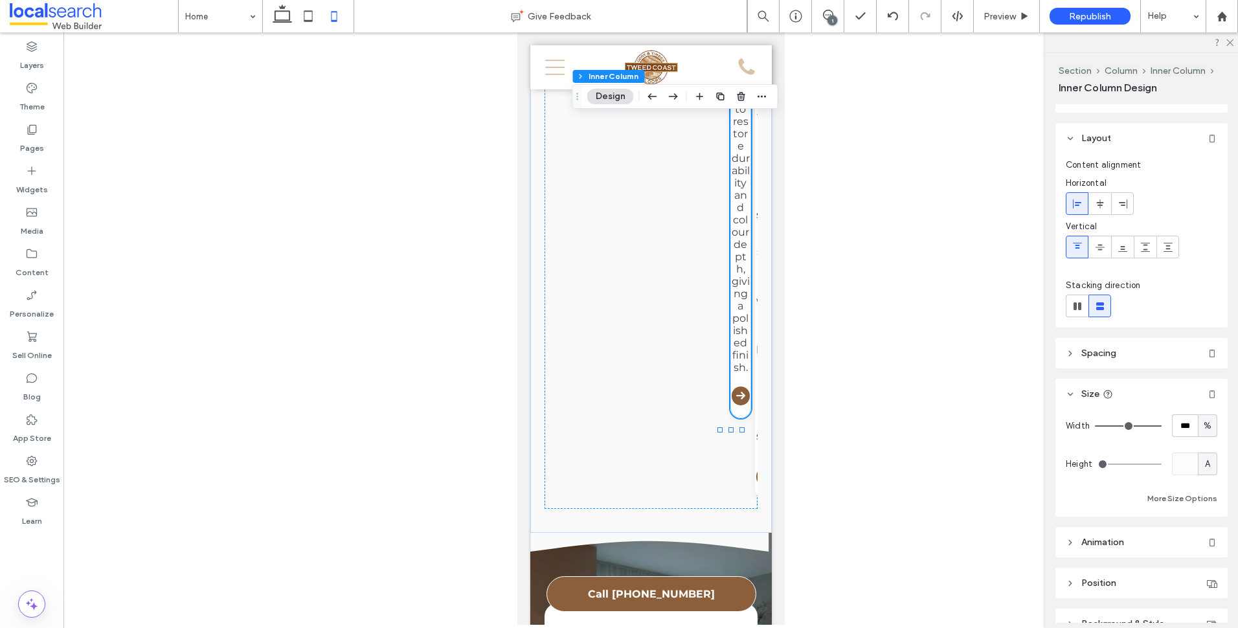
scroll to position [128, 0]
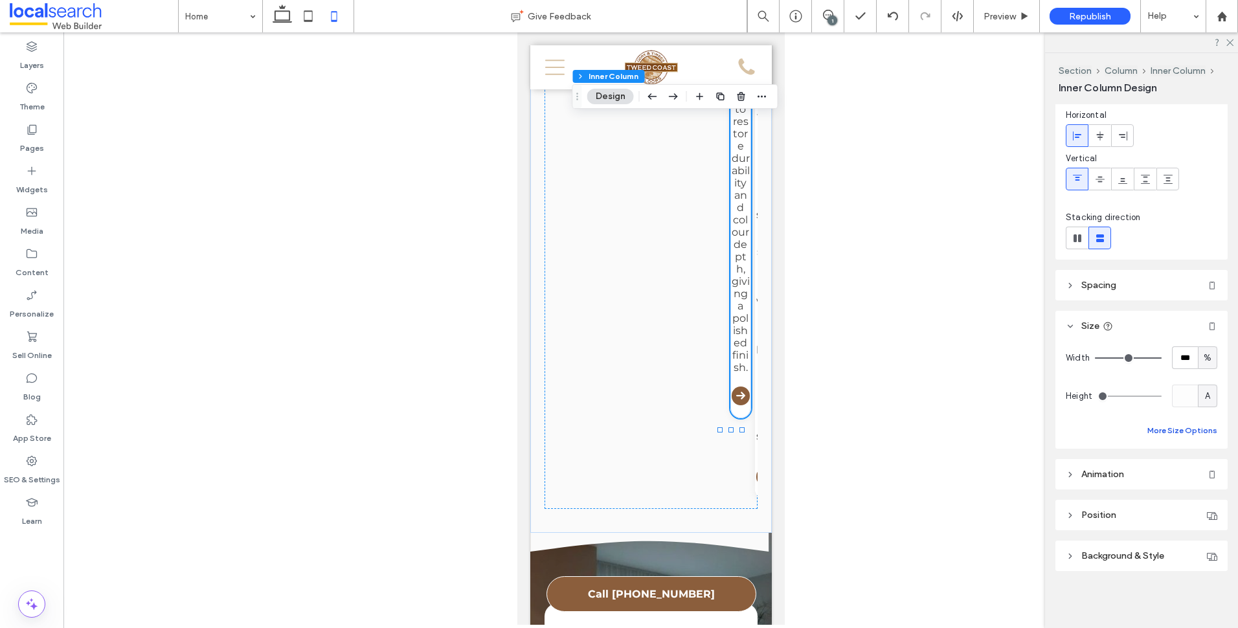
click at [1190, 430] on button "More Size Options" at bounding box center [1182, 431] width 70 height 16
click at [1112, 472] on input "**" at bounding box center [1108, 478] width 26 height 23
click at [1132, 468] on div "px" at bounding box center [1130, 478] width 19 height 23
drag, startPoint x: 1132, startPoint y: 468, endPoint x: 1123, endPoint y: 513, distance: 46.2
click at [1132, 523] on span "%" at bounding box center [1130, 523] width 8 height 13
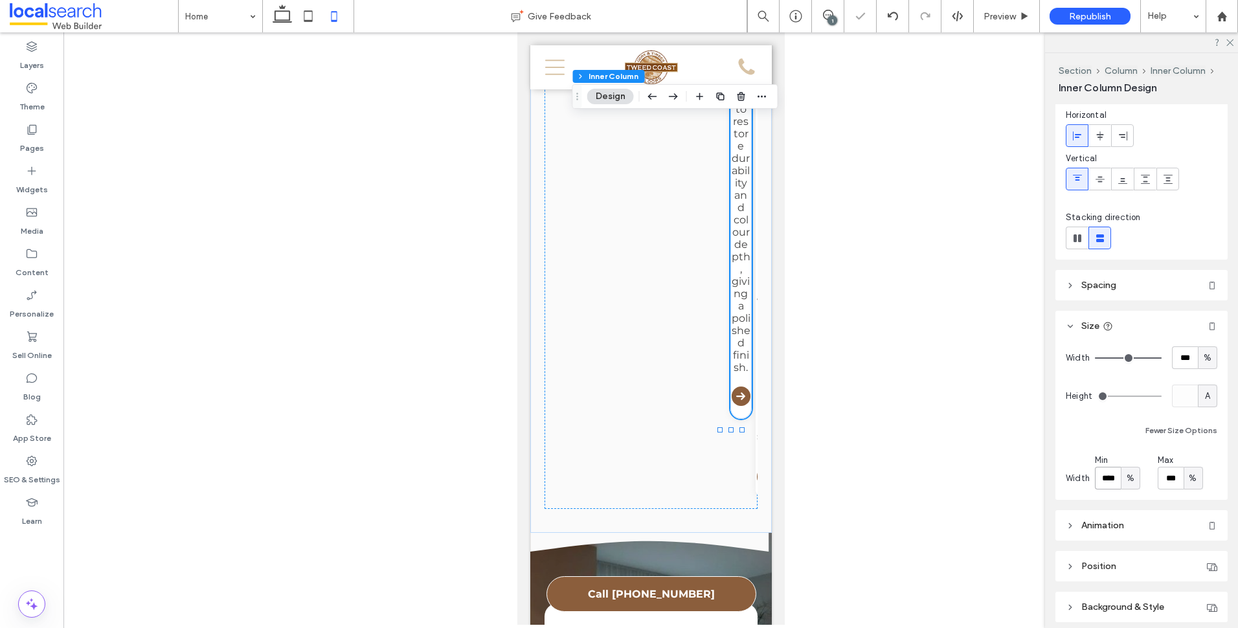
click at [1111, 479] on input "****" at bounding box center [1108, 478] width 26 height 23
type input "*"
type input "***"
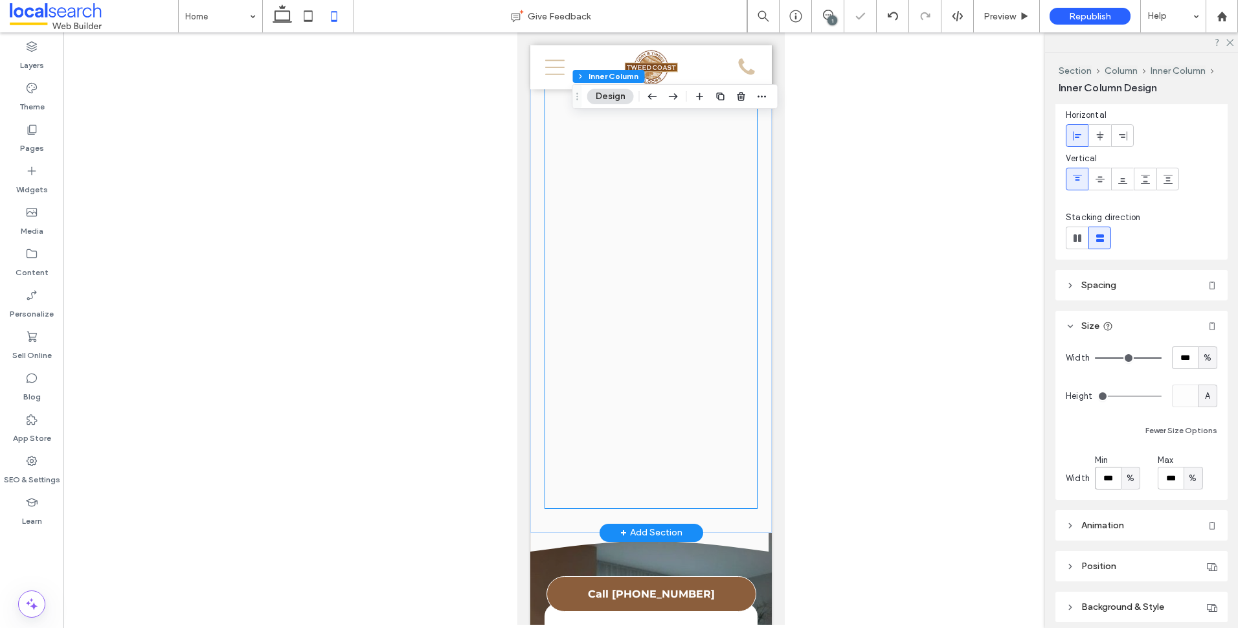
scroll to position [0, 219]
drag, startPoint x: 607, startPoint y: 457, endPoint x: 1311, endPoint y: 474, distance: 704.5
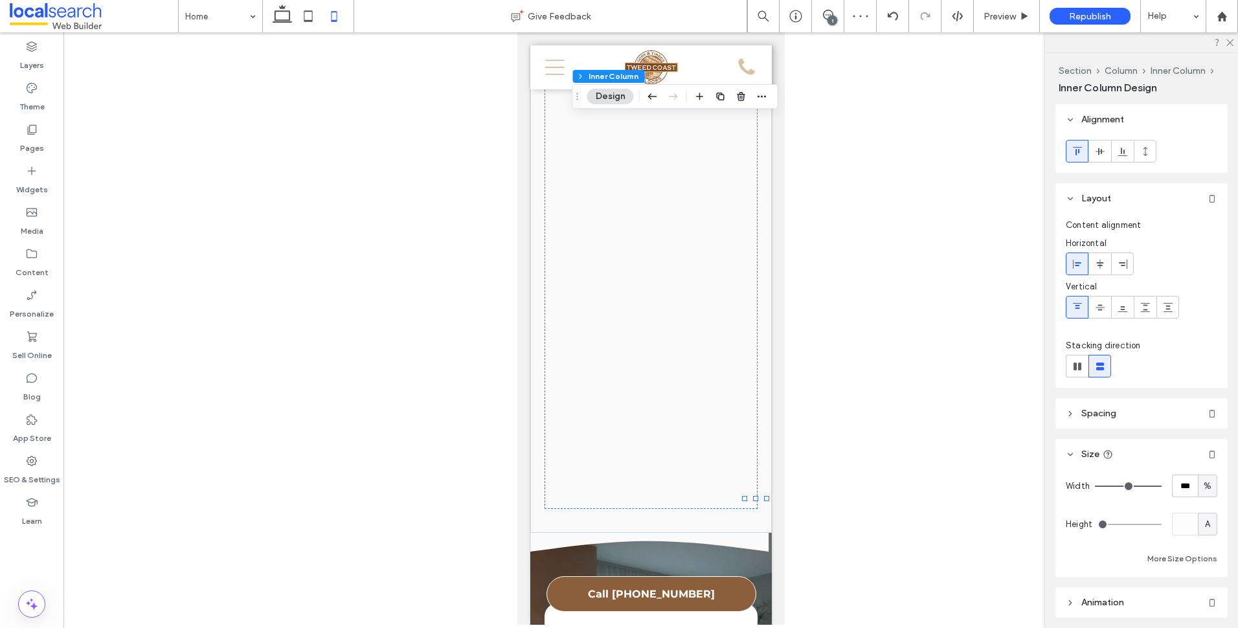
scroll to position [128, 0]
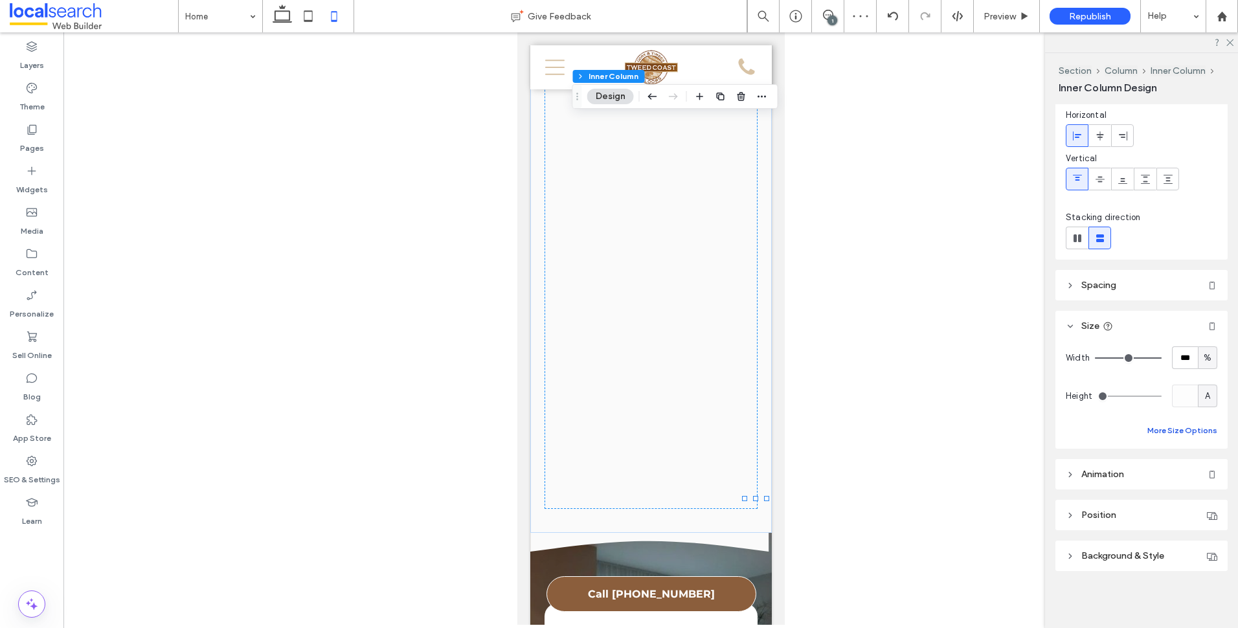
click at [1161, 429] on button "More Size Options" at bounding box center [1182, 431] width 70 height 16
click at [1112, 471] on input "**" at bounding box center [1108, 478] width 26 height 23
click at [1131, 476] on span "px" at bounding box center [1130, 478] width 9 height 13
click at [1134, 523] on div "%" at bounding box center [1130, 523] width 18 height 23
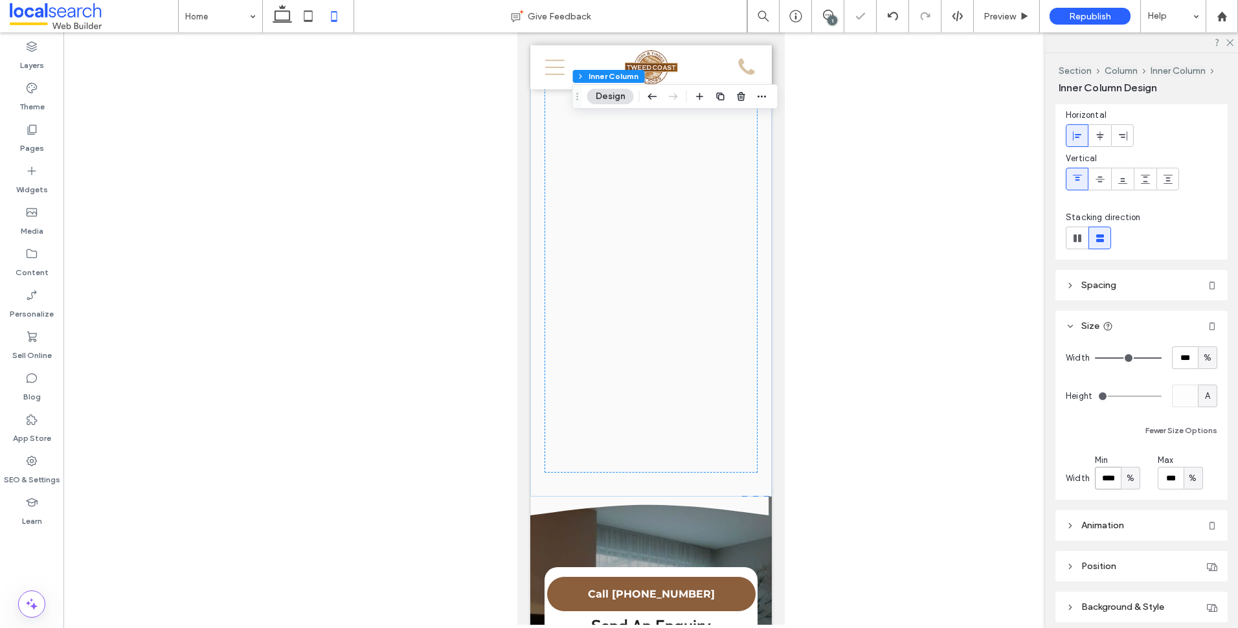
click at [1114, 478] on input "****" at bounding box center [1108, 478] width 26 height 23
type input "***"
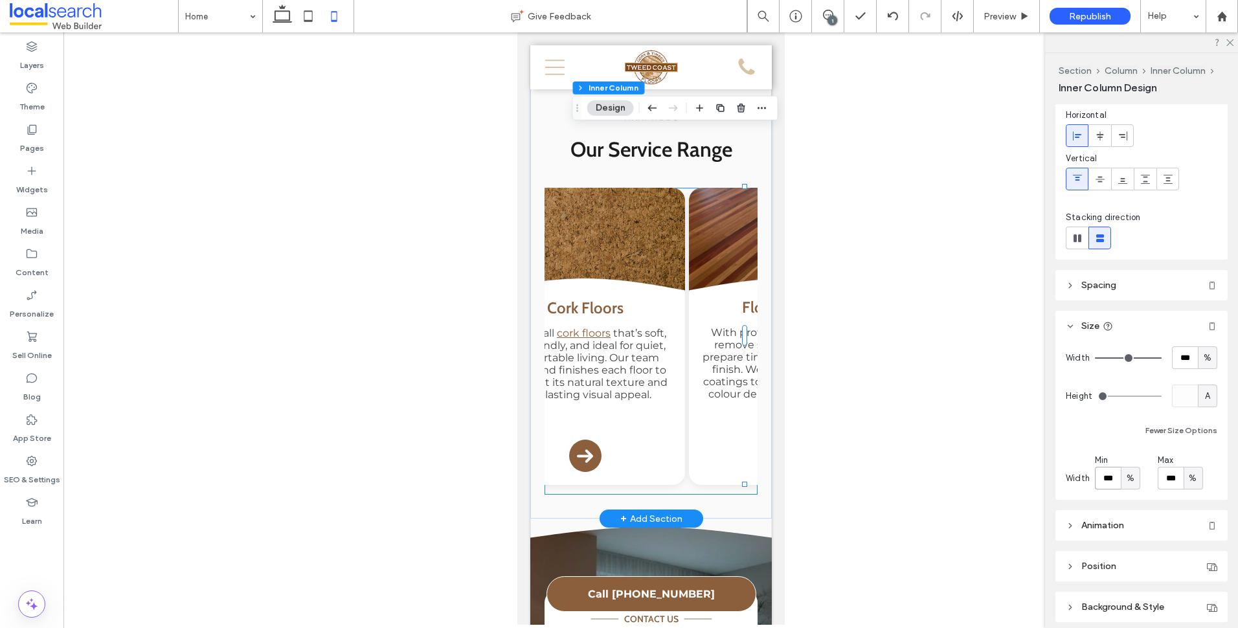
scroll to position [0, 0]
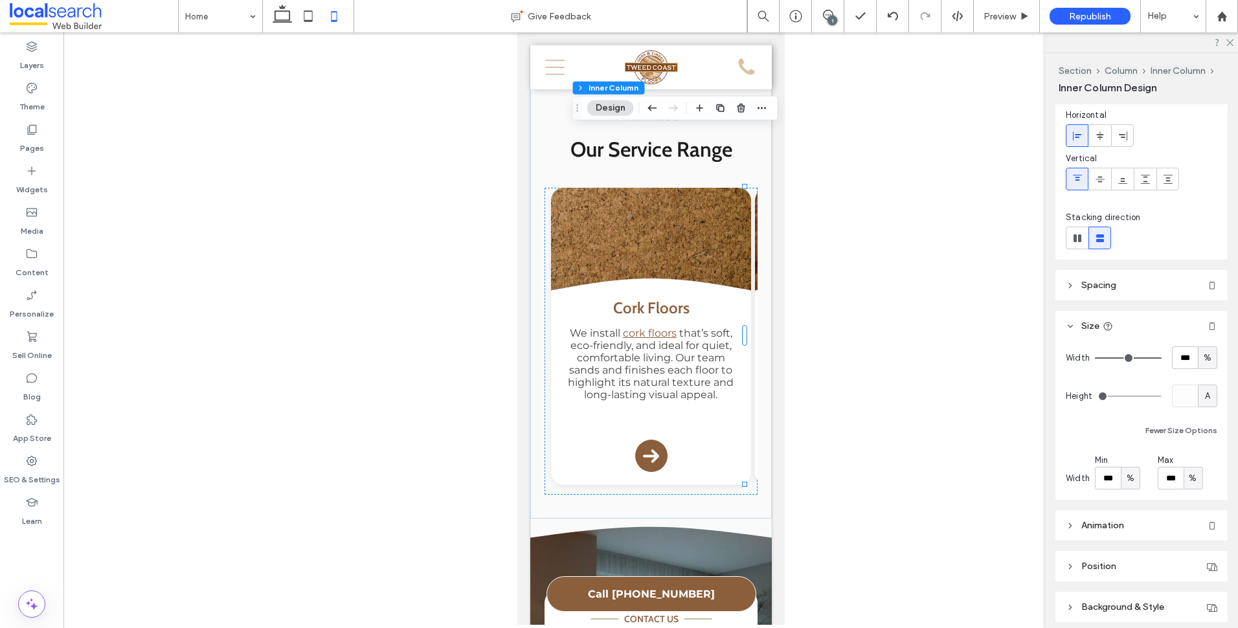
click at [306, 12] on icon at bounding box center [308, 16] width 26 height 26
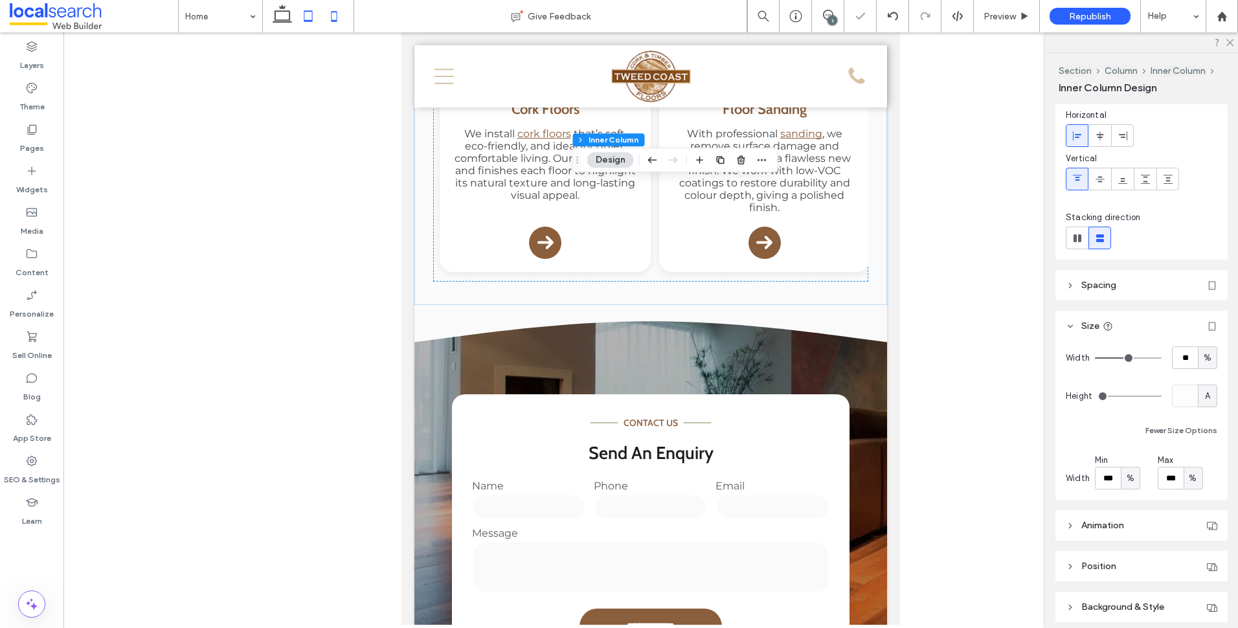
type input "**"
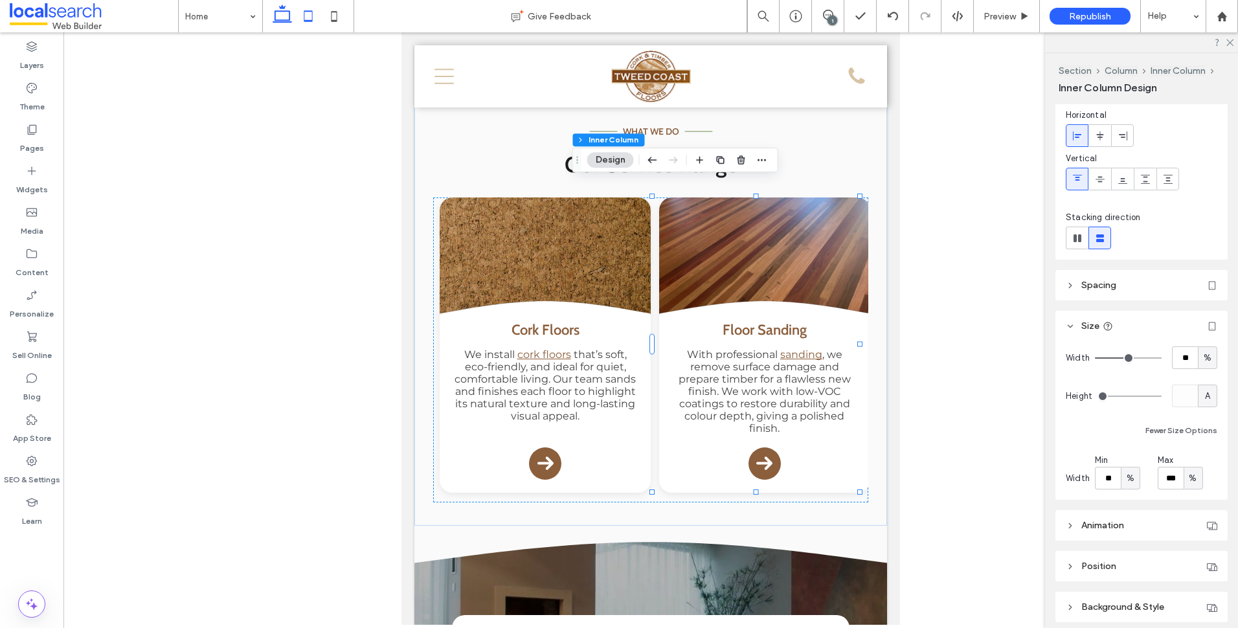
click at [283, 16] on icon at bounding box center [282, 16] width 26 height 26
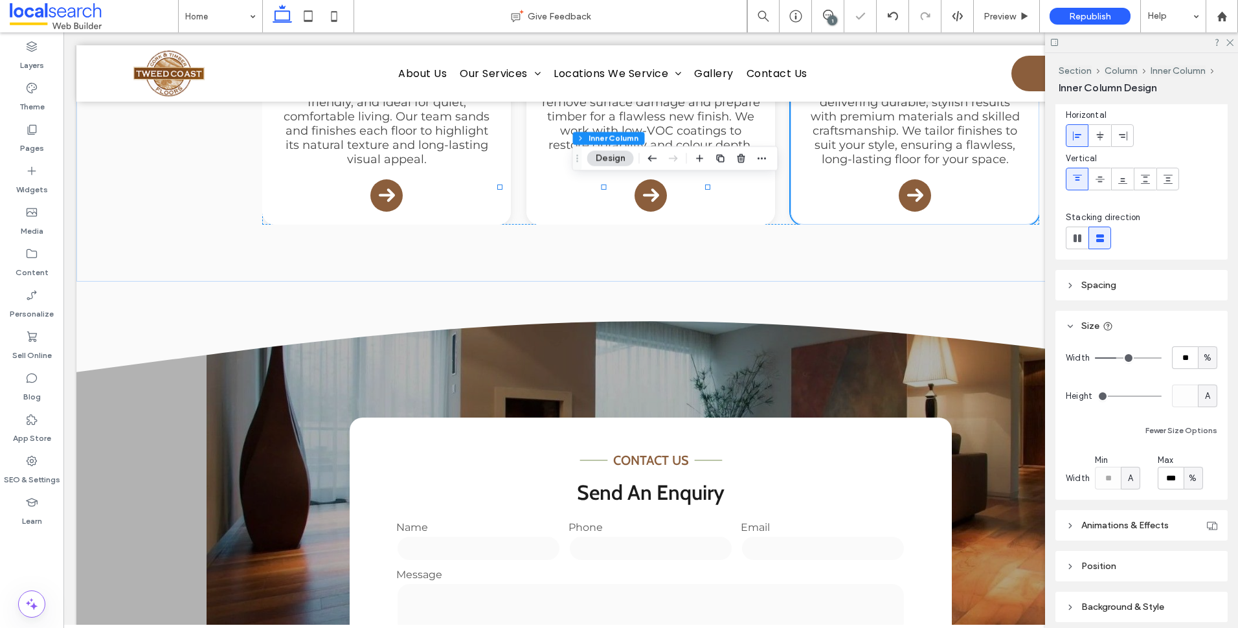
type input "**"
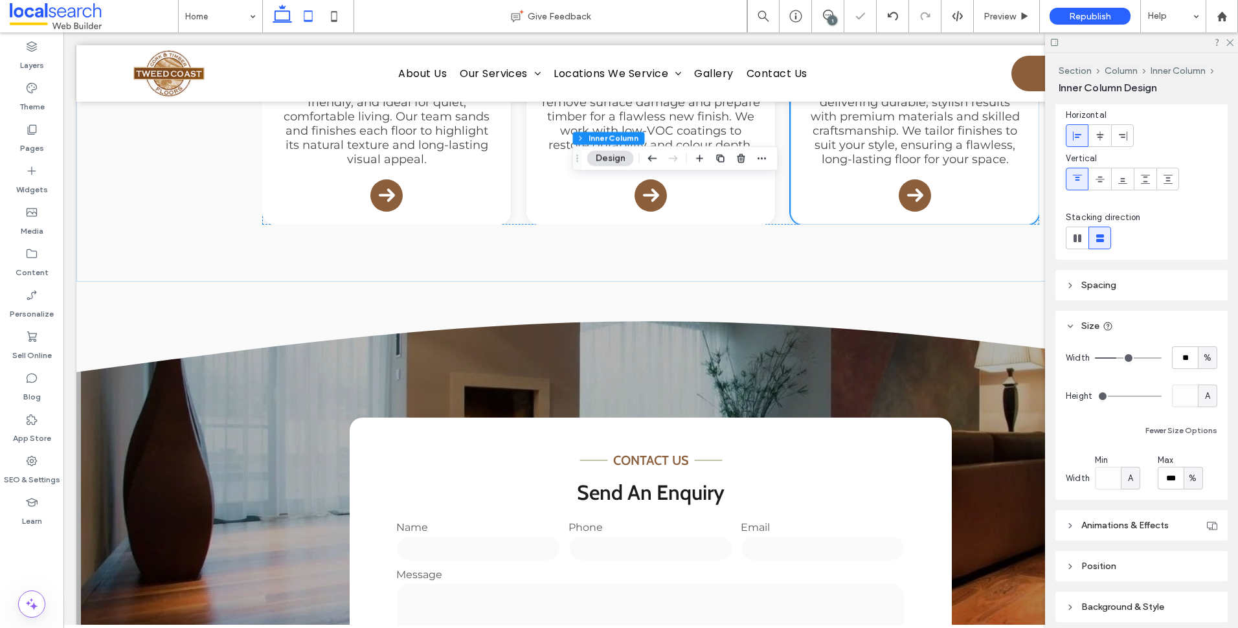
scroll to position [1137, 0]
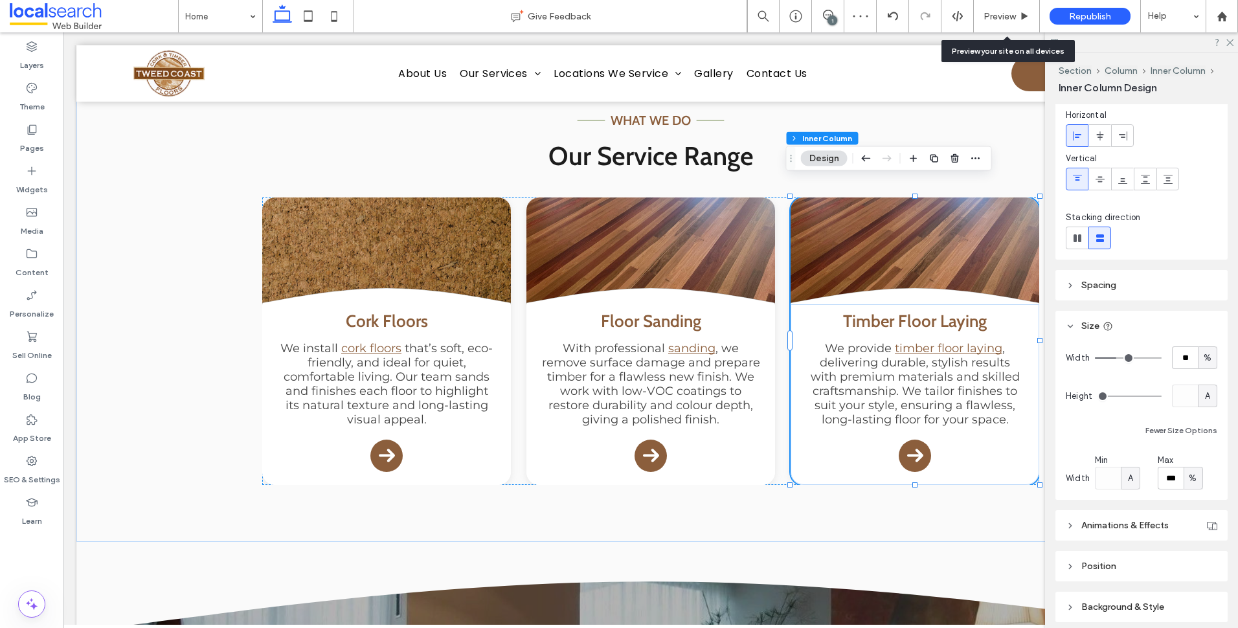
drag, startPoint x: 1014, startPoint y: 16, endPoint x: 996, endPoint y: 49, distance: 37.7
click at [1016, 16] on span "Preview" at bounding box center [999, 16] width 32 height 11
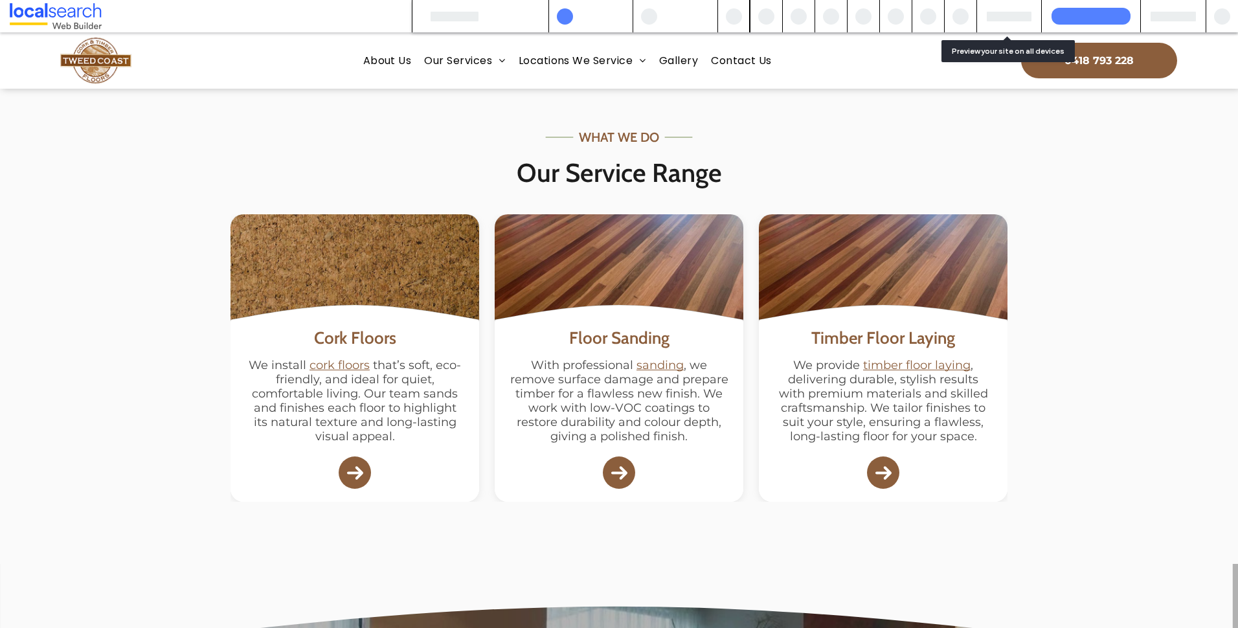
scroll to position [1158, 0]
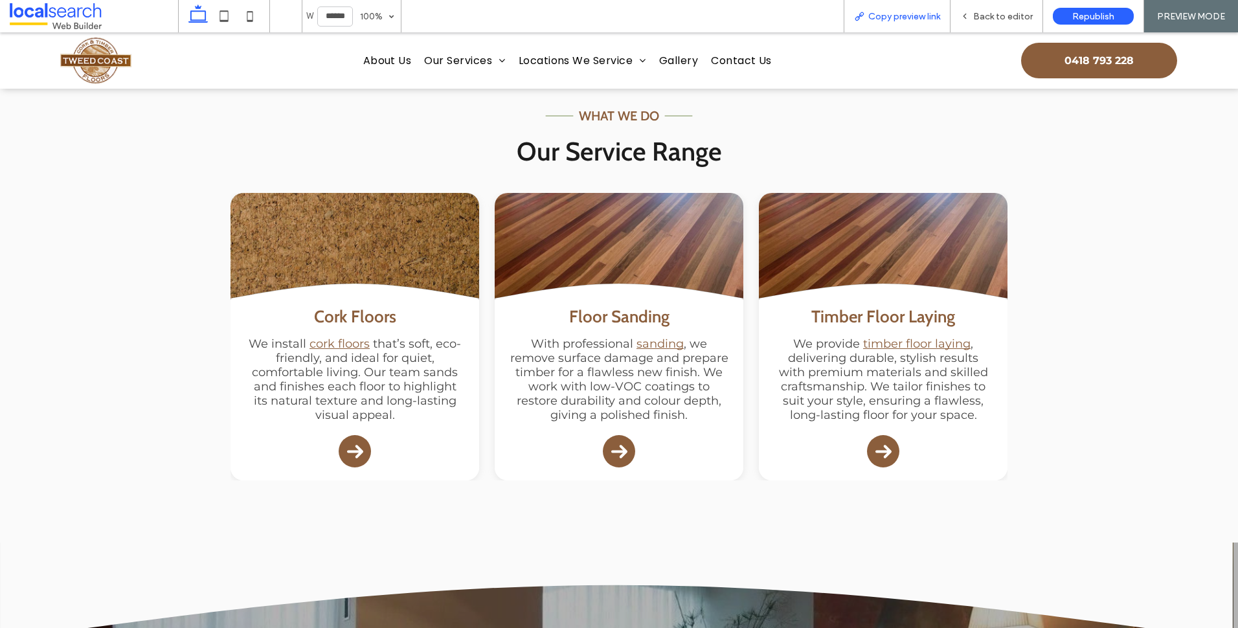
click at [923, 19] on span "Copy preview link" at bounding box center [904, 16] width 72 height 11
click at [991, 21] on span "Back to editor" at bounding box center [1003, 16] width 60 height 11
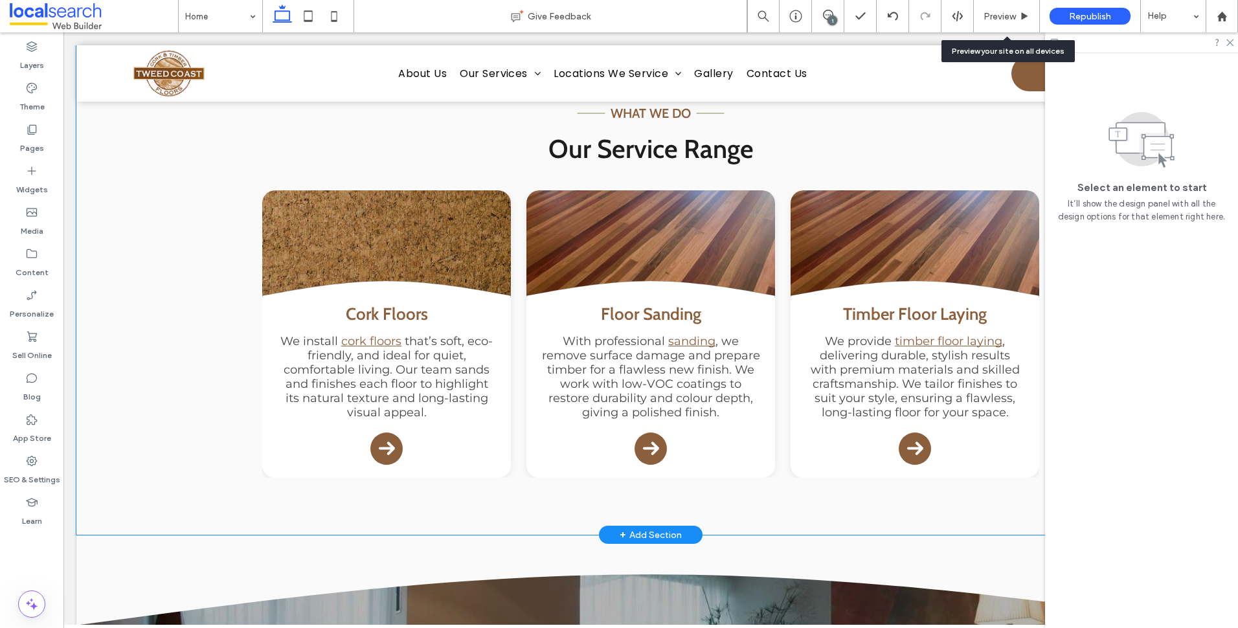
scroll to position [1151, 0]
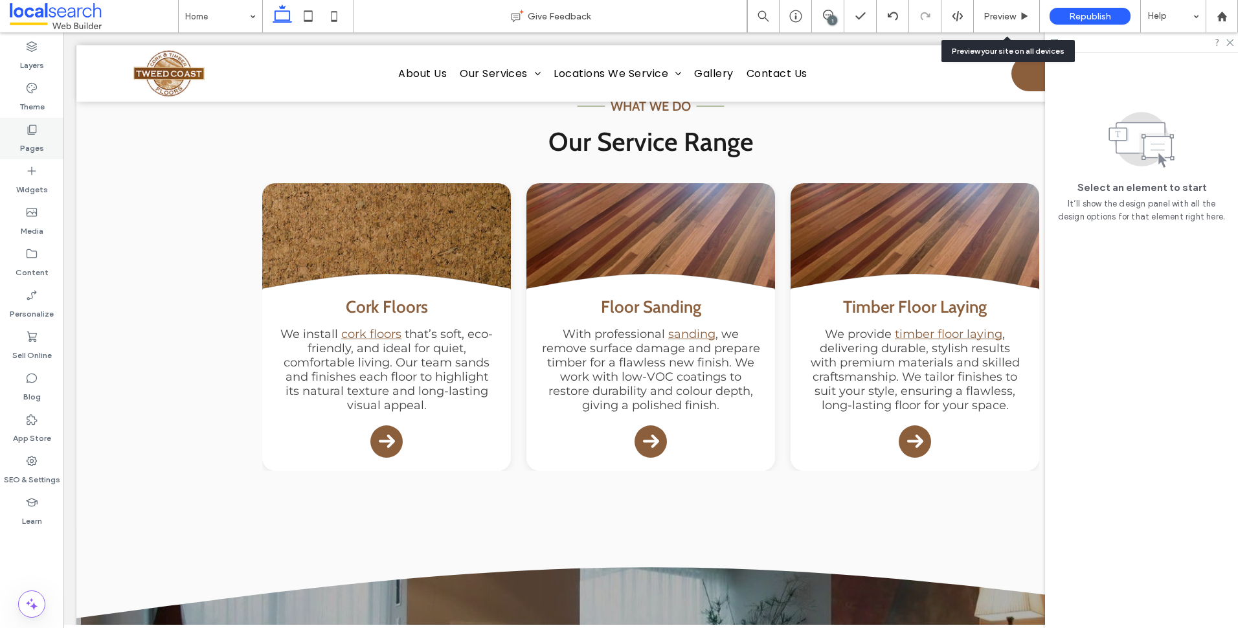
click at [45, 137] on div "Pages" at bounding box center [31, 138] width 63 height 41
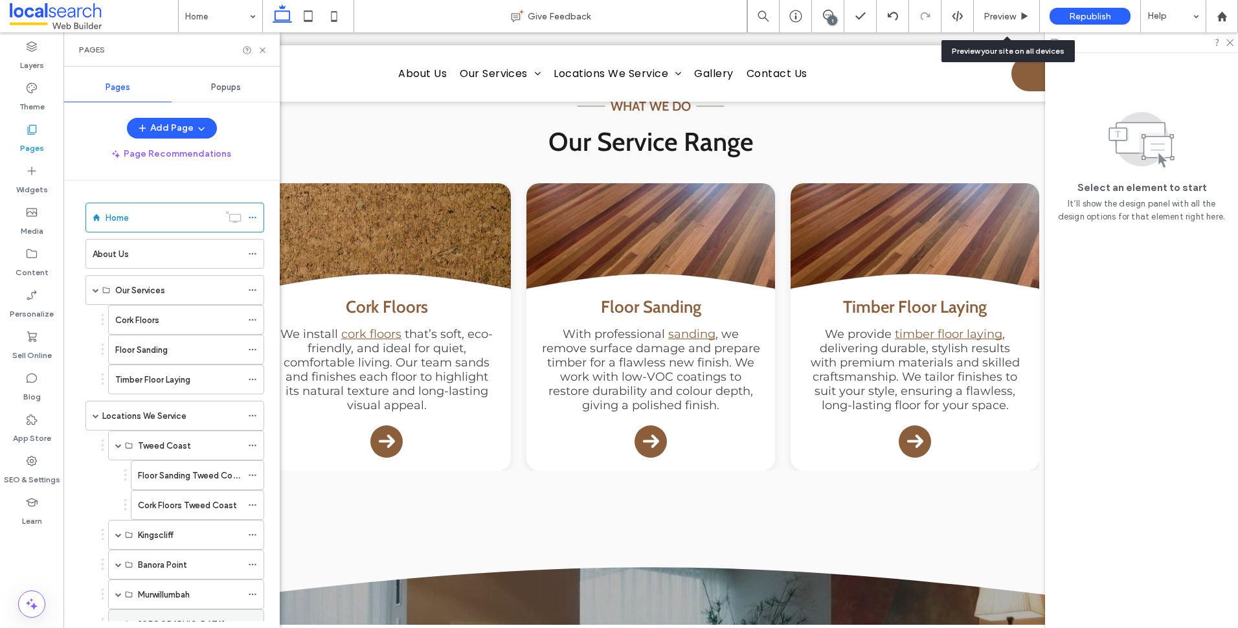
scroll to position [152, 0]
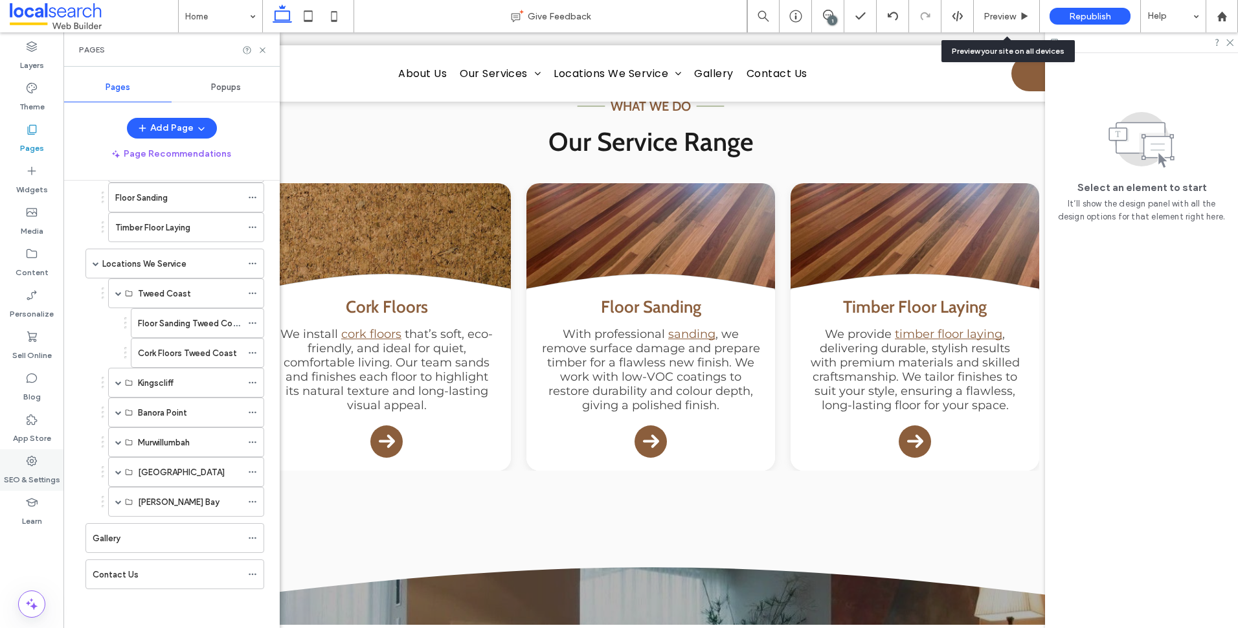
click at [30, 458] on icon at bounding box center [31, 460] width 13 height 13
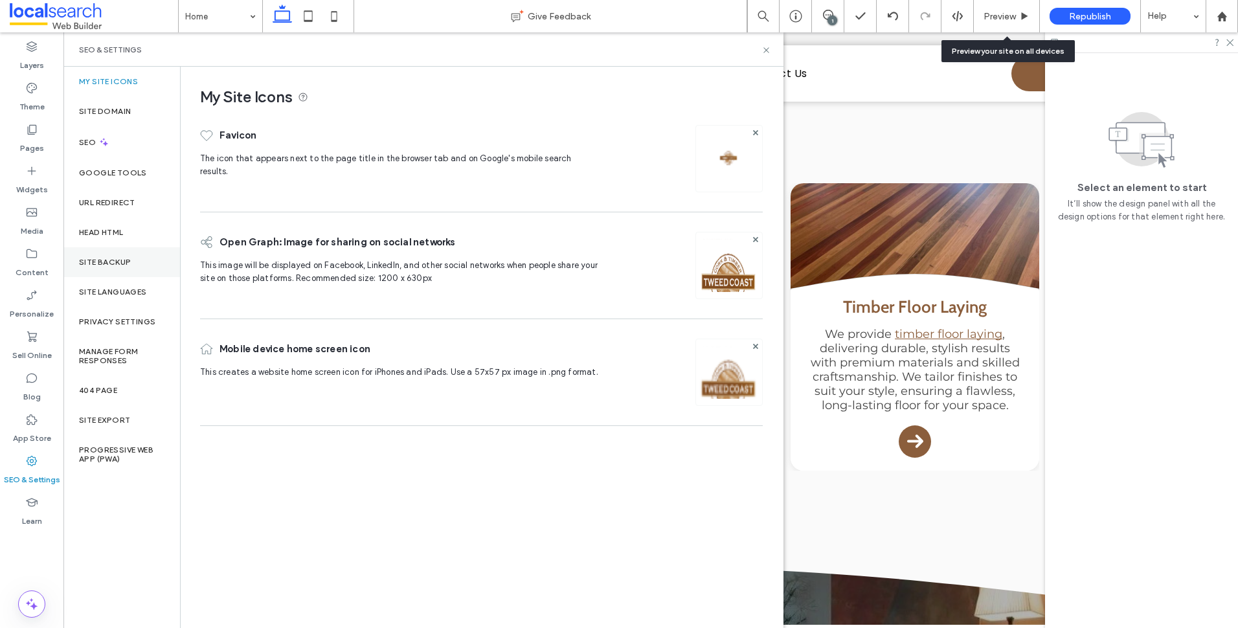
click at [119, 256] on div "Site Backup" at bounding box center [121, 262] width 117 height 30
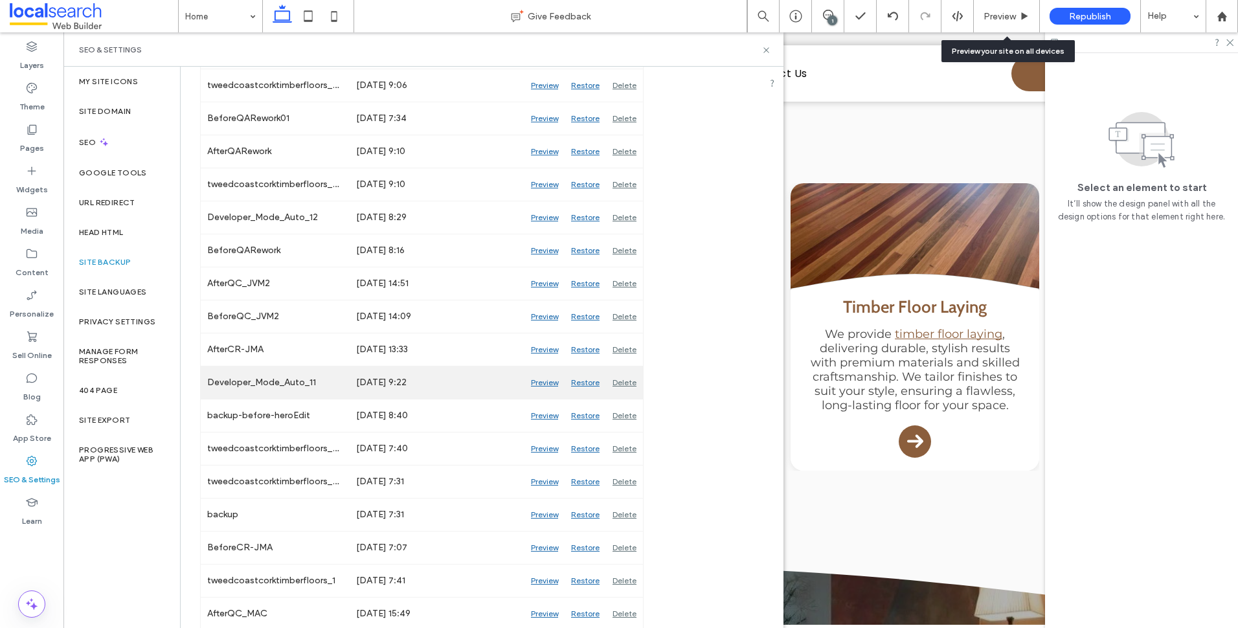
scroll to position [388, 0]
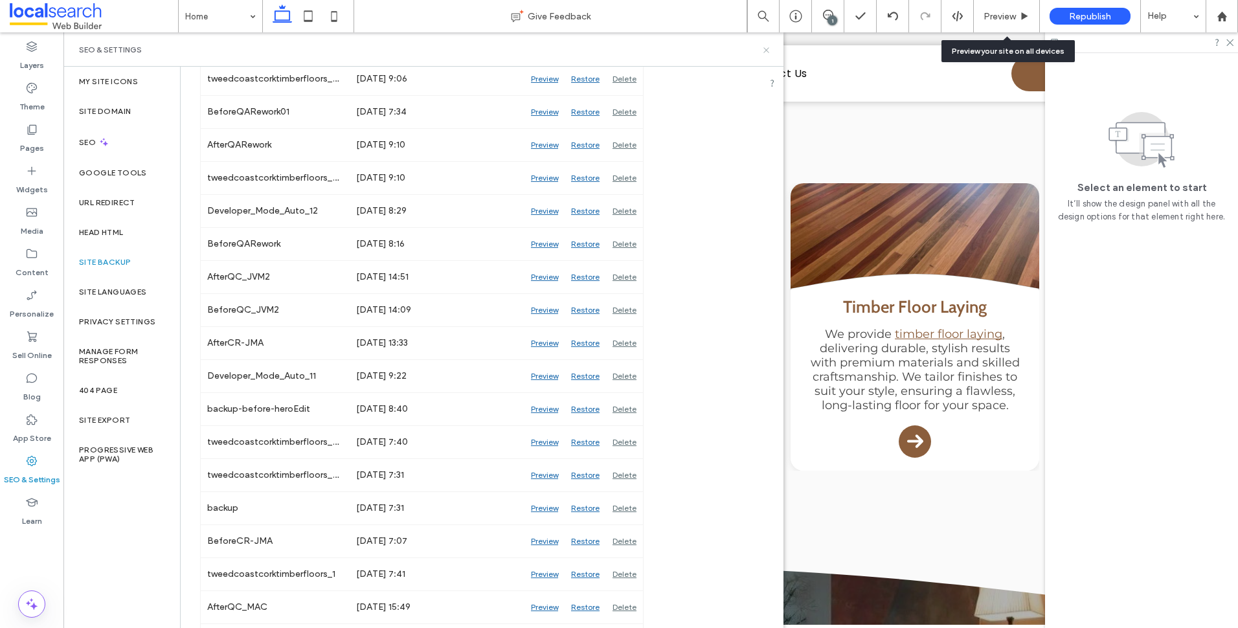
click at [767, 49] on use at bounding box center [765, 49] width 5 height 5
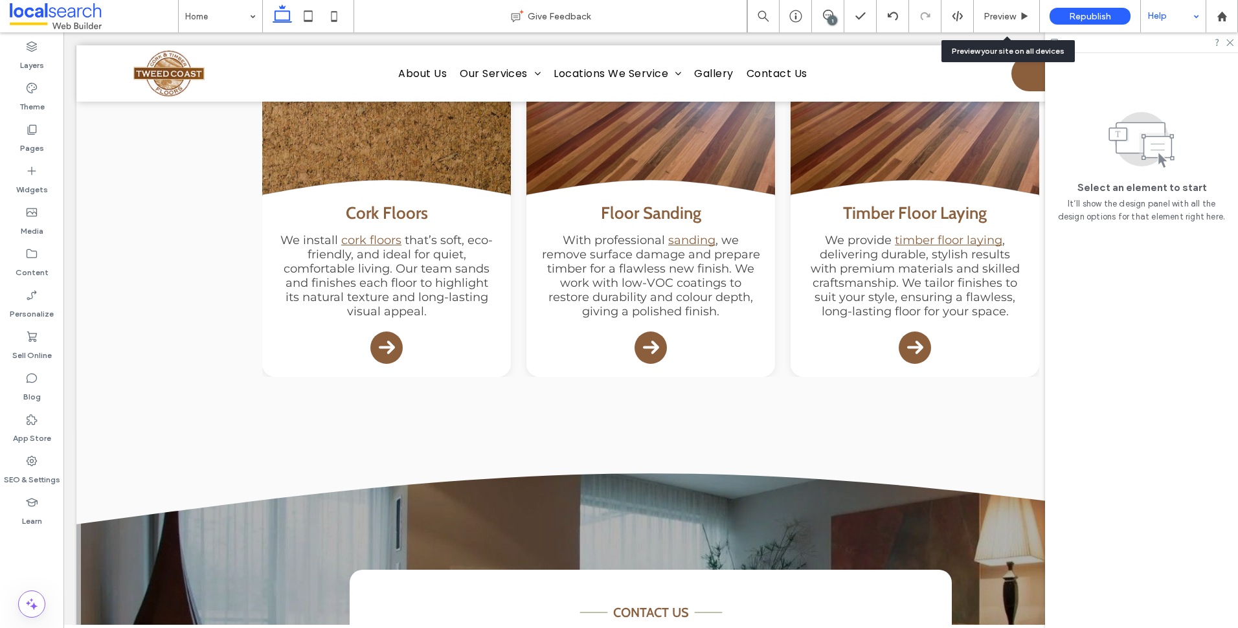
scroll to position [1345, 0]
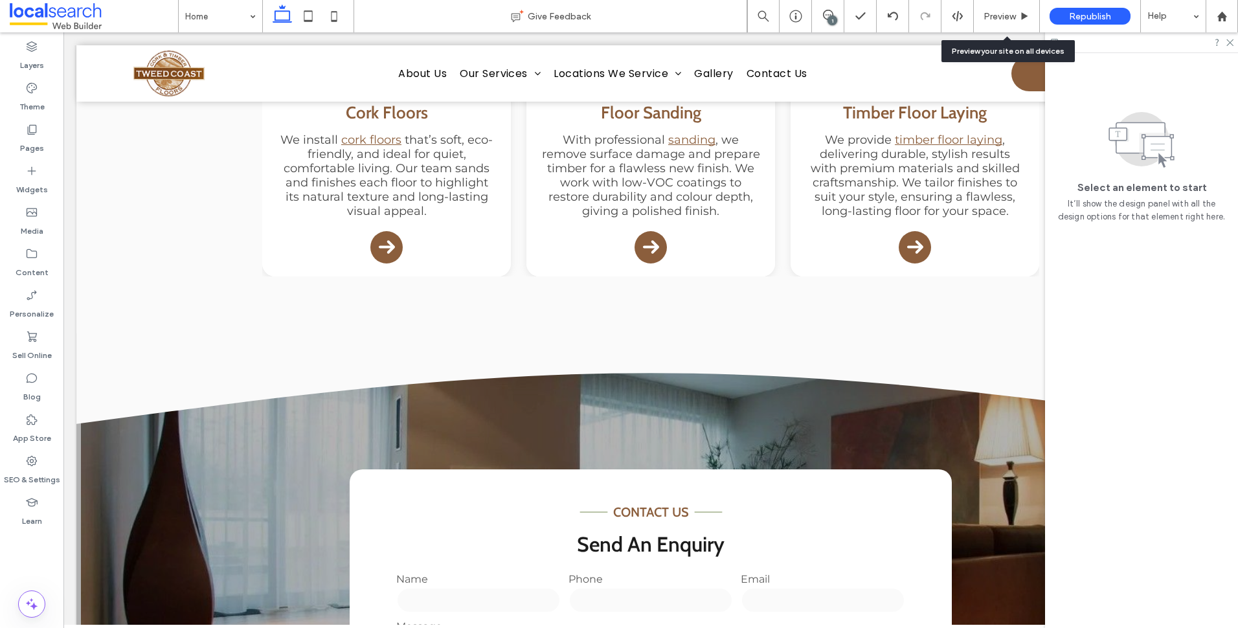
click at [1234, 41] on div at bounding box center [1141, 42] width 193 height 20
click at [1232, 42] on icon at bounding box center [1229, 42] width 8 height 8
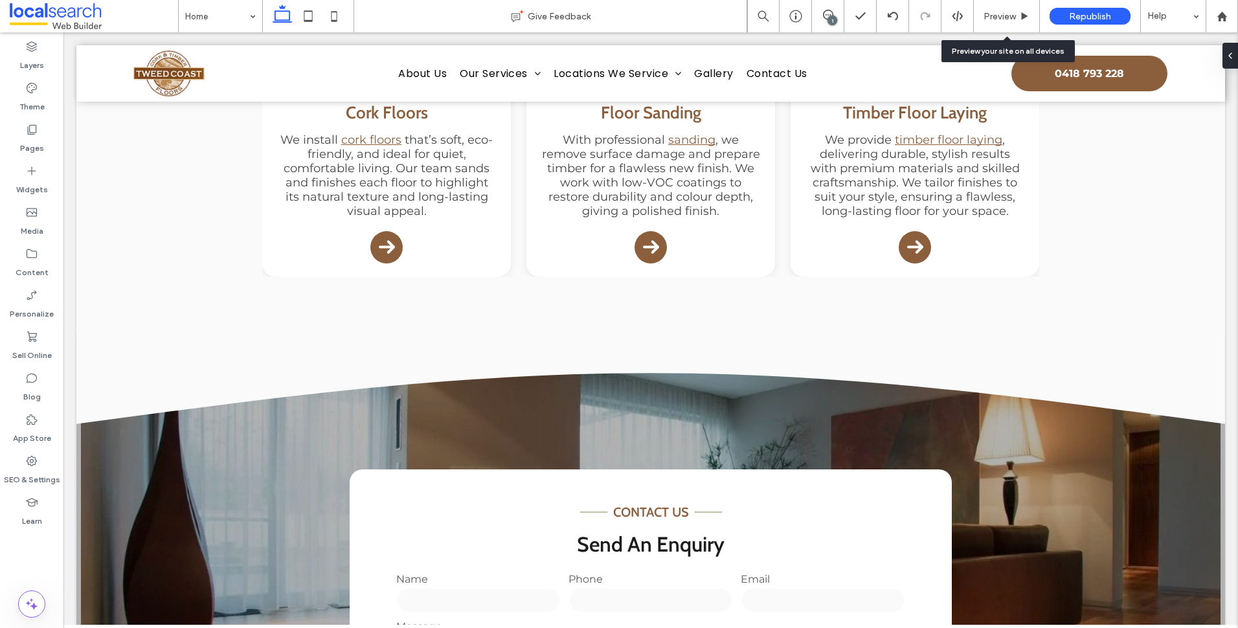
click at [69, 142] on body "Home About Us Our Services Cork Floors Floor Sanding Timber Floor Laying Locati…" at bounding box center [650, 639] width 1174 height 3904
click at [54, 136] on div "Pages" at bounding box center [31, 138] width 63 height 41
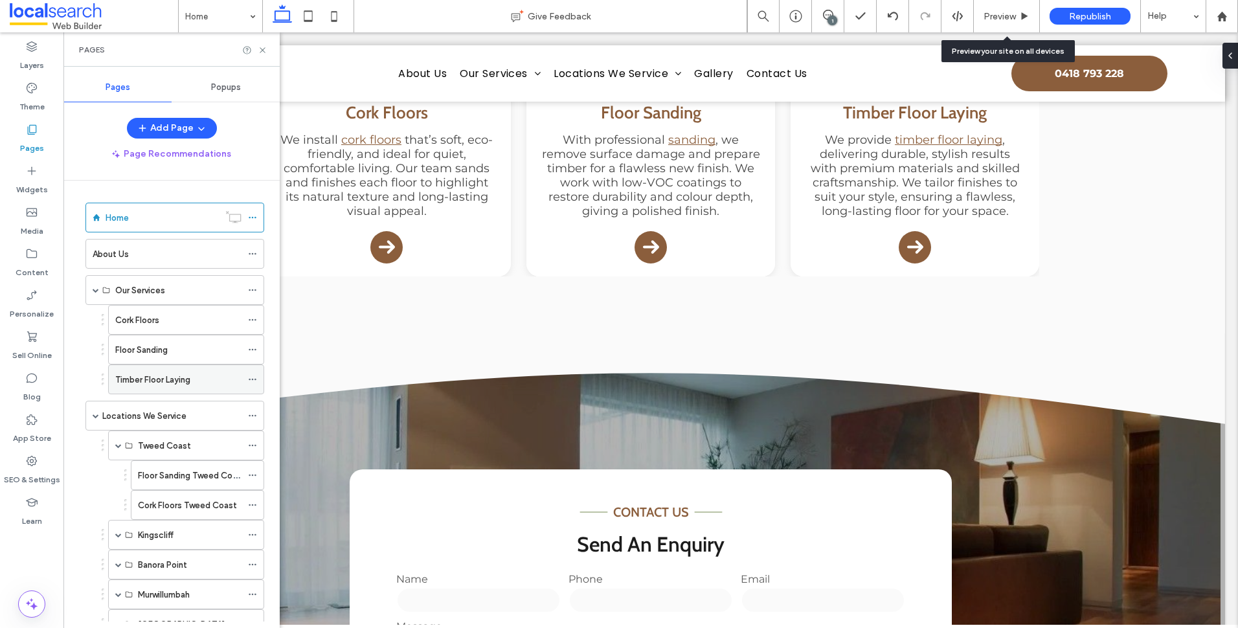
click at [157, 375] on label "Timber Floor Laying" at bounding box center [152, 379] width 75 height 23
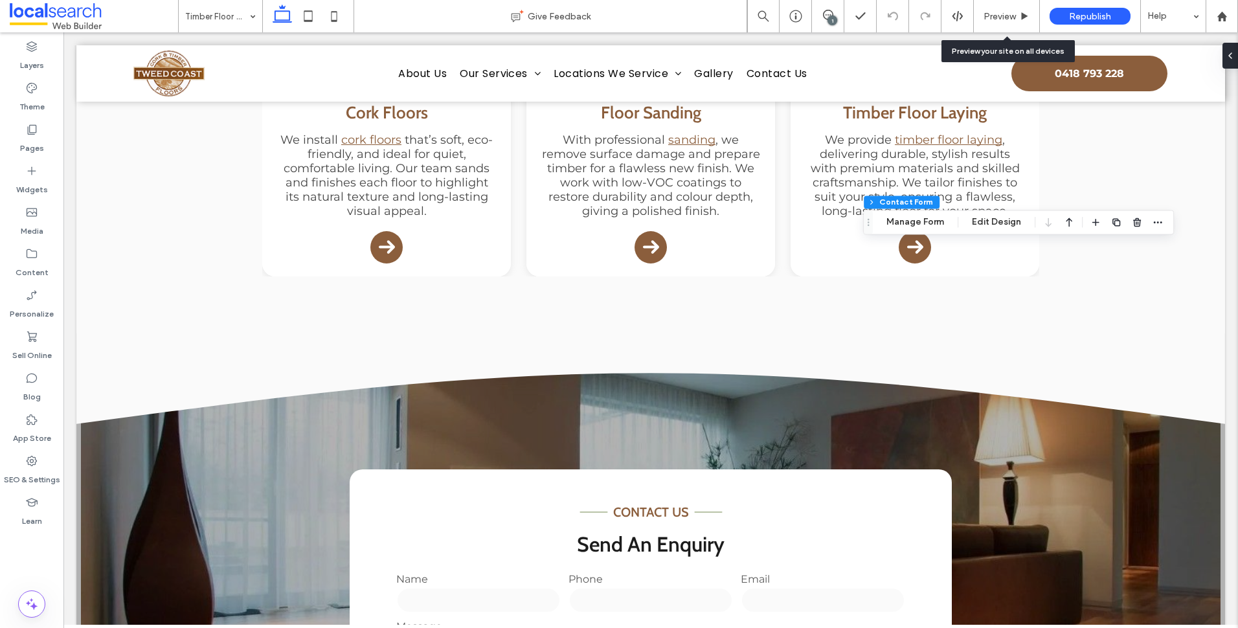
type input "*"
type input "***"
type input "**"
click at [1157, 223] on icon "button" at bounding box center [1157, 222] width 10 height 10
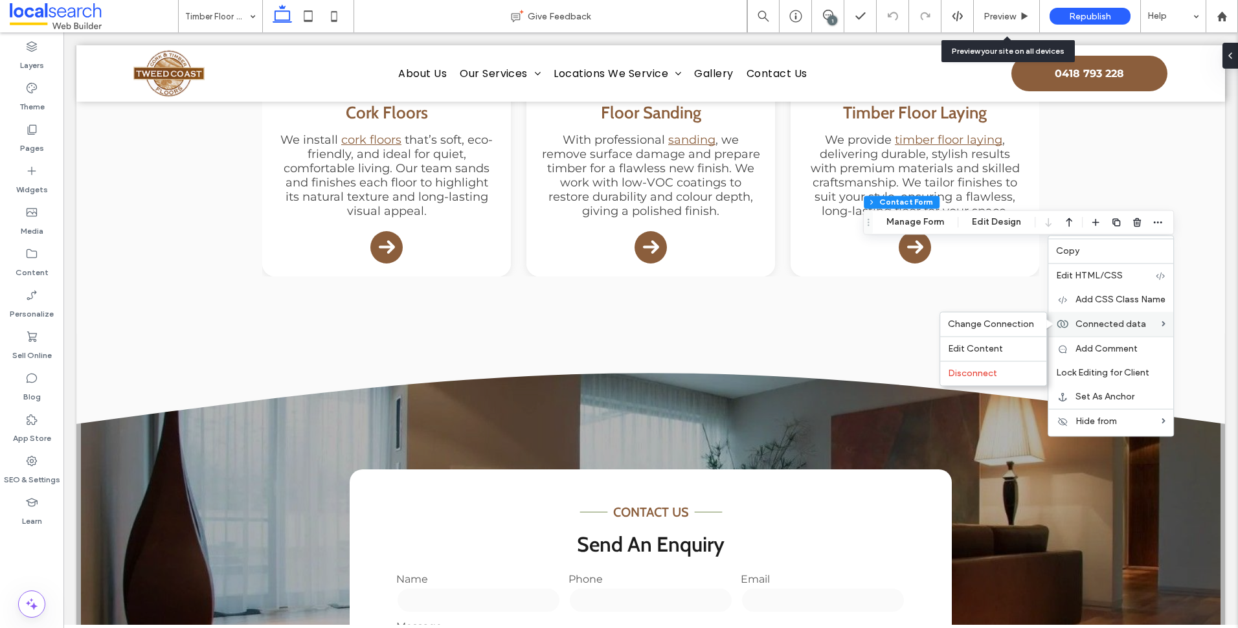
click at [1134, 325] on span "Connected data" at bounding box center [1110, 324] width 71 height 11
click at [973, 322] on span "Change Connection" at bounding box center [991, 324] width 86 height 11
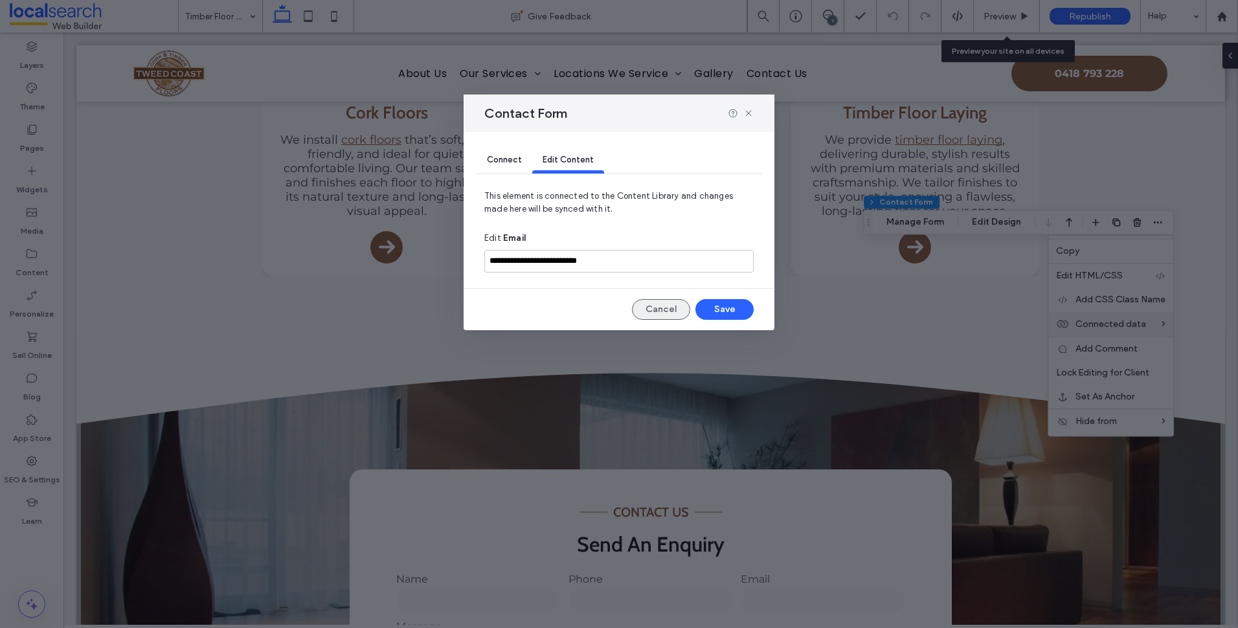
click at [655, 305] on button "Cancel" at bounding box center [661, 309] width 58 height 21
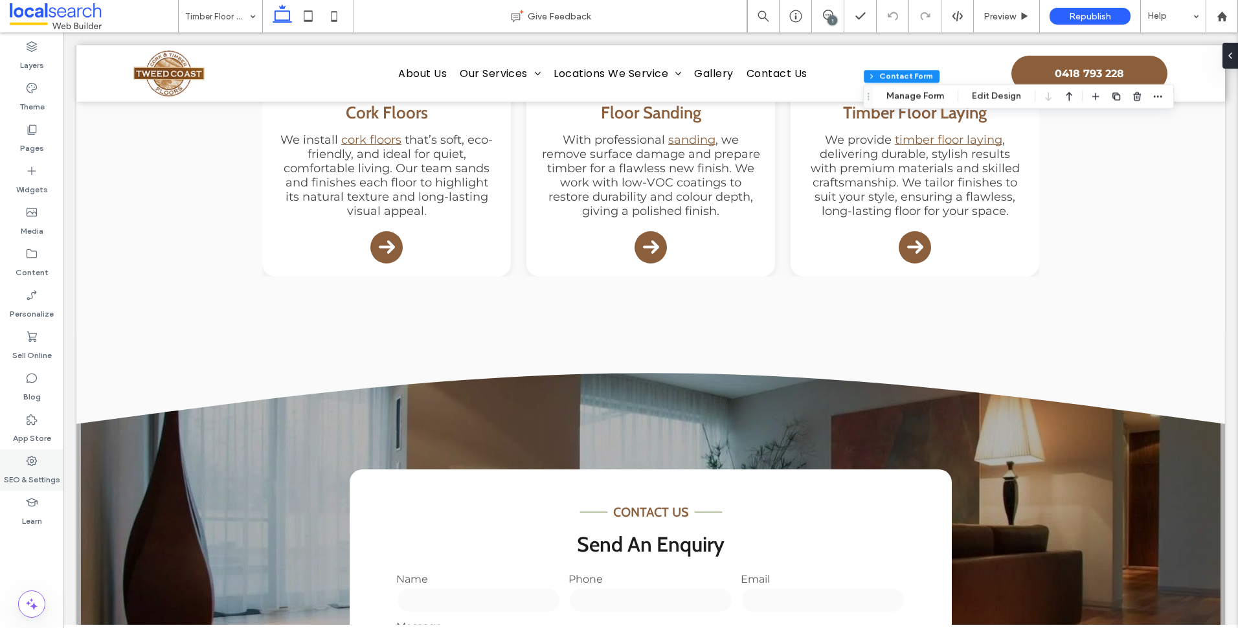
click at [35, 458] on icon at bounding box center [31, 460] width 13 height 13
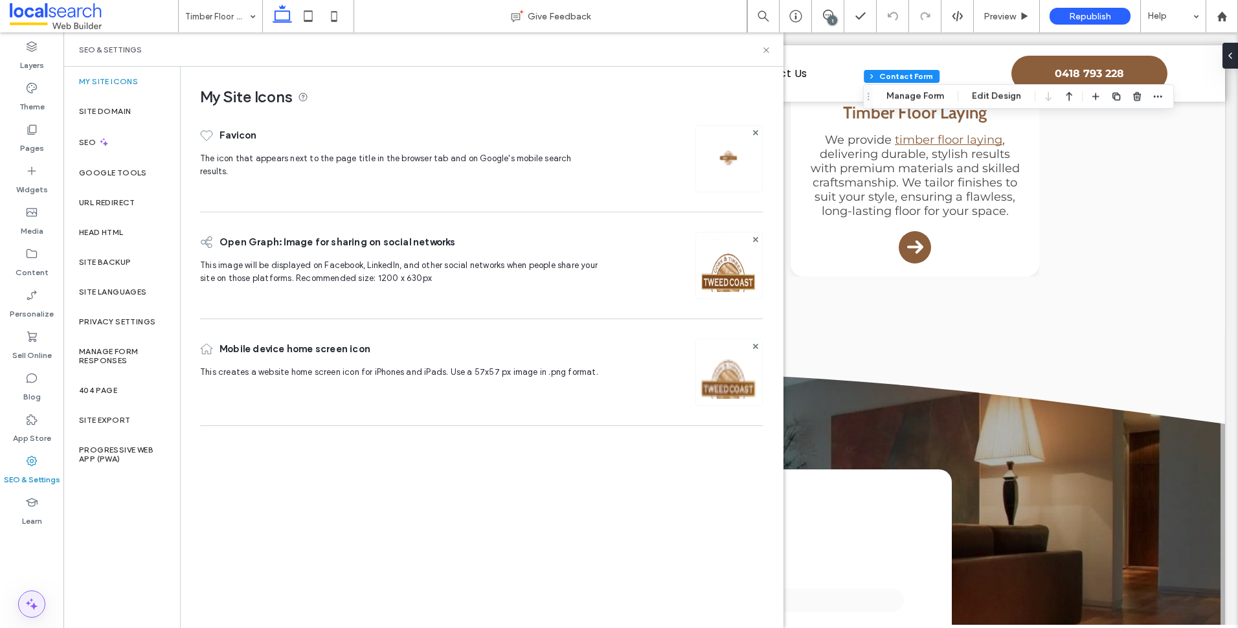
click at [34, 592] on span at bounding box center [32, 604] width 26 height 26
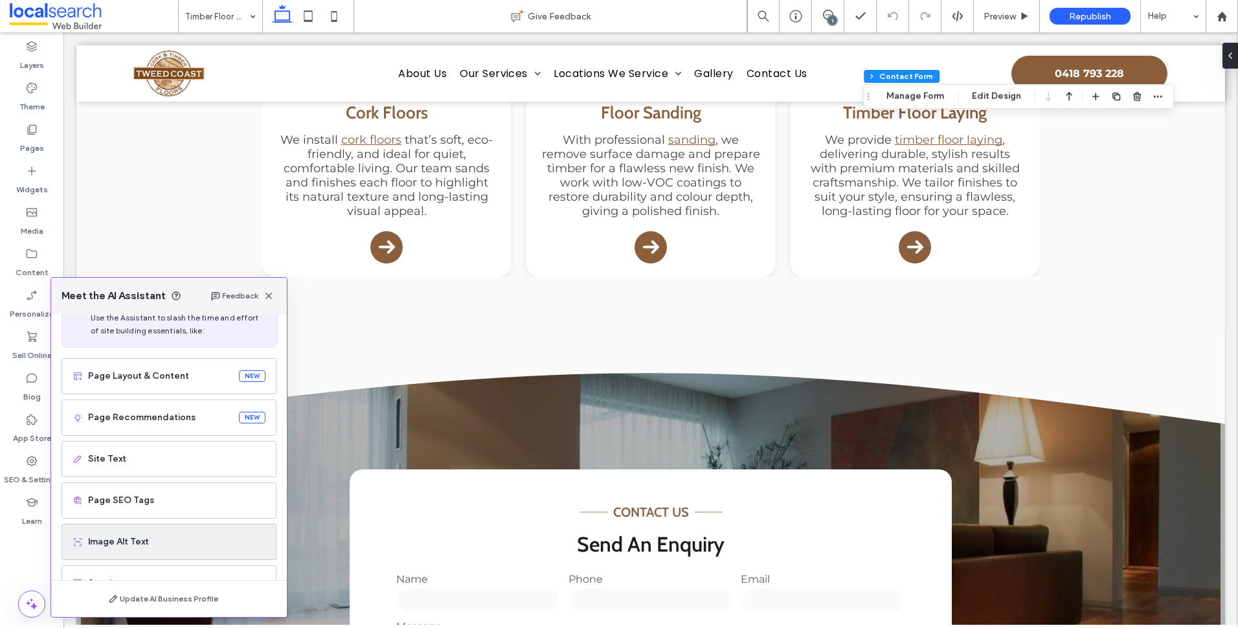
scroll to position [82, 0]
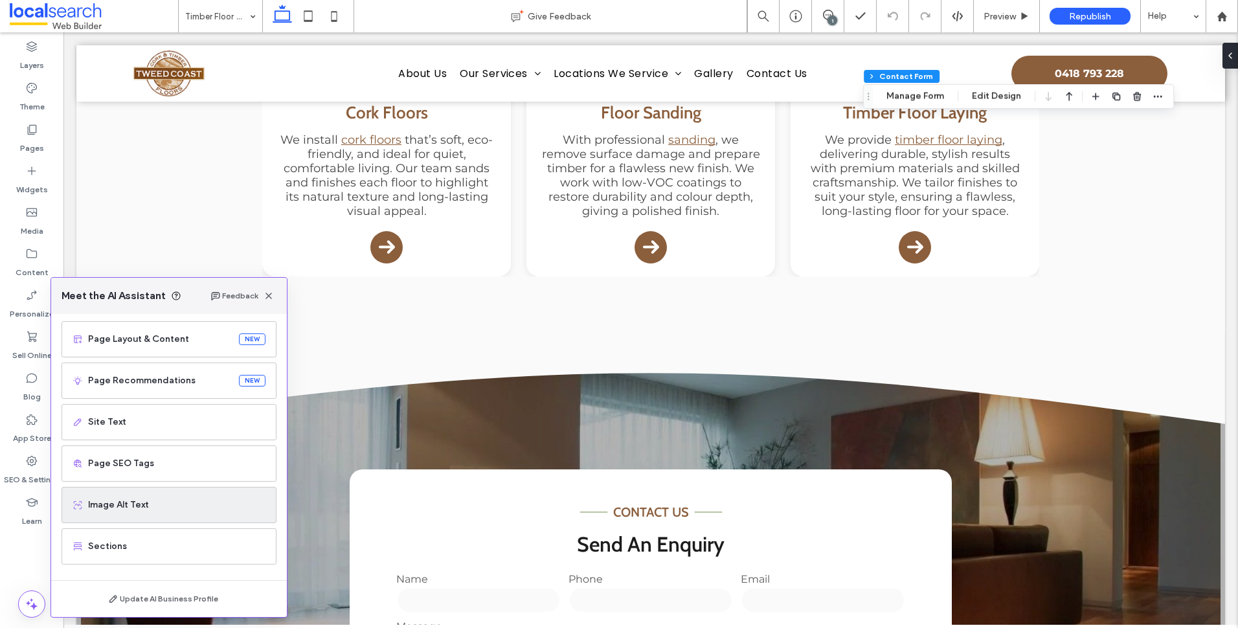
click at [173, 497] on div "Image Alt Text" at bounding box center [168, 505] width 215 height 36
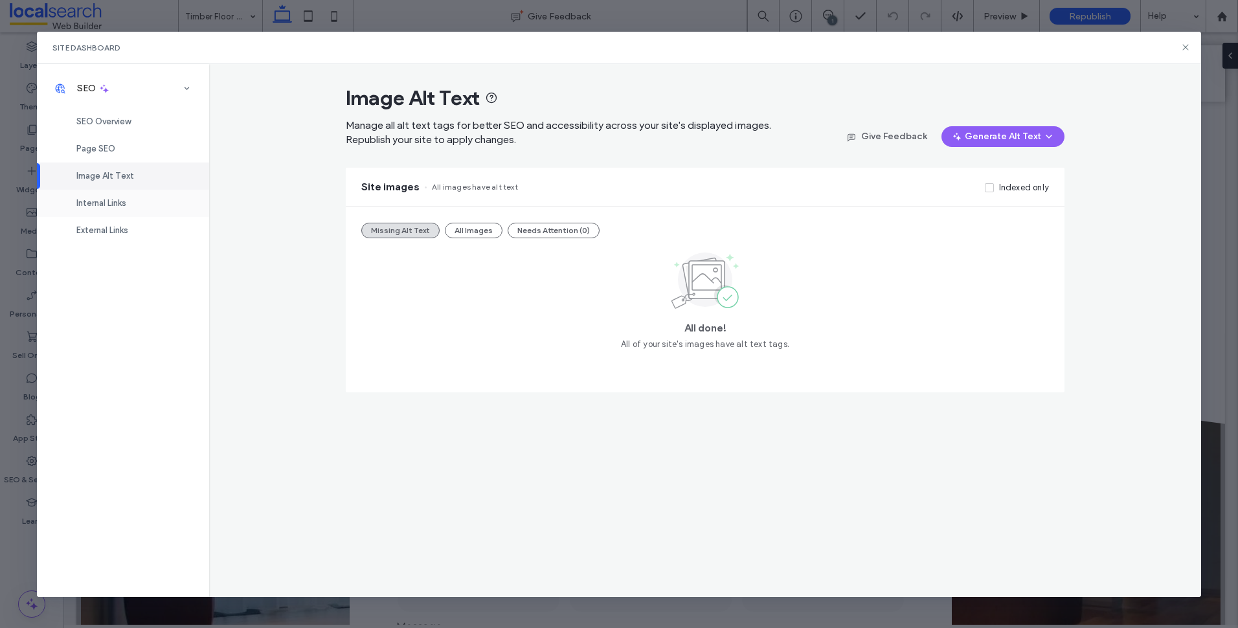
click at [148, 205] on div "Internal Links" at bounding box center [123, 203] width 172 height 27
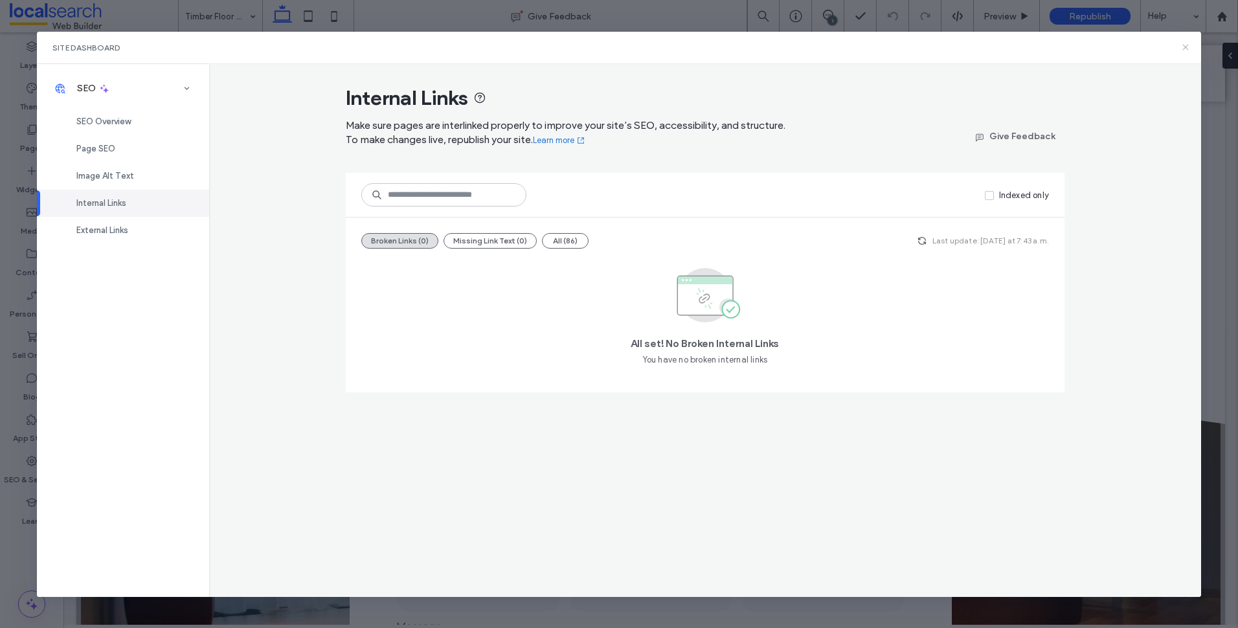
click at [1187, 48] on icon at bounding box center [1185, 47] width 10 height 10
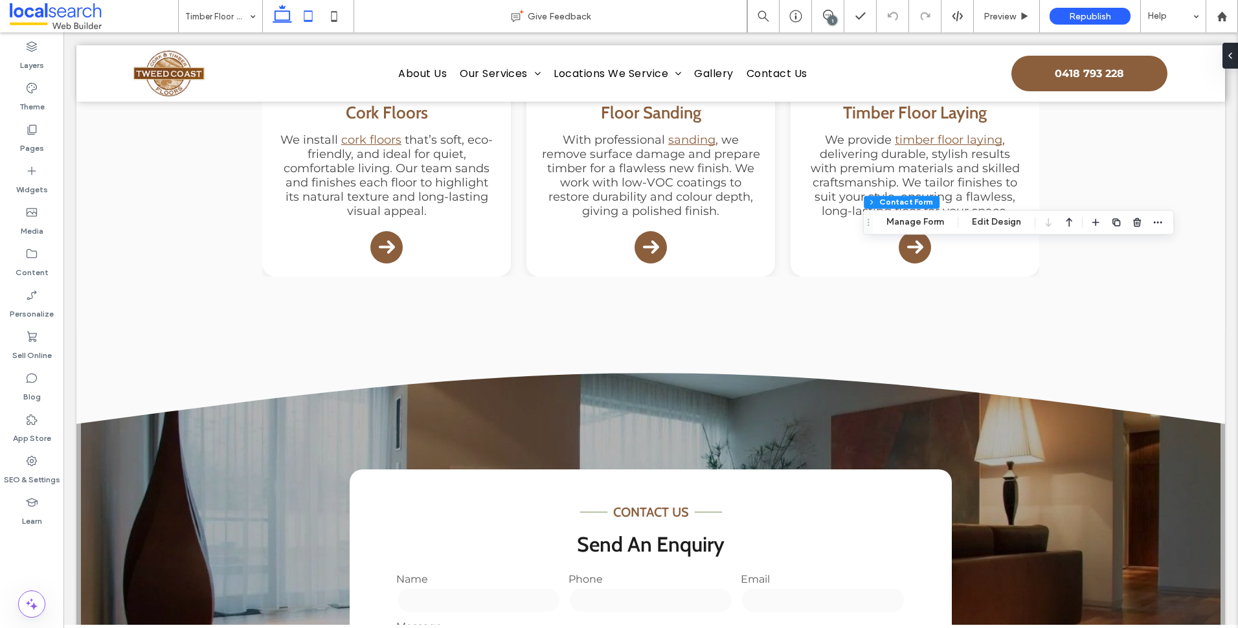
type input "*"
type input "***"
type input "**"
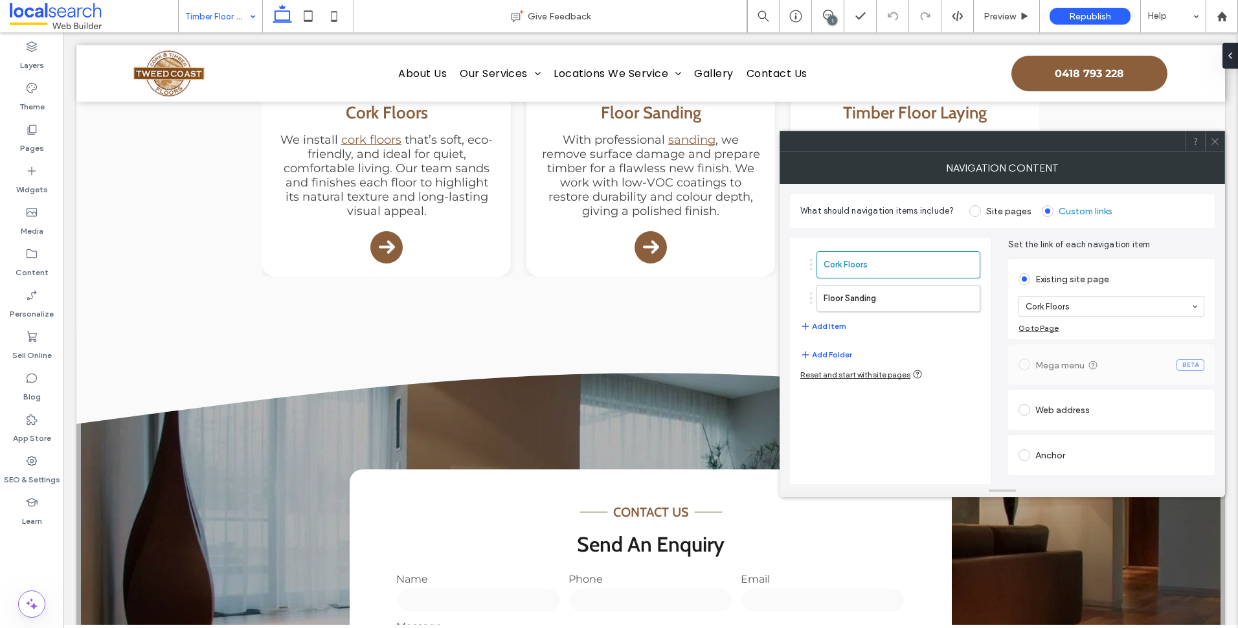
type input "***"
type input "****"
click at [1212, 141] on icon at bounding box center [1215, 142] width 10 height 10
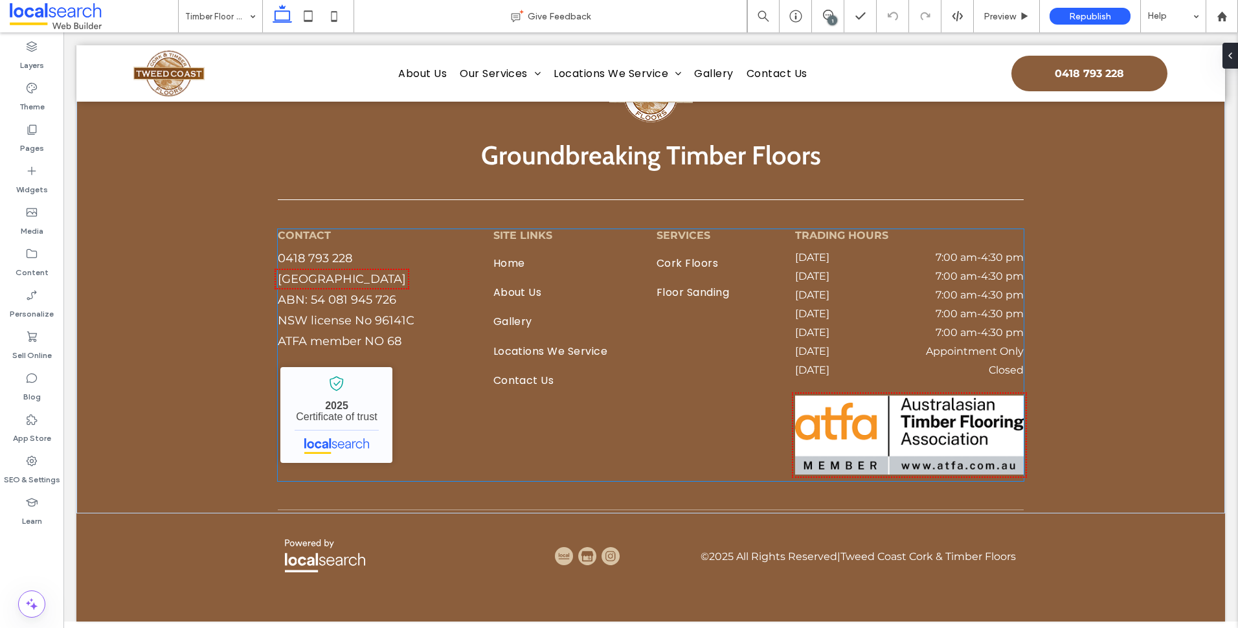
scroll to position [2057, 0]
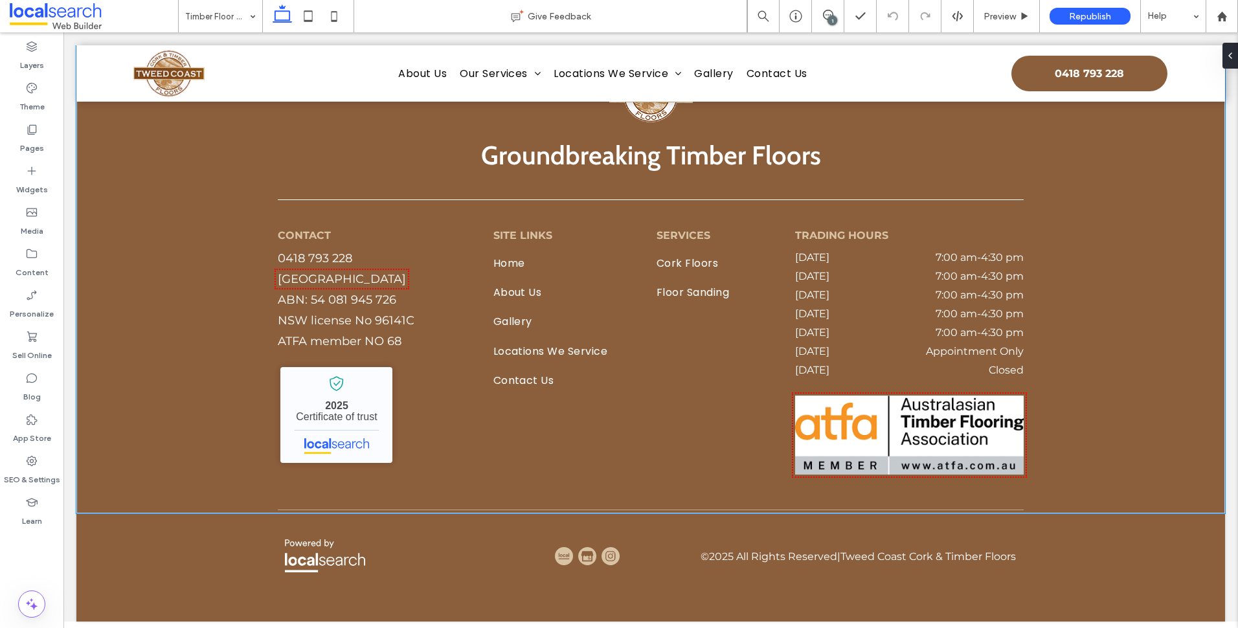
click at [205, 304] on div "Groundbreaking Timber Floors CONTACT [PHONE_NUMBER] [EMAIL_ADDRESS][DOMAIN_NAME…" at bounding box center [650, 259] width 1148 height 508
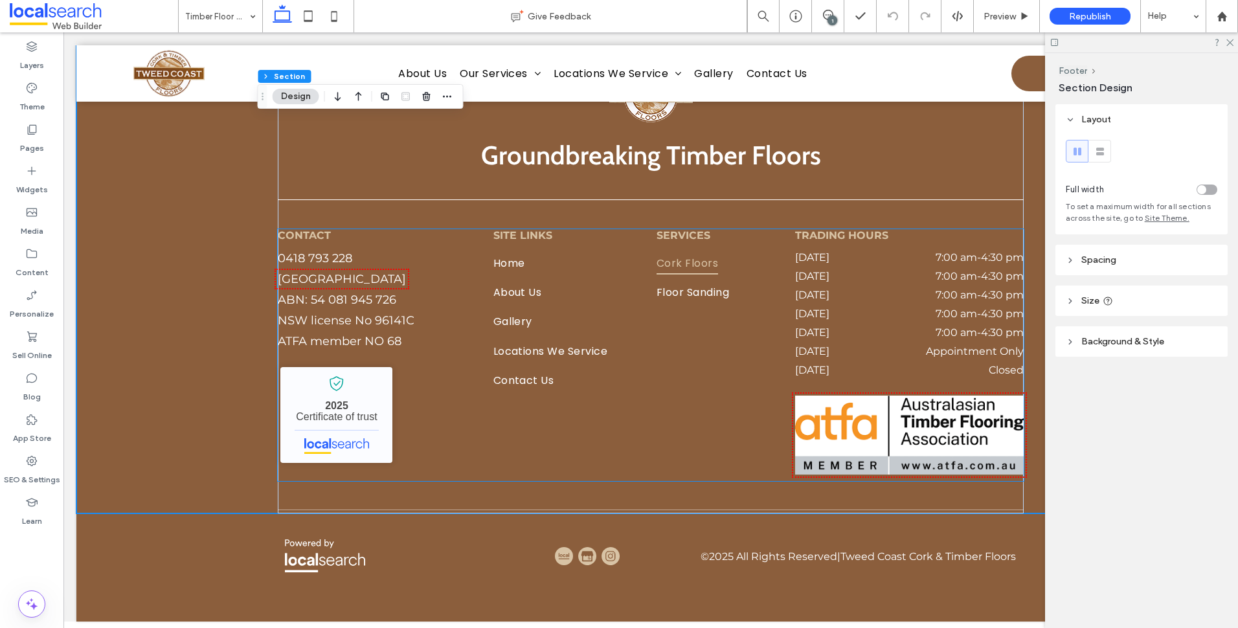
click at [722, 268] on link "Cork Floors" at bounding box center [710, 265] width 109 height 29
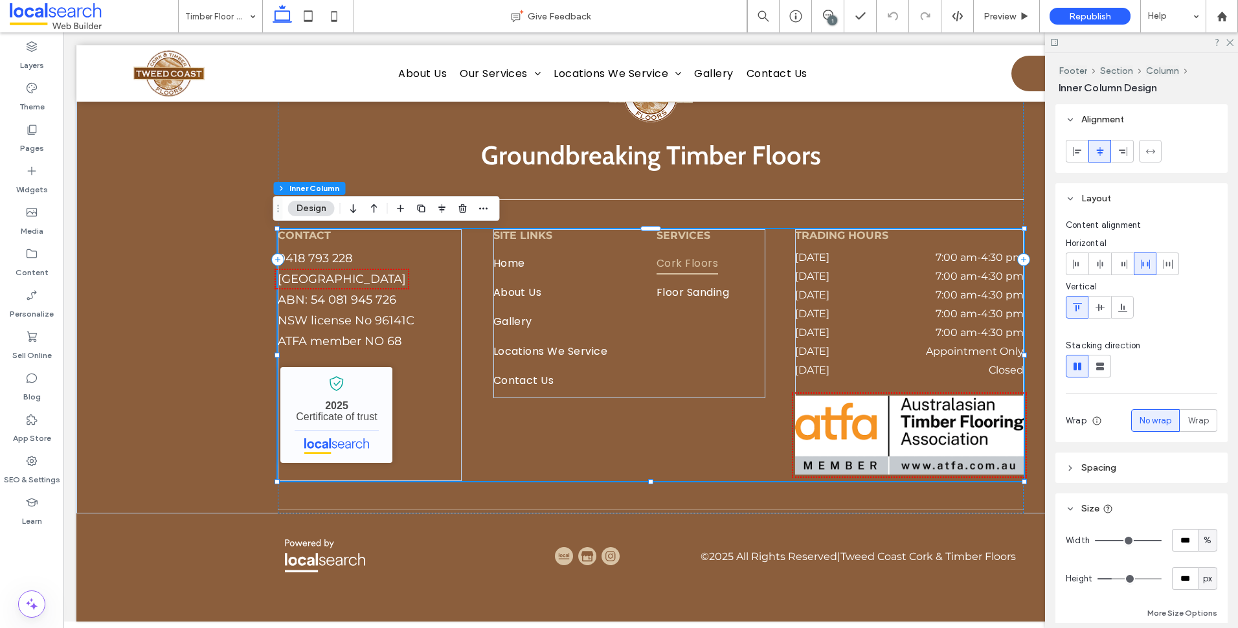
click at [715, 279] on link "Cork Floors" at bounding box center [710, 265] width 109 height 29
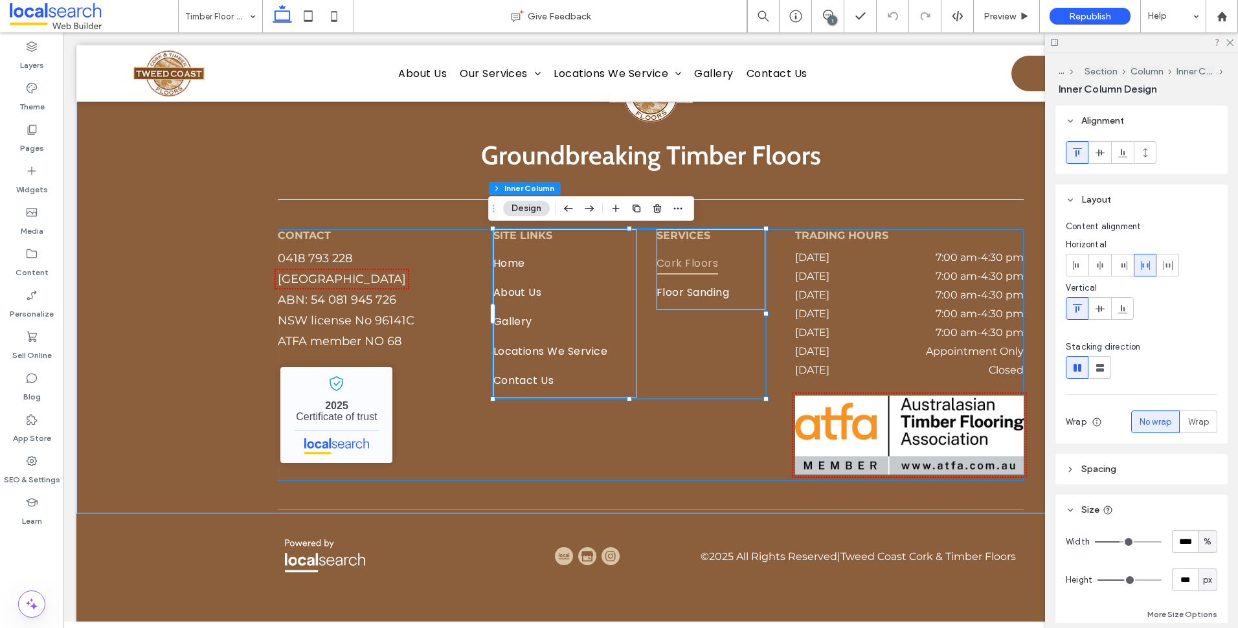
click at [715, 279] on link "Cork Floors" at bounding box center [710, 265] width 109 height 29
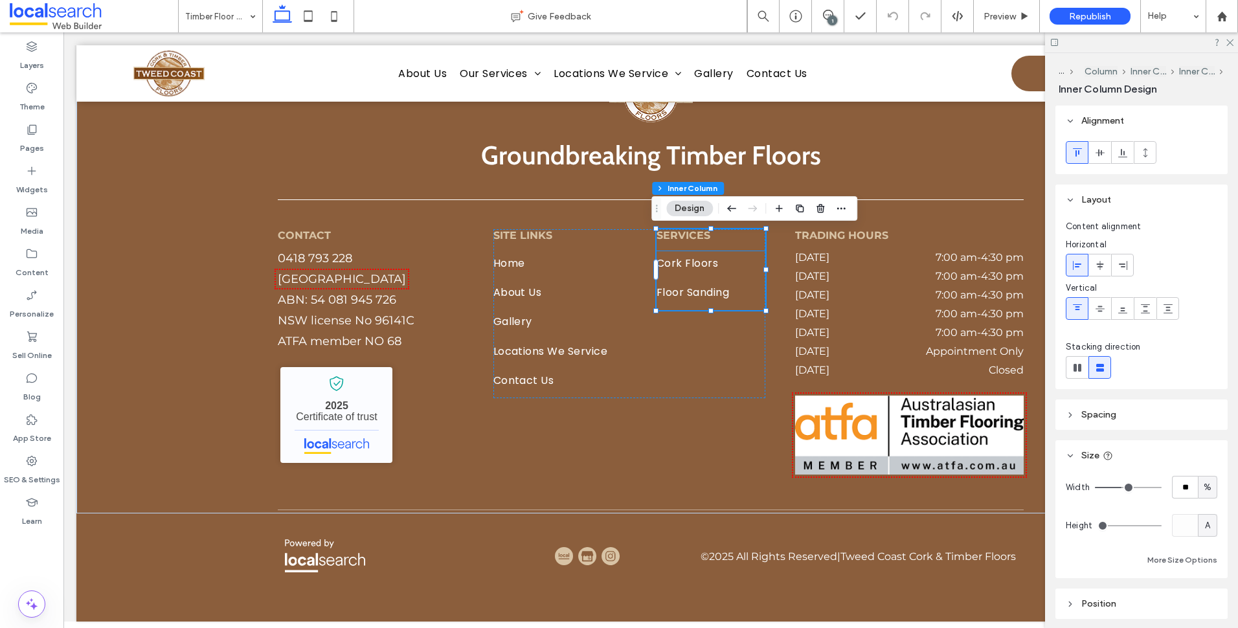
click at [715, 280] on link "Cork Floors" at bounding box center [710, 265] width 109 height 29
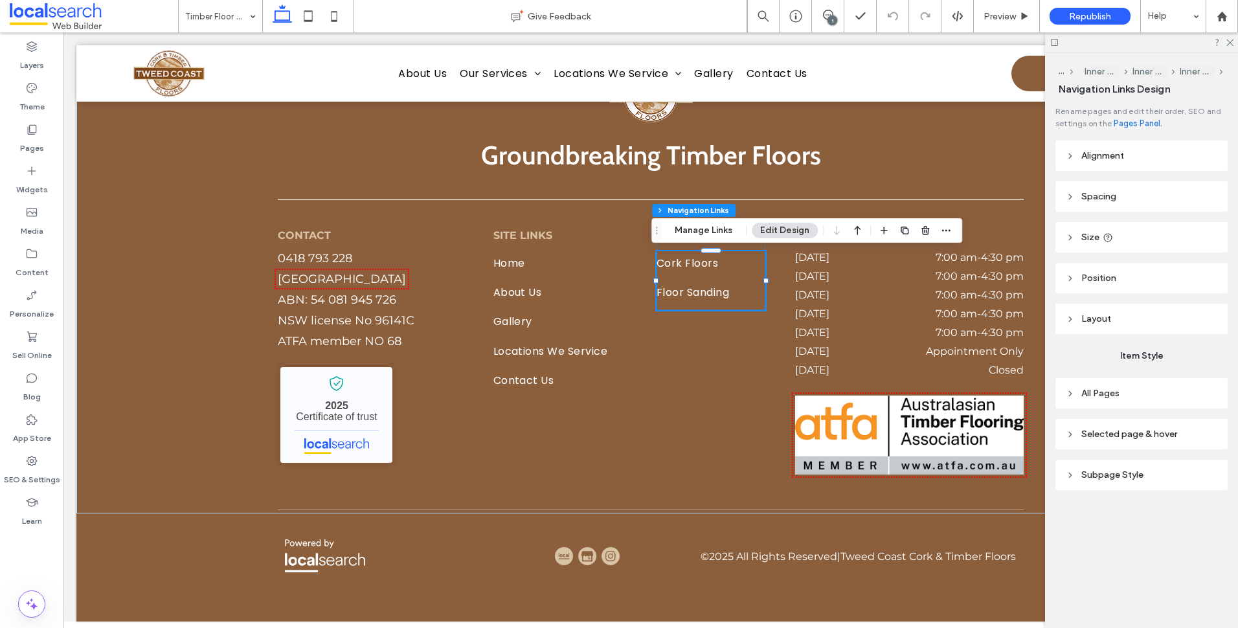
type input "***"
type input "****"
click at [706, 236] on button "Manage Links" at bounding box center [703, 231] width 74 height 16
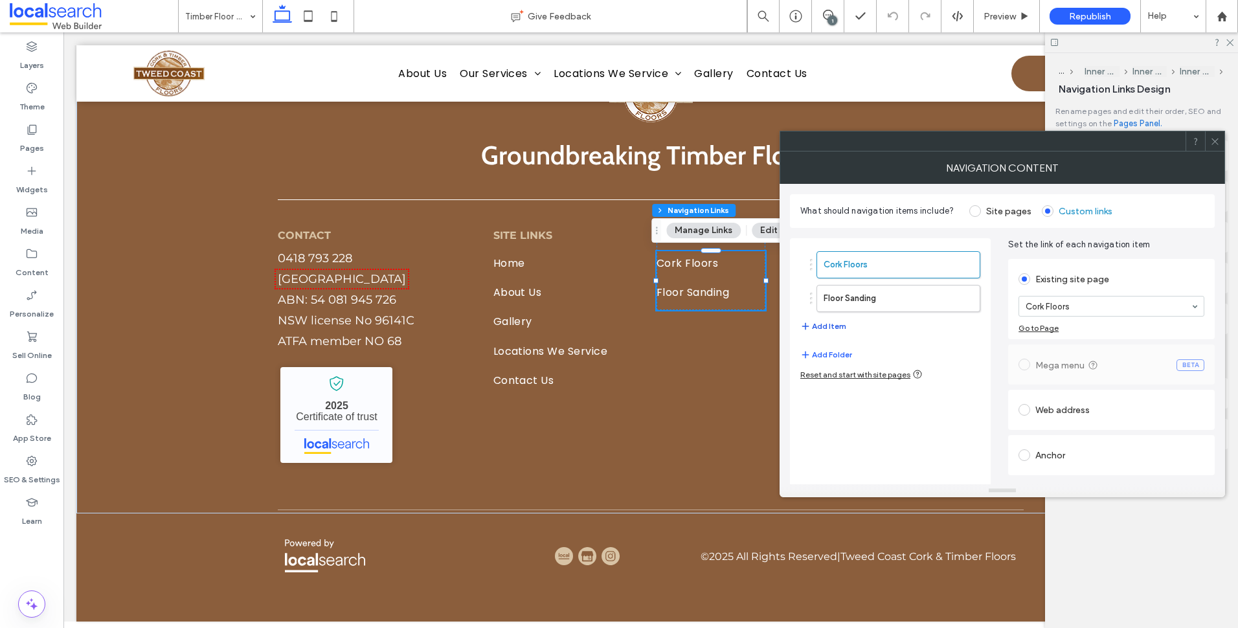
click at [834, 327] on button "Add Item" at bounding box center [823, 327] width 46 height 16
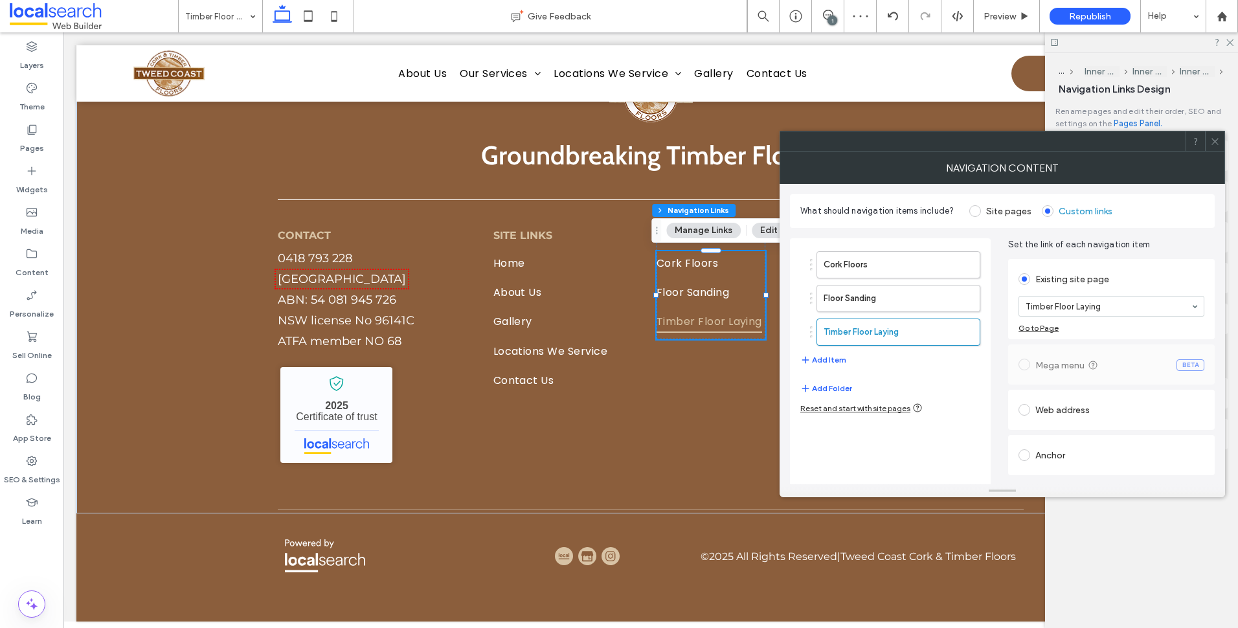
drag, startPoint x: 1218, startPoint y: 137, endPoint x: 1200, endPoint y: 156, distance: 26.1
click at [1219, 138] on icon at bounding box center [1215, 142] width 10 height 10
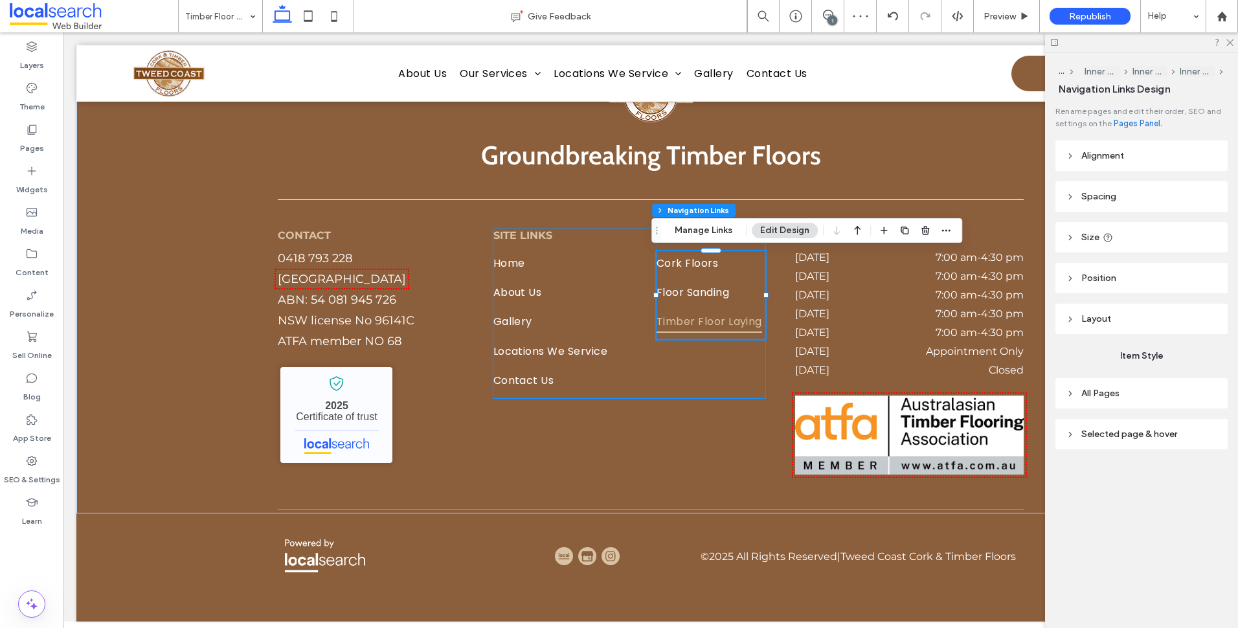
click at [726, 388] on div "SITE LINKS Home About Us Gallery Locations We Service Contact Us SERVICES Cork …" at bounding box center [629, 313] width 272 height 169
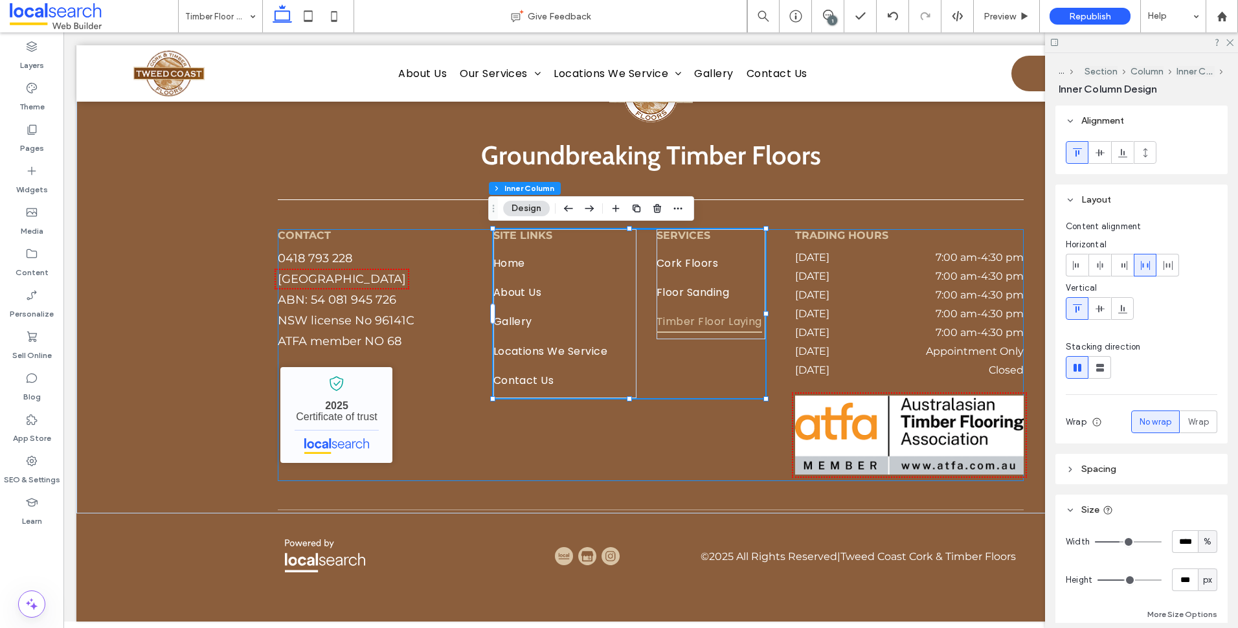
click at [724, 461] on div "CONTACT [PHONE_NUMBER] [EMAIL_ADDRESS][DOMAIN_NAME] [GEOGRAPHIC_DATA], [GEOGRAP…" at bounding box center [651, 355] width 746 height 252
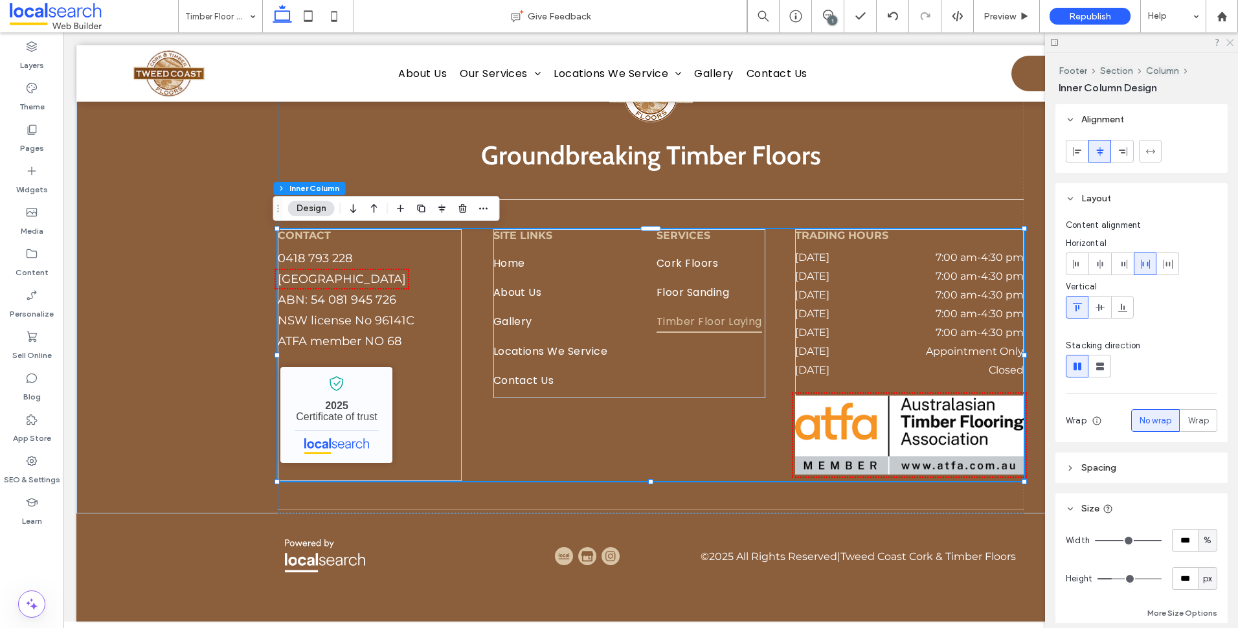
click at [1231, 42] on icon at bounding box center [1229, 42] width 8 height 8
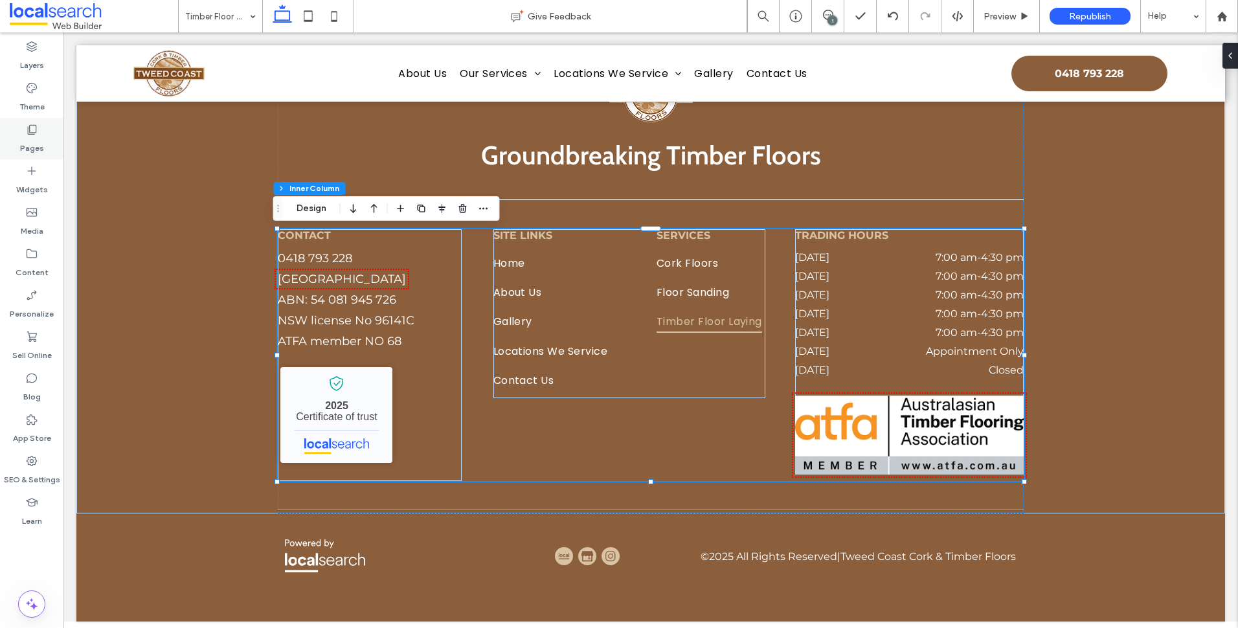
click at [37, 141] on label "Pages" at bounding box center [32, 145] width 24 height 18
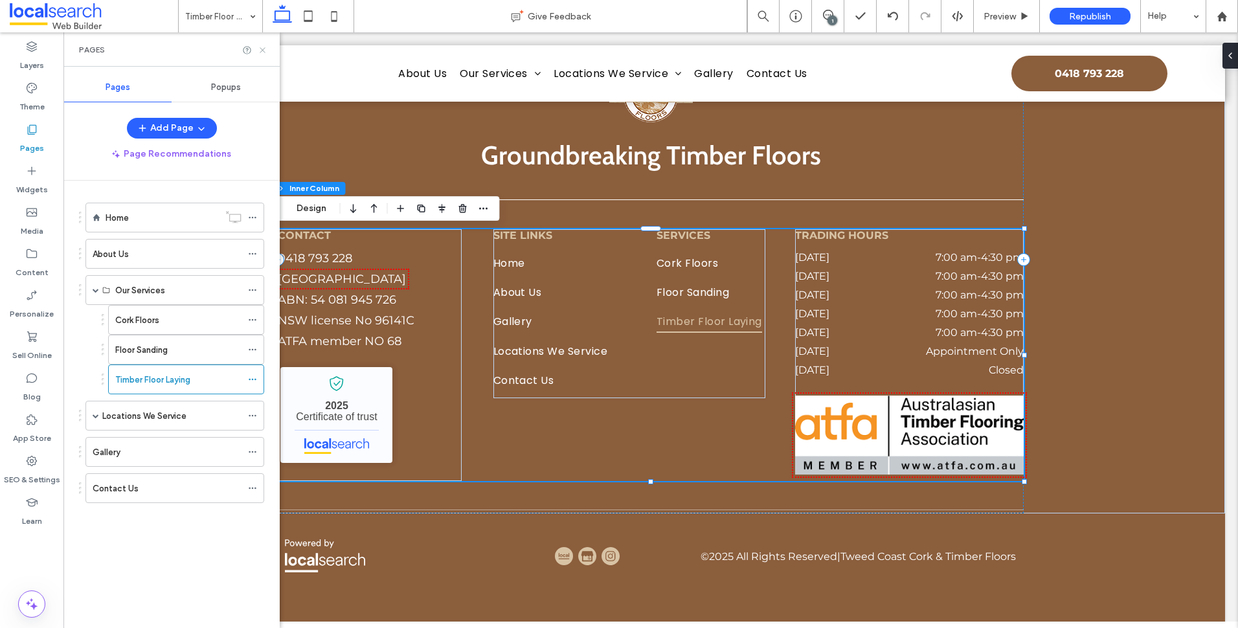
drag, startPoint x: 263, startPoint y: 53, endPoint x: 196, endPoint y: 12, distance: 79.6
click at [263, 53] on icon at bounding box center [263, 50] width 10 height 10
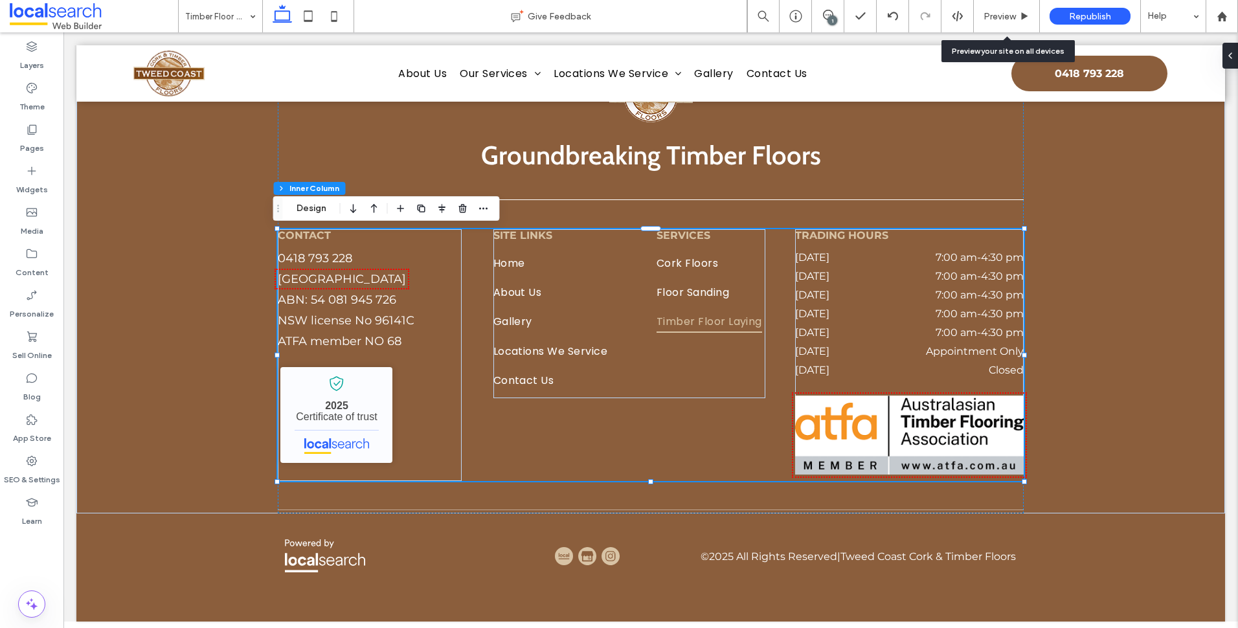
drag, startPoint x: 1005, startPoint y: 14, endPoint x: 1014, endPoint y: 41, distance: 28.5
click at [1005, 13] on span "Preview" at bounding box center [999, 16] width 32 height 11
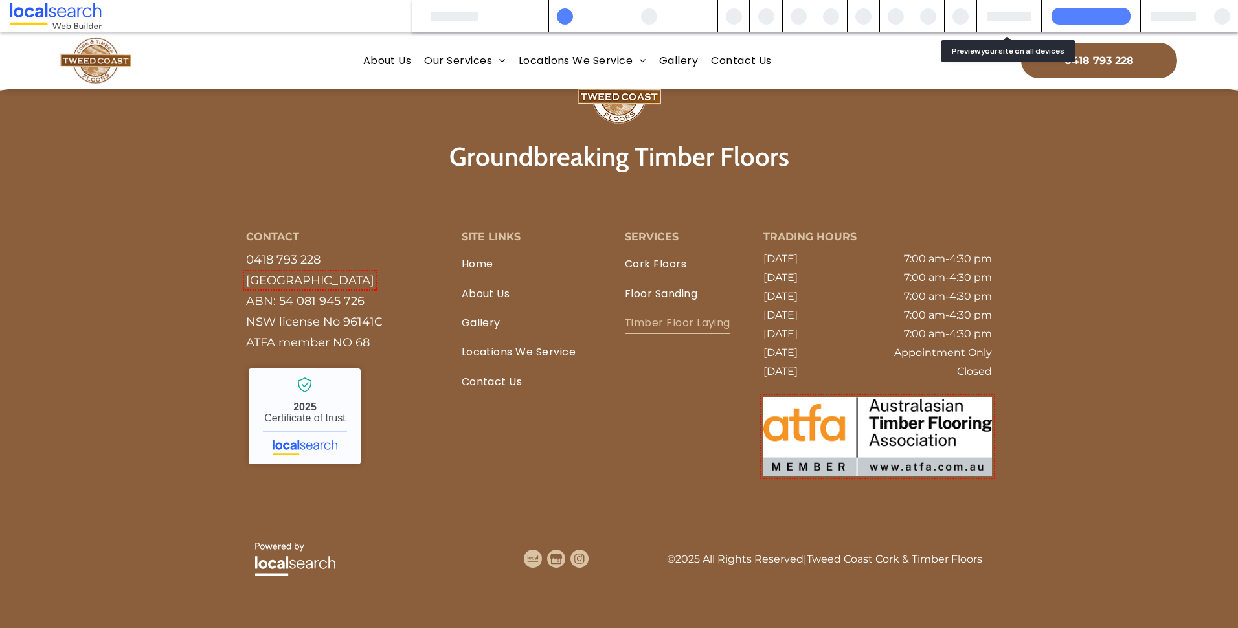
scroll to position [2041, 0]
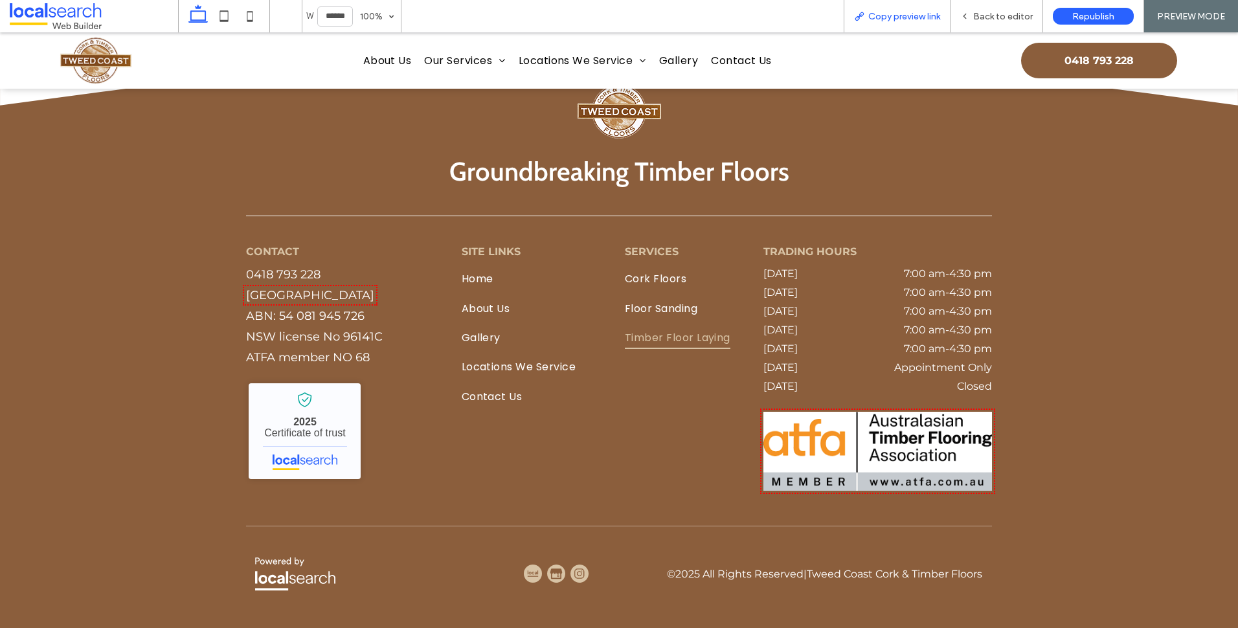
click at [917, 16] on span "Copy preview link" at bounding box center [904, 16] width 72 height 11
